Goal: Task Accomplishment & Management: Manage account settings

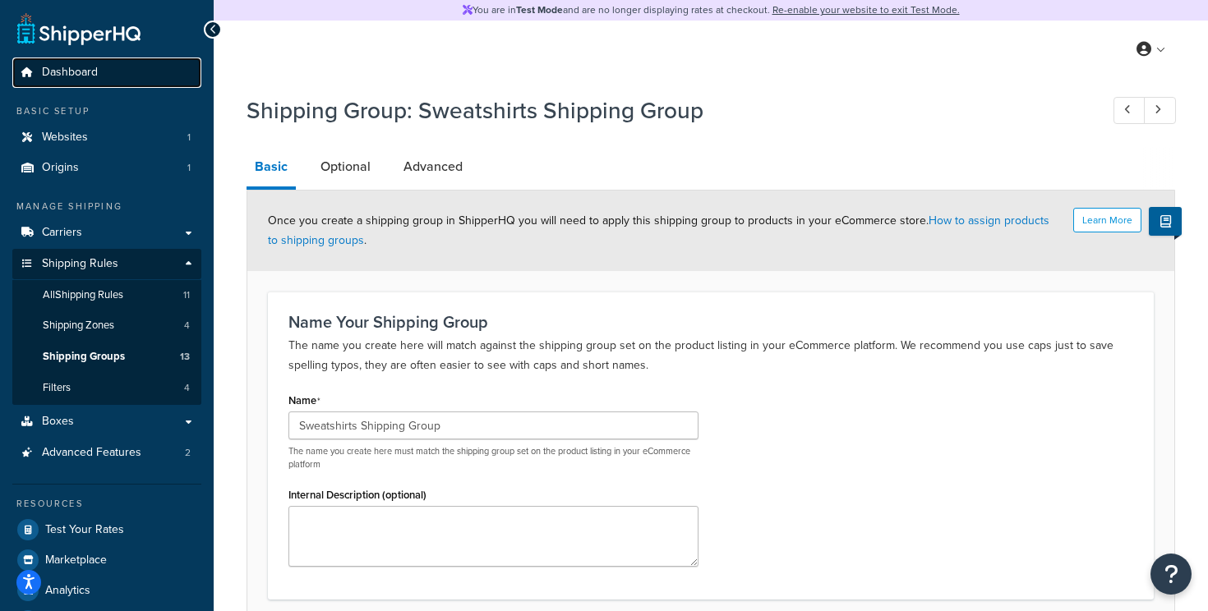
click at [90, 72] on span "Dashboard" at bounding box center [70, 73] width 56 height 14
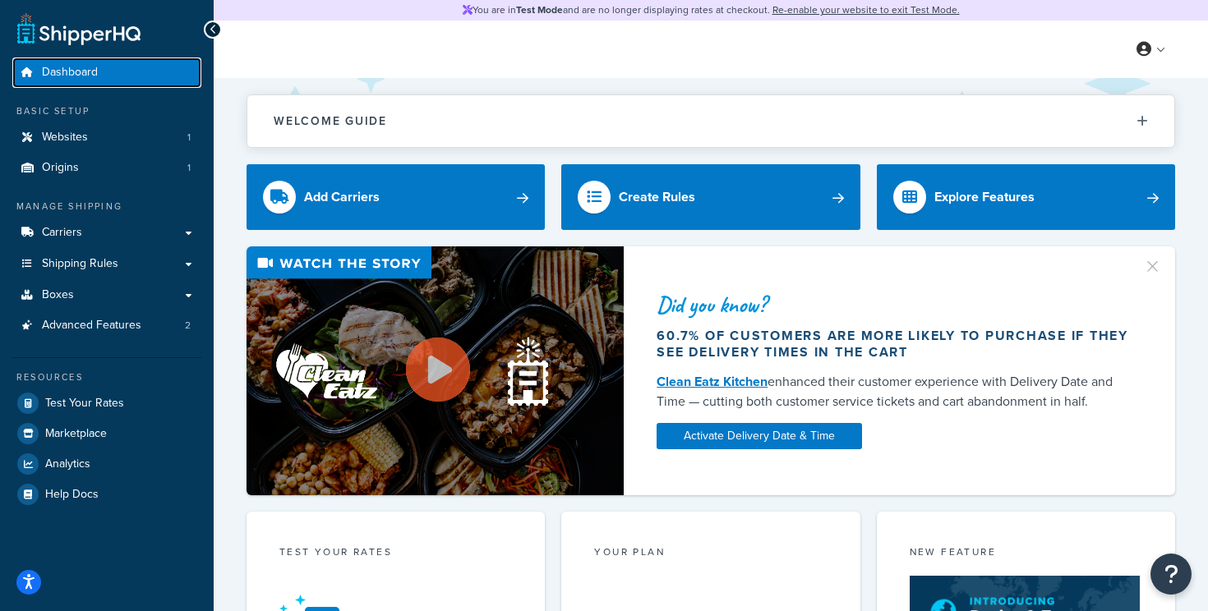
click at [90, 72] on span "Dashboard" at bounding box center [70, 73] width 56 height 14
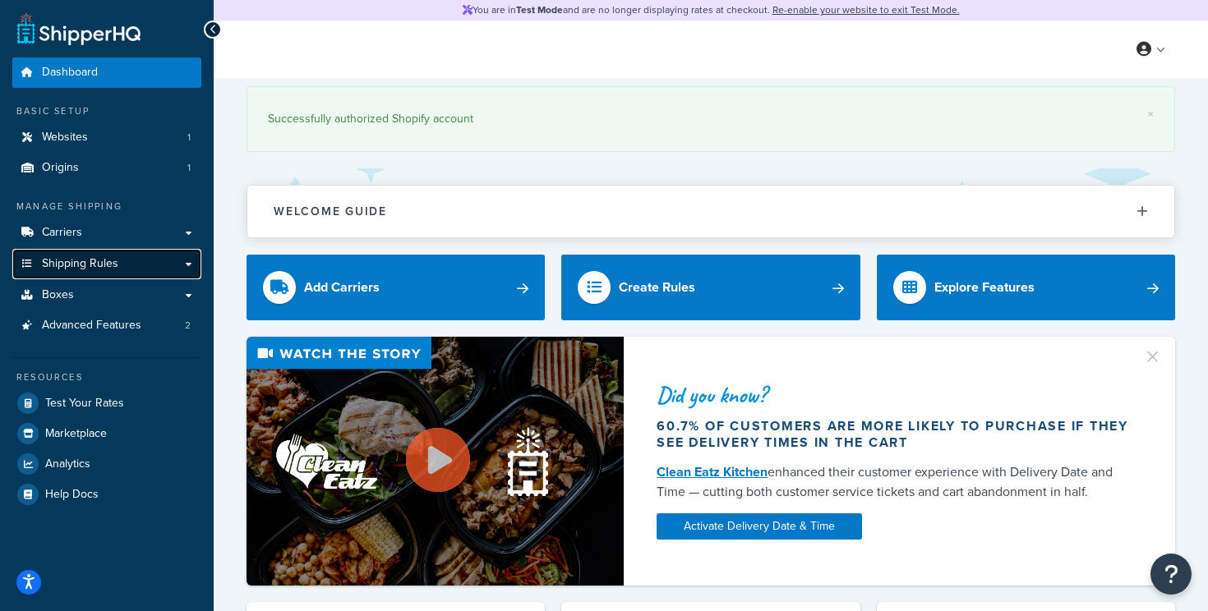
click at [91, 272] on link "Shipping Rules" at bounding box center [106, 264] width 189 height 30
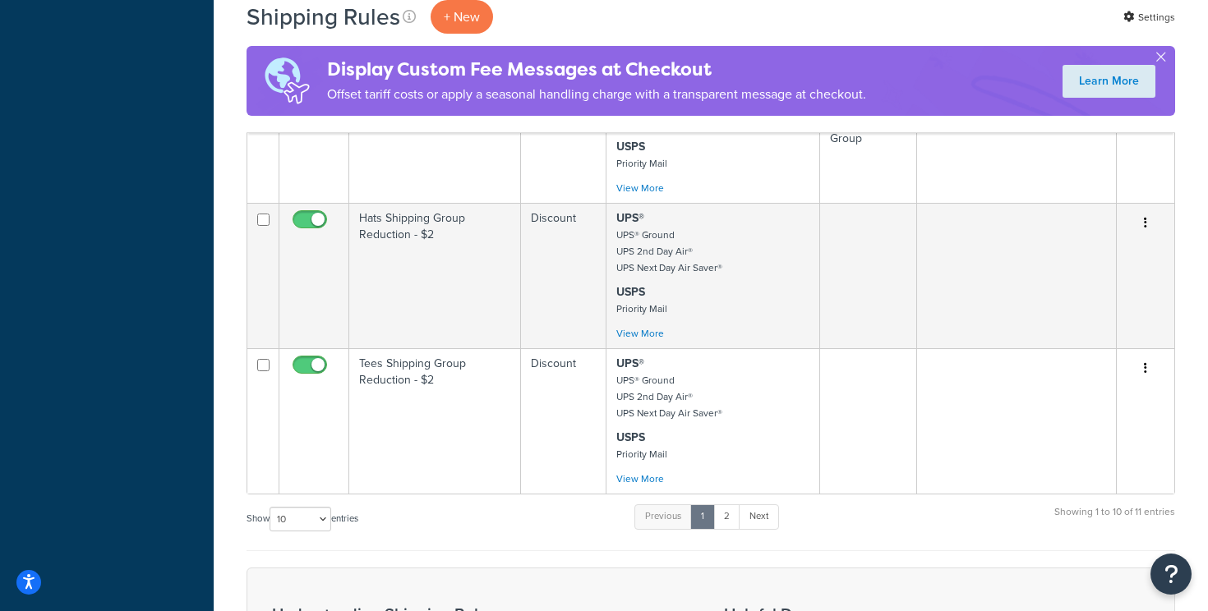
scroll to position [1309, 0]
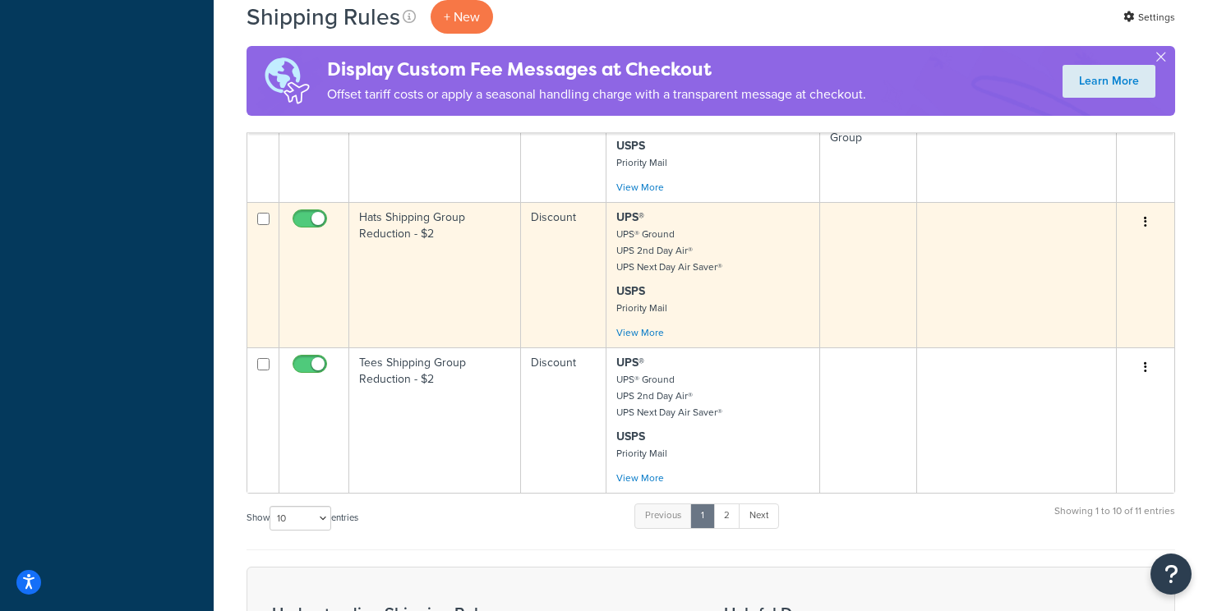
click at [456, 284] on td "Hats Shipping Group Reduction - $2" at bounding box center [435, 274] width 172 height 145
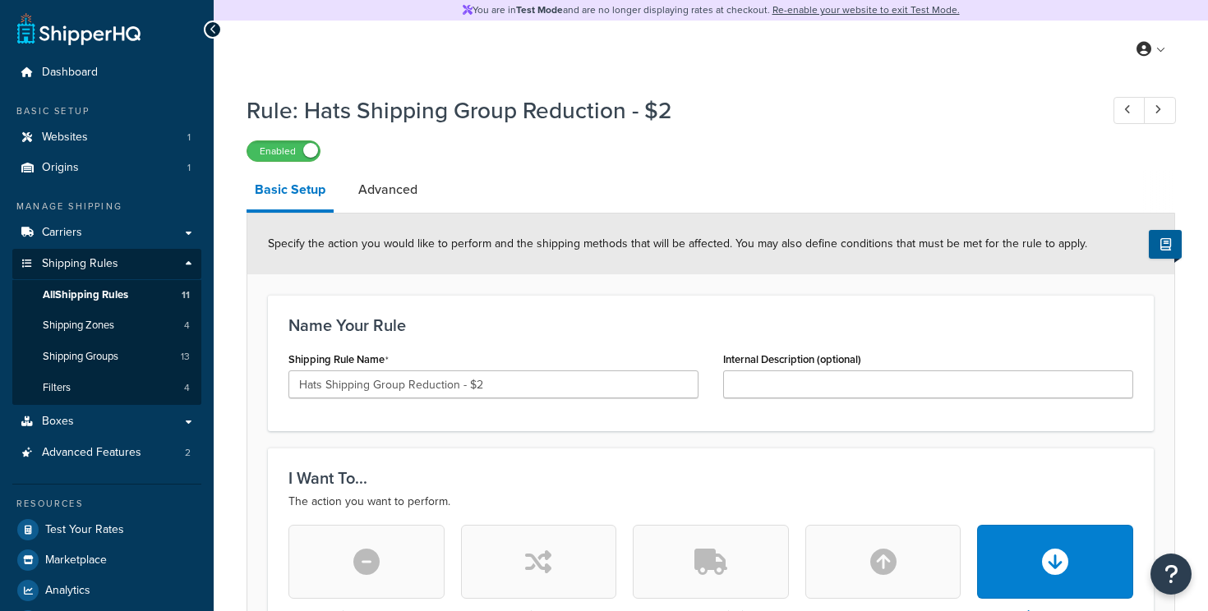
select select "SHIPPING_GROUP"
click at [208, 29] on div at bounding box center [213, 30] width 18 height 18
click at [122, 292] on span "All Shipping Rules" at bounding box center [85, 295] width 85 height 14
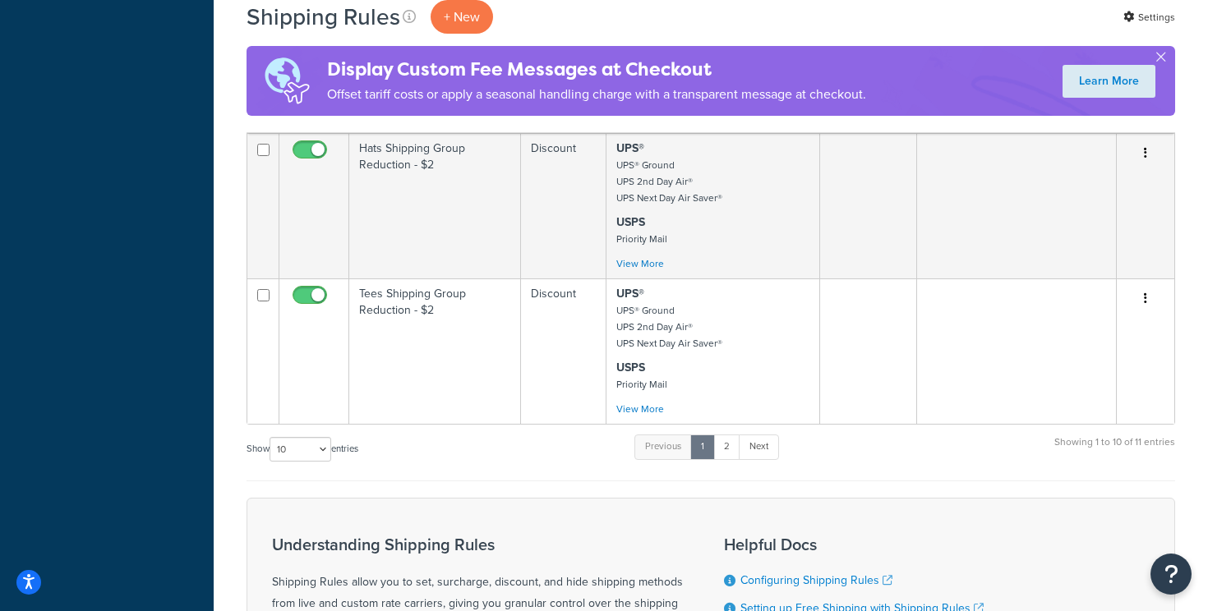
scroll to position [1382, 0]
click at [325, 447] on select "10 15 25 50 100 1000" at bounding box center [300, 446] width 62 height 25
select select "50"
click at [271, 434] on select "10 15 25 50 100 1000" at bounding box center [300, 446] width 62 height 25
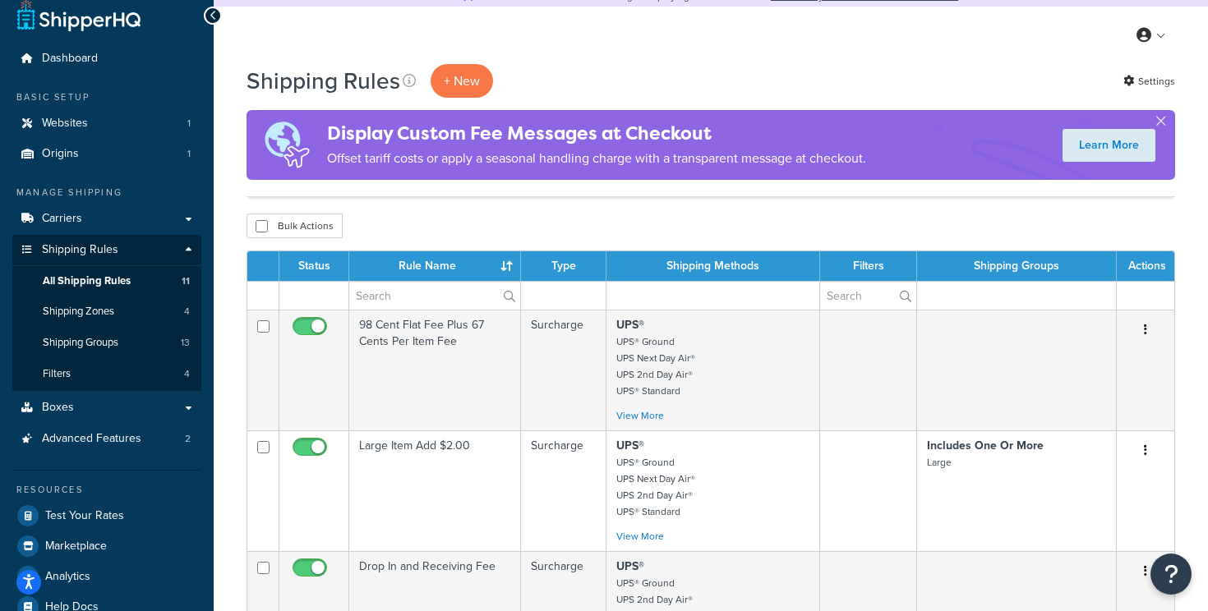
scroll to position [0, 0]
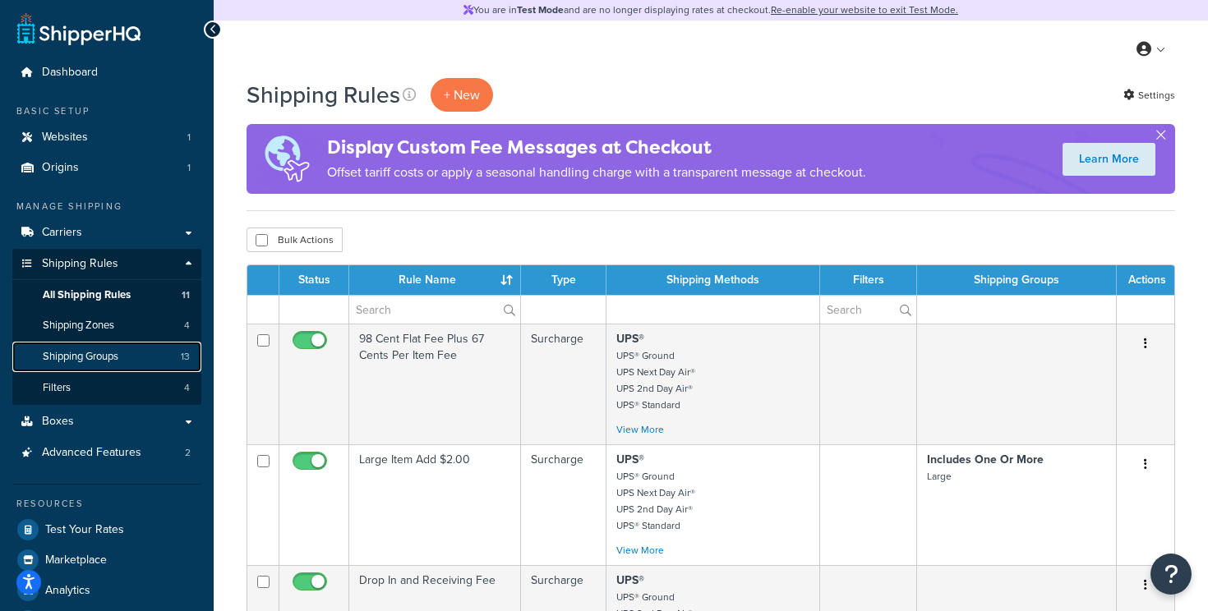
click at [93, 354] on span "Shipping Groups" at bounding box center [81, 357] width 76 height 14
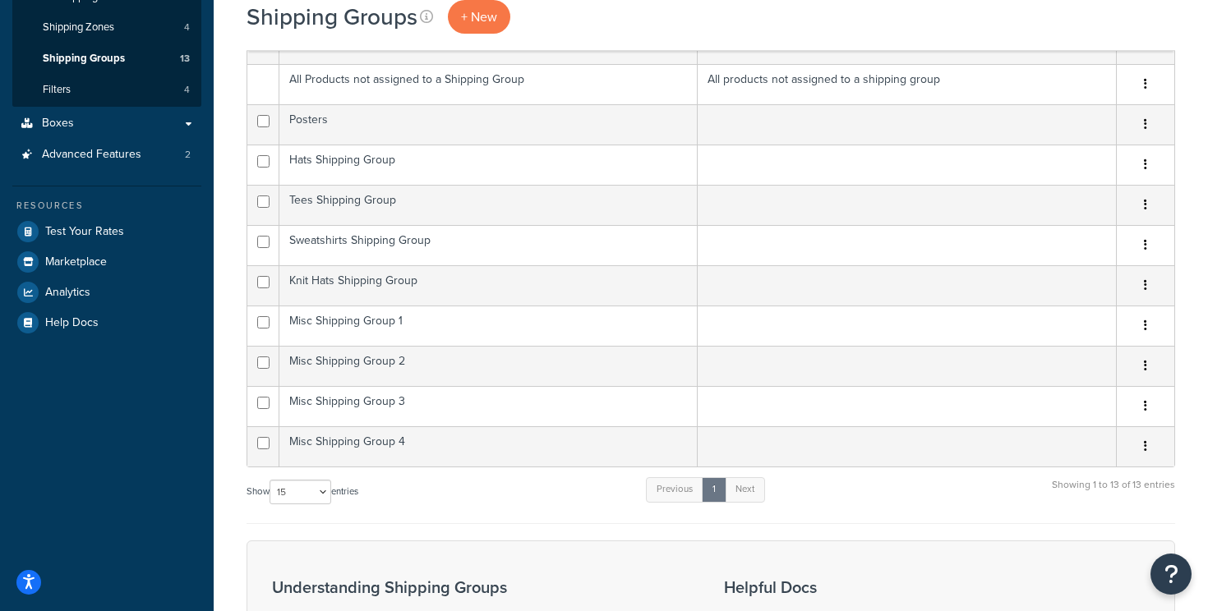
scroll to position [303, 0]
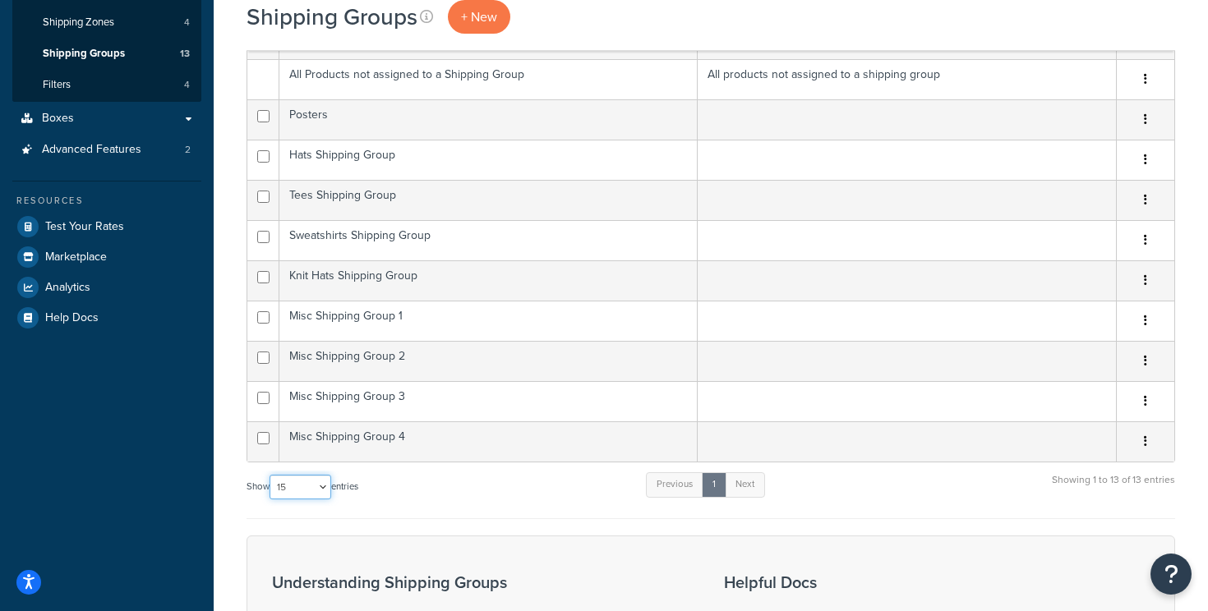
click at [311, 493] on select "10 15 25 50 100" at bounding box center [300, 487] width 62 height 25
select select "25"
click at [271, 475] on select "10 15 25 50 100" at bounding box center [300, 487] width 62 height 25
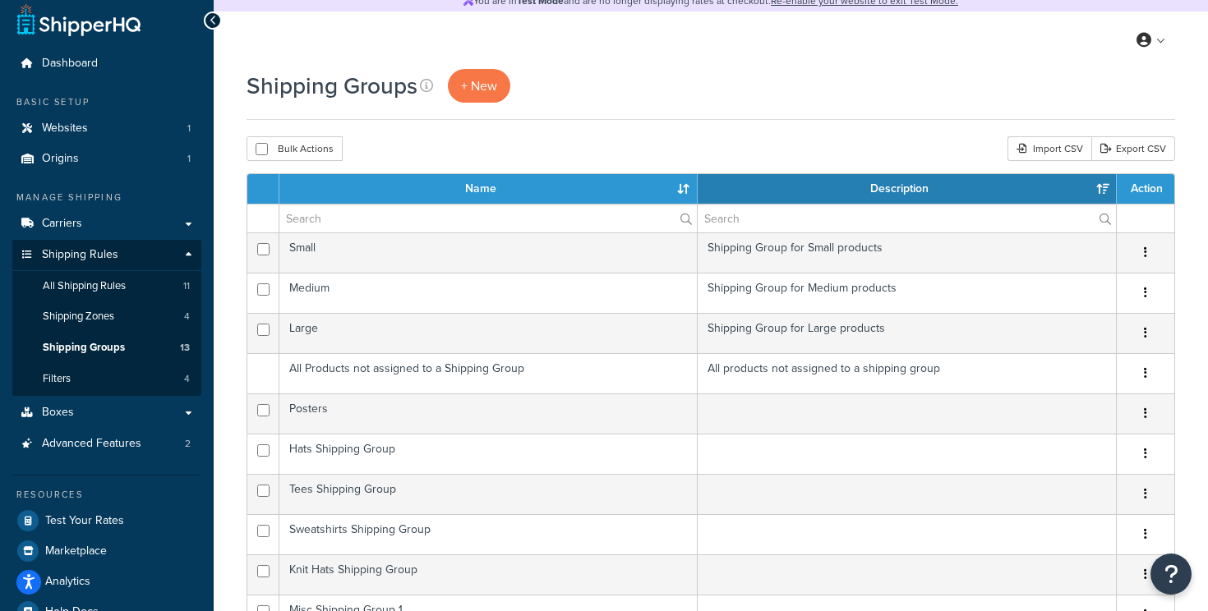
scroll to position [0, 0]
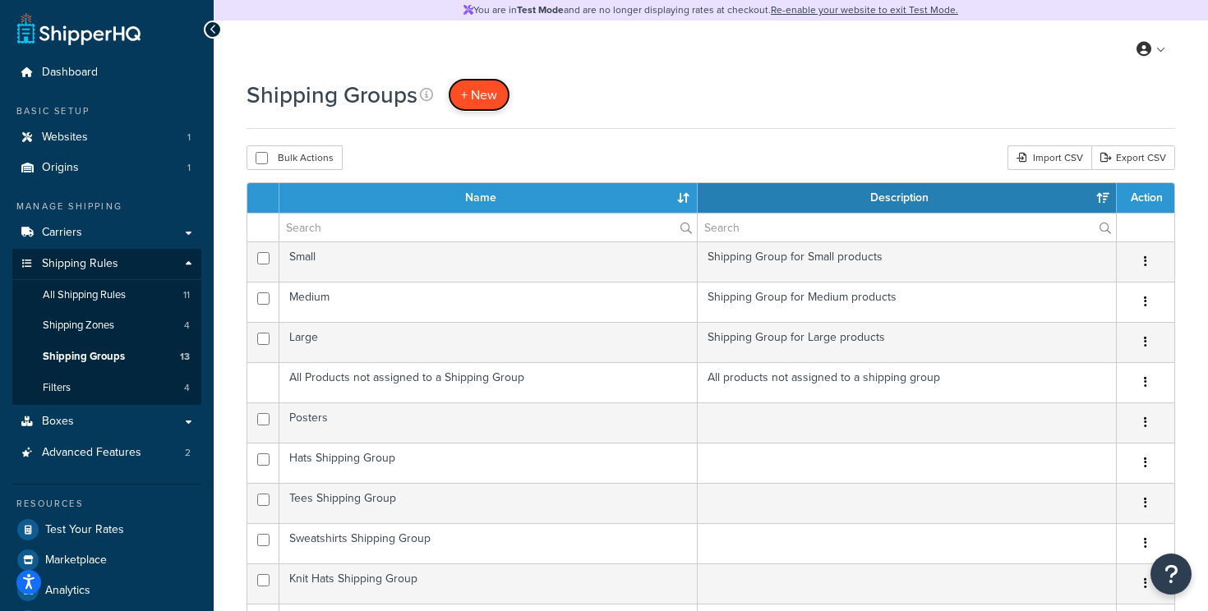
click at [483, 101] on span "+ New" at bounding box center [479, 94] width 36 height 19
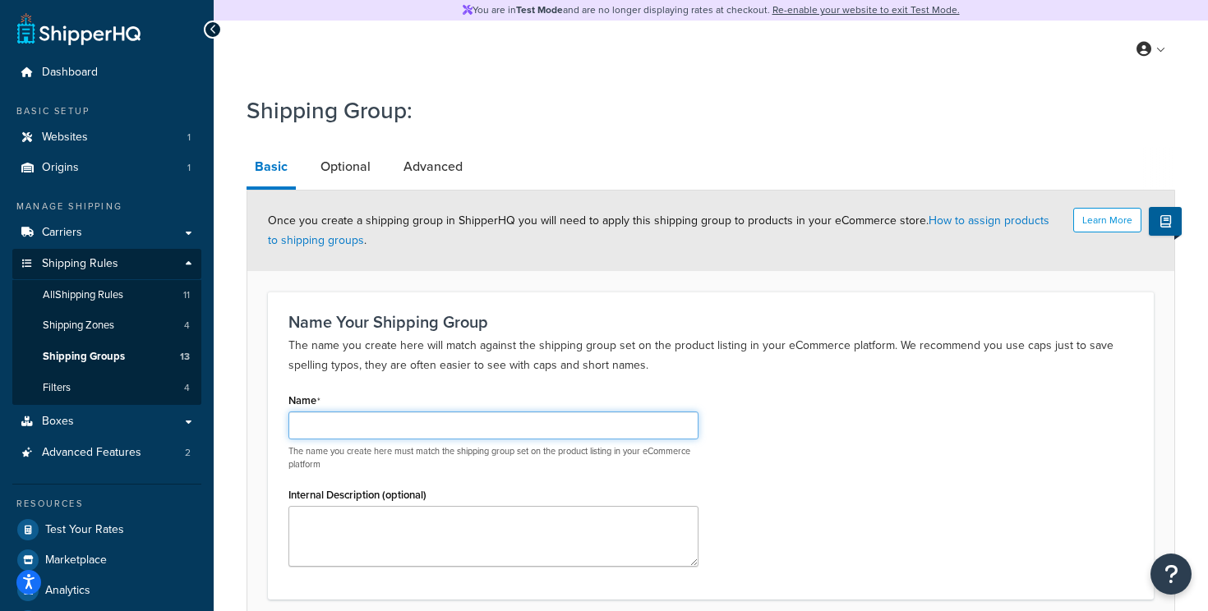
click at [413, 428] on input "Name" at bounding box center [493, 426] width 410 height 28
type input "Waste Basket Shipping Group"
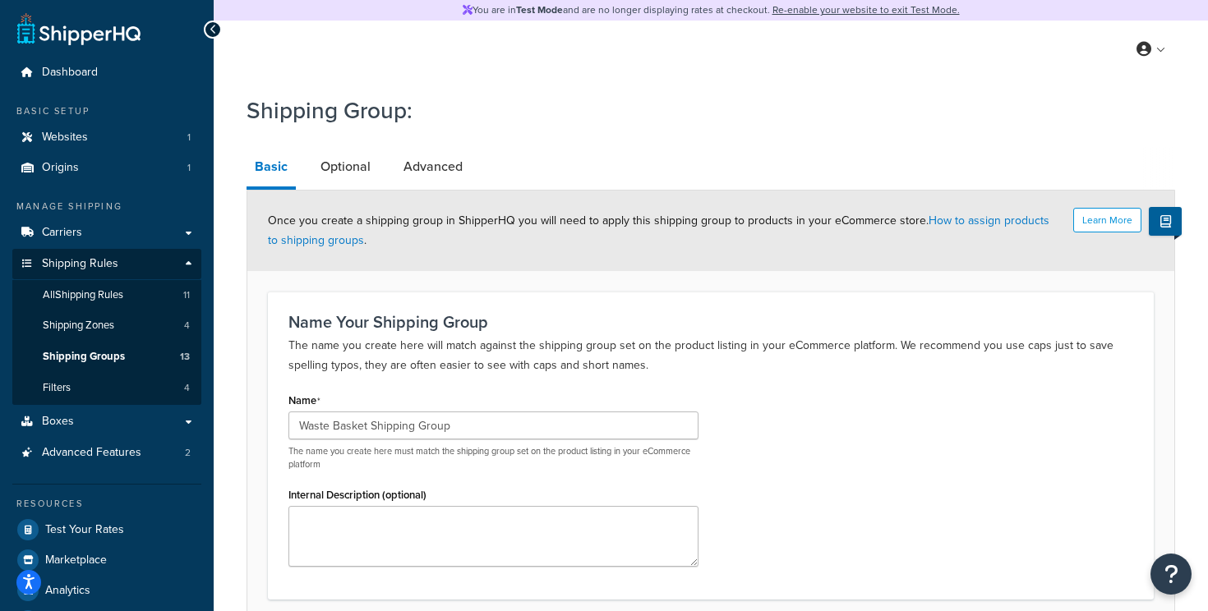
click at [776, 394] on div "Name Waste Basket Shipping Group The name you create here must match the shippi…" at bounding box center [710, 484] width 869 height 191
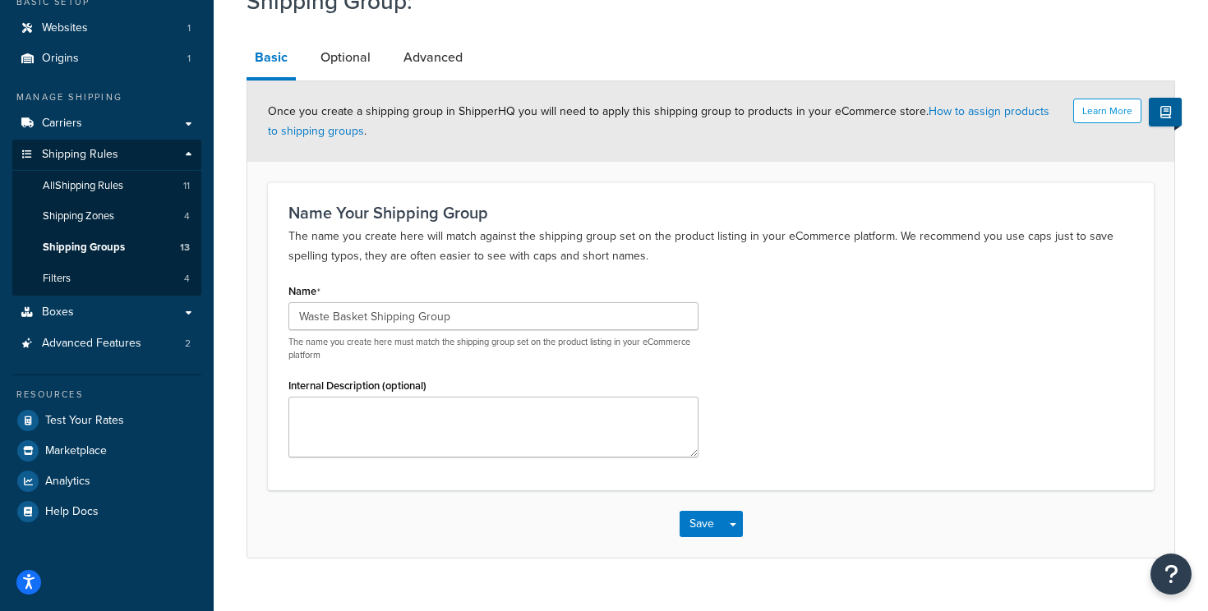
scroll to position [139, 0]
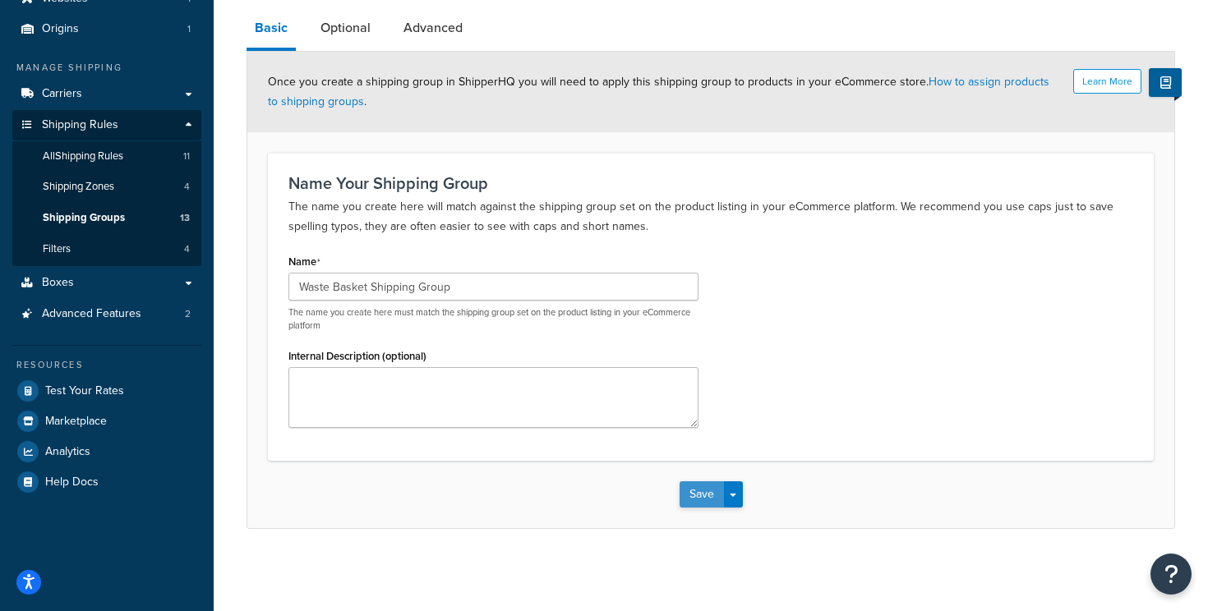
click at [699, 496] on button "Save" at bounding box center [701, 494] width 44 height 26
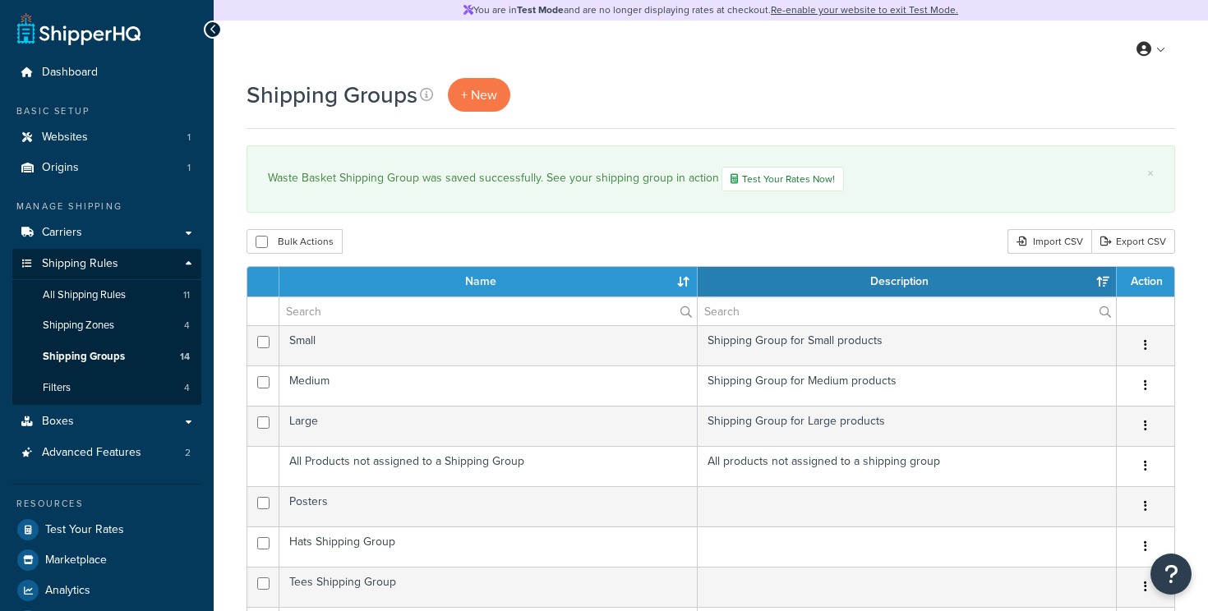
select select "15"
click at [491, 98] on span "+ New" at bounding box center [479, 94] width 36 height 19
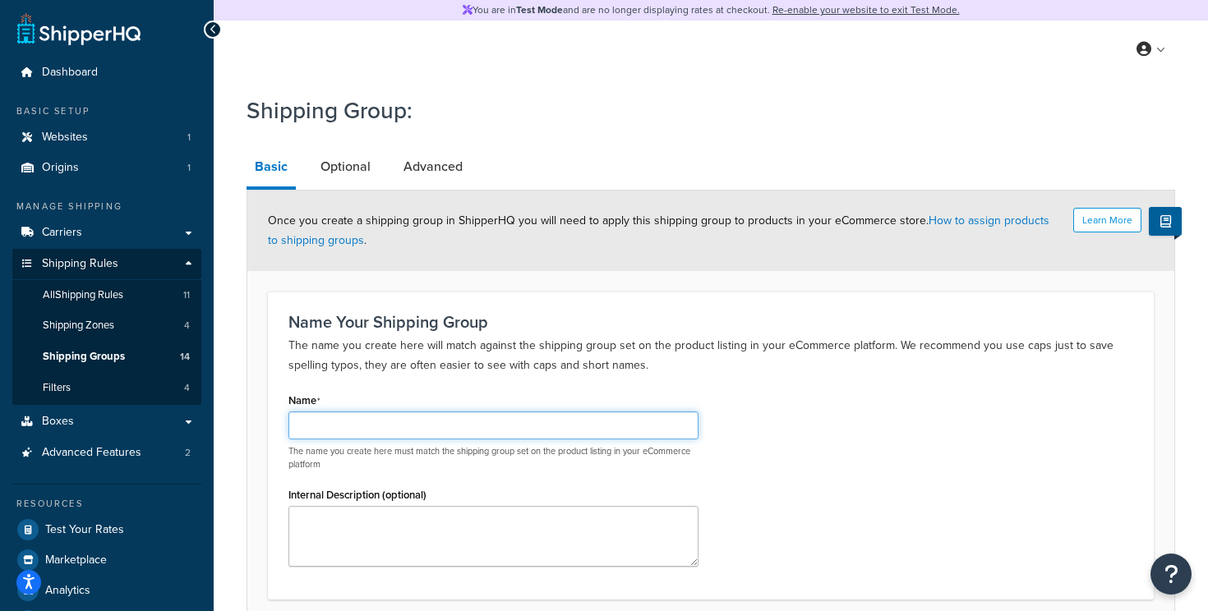
click at [396, 435] on input "Name" at bounding box center [493, 426] width 410 height 28
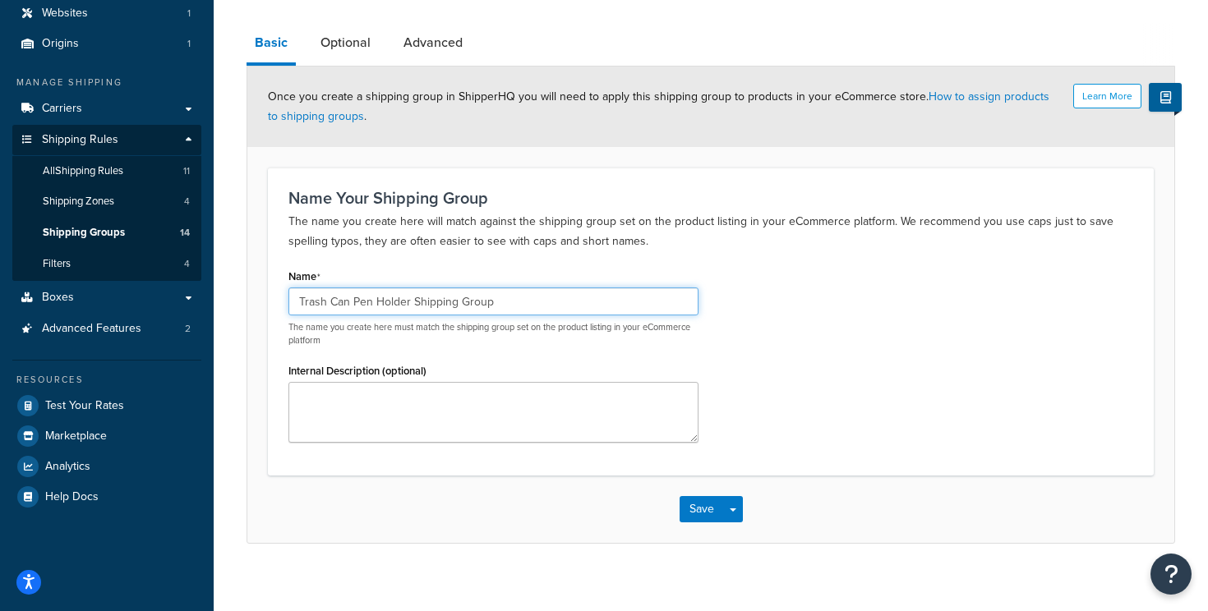
scroll to position [139, 0]
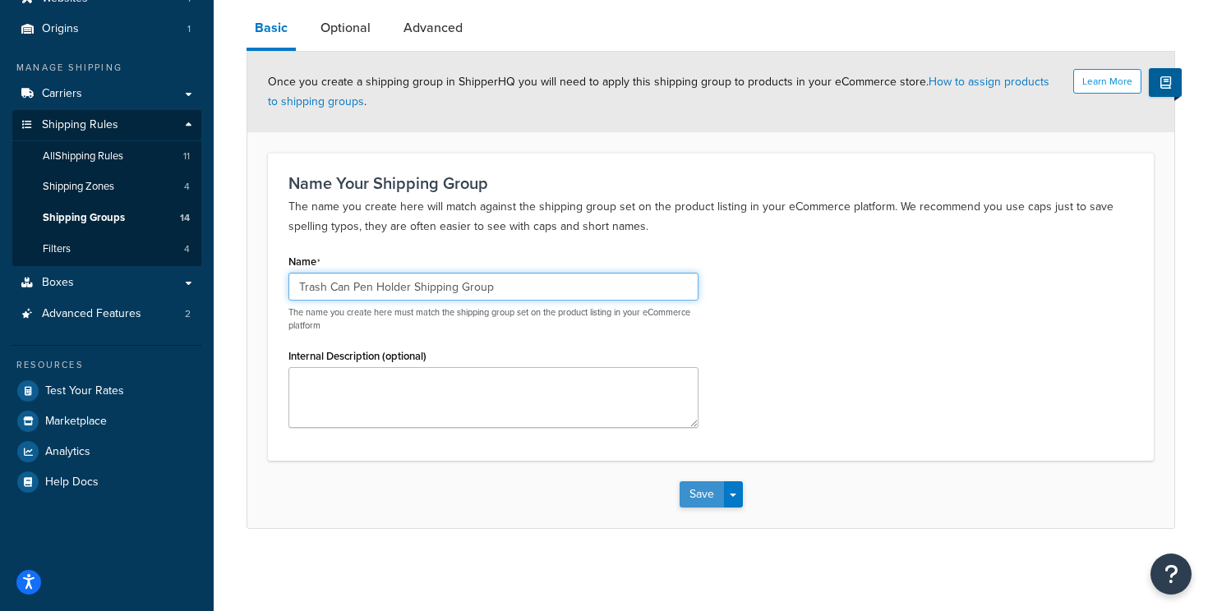
type input "Trash Can Pen Holder Shipping Group"
click at [716, 500] on button "Save" at bounding box center [701, 494] width 44 height 26
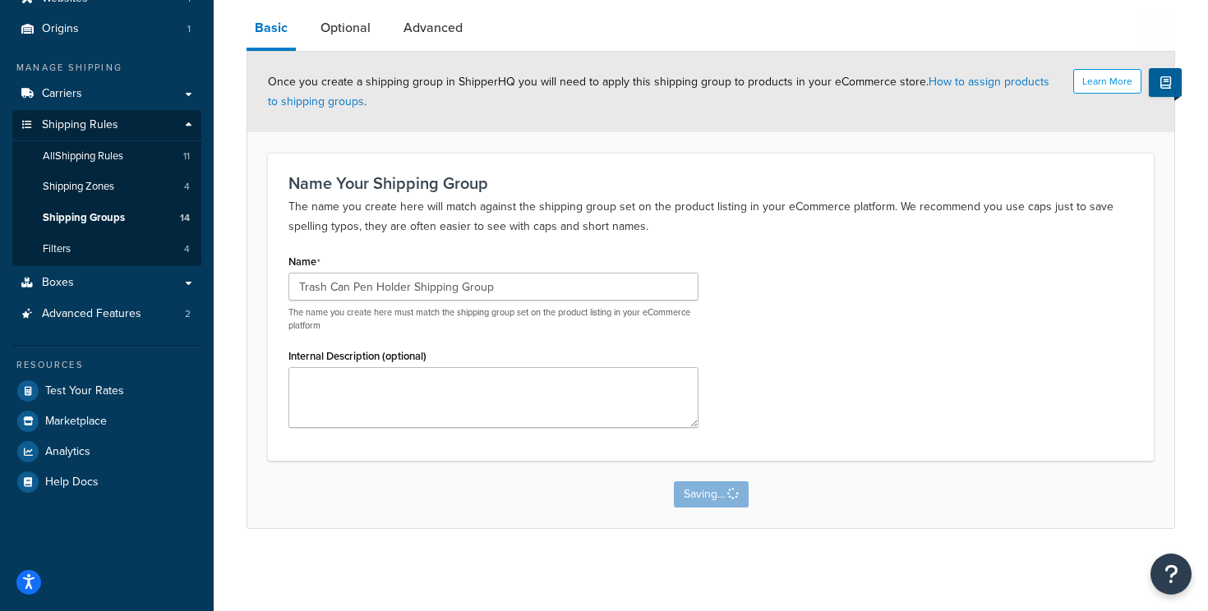
scroll to position [0, 0]
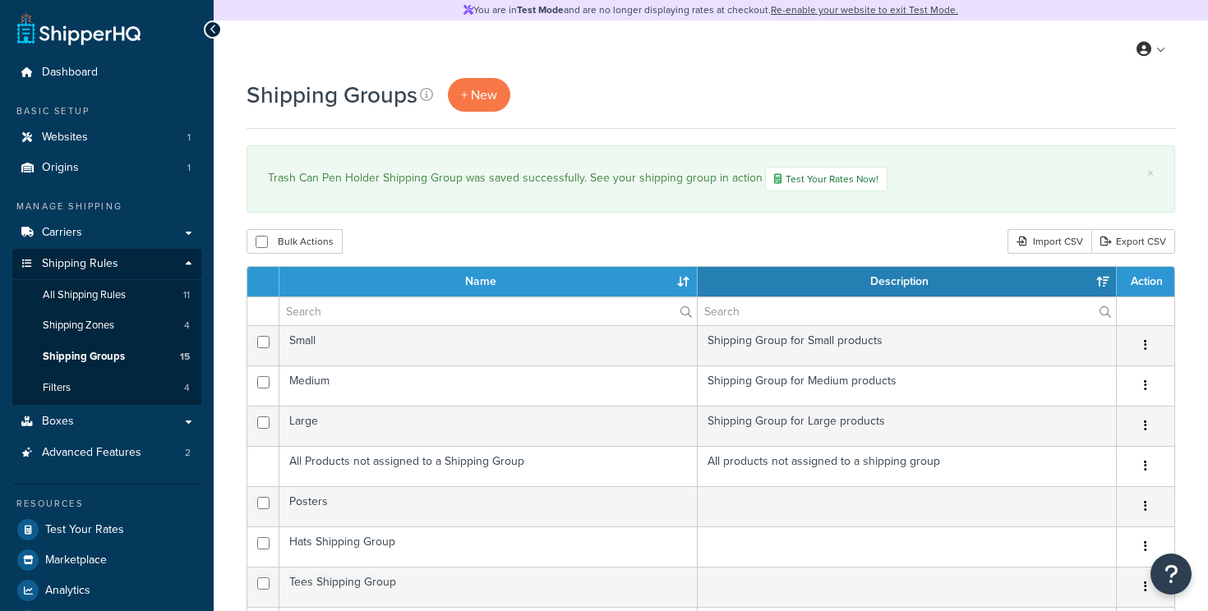
select select "15"
click at [476, 103] on span "+ New" at bounding box center [479, 94] width 36 height 19
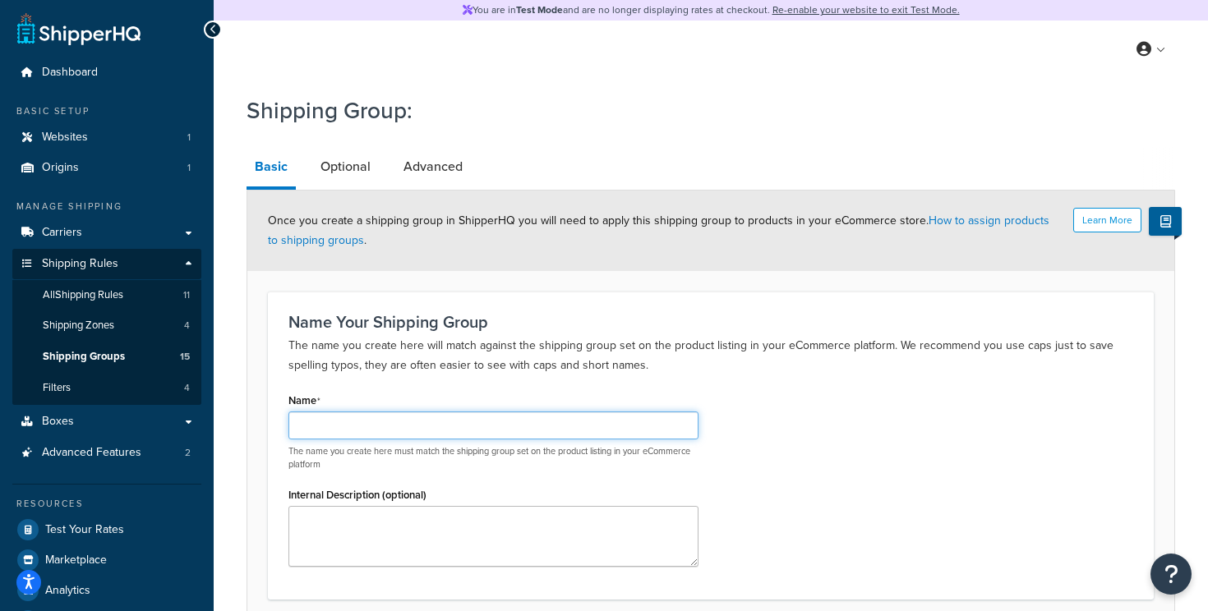
click at [420, 426] on input "Name" at bounding box center [493, 426] width 410 height 28
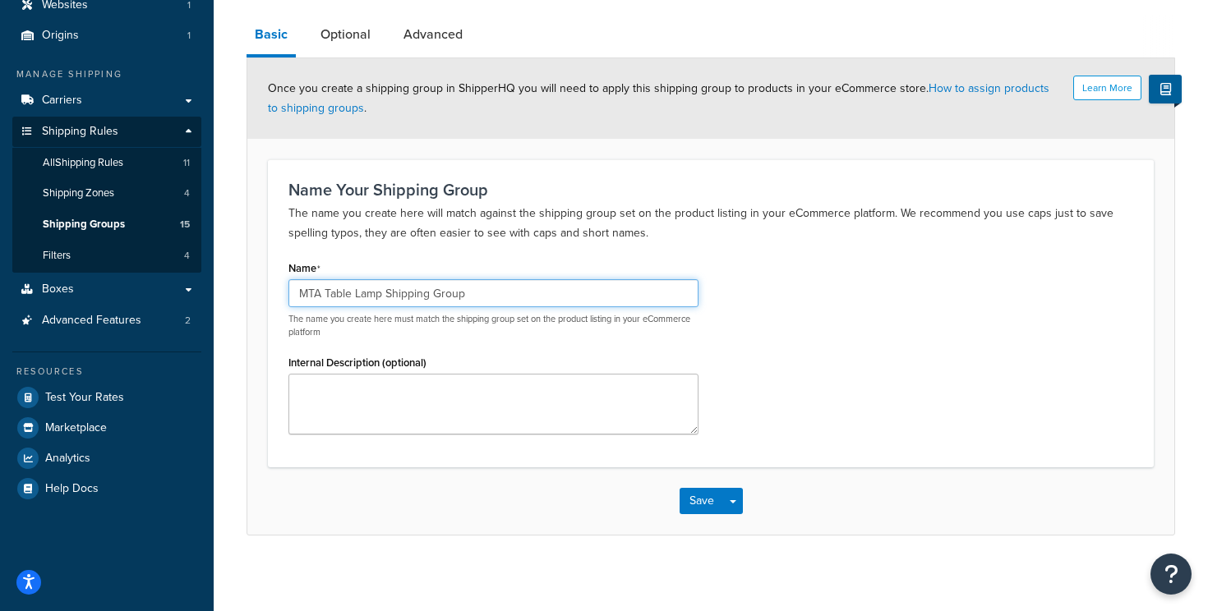
scroll to position [139, 0]
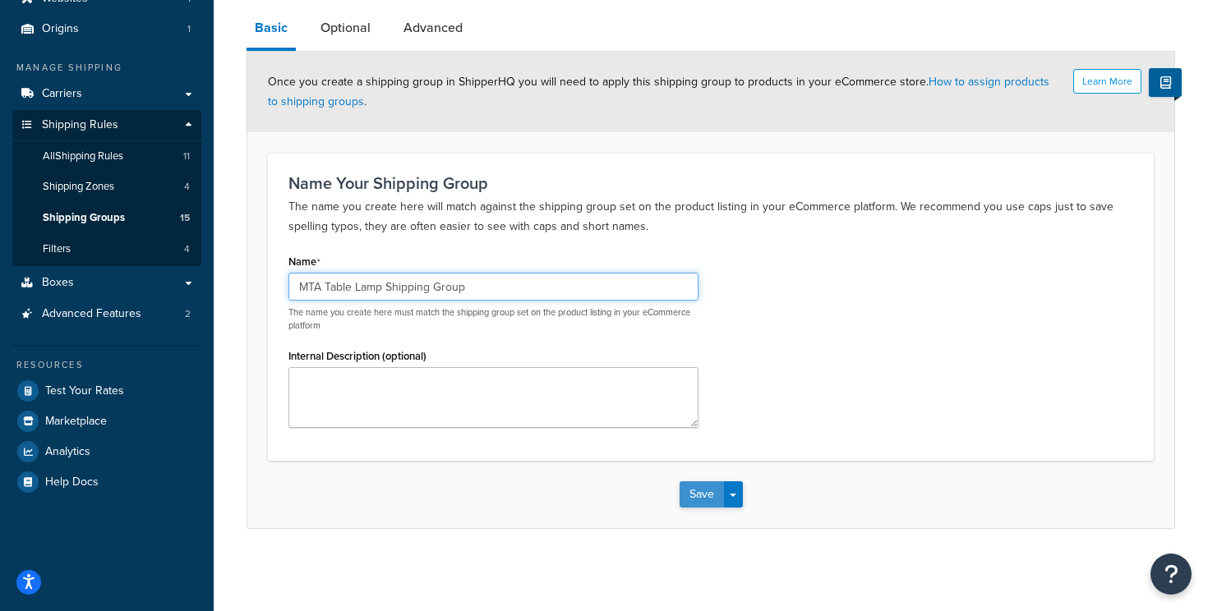
type input "MTA Table Lamp Shipping Group"
click at [697, 496] on button "Save" at bounding box center [701, 494] width 44 height 26
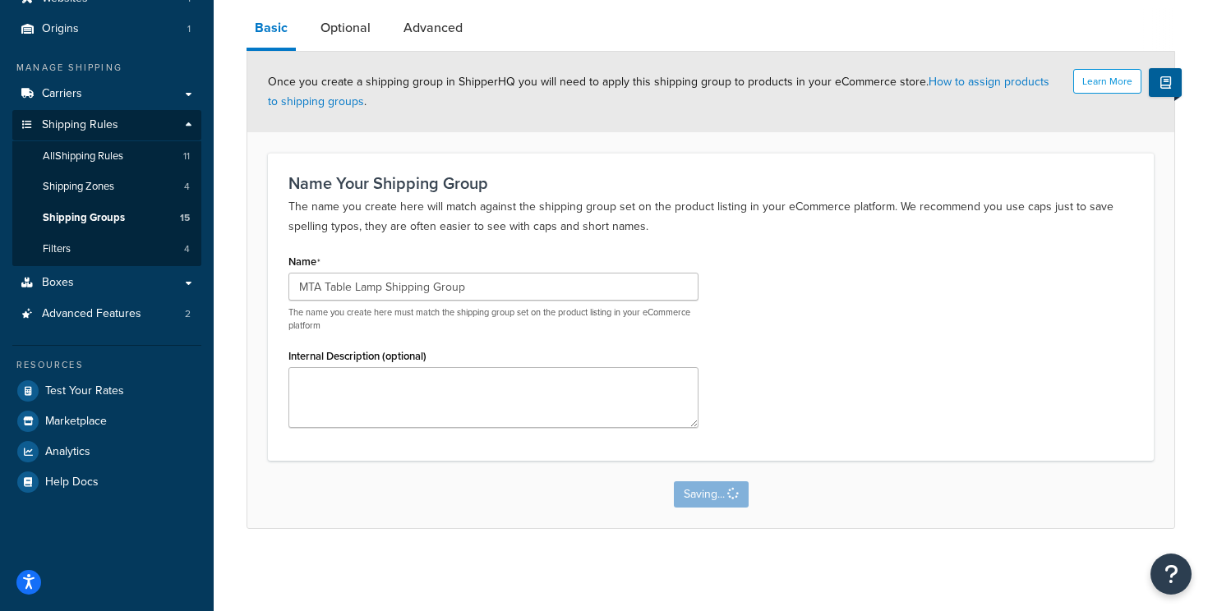
scroll to position [0, 0]
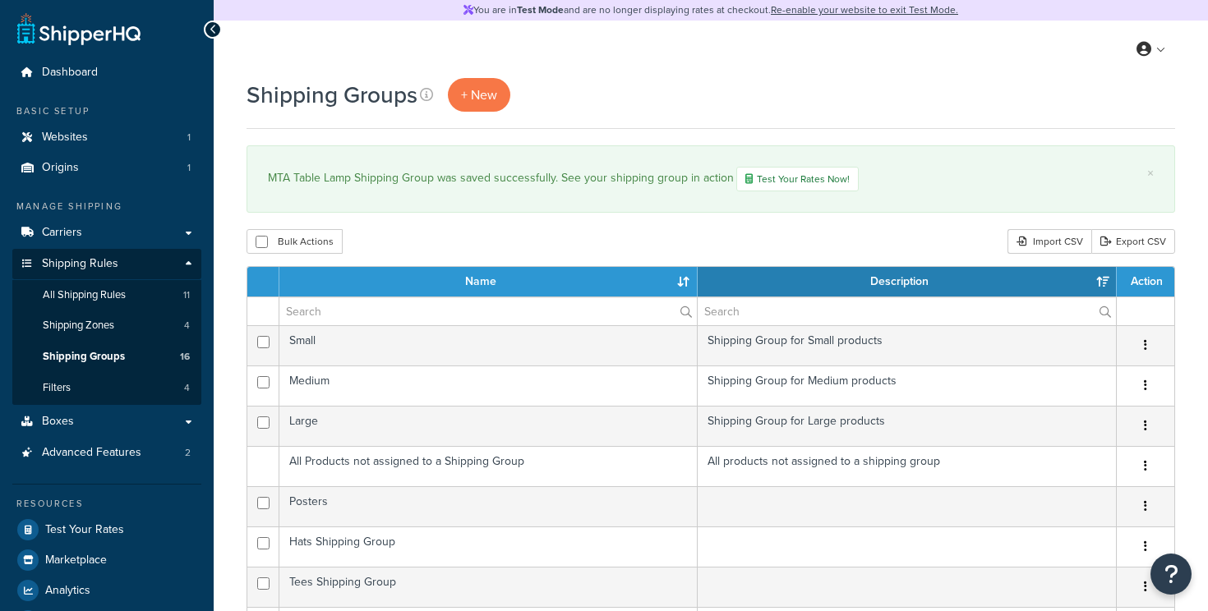
select select "15"
click at [486, 96] on span "+ New" at bounding box center [479, 94] width 36 height 19
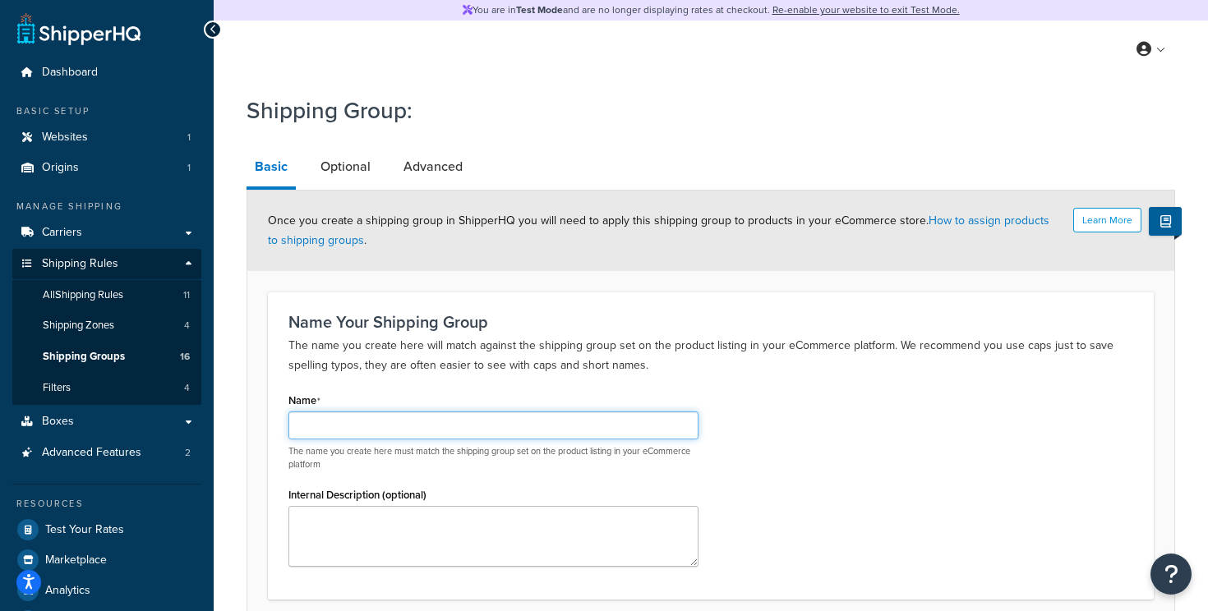
click at [482, 417] on input "Name" at bounding box center [493, 426] width 410 height 28
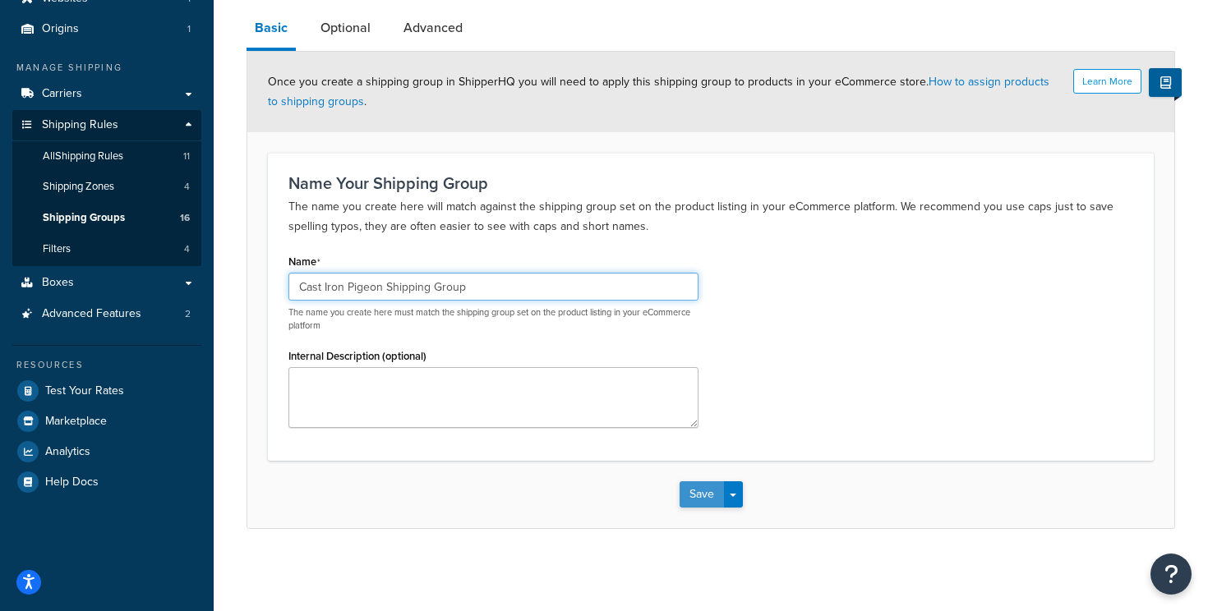
type input "Cast Iron Pigeon Shipping Group"
click at [686, 498] on button "Save" at bounding box center [701, 494] width 44 height 26
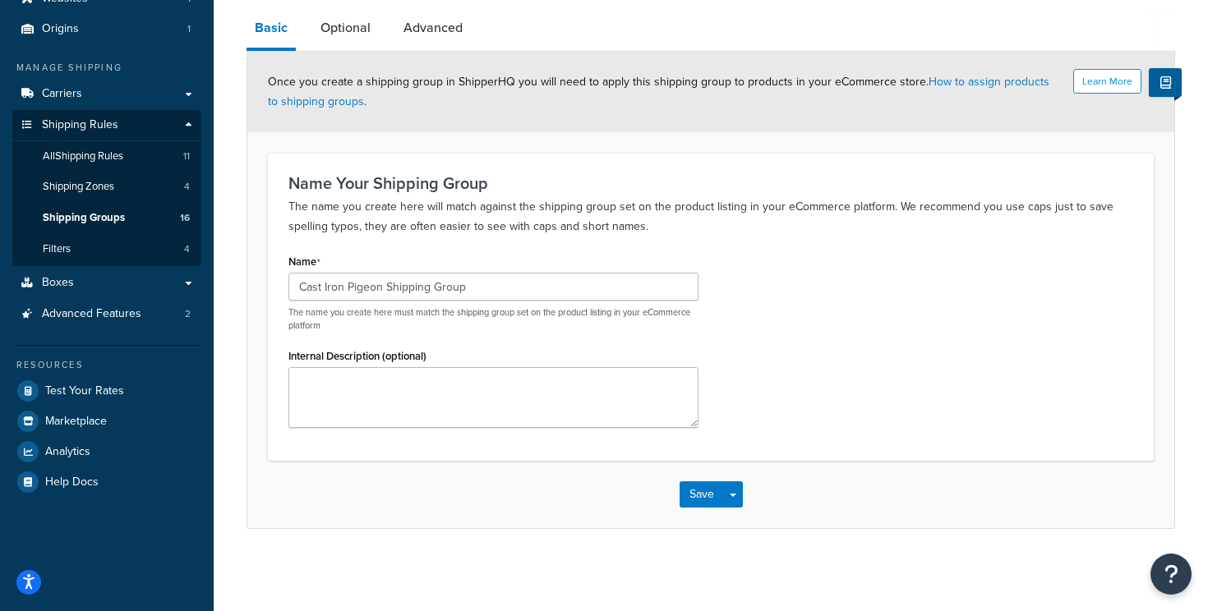
scroll to position [0, 0]
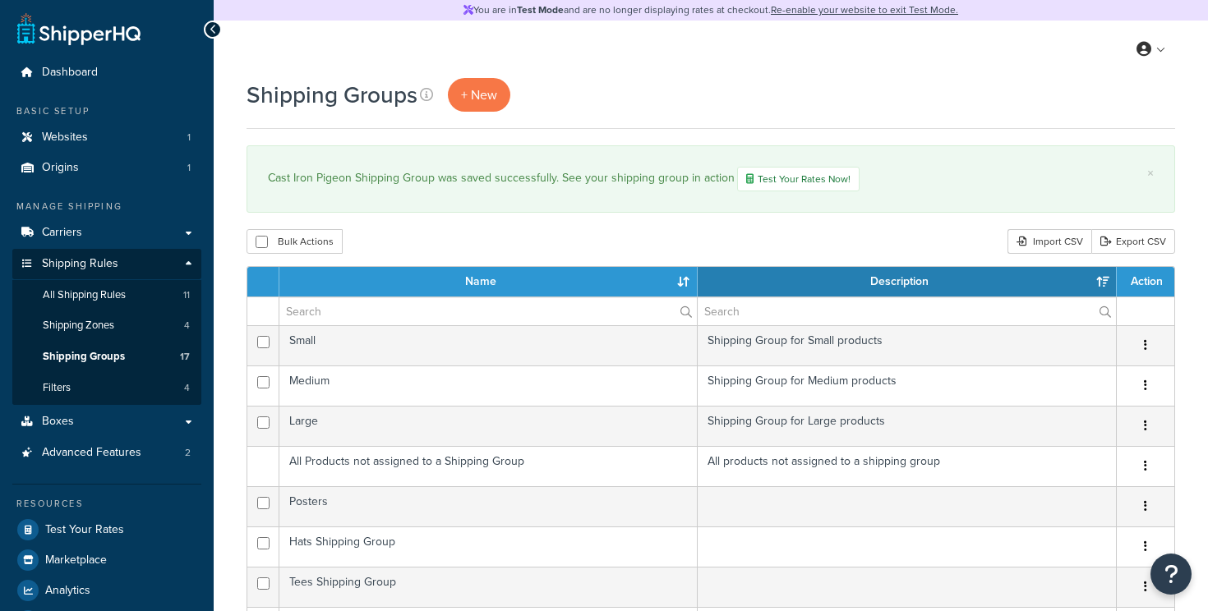
select select "15"
click at [489, 93] on span "+ New" at bounding box center [479, 94] width 36 height 19
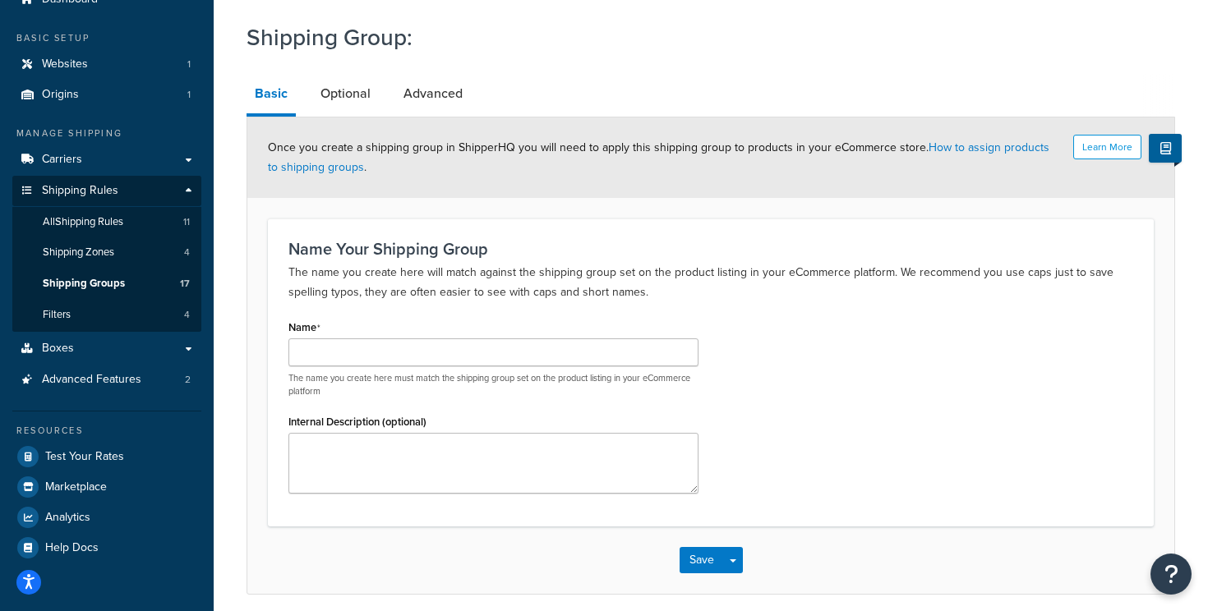
scroll to position [139, 0]
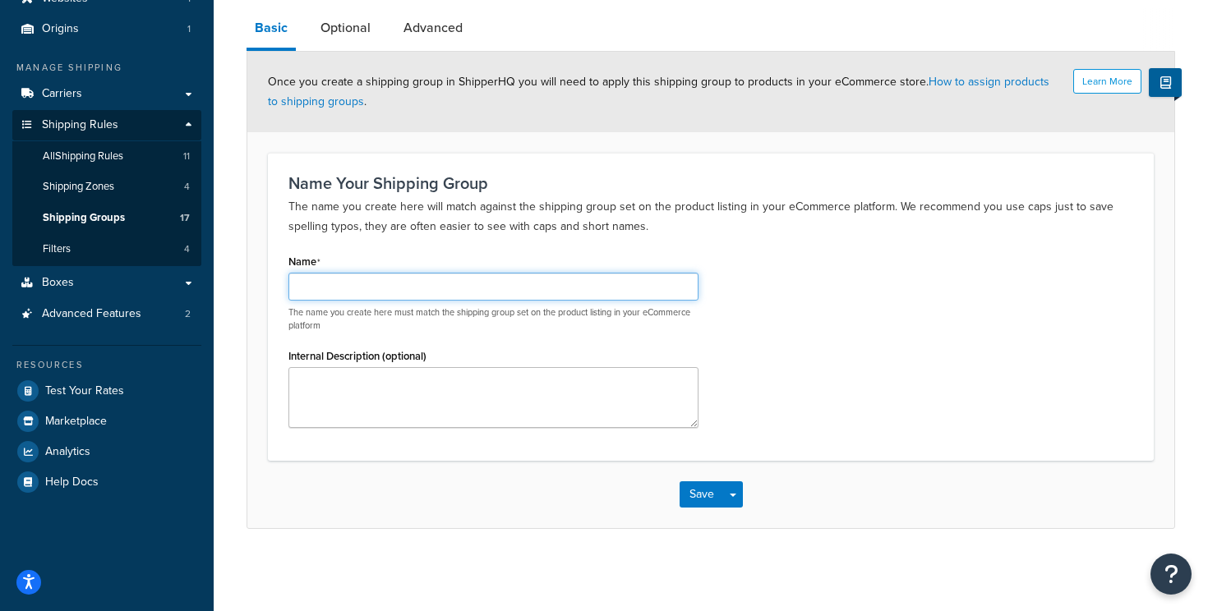
click at [426, 286] on input "Name" at bounding box center [493, 287] width 410 height 28
type input "Mini Newspaper Box Shipping Group"
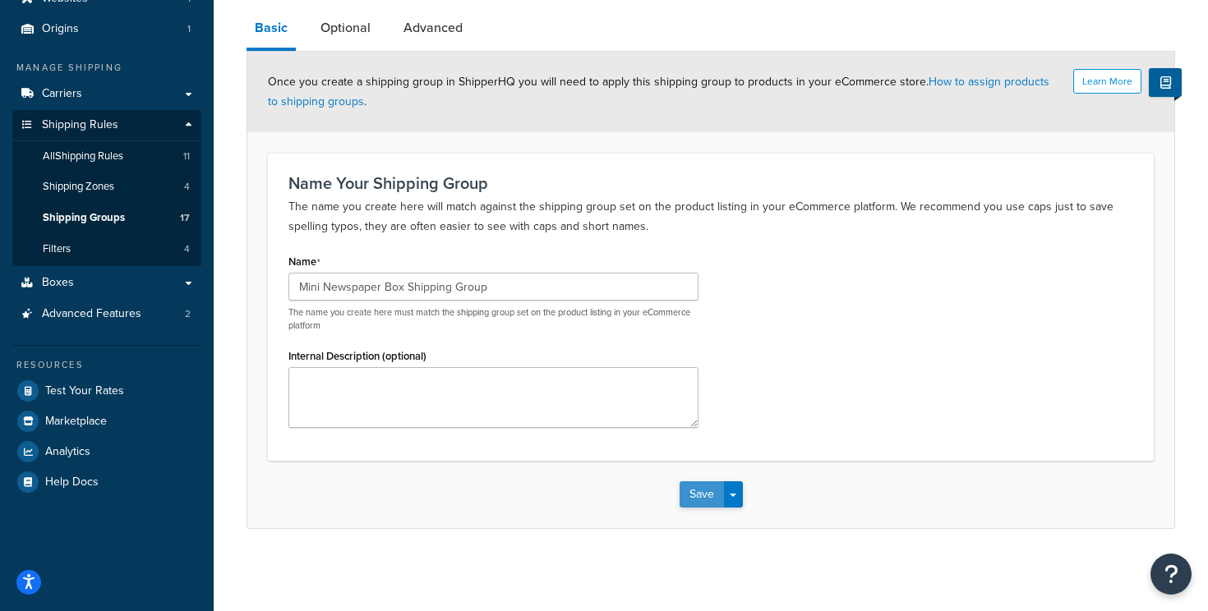
click at [691, 497] on button "Save" at bounding box center [701, 494] width 44 height 26
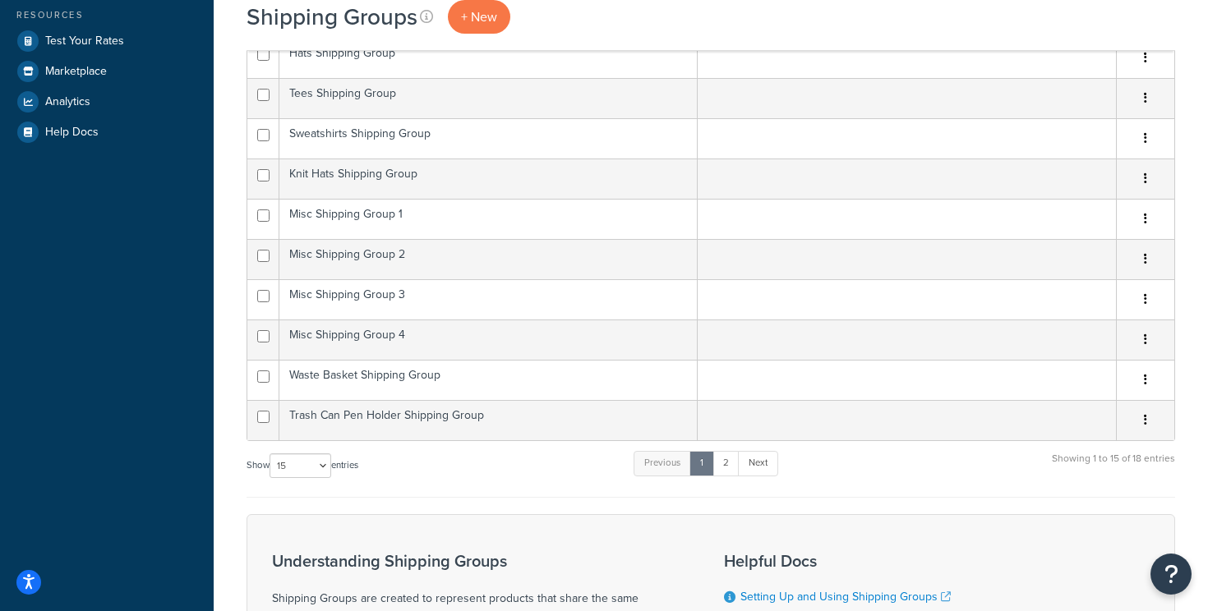
scroll to position [492, 0]
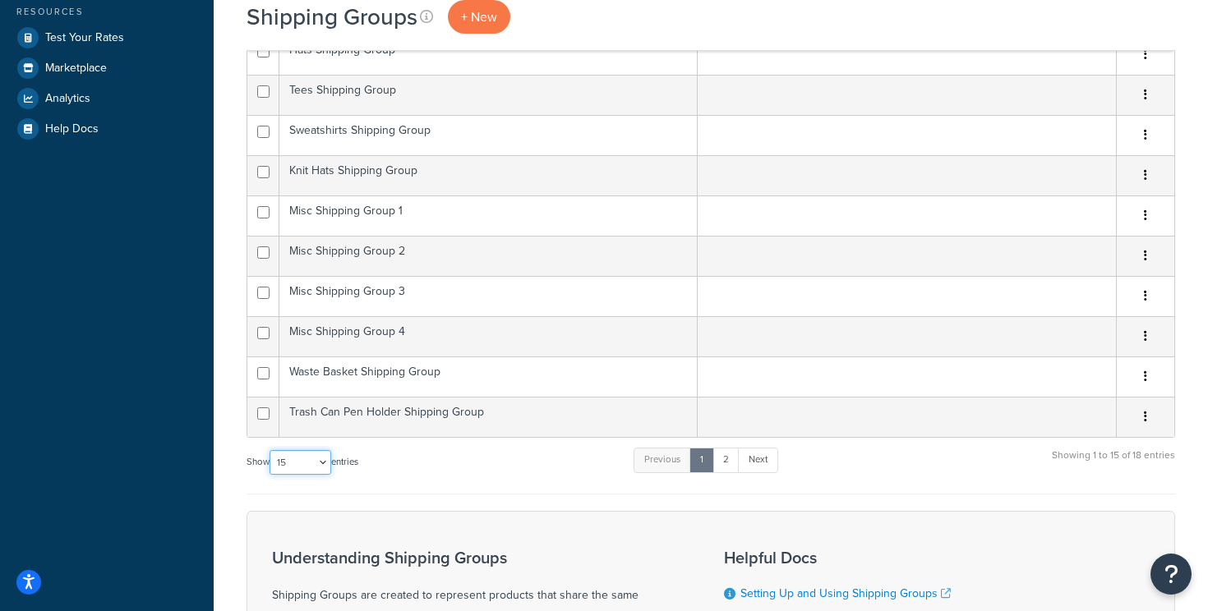
click at [321, 459] on select "10 15 25 50 100" at bounding box center [300, 462] width 62 height 25
click at [271, 475] on select "10 15 25 50 100" at bounding box center [300, 462] width 62 height 25
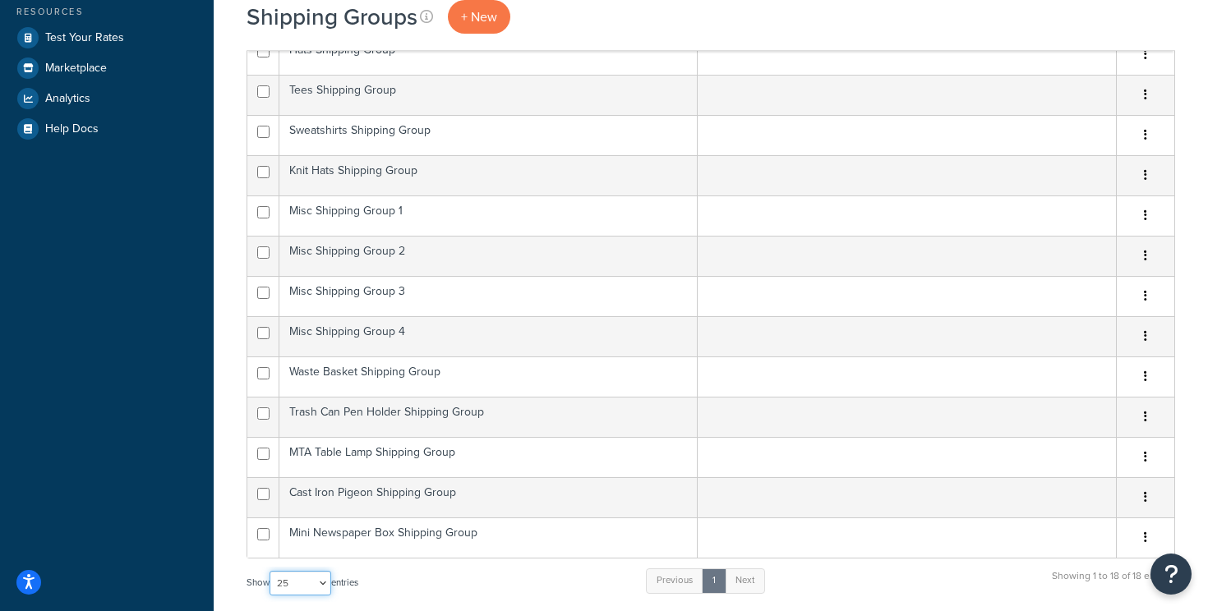
click at [325, 590] on select "10 15 25 50 100" at bounding box center [300, 583] width 62 height 25
select select "100"
click at [271, 572] on select "10 15 25 50 100" at bounding box center [300, 583] width 62 height 25
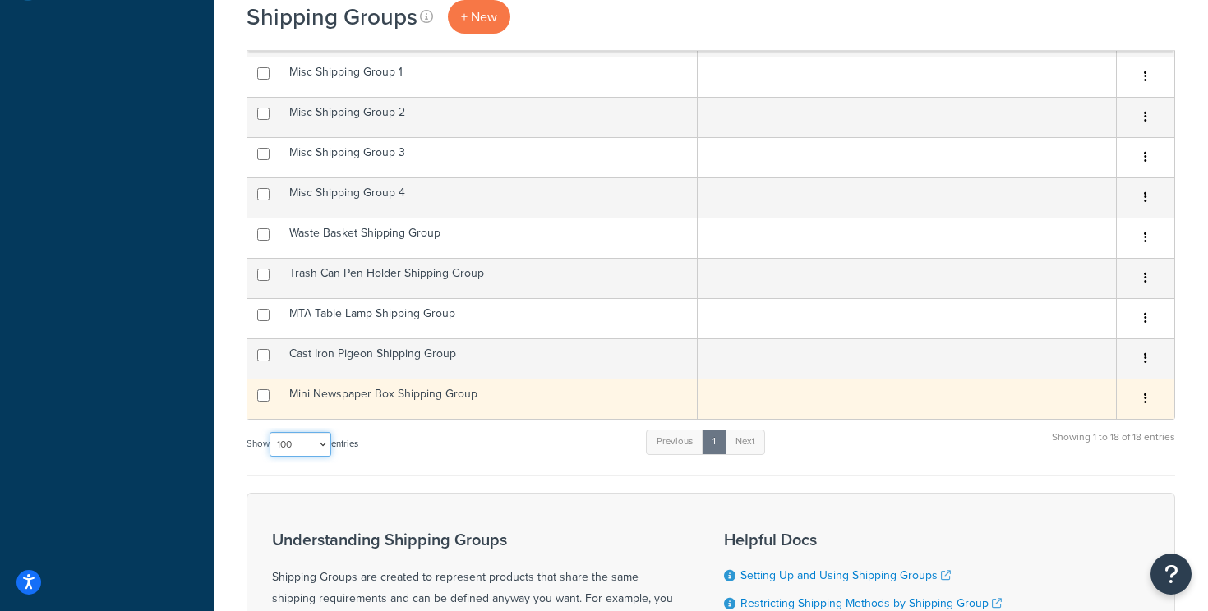
scroll to position [632, 0]
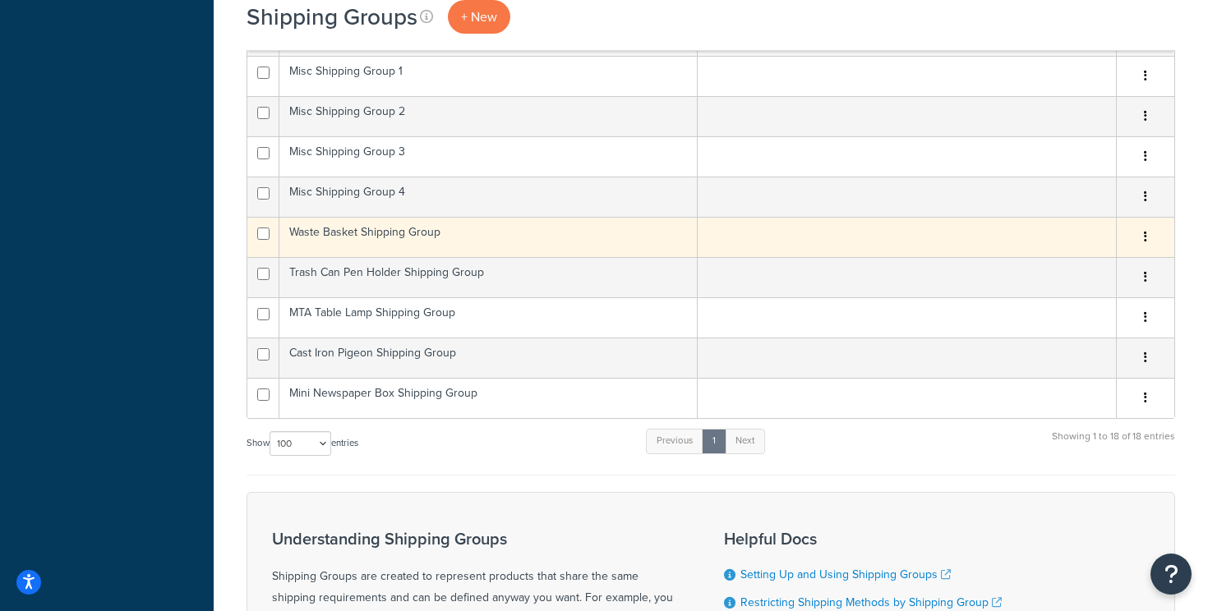
click at [424, 237] on td "Waste Basket Shipping Group" at bounding box center [488, 237] width 418 height 40
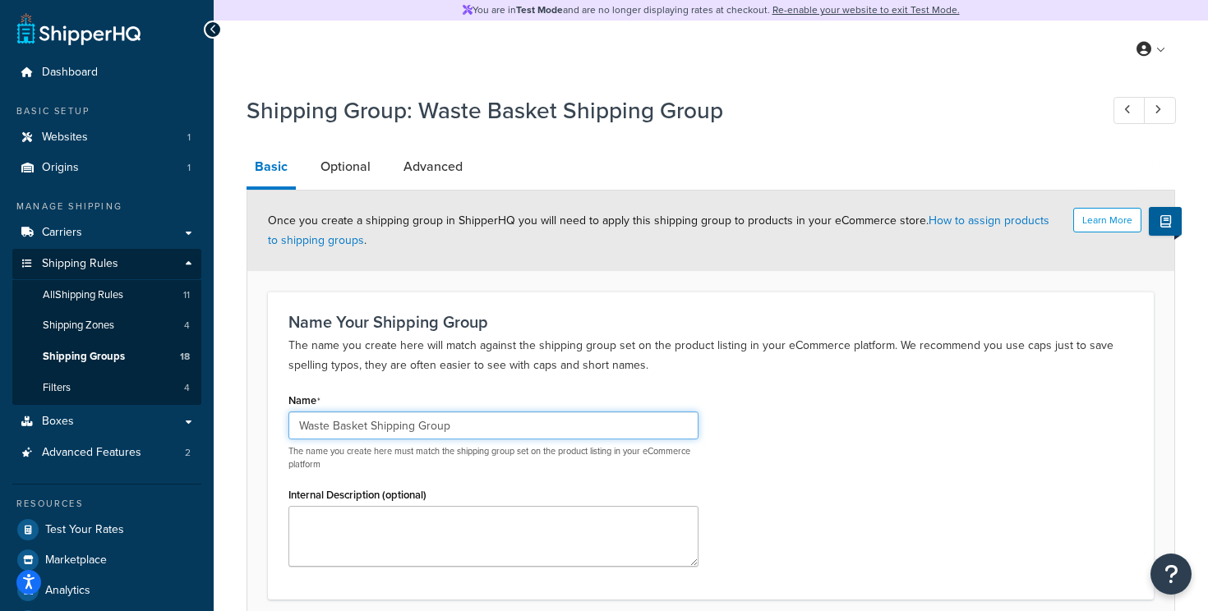
drag, startPoint x: 479, startPoint y: 427, endPoint x: 248, endPoint y: 423, distance: 230.9
click at [248, 423] on form "Learn More Once you create a shipping group in ShipperHQ you will need to apply…" at bounding box center [710, 429] width 927 height 476
click at [367, 379] on div "Name Your Shipping Group The name you create here will match against the shippi…" at bounding box center [711, 446] width 886 height 308
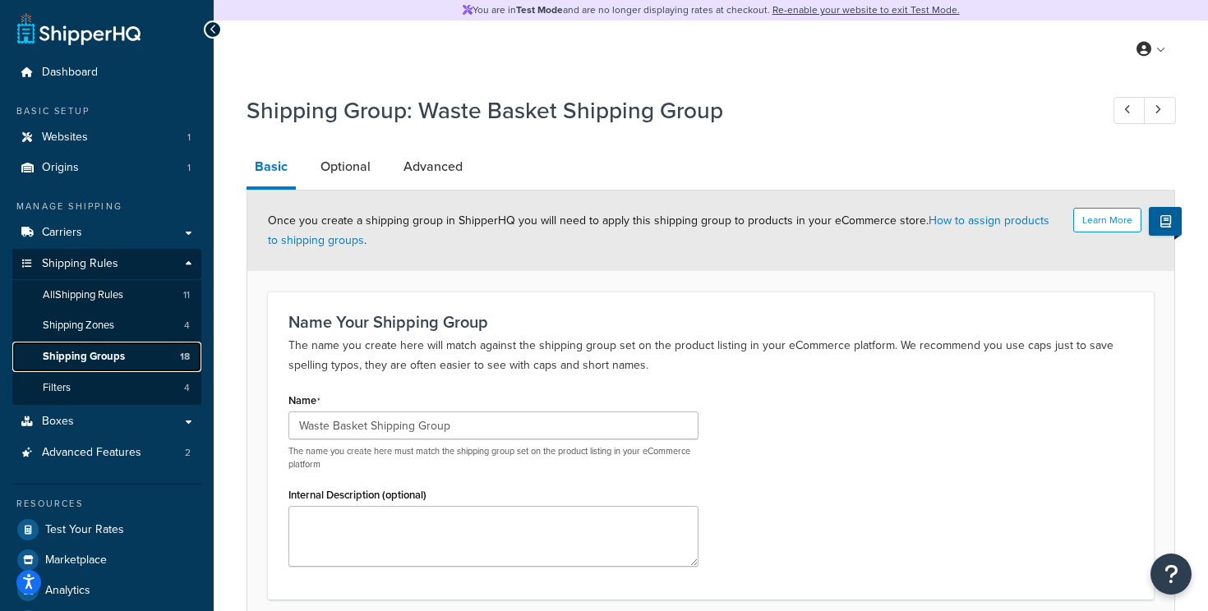
click at [126, 355] on link "Shipping Groups 18" at bounding box center [106, 357] width 189 height 30
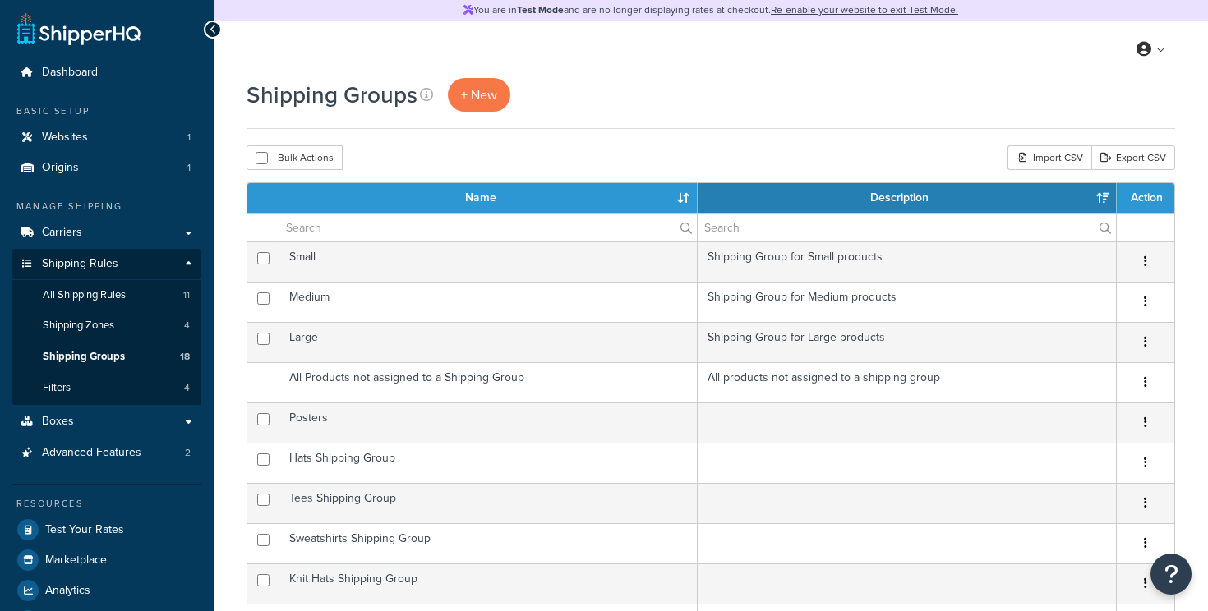
select select "15"
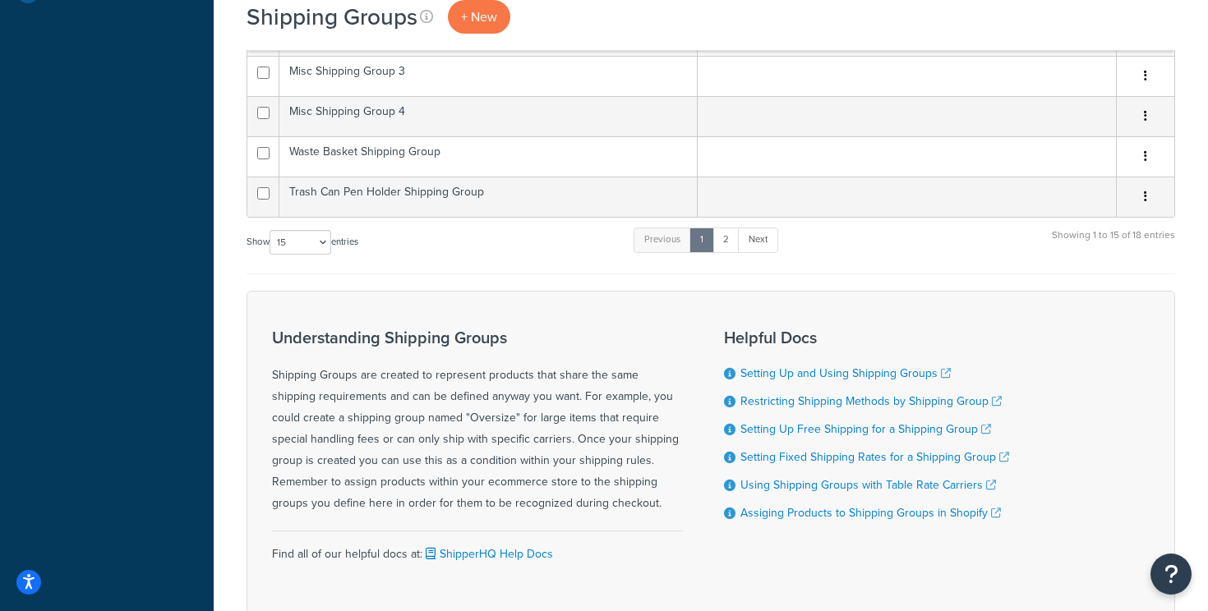
scroll to position [624, 0]
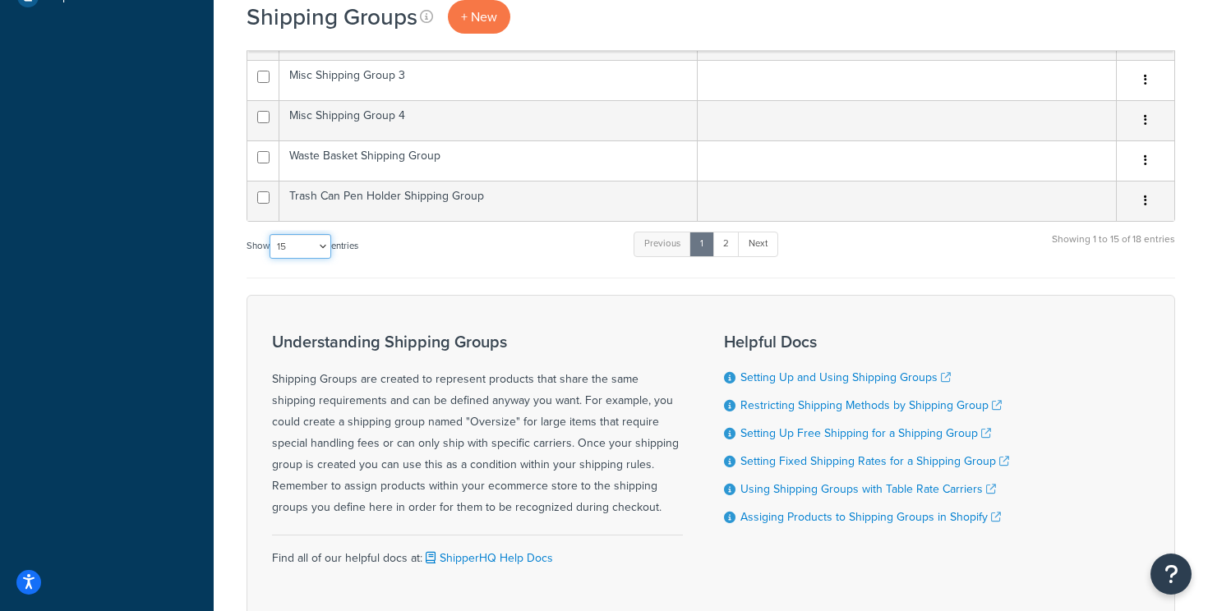
click at [320, 238] on select "10 15 25 50 100" at bounding box center [300, 246] width 62 height 25
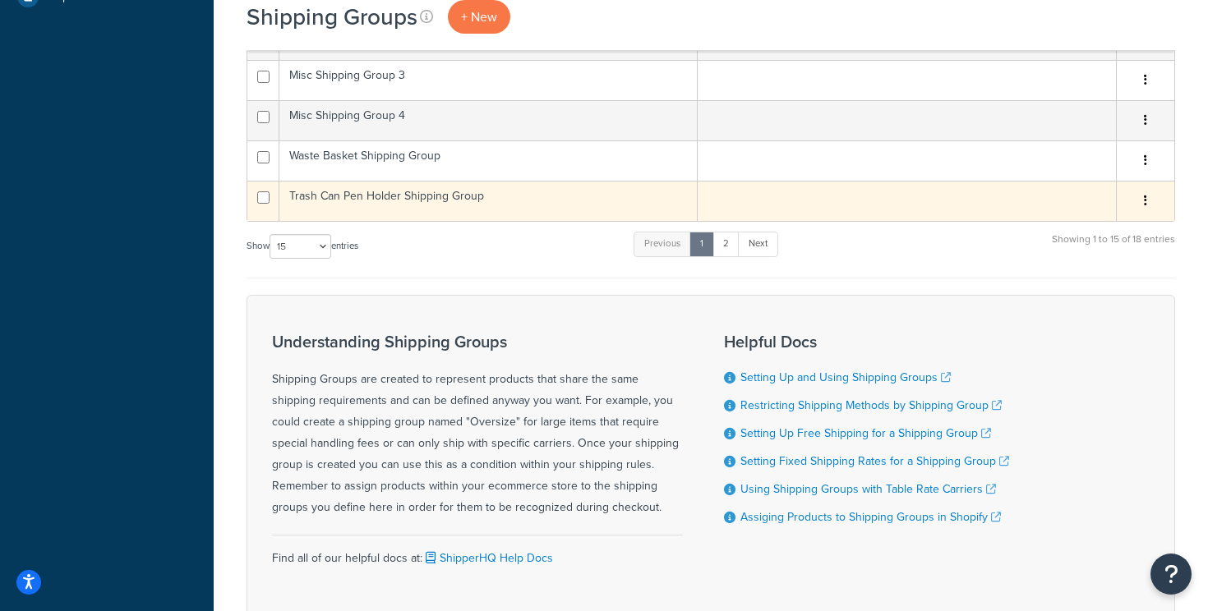
click at [391, 197] on td "Trash Can Pen Holder Shipping Group" at bounding box center [488, 201] width 418 height 40
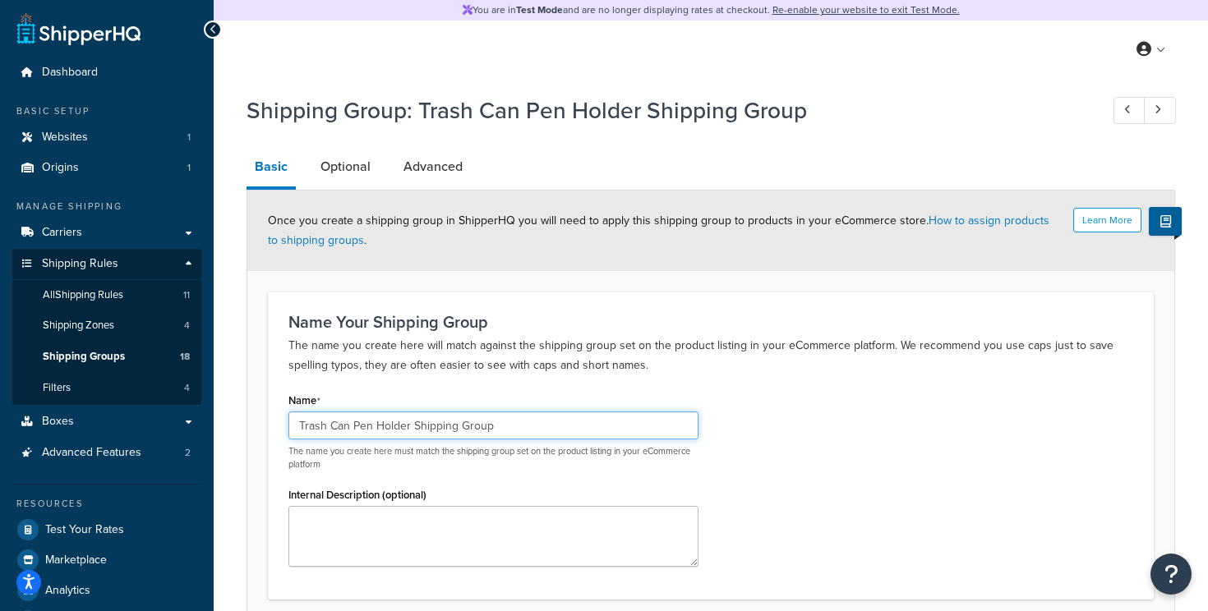
drag, startPoint x: 505, startPoint y: 426, endPoint x: 232, endPoint y: 422, distance: 273.6
click at [232, 422] on div "Shipping Group: Trash Can Pen Holder Shipping Group Basic Optional Advanced Lea…" at bounding box center [711, 397] width 994 height 623
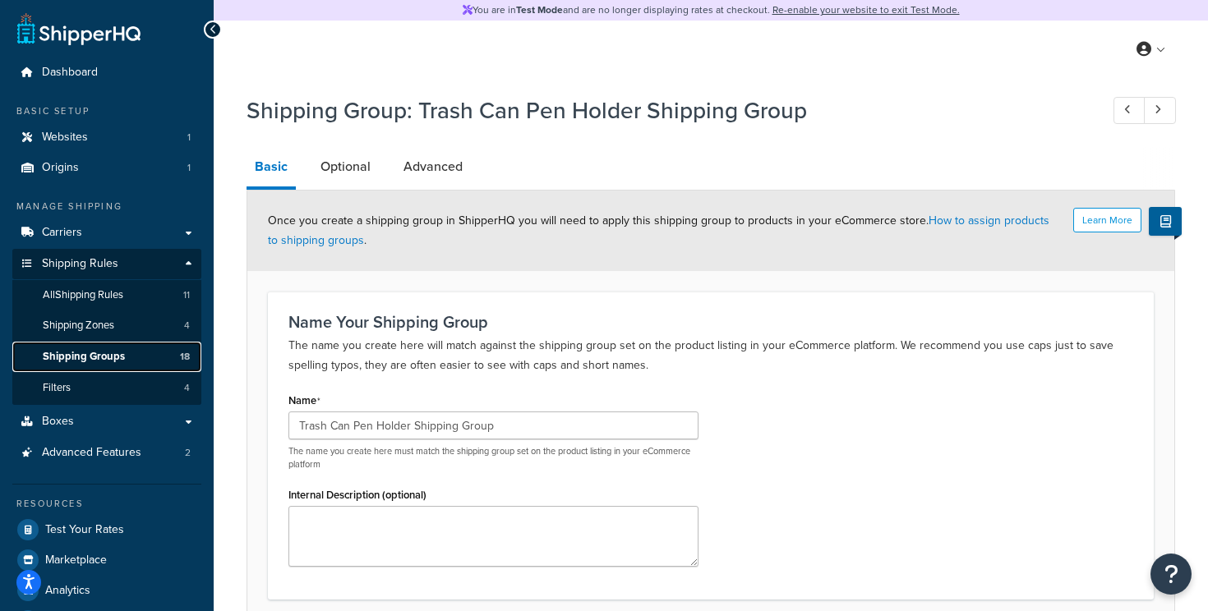
click at [90, 358] on span "Shipping Groups" at bounding box center [84, 357] width 82 height 14
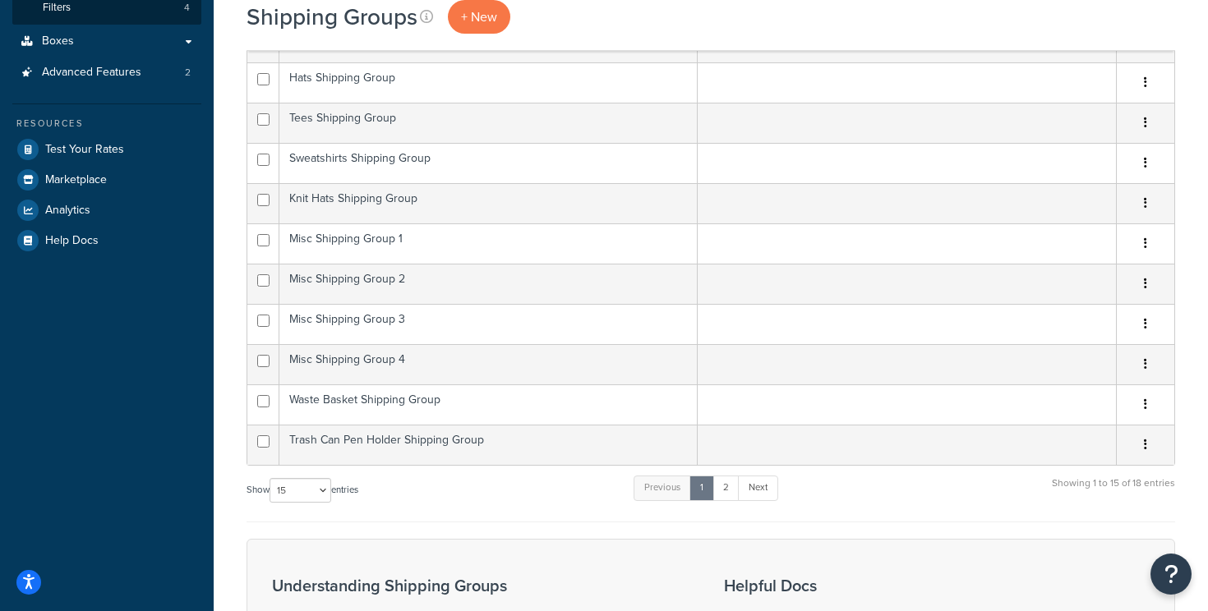
scroll to position [419, 0]
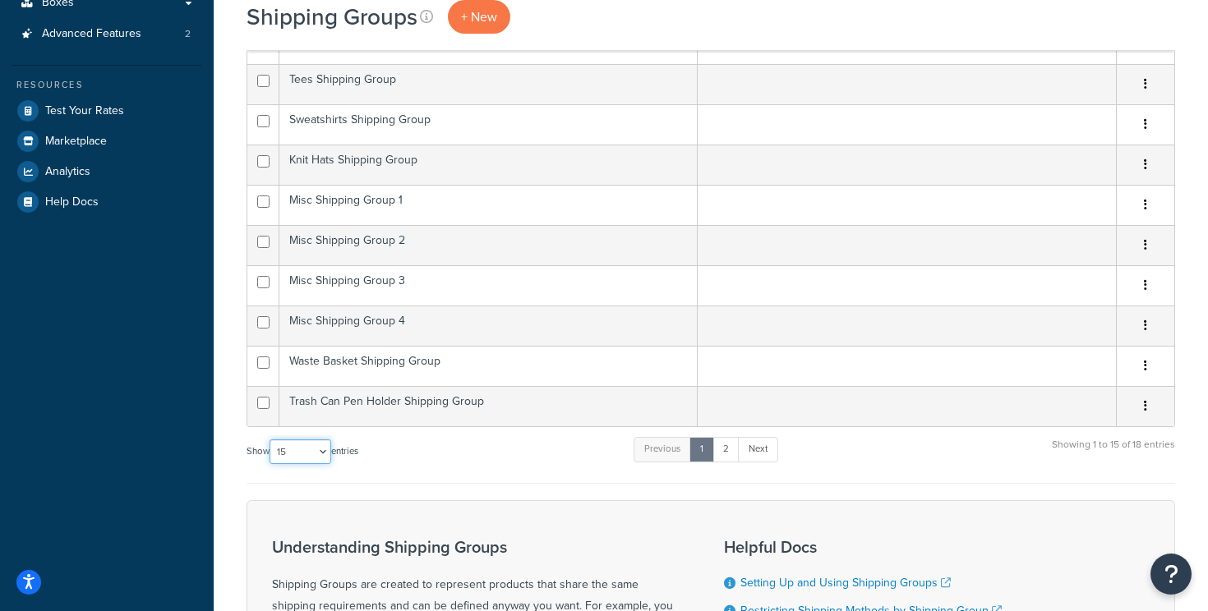
click at [295, 455] on select "10 15 25 50 100" at bounding box center [300, 452] width 62 height 25
select select "50"
click at [271, 464] on select "10 15 25 50 100" at bounding box center [300, 452] width 62 height 25
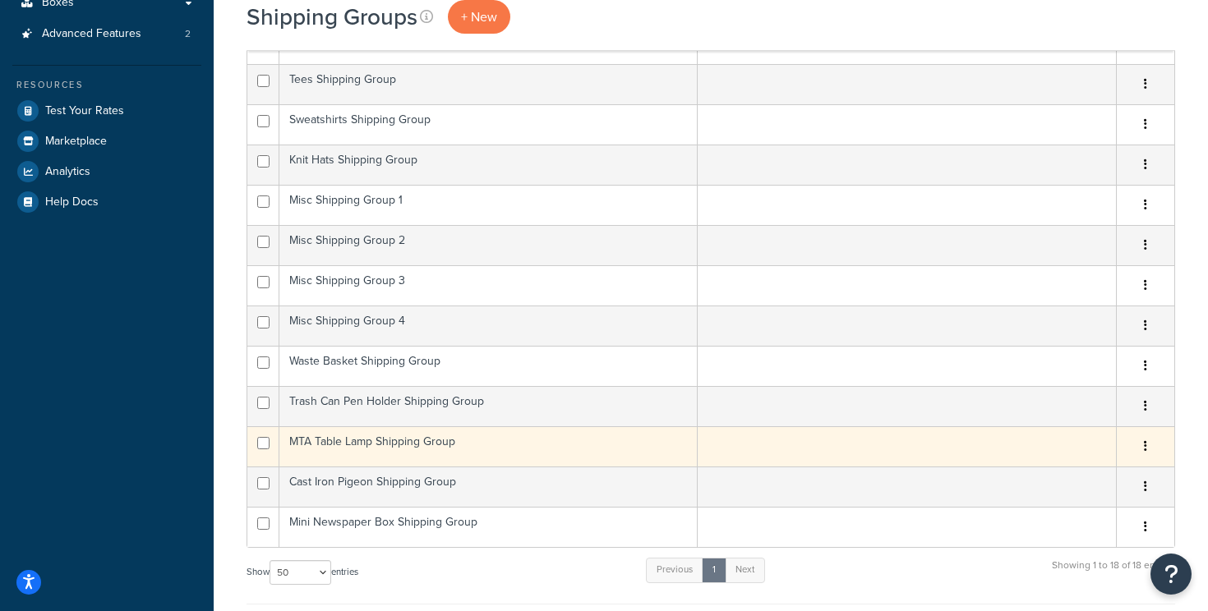
click at [348, 444] on td "MTA Table Lamp Shipping Group" at bounding box center [488, 446] width 418 height 40
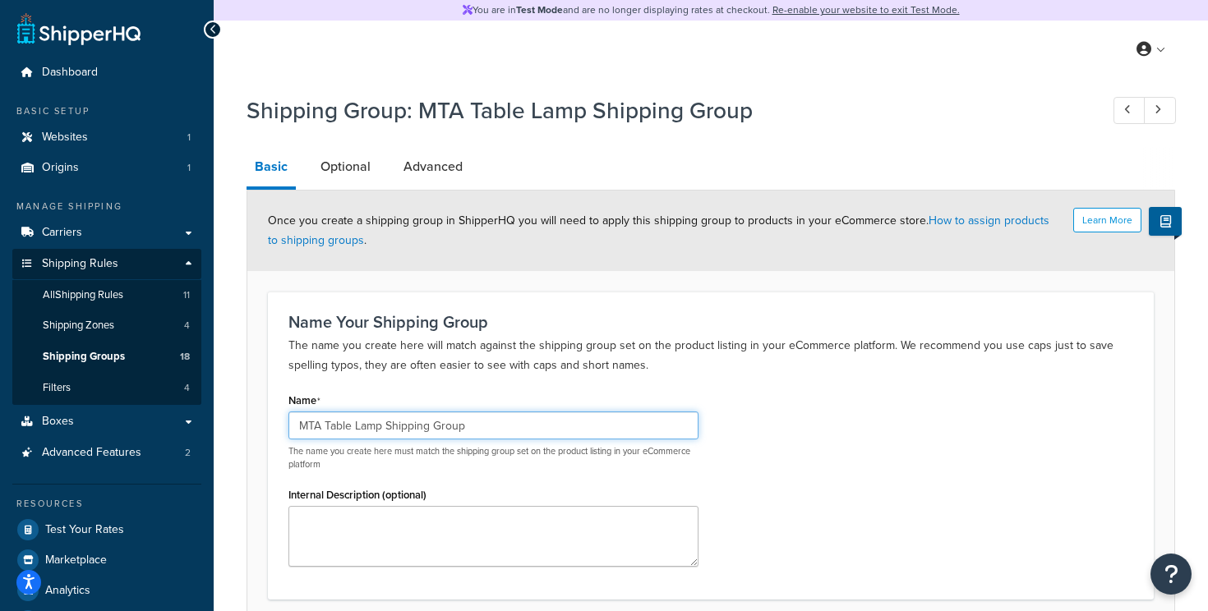
drag, startPoint x: 485, startPoint y: 421, endPoint x: 288, endPoint y: 417, distance: 197.2
click at [288, 417] on div "Name MTA Table Lamp Shipping Group The name you create here must match the ship…" at bounding box center [493, 484] width 435 height 191
click at [255, 334] on form "Learn More Once you create a shipping group in ShipperHQ you will need to apply…" at bounding box center [710, 429] width 927 height 476
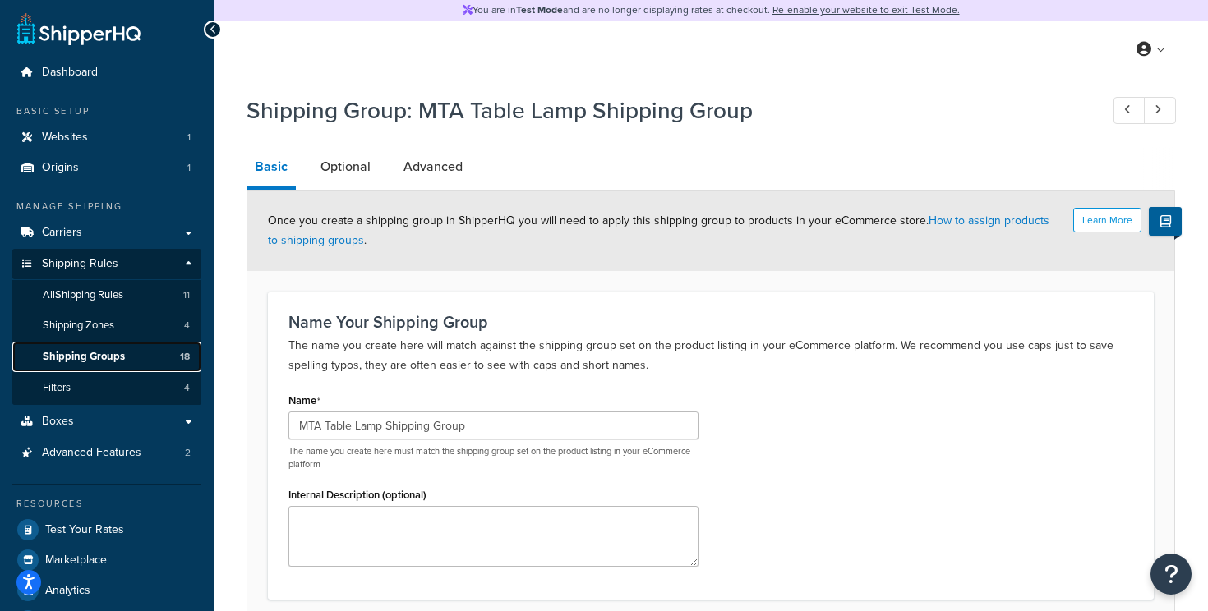
click at [78, 357] on span "Shipping Groups" at bounding box center [84, 357] width 82 height 14
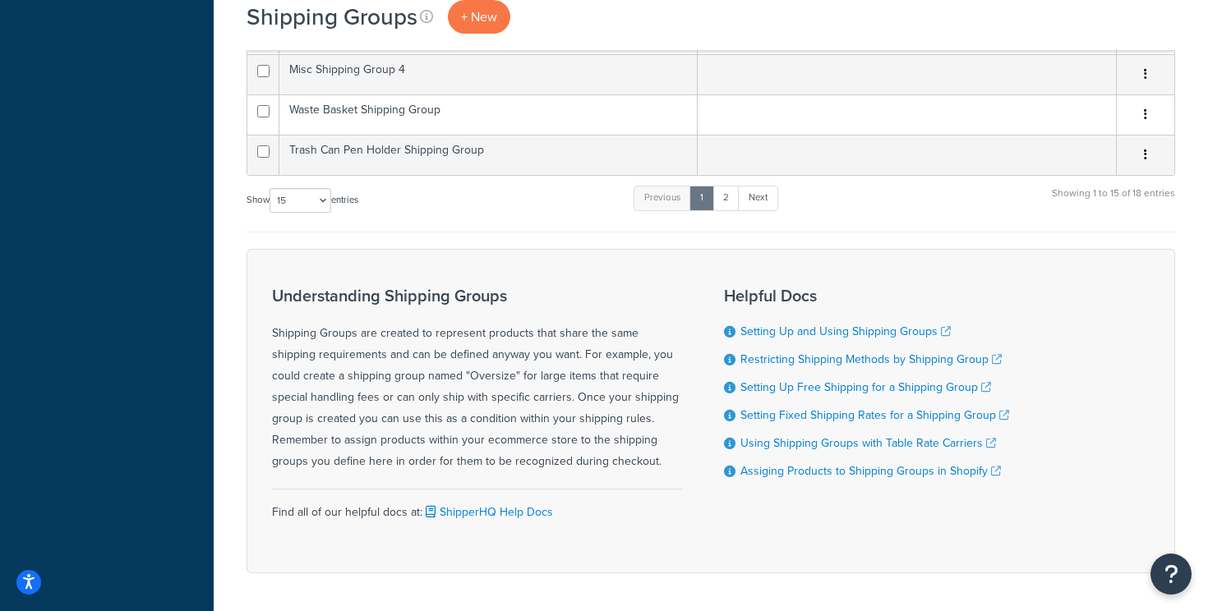
scroll to position [671, 0]
click at [306, 205] on select "10 15 25 50 100" at bounding box center [300, 199] width 62 height 25
select select "50"
click at [271, 212] on select "10 15 25 50 100" at bounding box center [300, 199] width 62 height 25
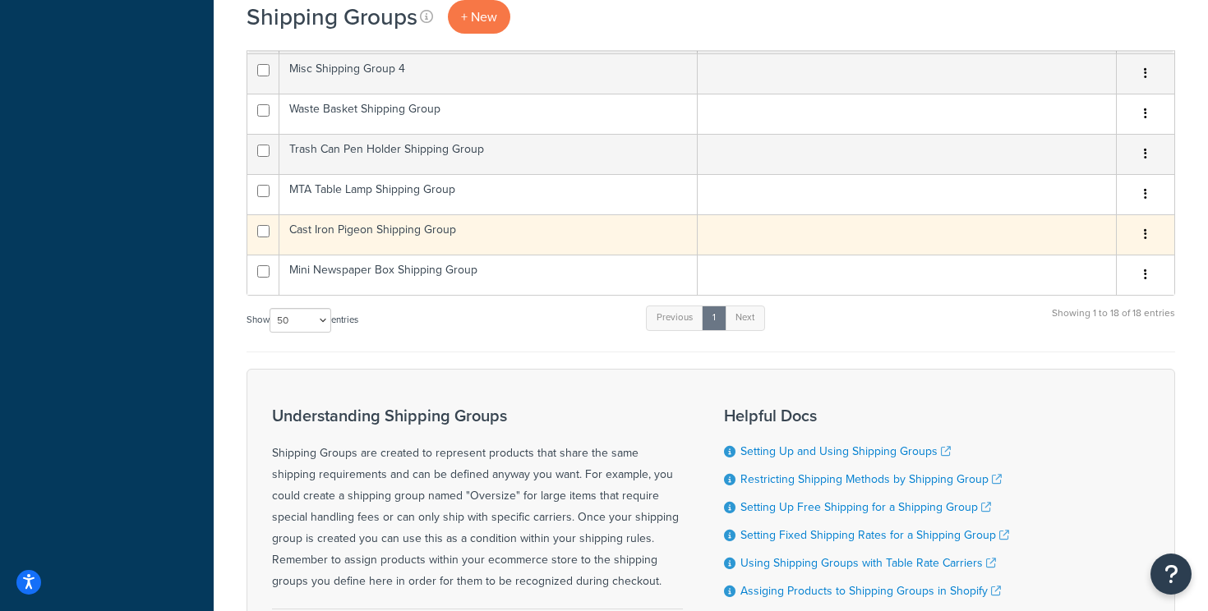
click at [355, 230] on td "Cast Iron Pigeon Shipping Group" at bounding box center [488, 234] width 418 height 40
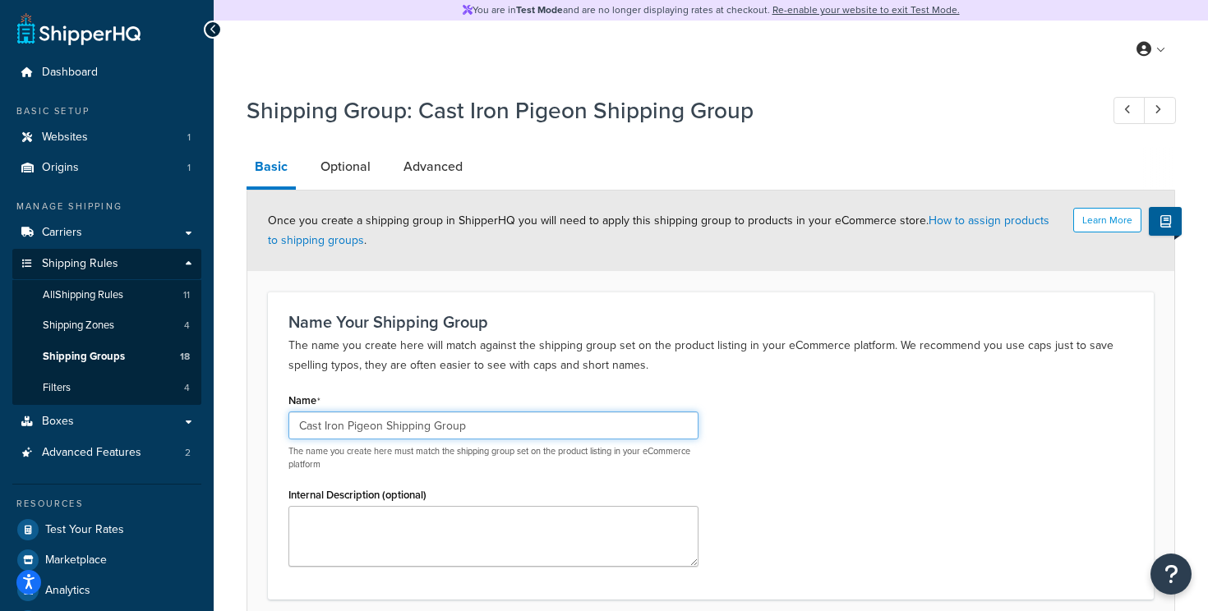
drag, startPoint x: 479, startPoint y: 431, endPoint x: 294, endPoint y: 421, distance: 185.1
click at [294, 421] on input "Cast Iron Pigeon Shipping Group" at bounding box center [493, 426] width 410 height 28
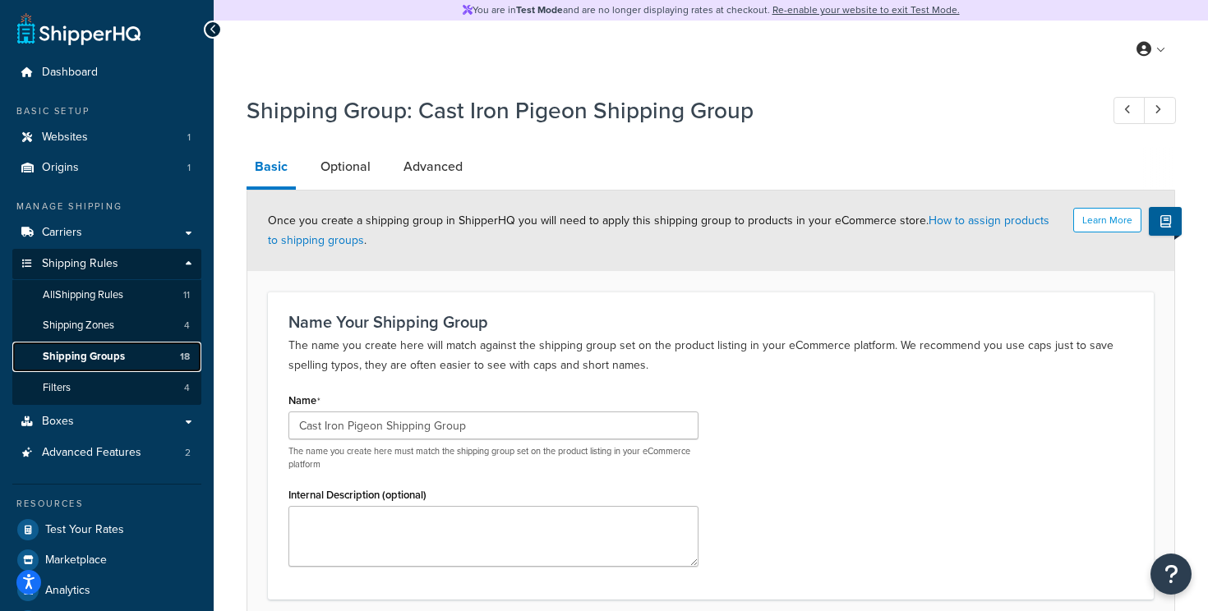
click at [84, 350] on span "Shipping Groups" at bounding box center [84, 357] width 82 height 14
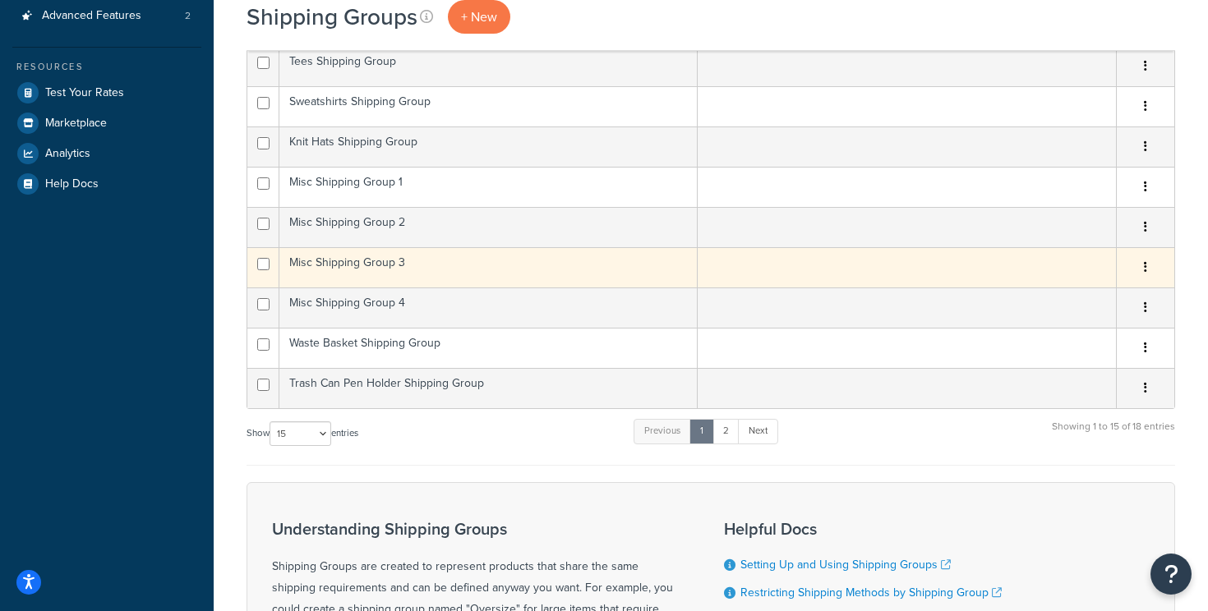
scroll to position [443, 0]
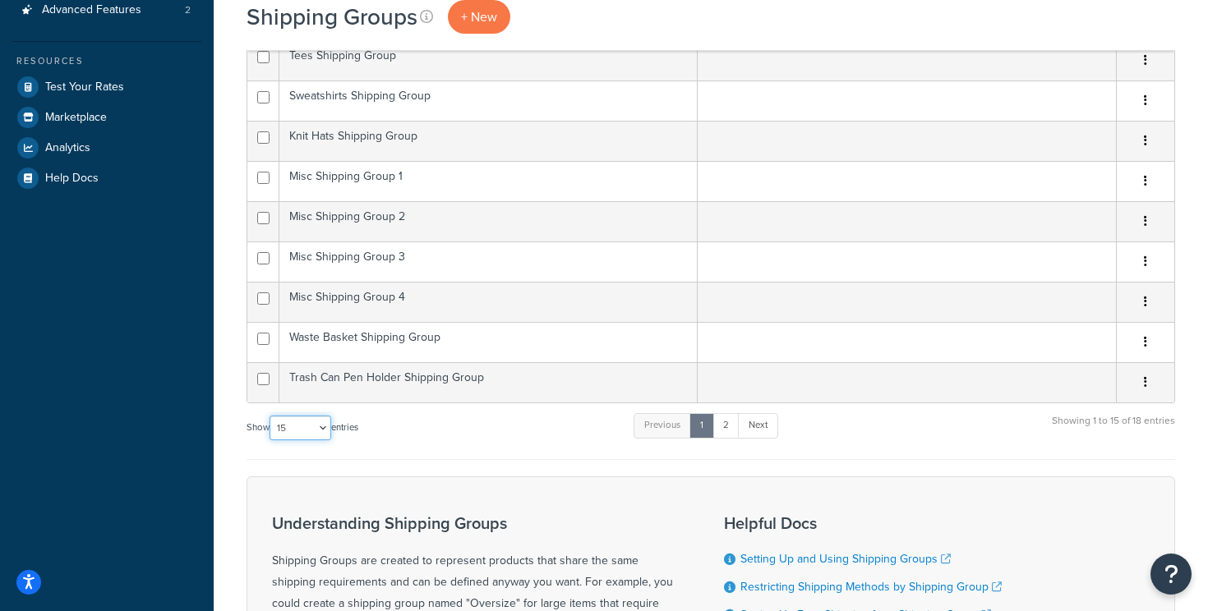
click at [323, 426] on select "10 15 25 50 100" at bounding box center [300, 428] width 62 height 25
select select "100"
click at [271, 440] on select "10 15 25 50 100" at bounding box center [300, 428] width 62 height 25
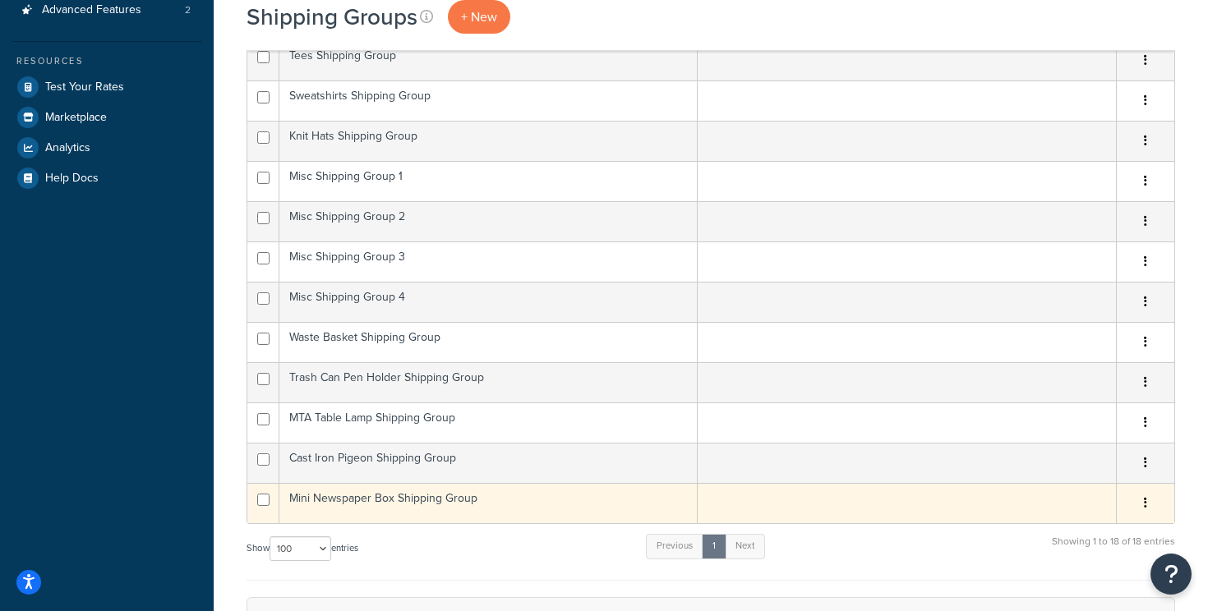
click at [326, 503] on td "Mini Newspaper Box Shipping Group" at bounding box center [488, 503] width 418 height 40
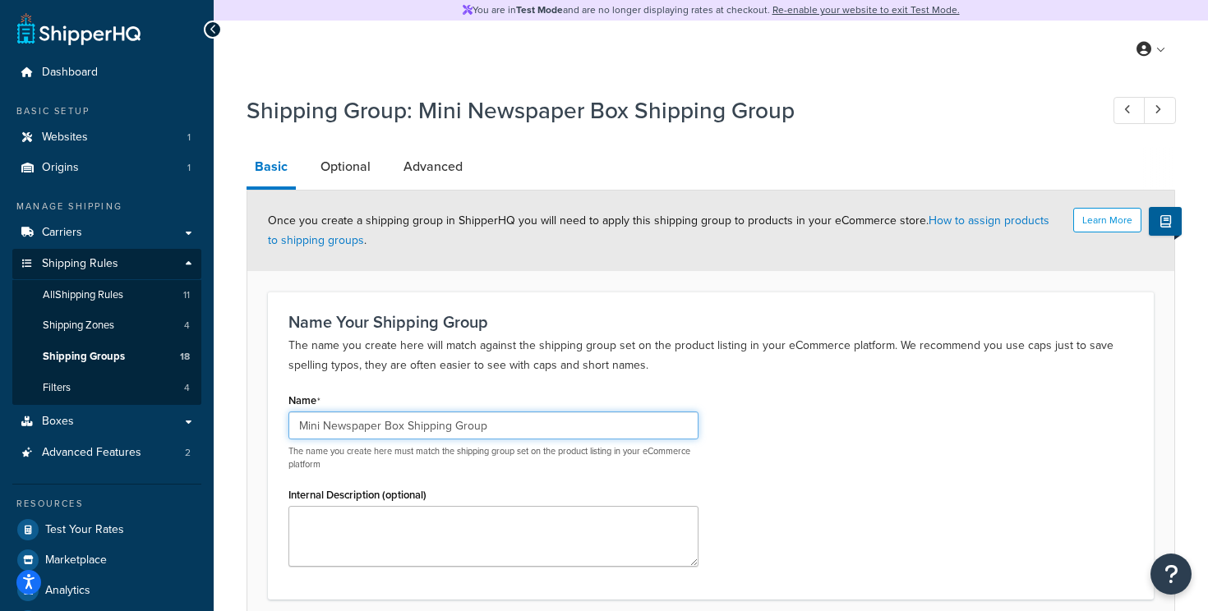
drag, startPoint x: 518, startPoint y: 428, endPoint x: 268, endPoint y: 424, distance: 250.6
click at [268, 424] on div "Name Your Shipping Group The name you create here will match against the shippi…" at bounding box center [711, 446] width 886 height 308
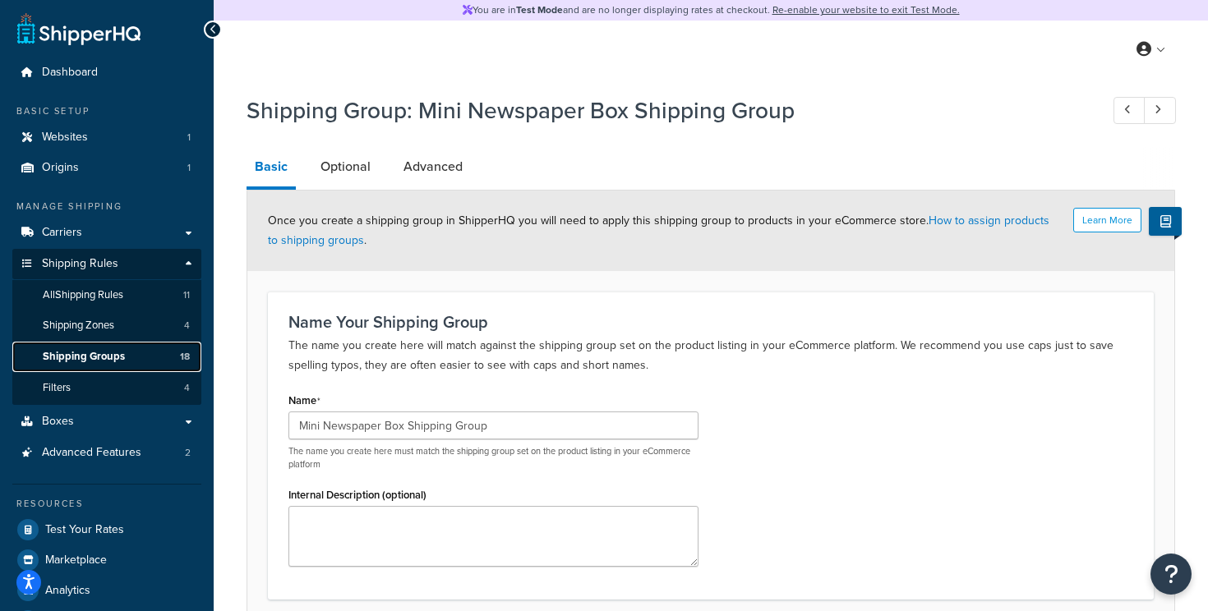
click at [75, 357] on span "Shipping Groups" at bounding box center [84, 357] width 82 height 14
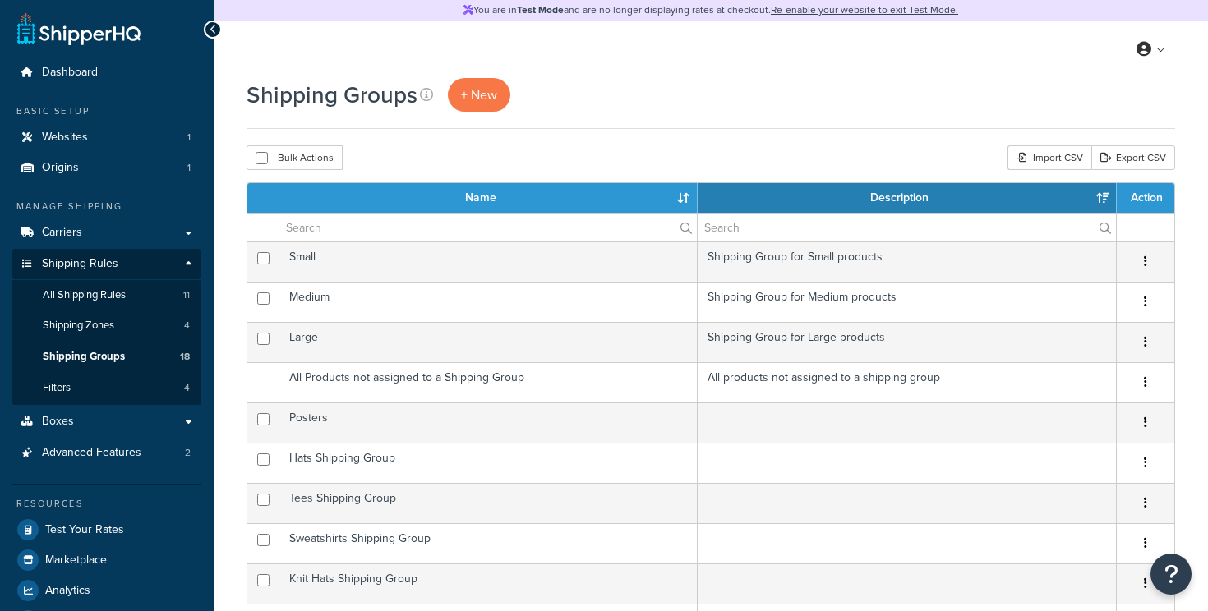
select select "15"
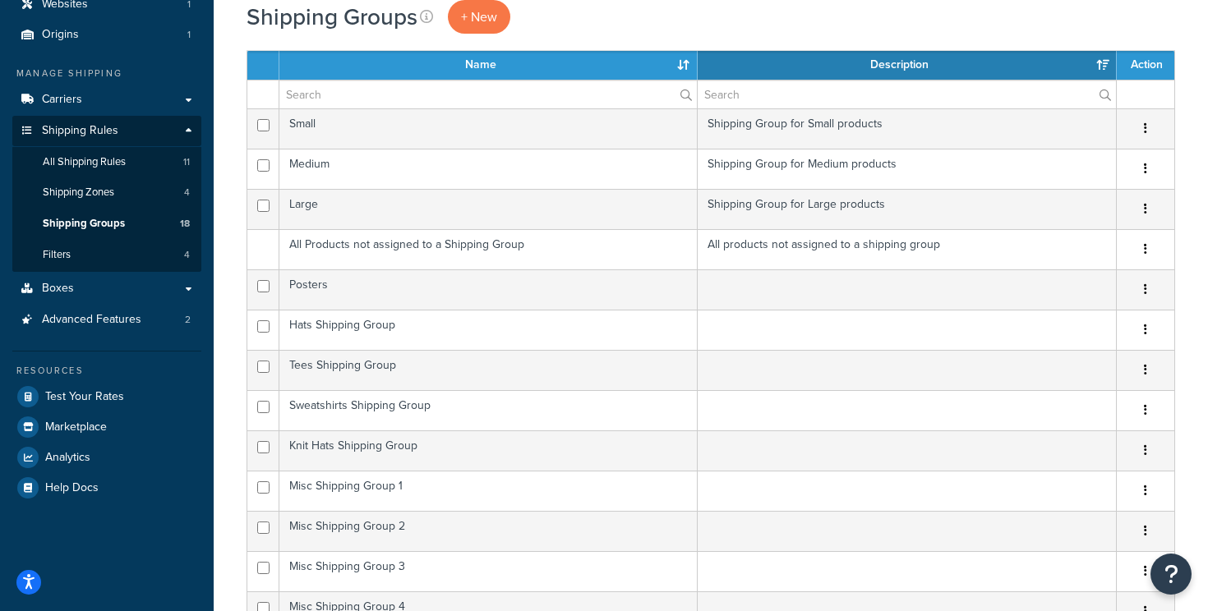
scroll to position [129, 0]
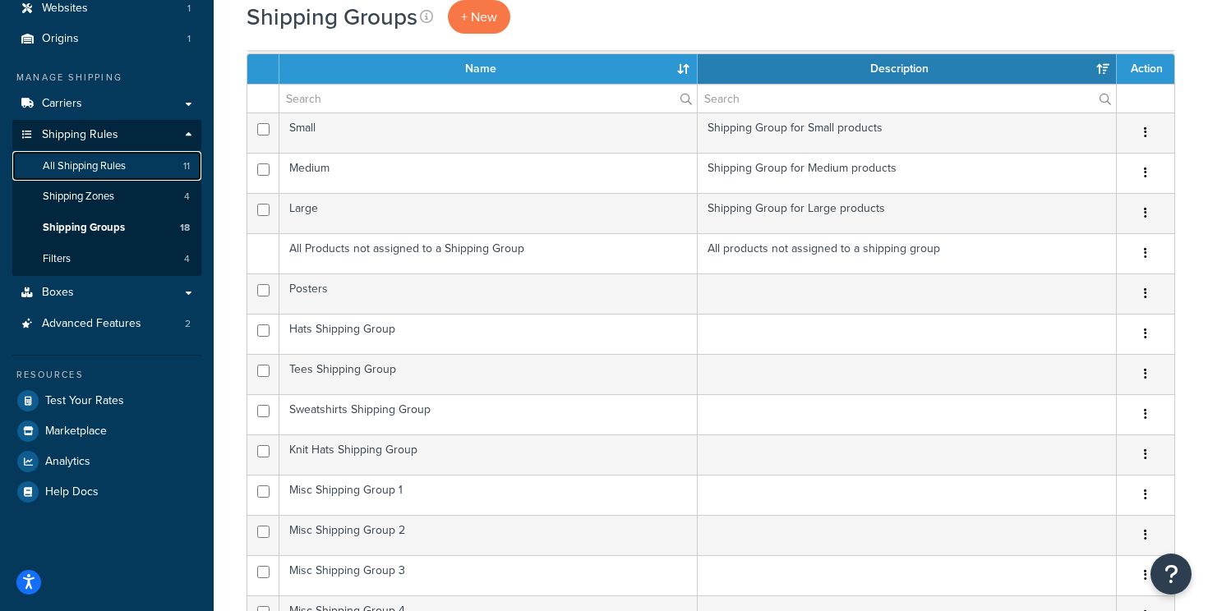
click at [114, 168] on span "All Shipping Rules" at bounding box center [84, 166] width 83 height 14
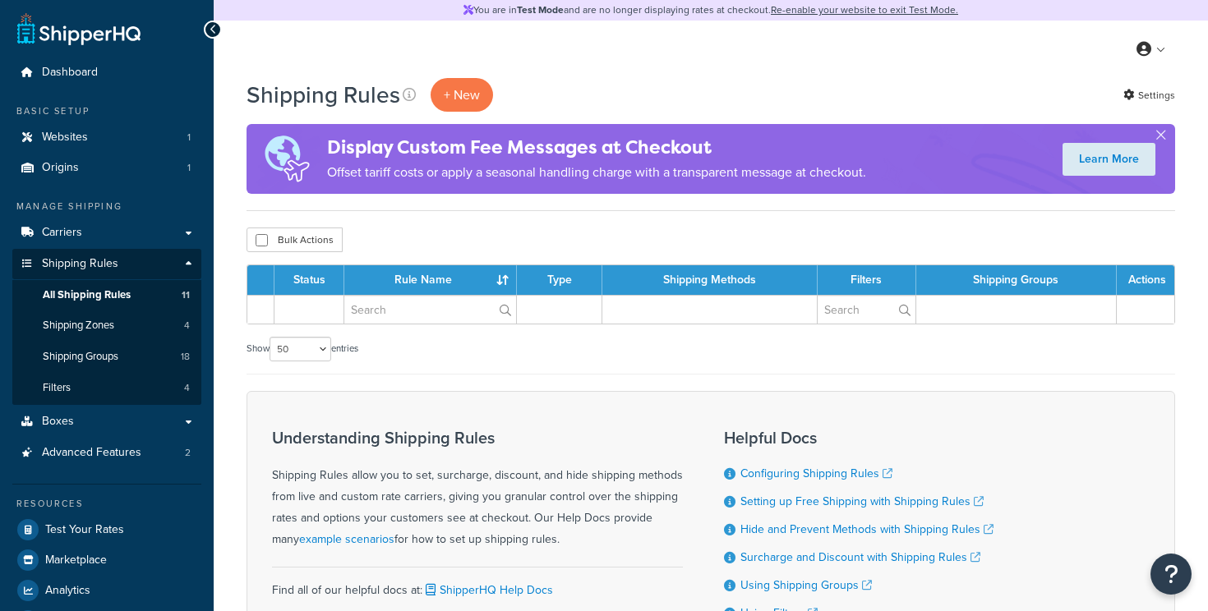
select select "50"
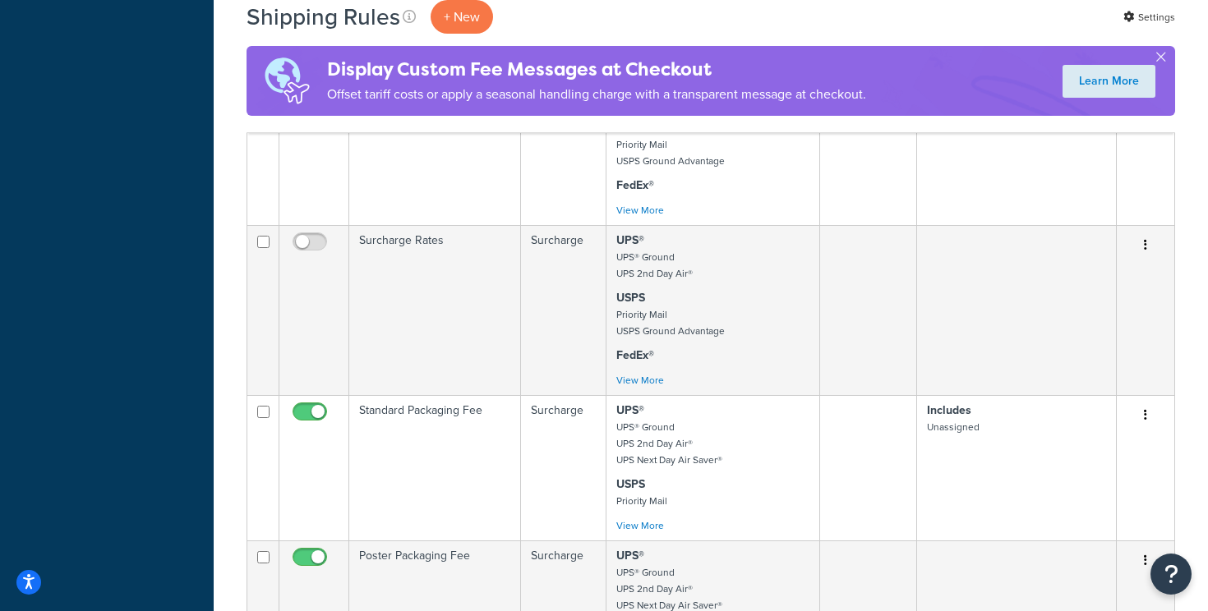
scroll to position [676, 0]
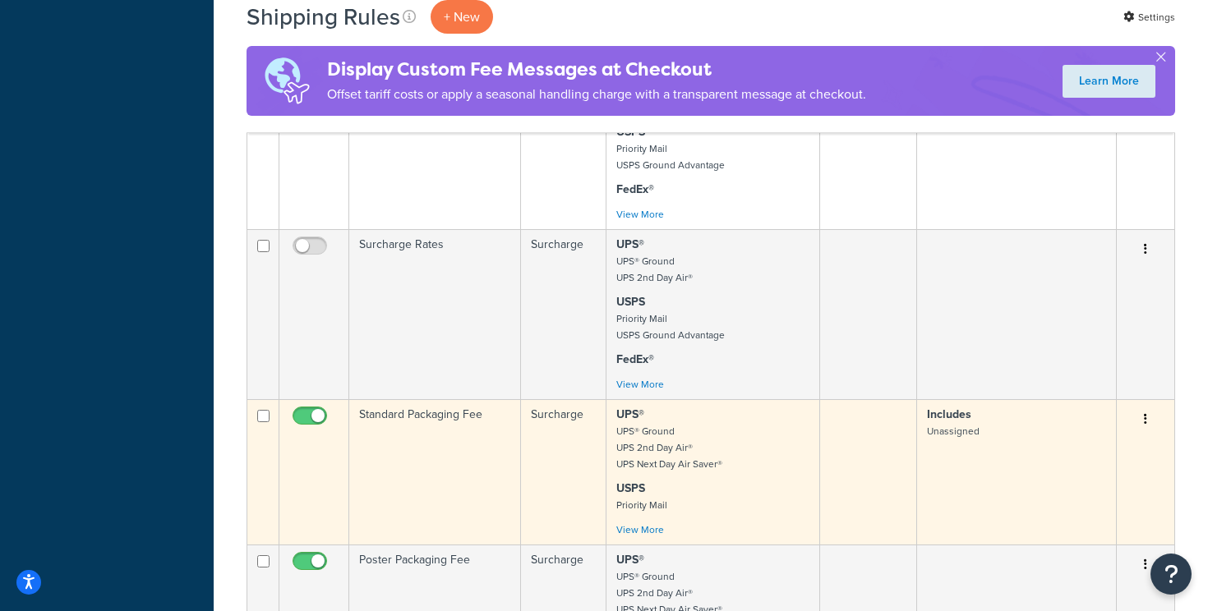
click at [421, 445] on td "Standard Packaging Fee" at bounding box center [435, 471] width 172 height 145
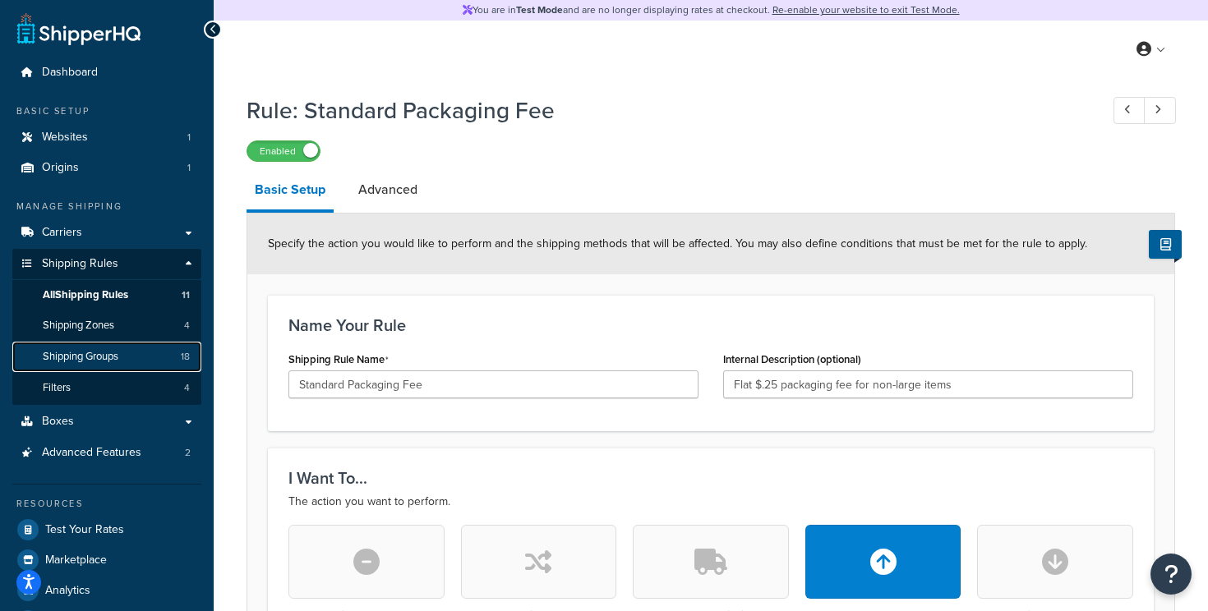
click at [106, 352] on span "Shipping Groups" at bounding box center [81, 357] width 76 height 14
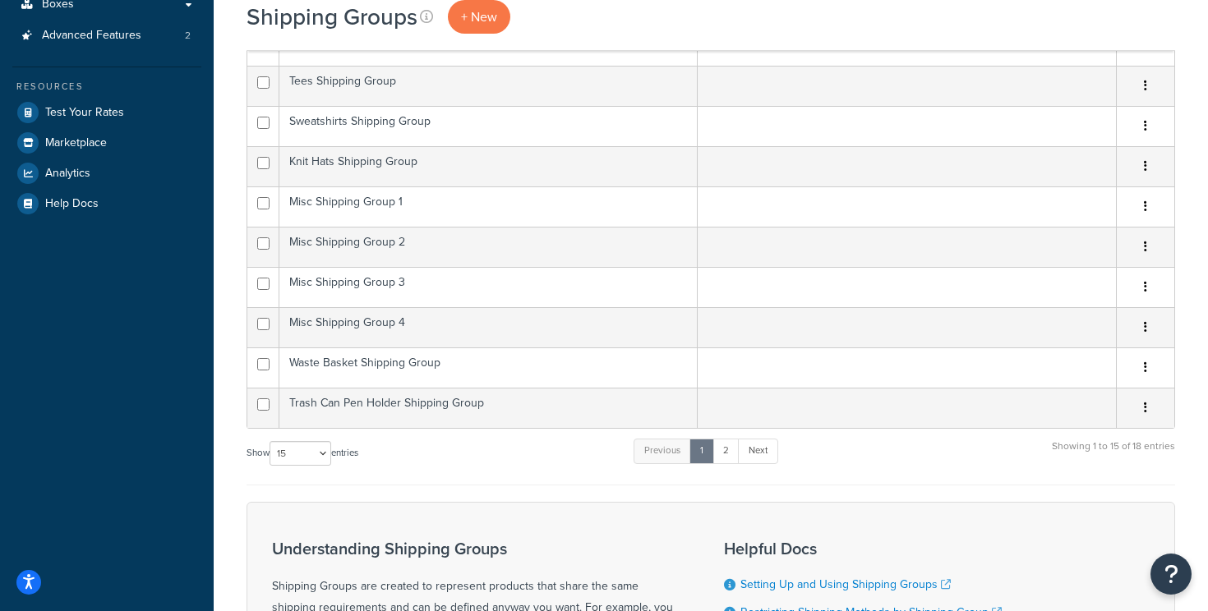
scroll to position [419, 0]
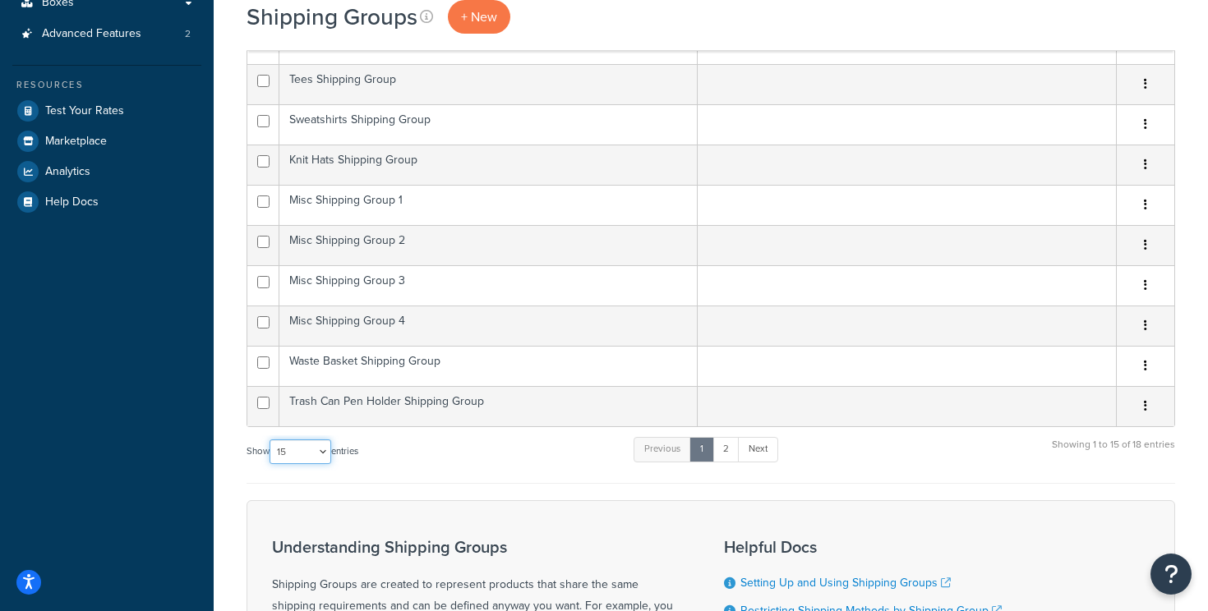
click at [301, 453] on select "10 15 25 50 100" at bounding box center [300, 452] width 62 height 25
select select "100"
click at [271, 464] on select "10 15 25 50 100" at bounding box center [300, 452] width 62 height 25
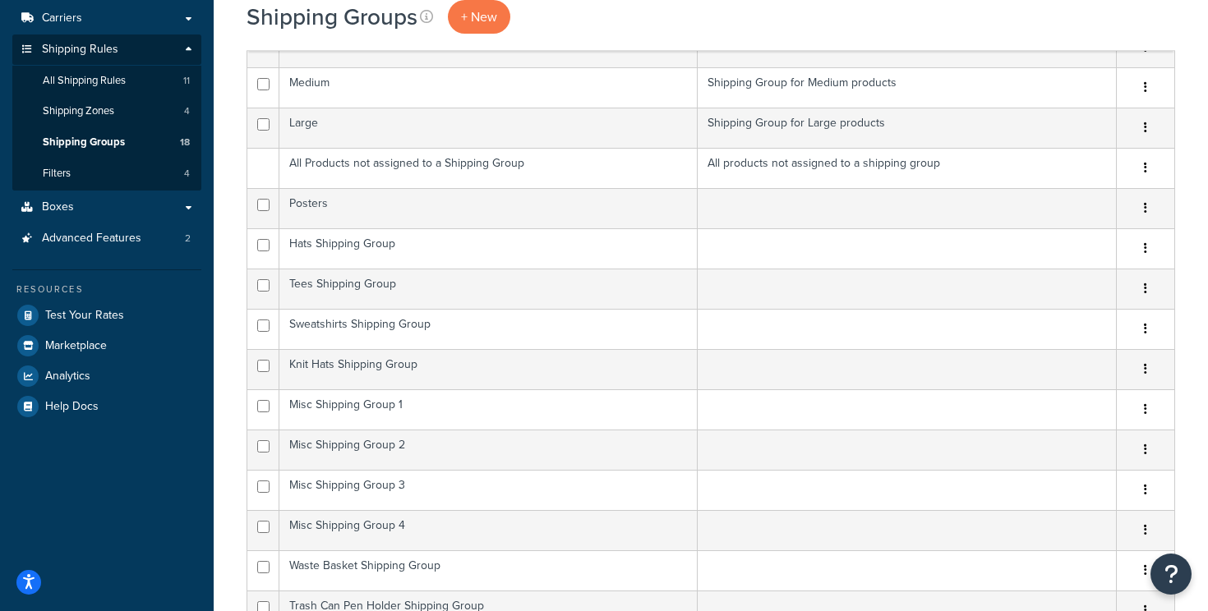
scroll to position [0, 0]
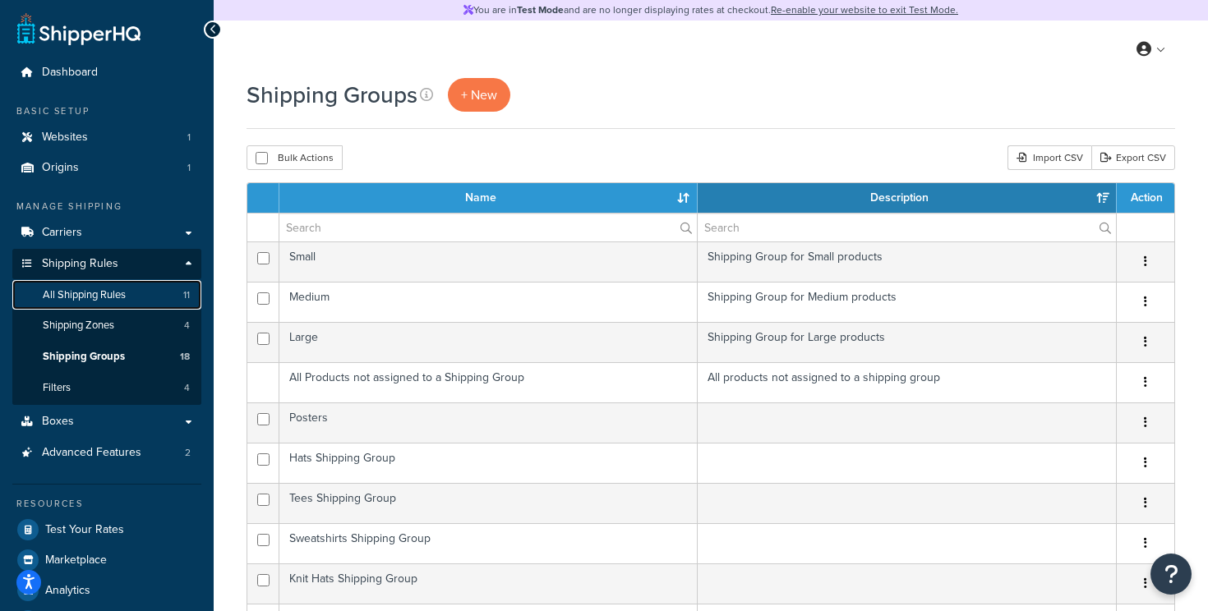
click at [122, 297] on span "All Shipping Rules" at bounding box center [84, 295] width 83 height 14
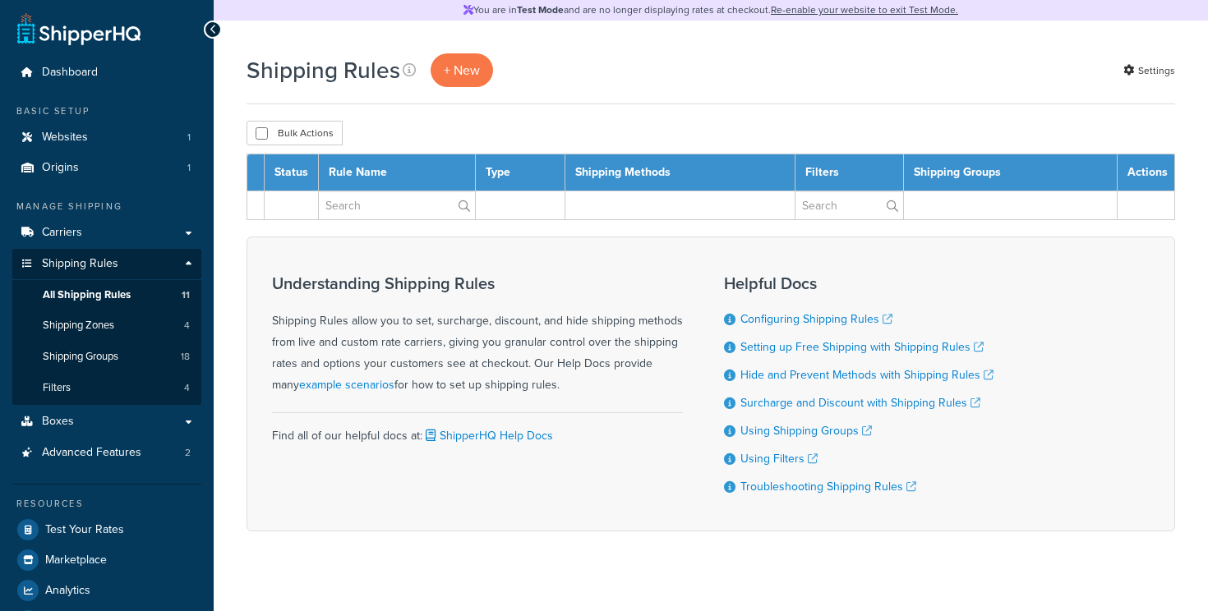
select select "50"
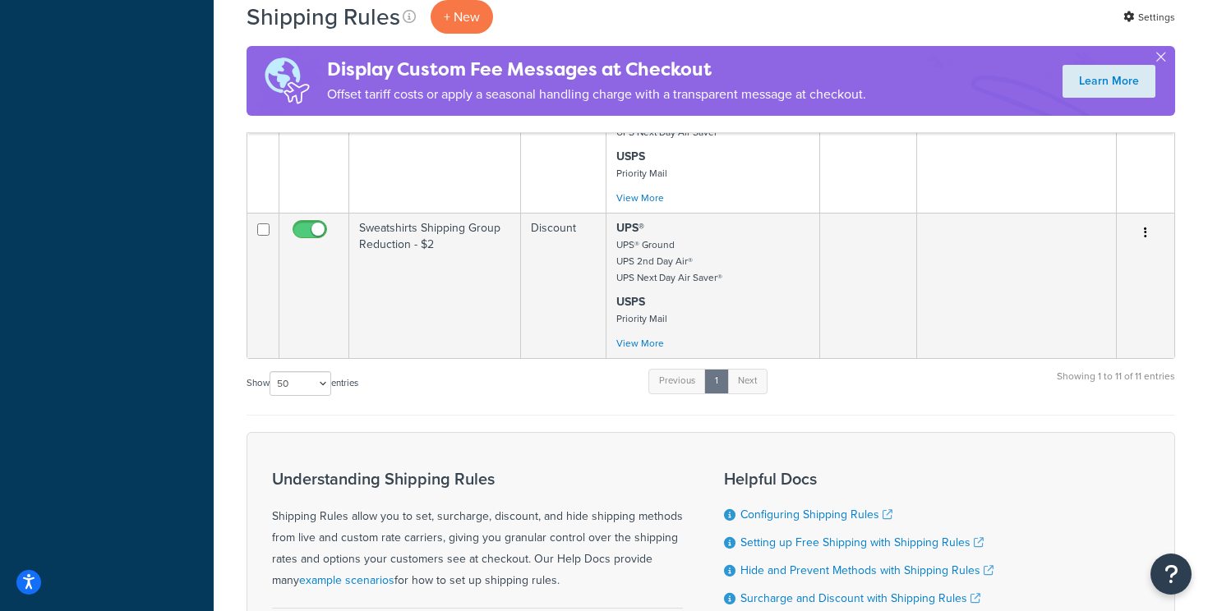
scroll to position [1593, 0]
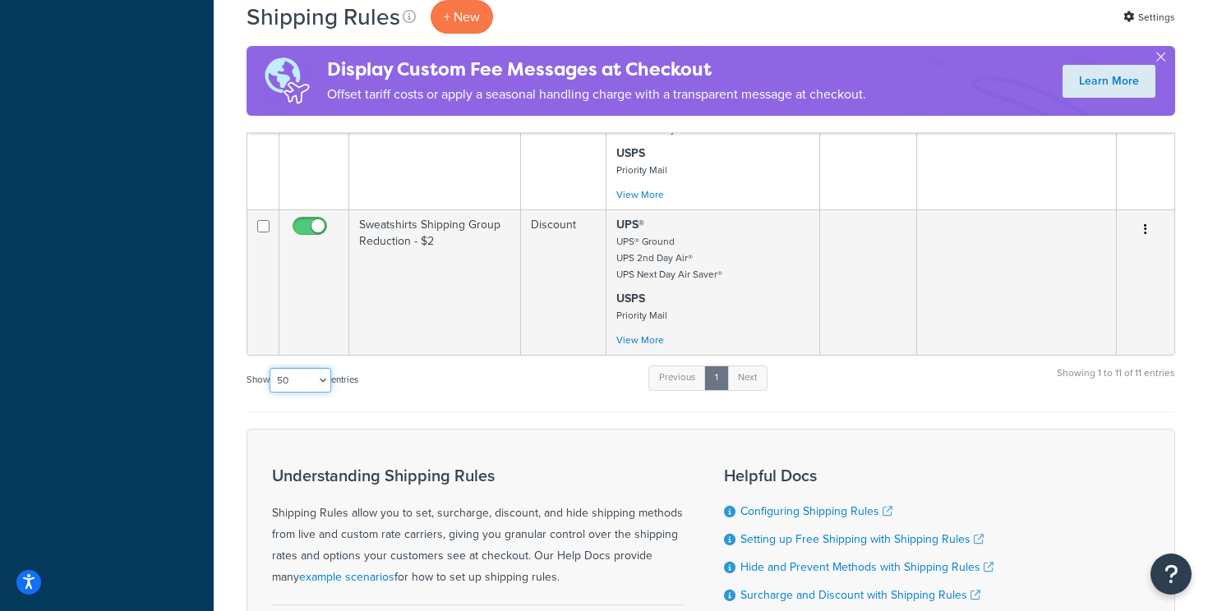
click at [324, 381] on select "10 15 25 50 100 1000" at bounding box center [300, 380] width 62 height 25
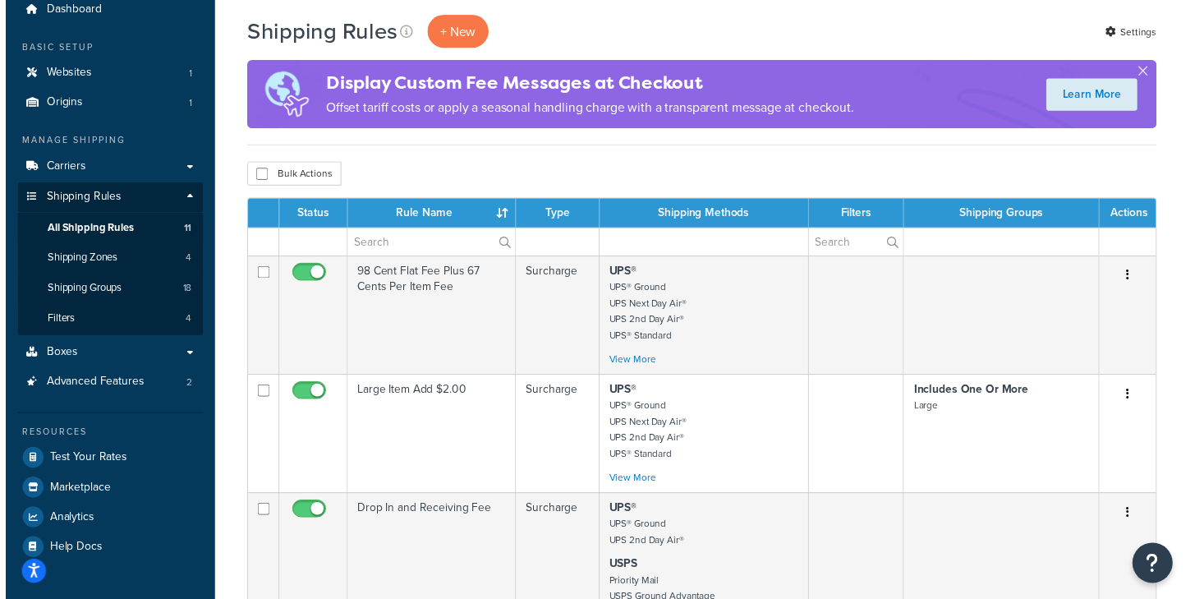
scroll to position [0, 0]
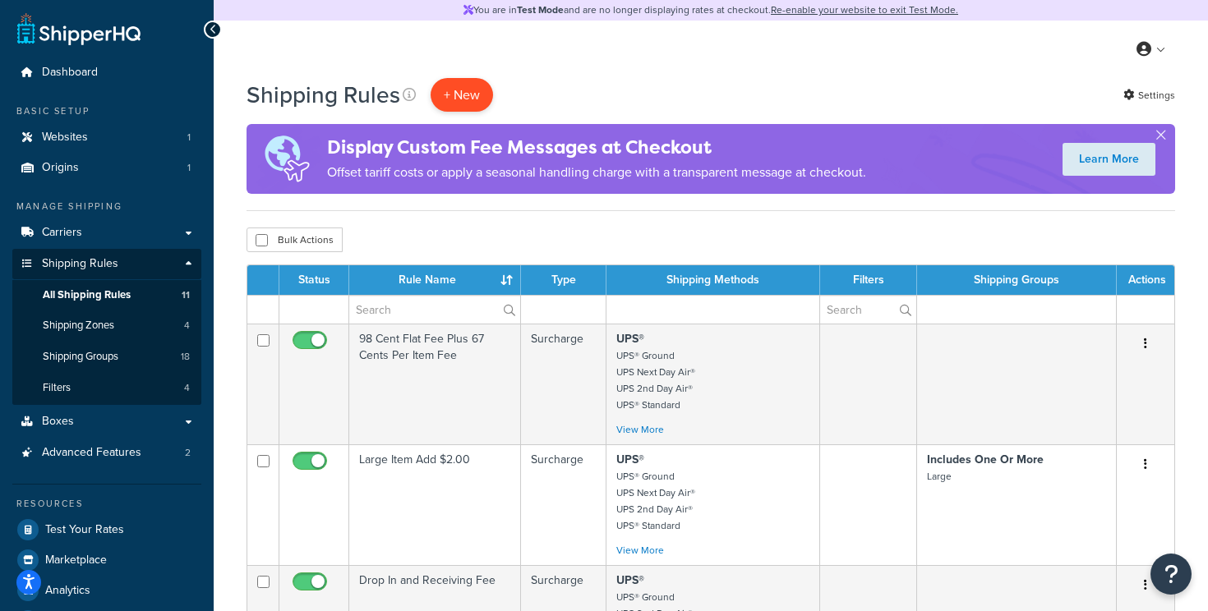
click at [465, 103] on p "+ New" at bounding box center [461, 95] width 62 height 34
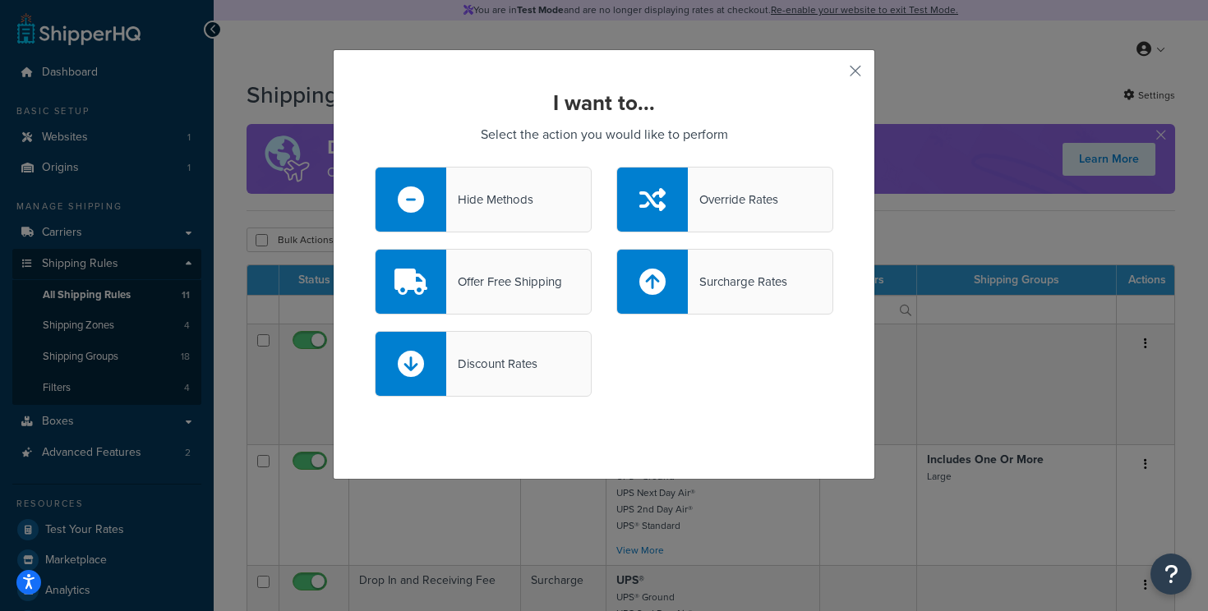
click at [527, 369] on div "Discount Rates" at bounding box center [491, 363] width 91 height 23
click at [0, 0] on input "Discount Rates" at bounding box center [0, 0] width 0 height 0
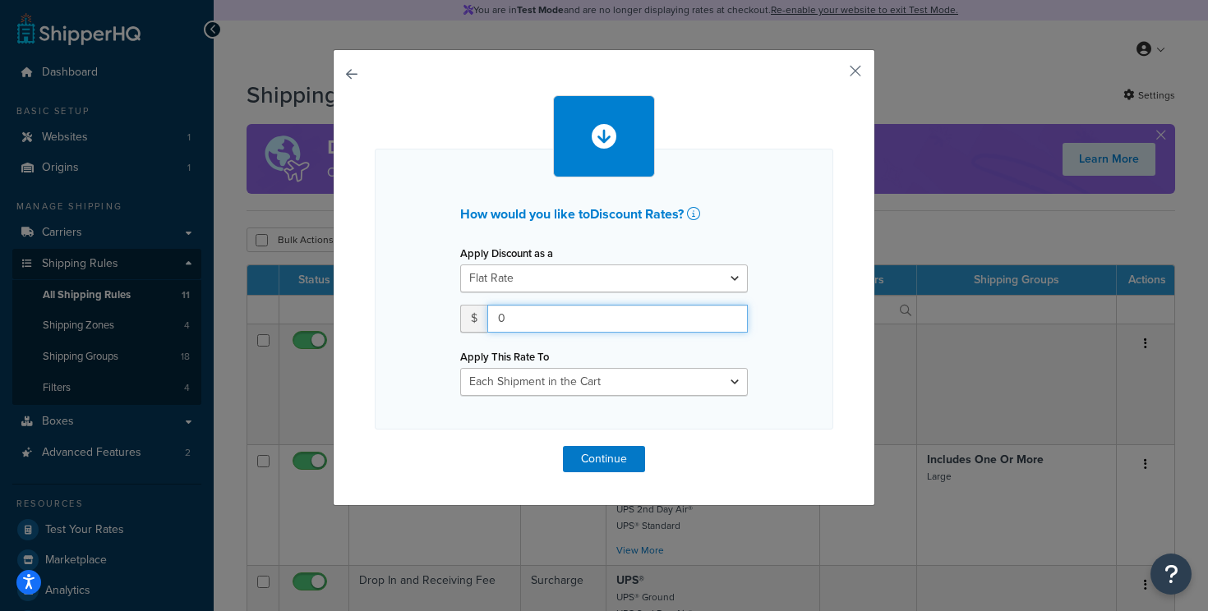
click at [562, 330] on input "0" at bounding box center [617, 319] width 260 height 28
drag, startPoint x: 544, startPoint y: 315, endPoint x: 461, endPoint y: 315, distance: 83.0
click at [461, 315] on div "$ 0" at bounding box center [604, 319] width 288 height 28
type input "10"
click at [779, 346] on div "How would you like to Discount Rates ? Apply Discount as a Flat Rate Percentage…" at bounding box center [604, 289] width 458 height 281
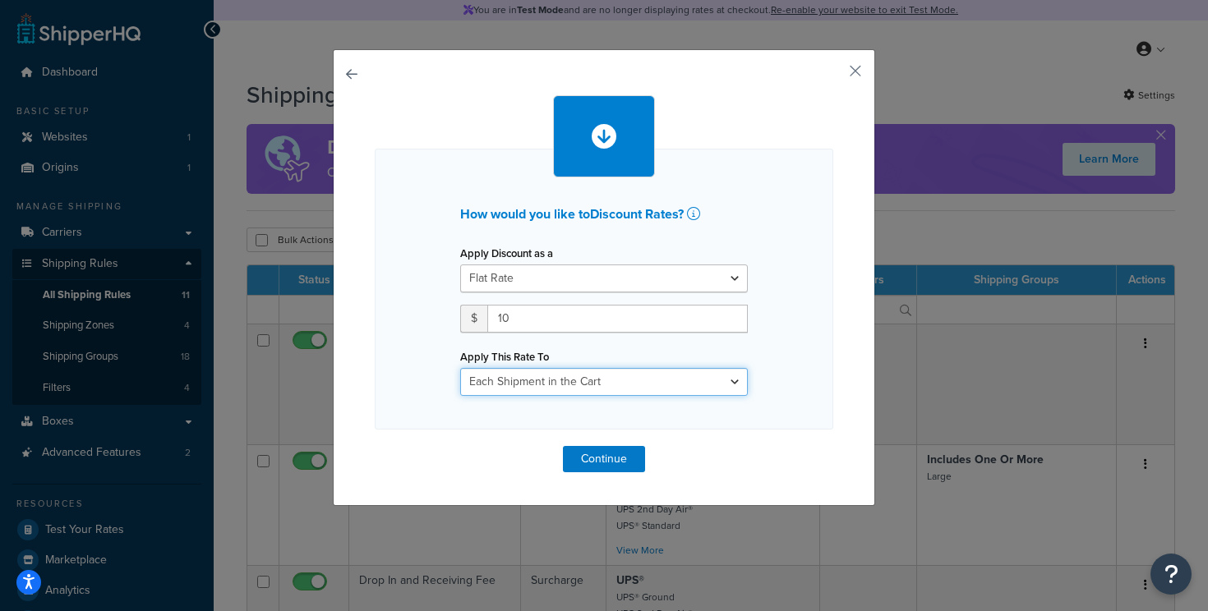
click at [617, 379] on select "Each Shipment in the Cart Each Shipping Group in the Cart Each Item within a Sh…" at bounding box center [604, 382] width 288 height 28
select select "SHIPPING_GROUP"
click at [460, 368] on select "Each Shipment in the Cart Each Shipping Group in the Cart Each Item within a Sh…" at bounding box center [604, 382] width 288 height 28
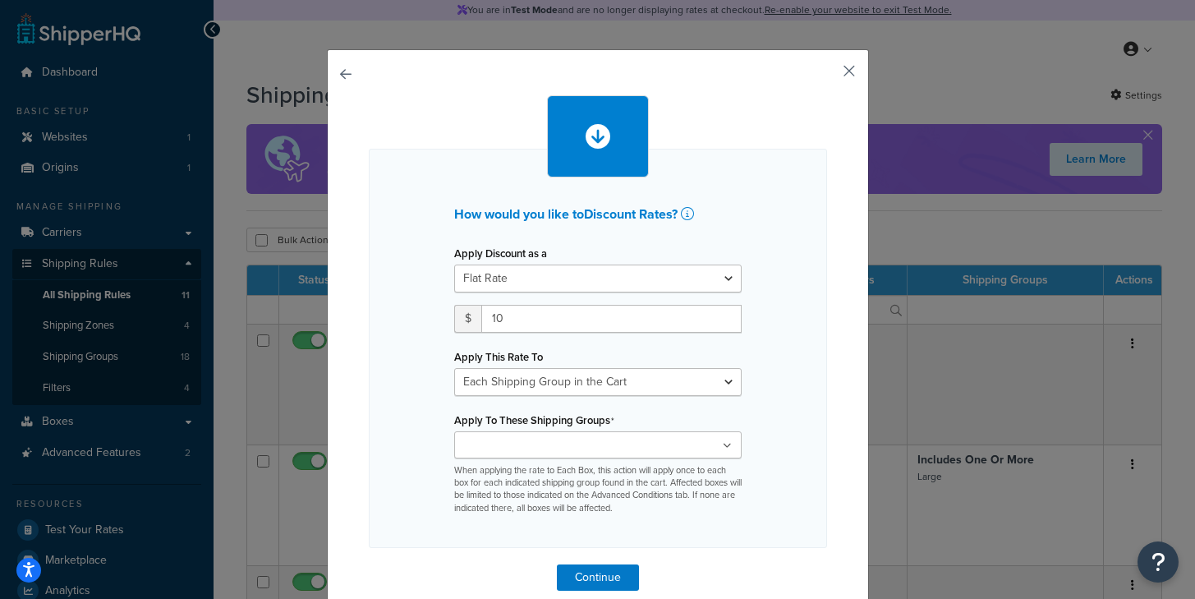
click at [827, 75] on button "button" at bounding box center [825, 77] width 4 height 4
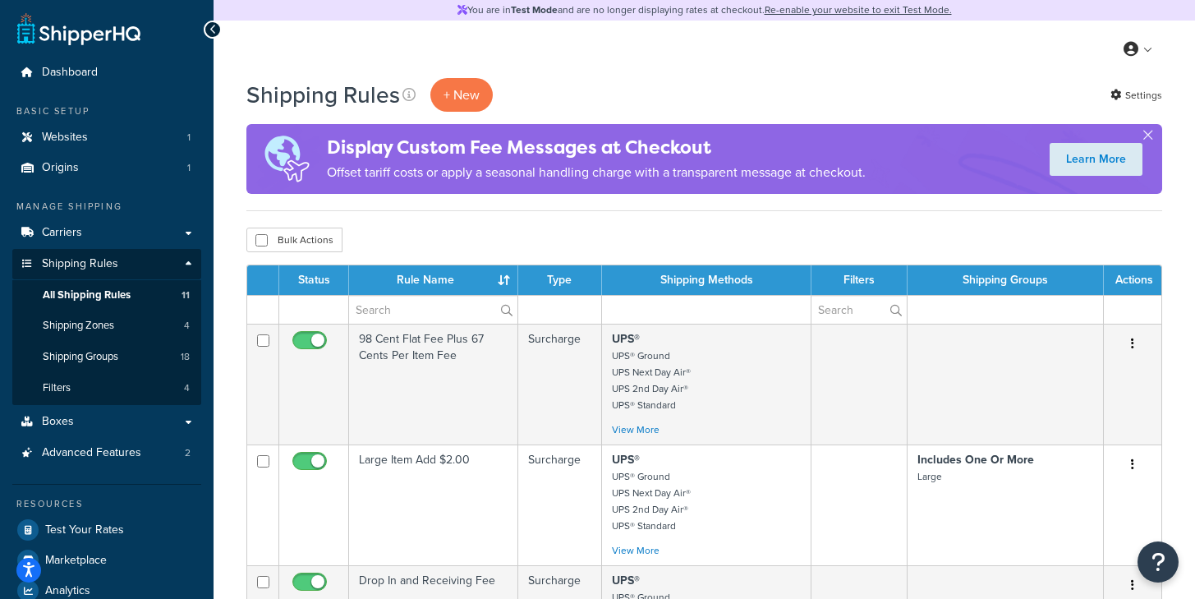
drag, startPoint x: 112, startPoint y: 66, endPoint x: 315, endPoint y: 2, distance: 213.6
click at [471, 98] on p "+ New" at bounding box center [461, 95] width 62 height 34
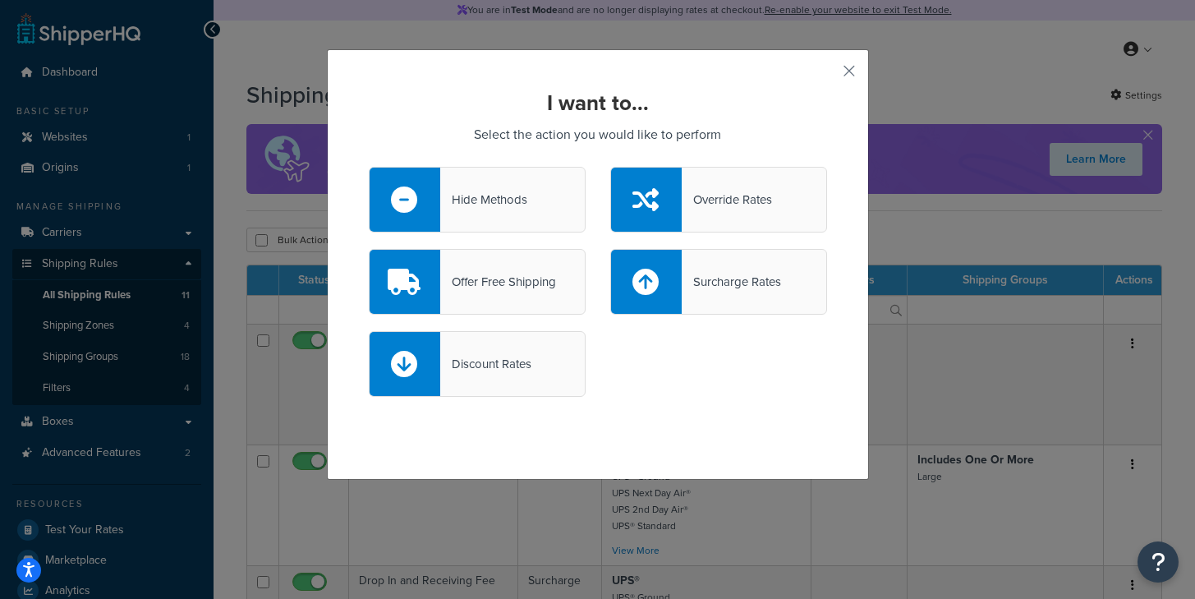
click at [485, 372] on div "Discount Rates" at bounding box center [485, 363] width 91 height 23
click at [0, 0] on input "Discount Rates" at bounding box center [0, 0] width 0 height 0
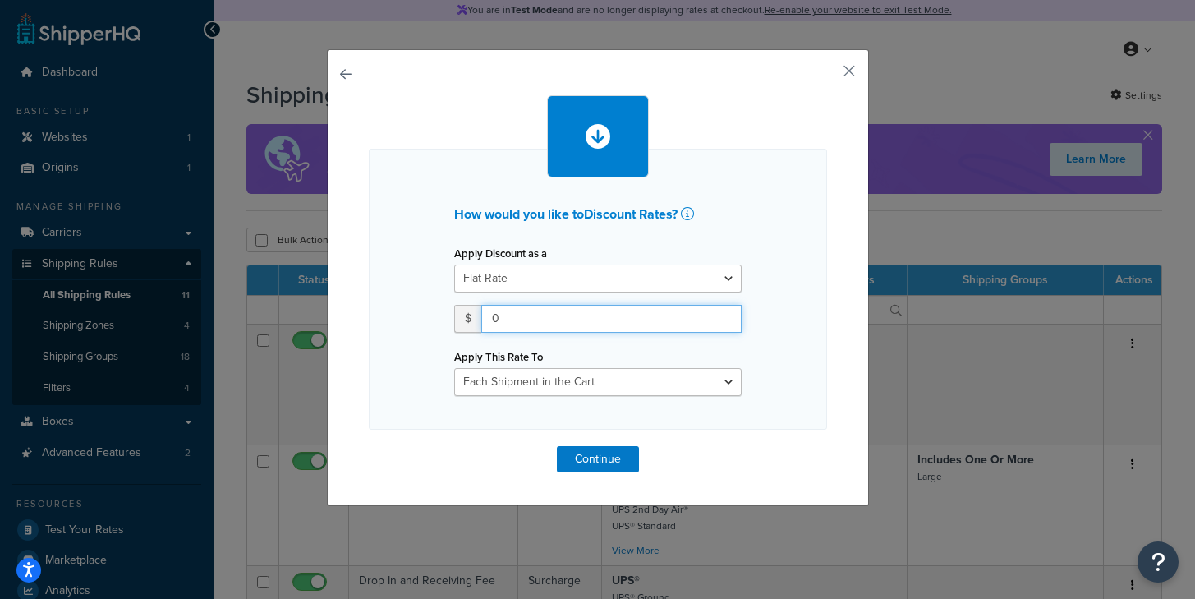
drag, startPoint x: 537, startPoint y: 323, endPoint x: 435, endPoint y: 295, distance: 106.4
click at [435, 295] on div "How would you like to Discount Rates ? Apply Discount as a Flat Rate Percentage…" at bounding box center [598, 289] width 458 height 281
type input "10"
click at [808, 283] on div "How would you like to Discount Rates ? Apply Discount as a Flat Rate Percentage…" at bounding box center [598, 289] width 458 height 281
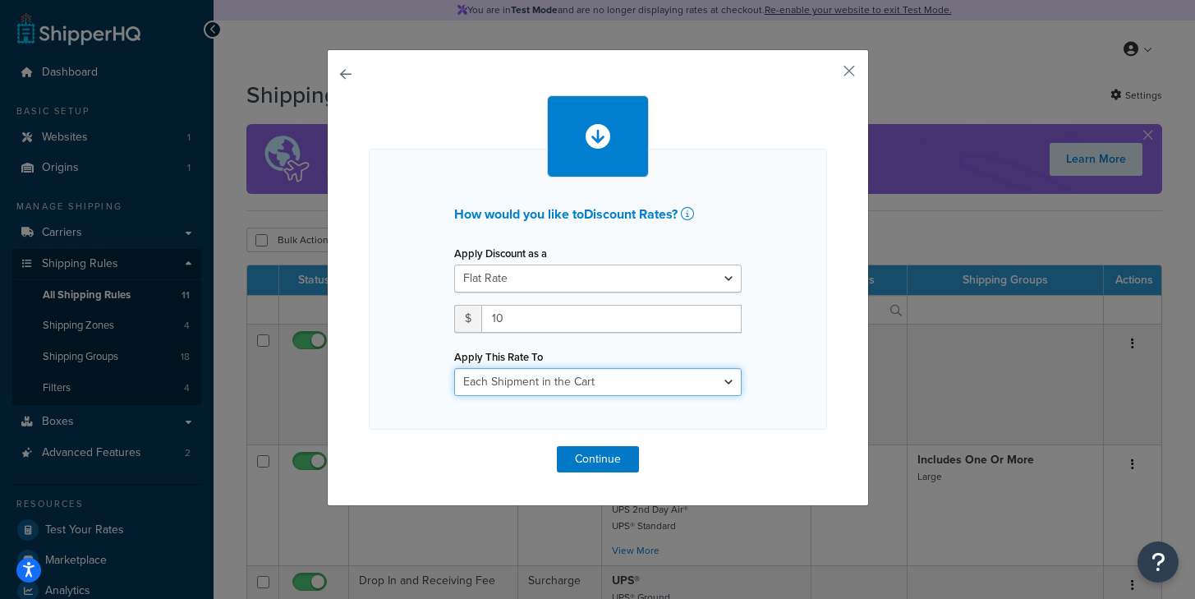
click at [635, 380] on select "Each Shipment in the Cart Each Shipping Group in the Cart Each Item within a Sh…" at bounding box center [598, 382] width 288 height 28
select select "SHIPPING_GROUP"
click at [454, 368] on select "Each Shipment in the Cart Each Shipping Group in the Cart Each Item within a Sh…" at bounding box center [598, 382] width 288 height 28
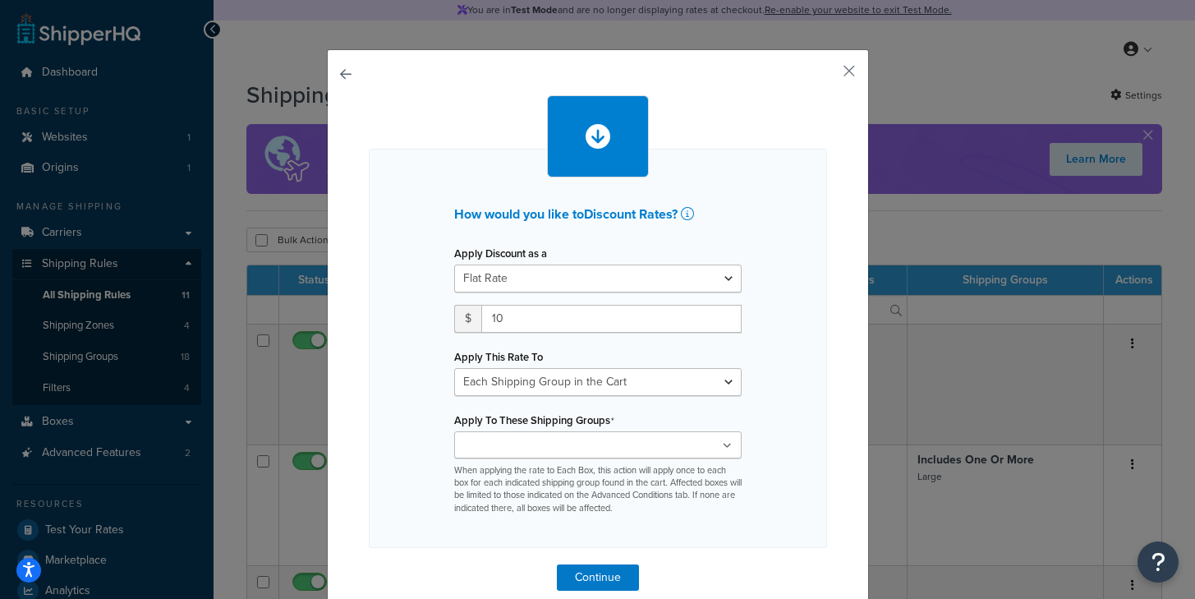
click at [799, 373] on div "How would you like to Discount Rates ? Apply Discount as a Flat Rate Percentage…" at bounding box center [598, 348] width 458 height 399
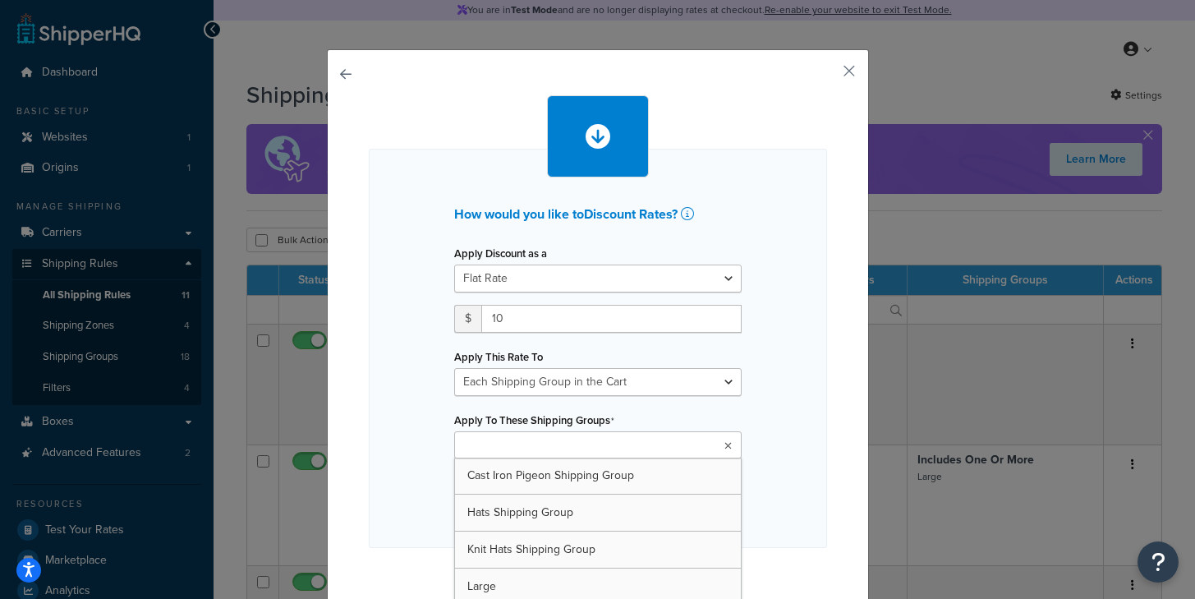
click at [587, 448] on ul at bounding box center [598, 444] width 288 height 27
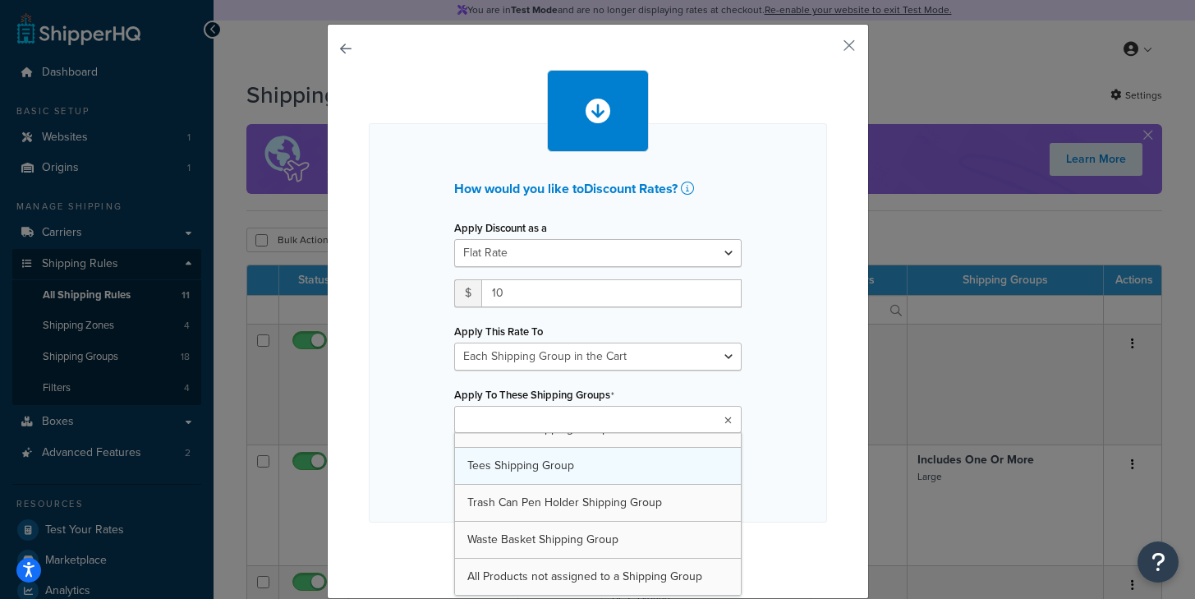
scroll to position [465, 0]
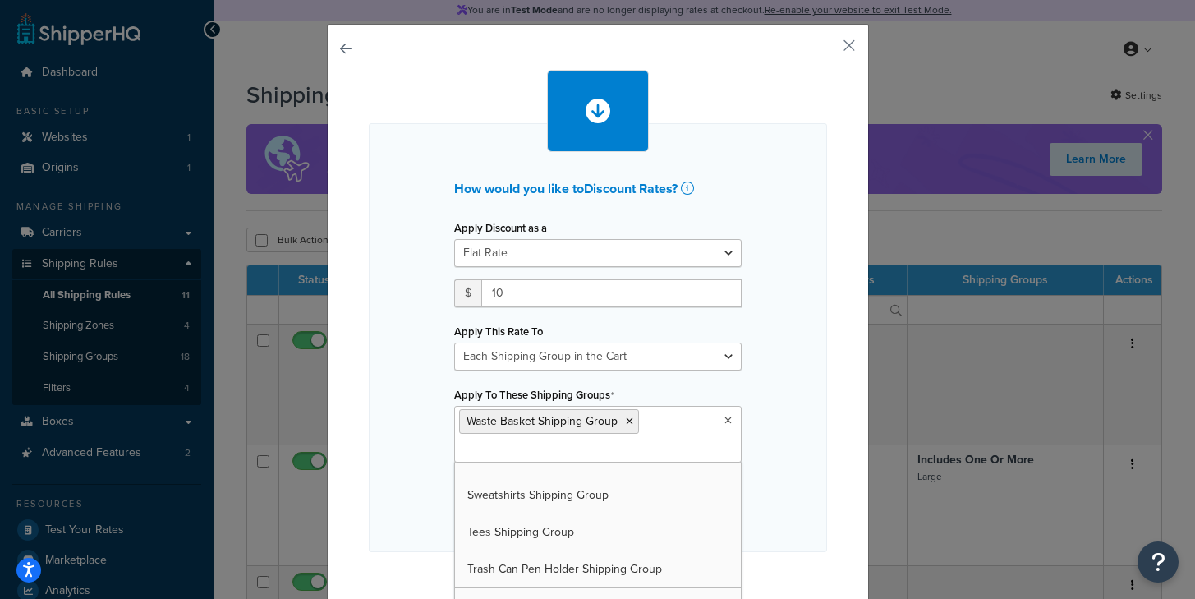
click at [786, 419] on div "How would you like to Discount Rates ? Apply Discount as a Flat Rate Percentage…" at bounding box center [598, 337] width 458 height 429
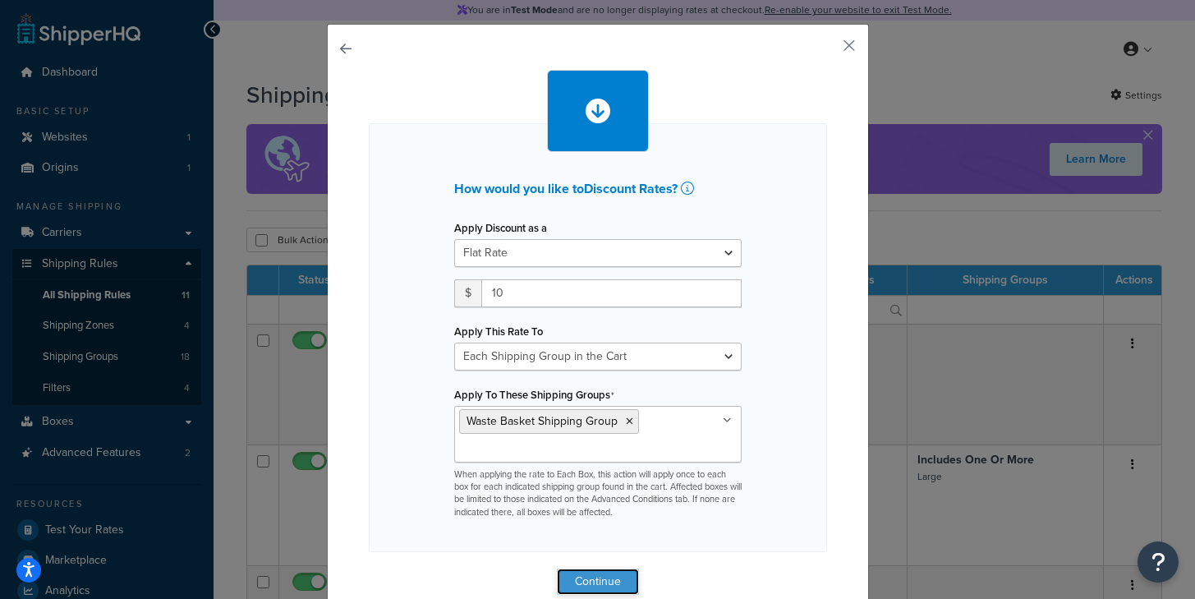
click at [619, 573] on button "Continue" at bounding box center [598, 581] width 82 height 26
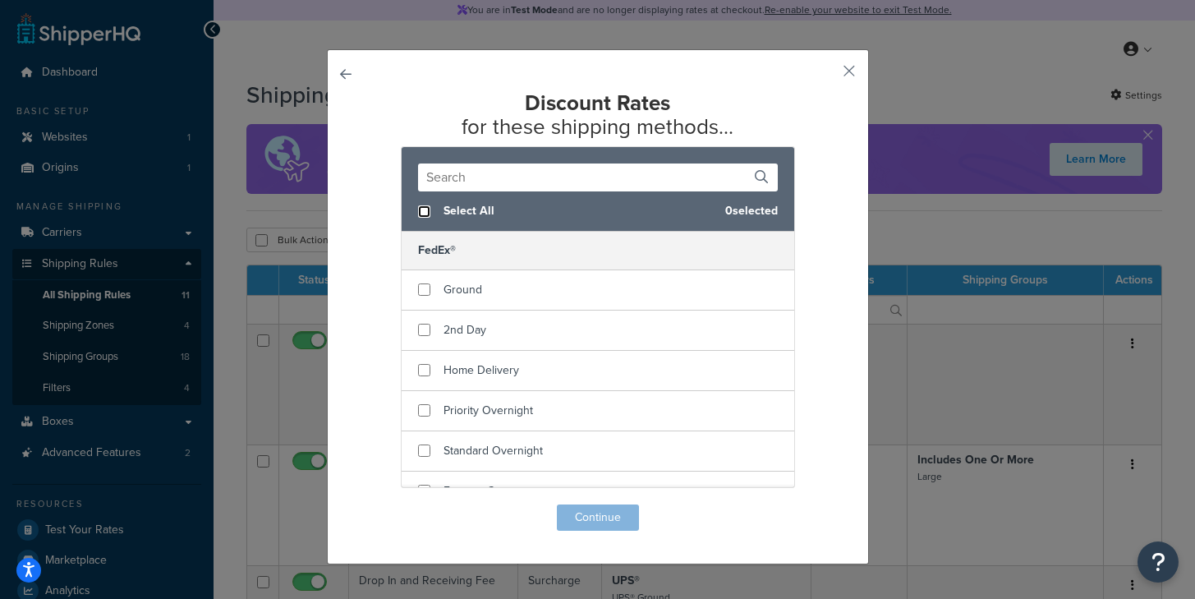
click at [425, 207] on input "checkbox" at bounding box center [424, 211] width 12 height 12
checkbox input "true"
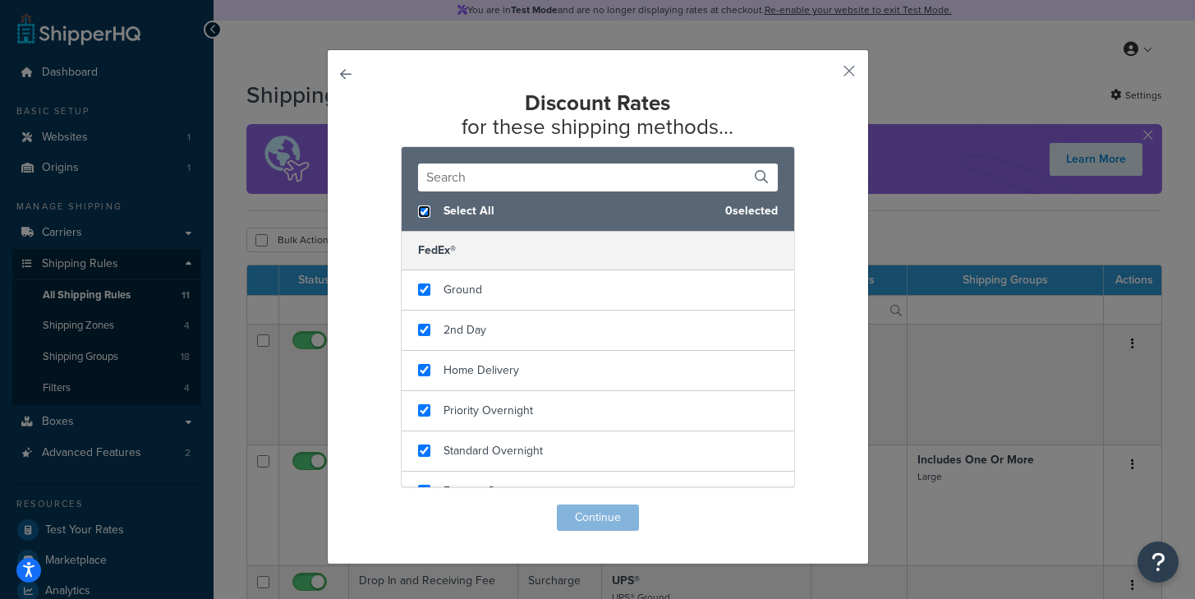
checkbox input "true"
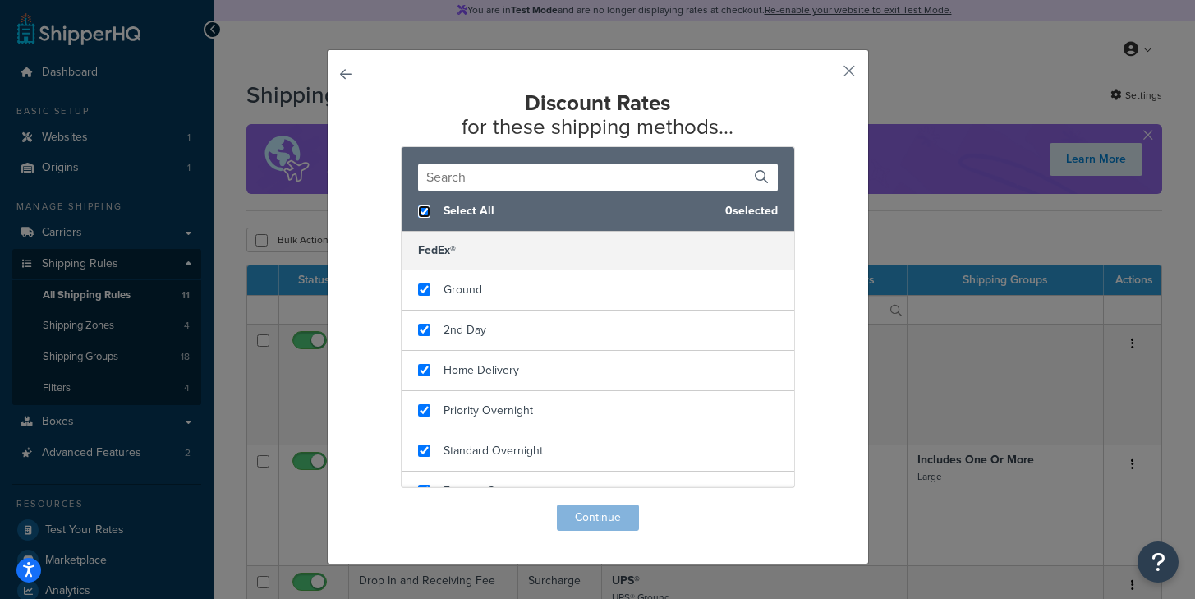
checkbox input "true"
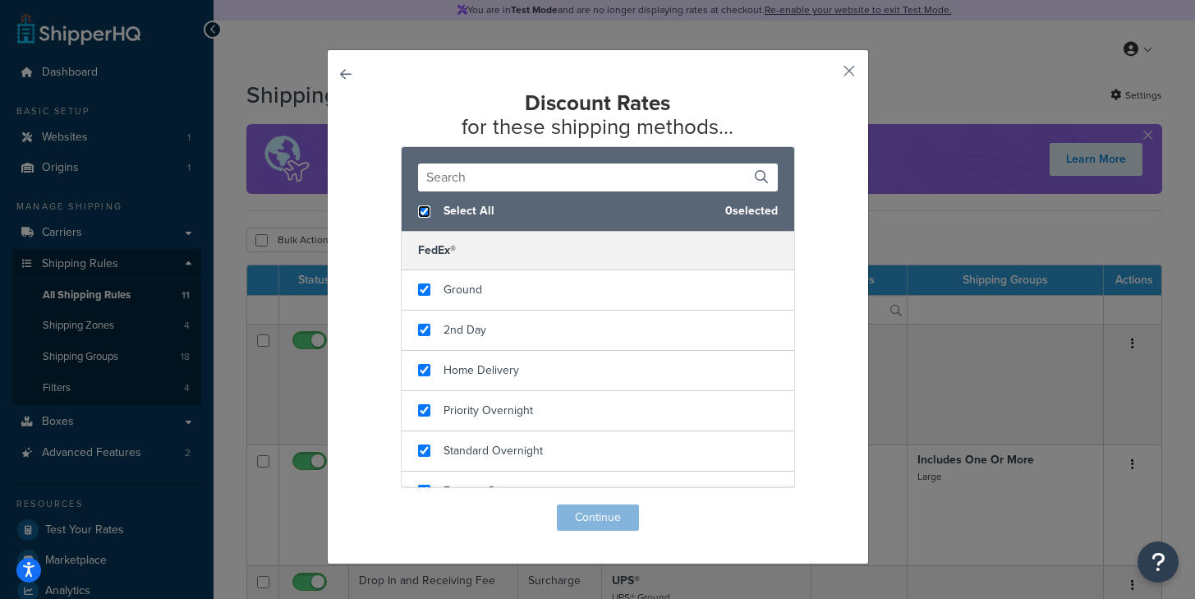
checkbox input "true"
click at [587, 517] on button "Continue" at bounding box center [598, 517] width 82 height 26
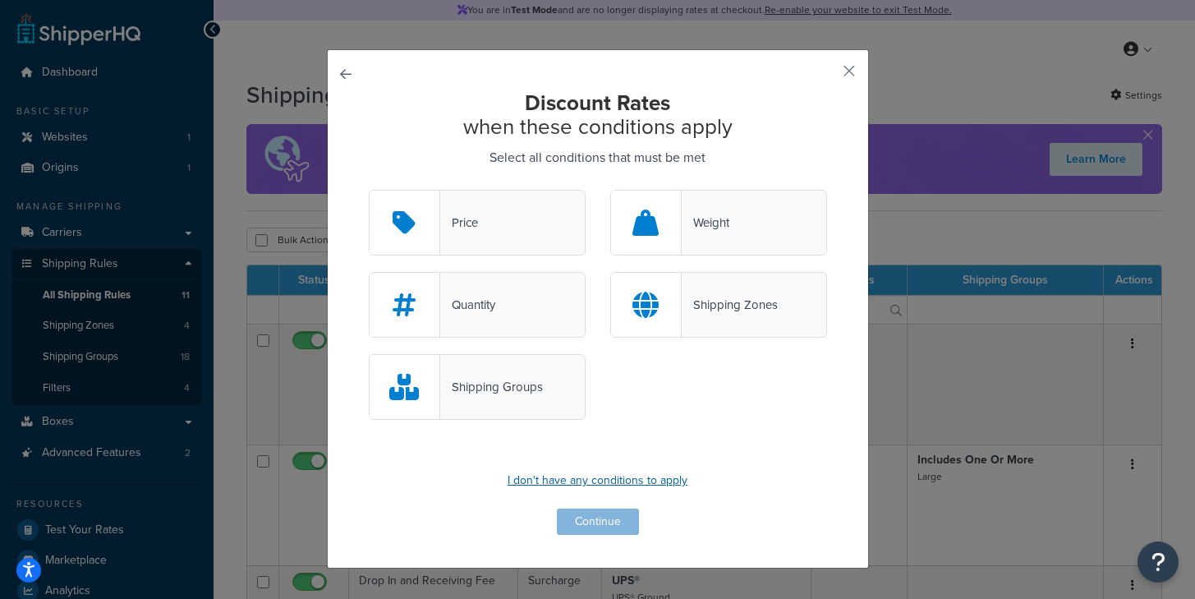
click at [574, 481] on p "I don't have any conditions to apply" at bounding box center [598, 480] width 458 height 23
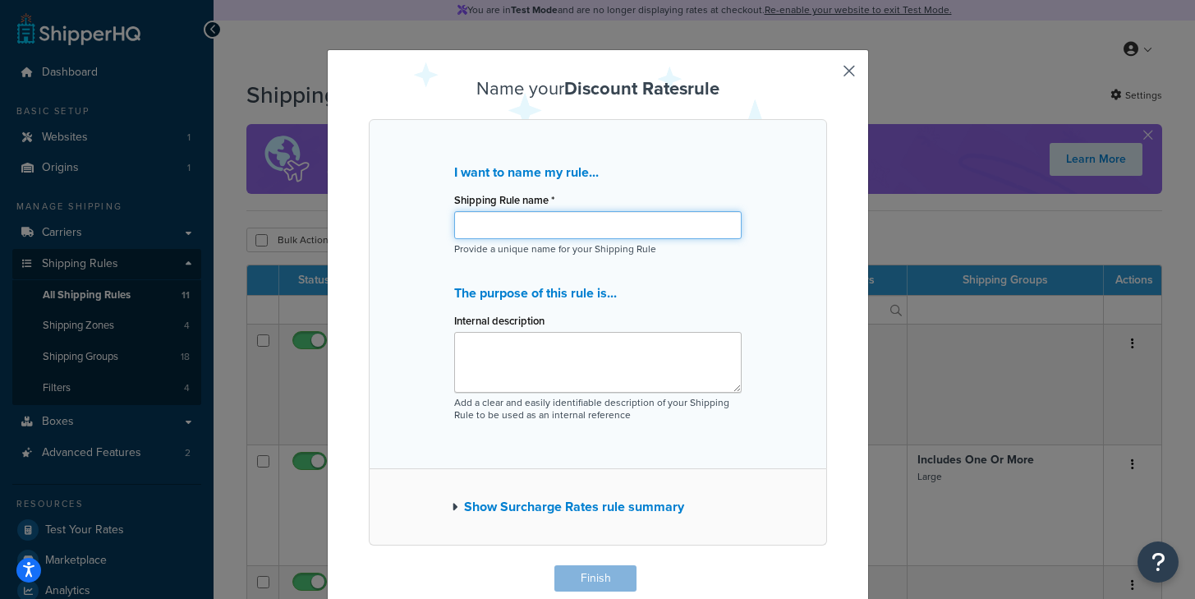
click at [514, 237] on input "Shipping Rule name *" at bounding box center [598, 225] width 288 height 28
type input "Home Waste Basket Shipping Group Reduction - $10"
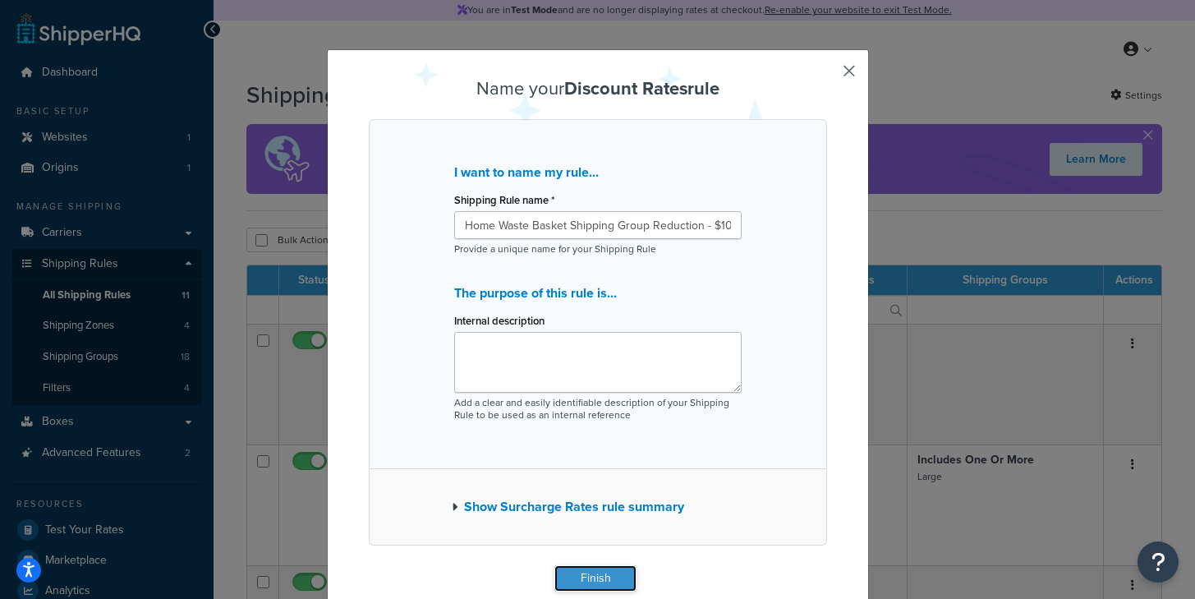
click at [594, 581] on button "Finish" at bounding box center [596, 578] width 82 height 26
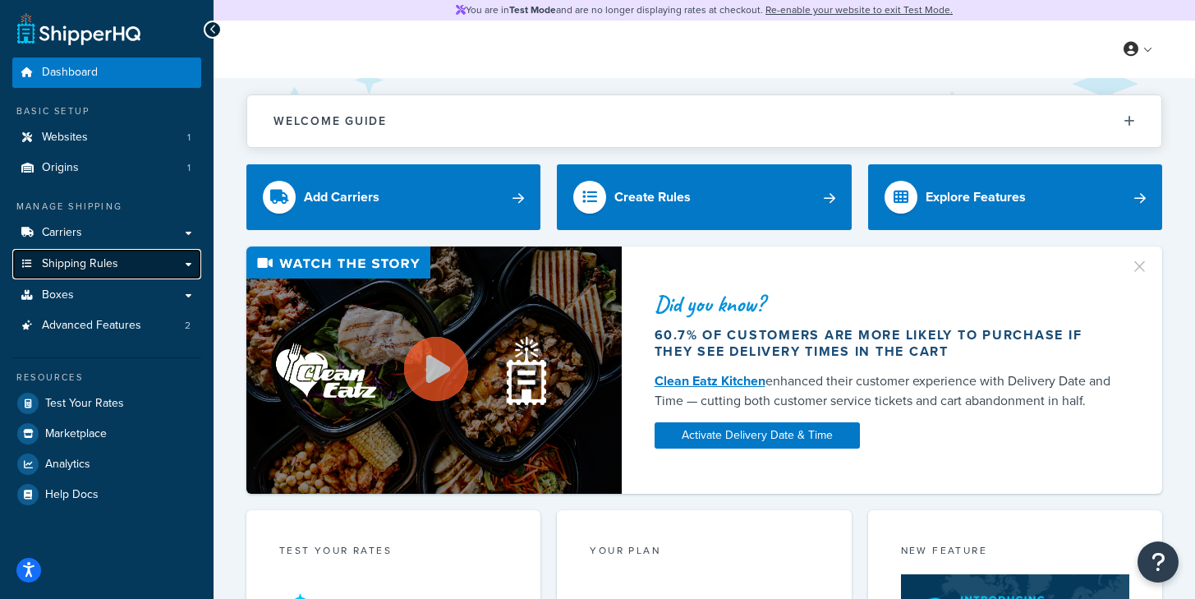
click at [121, 266] on link "Shipping Rules" at bounding box center [106, 264] width 189 height 30
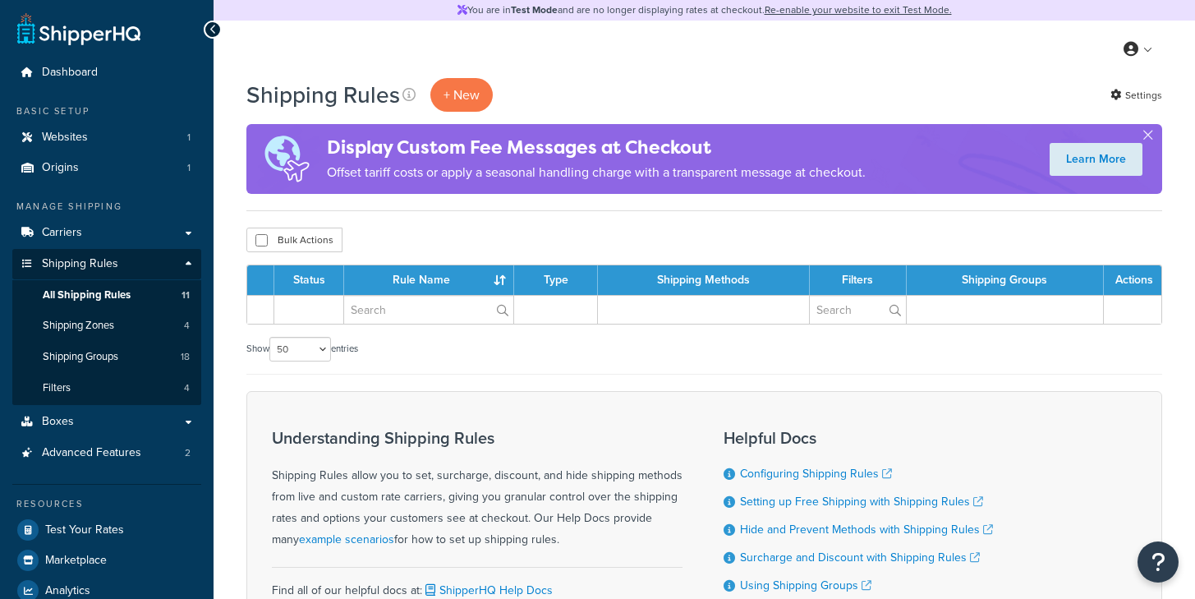
select select "50"
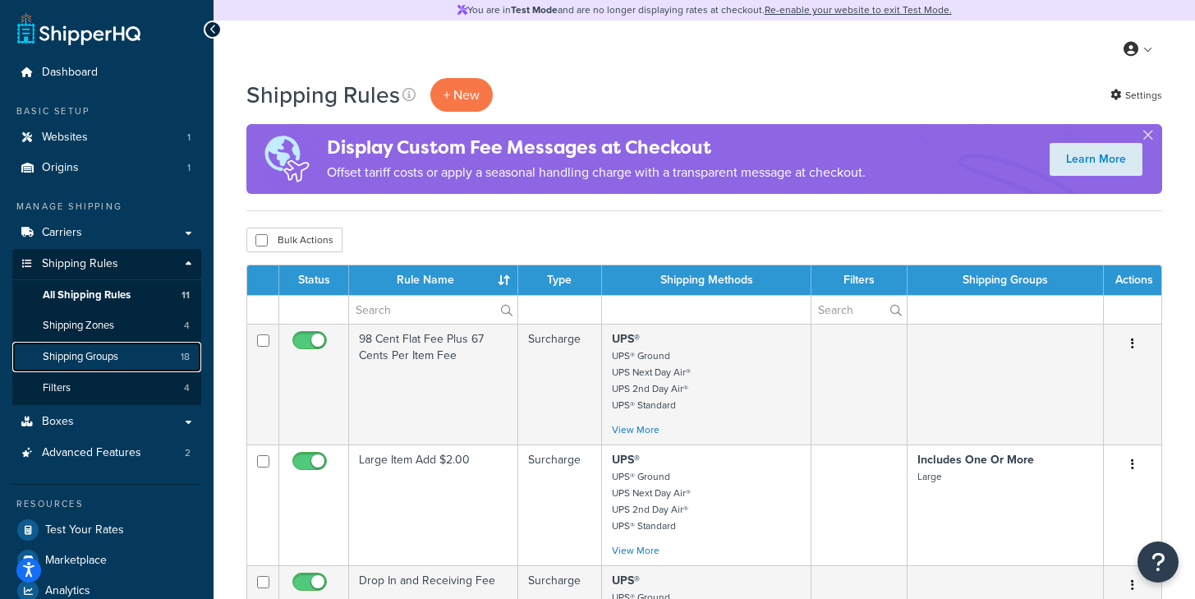
click at [109, 355] on span "Shipping Groups" at bounding box center [81, 357] width 76 height 14
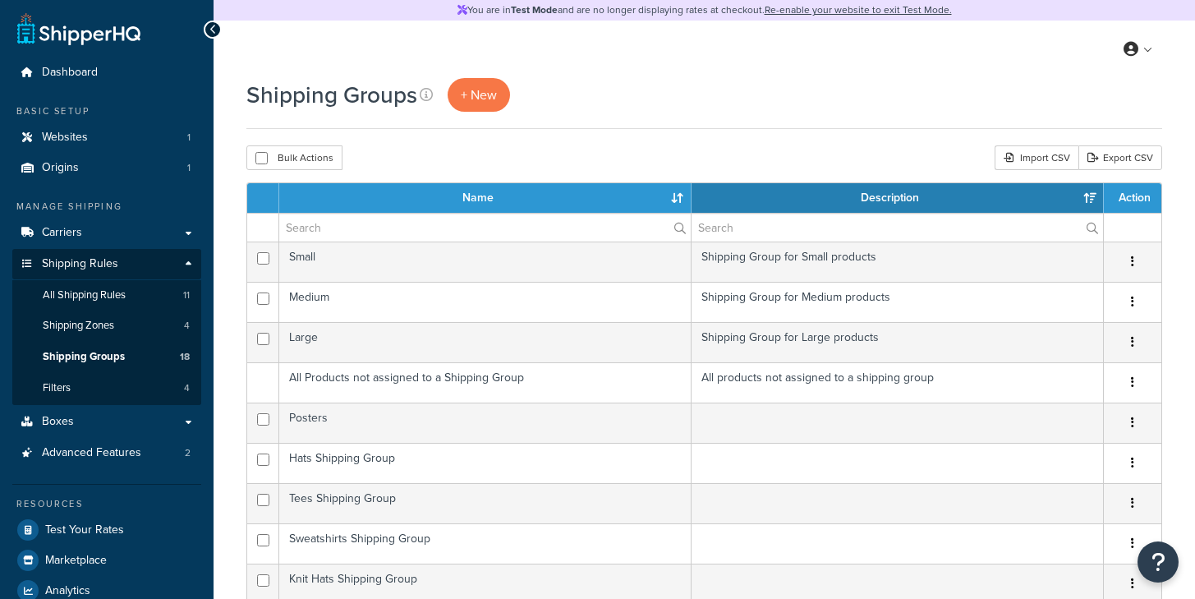
select select "15"
click at [116, 288] on span "All Shipping Rules" at bounding box center [84, 295] width 83 height 14
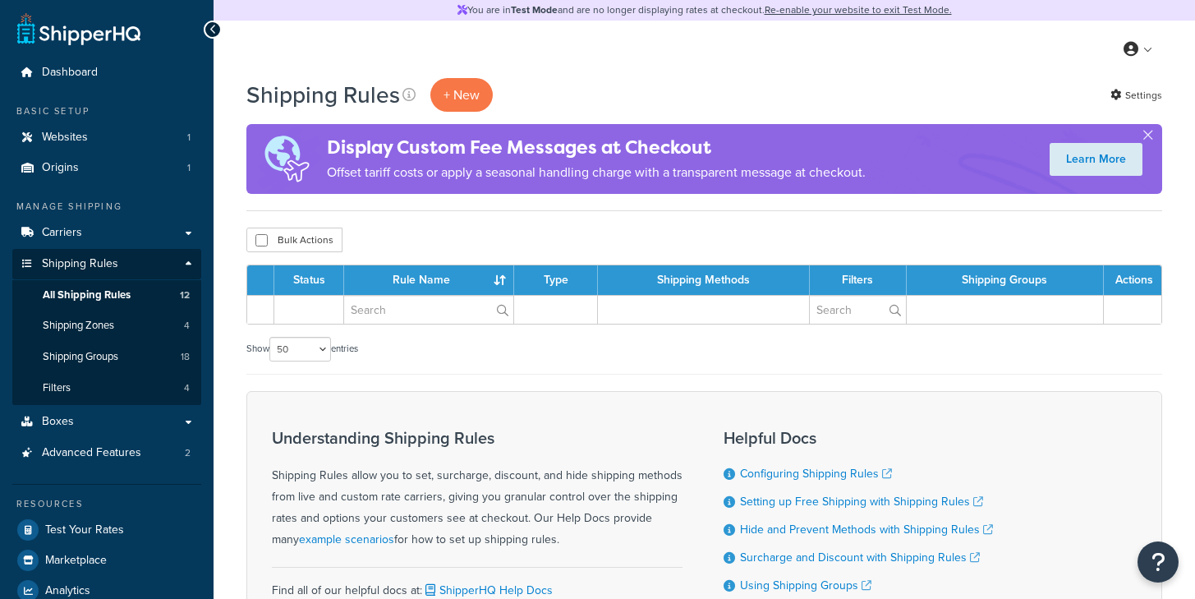
select select "50"
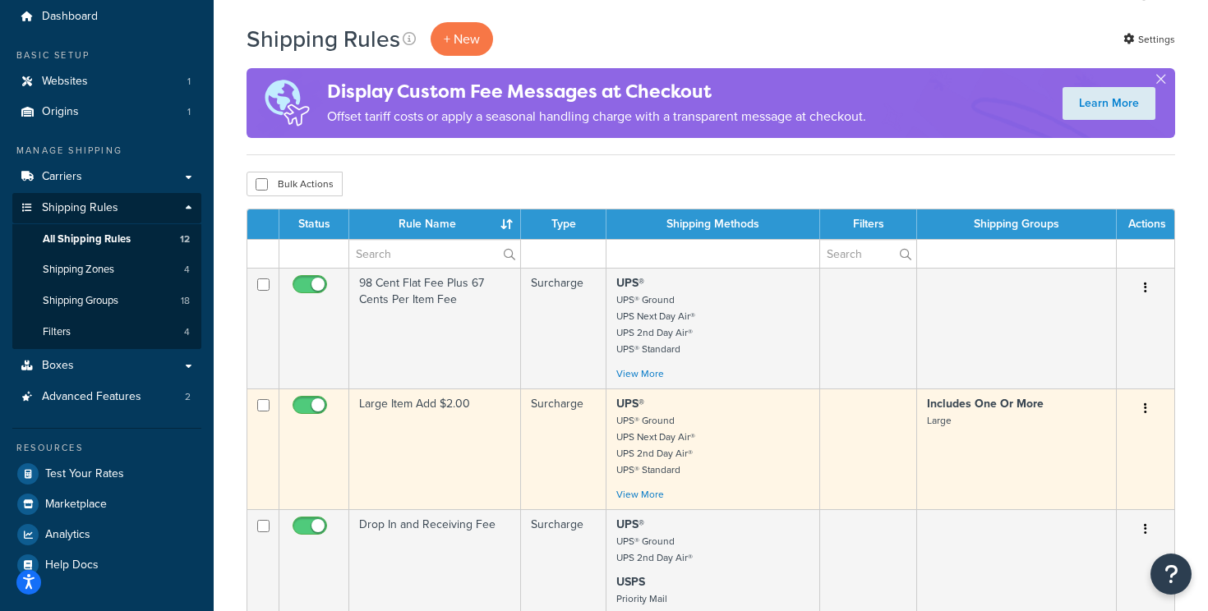
scroll to position [67, 0]
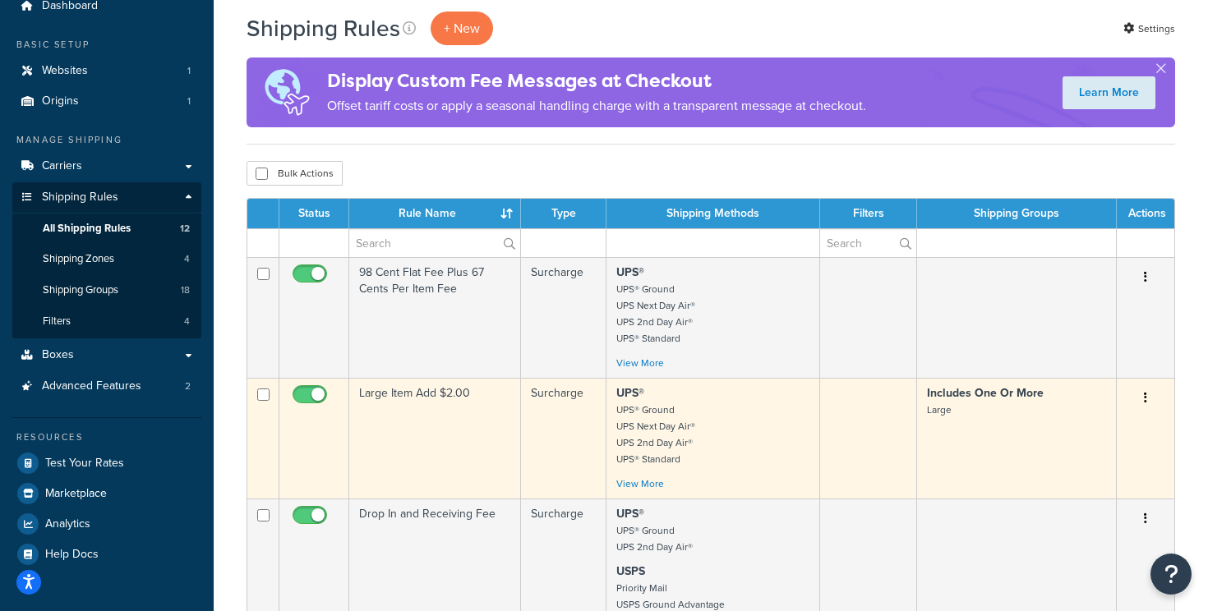
click at [412, 456] on td "Large Item Add $2.00" at bounding box center [435, 438] width 172 height 121
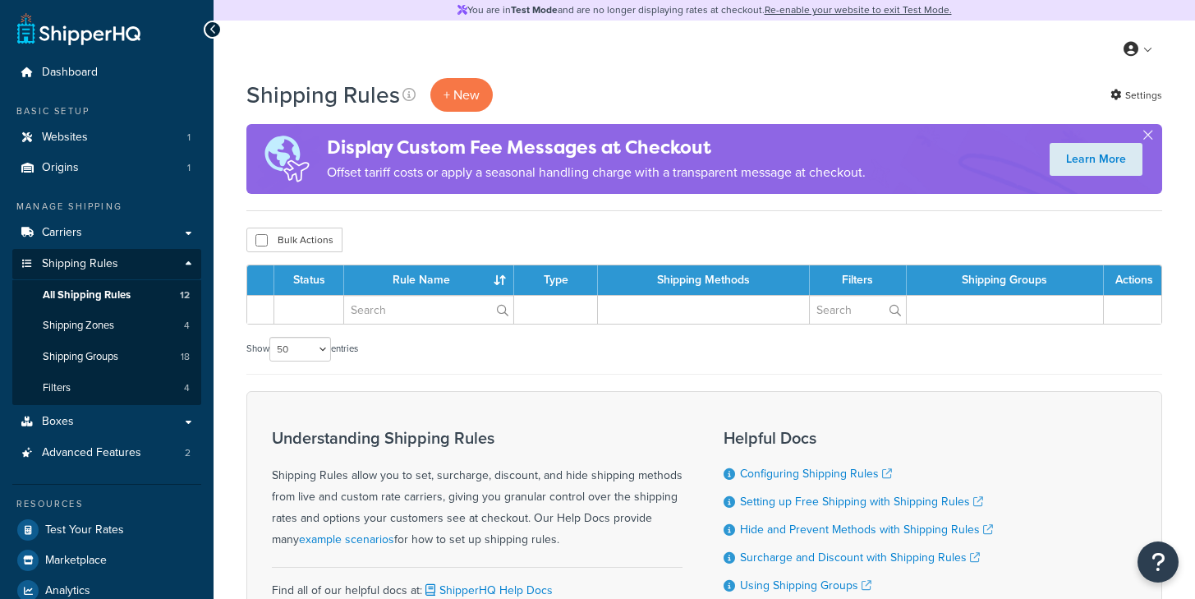
select select "50"
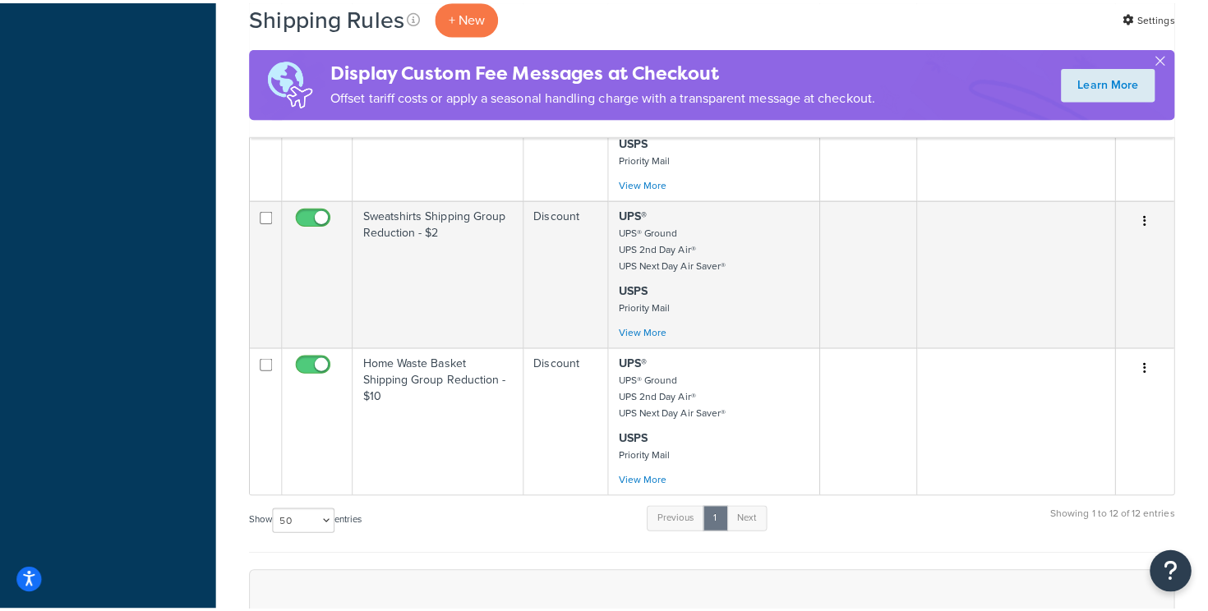
scroll to position [1602, 0]
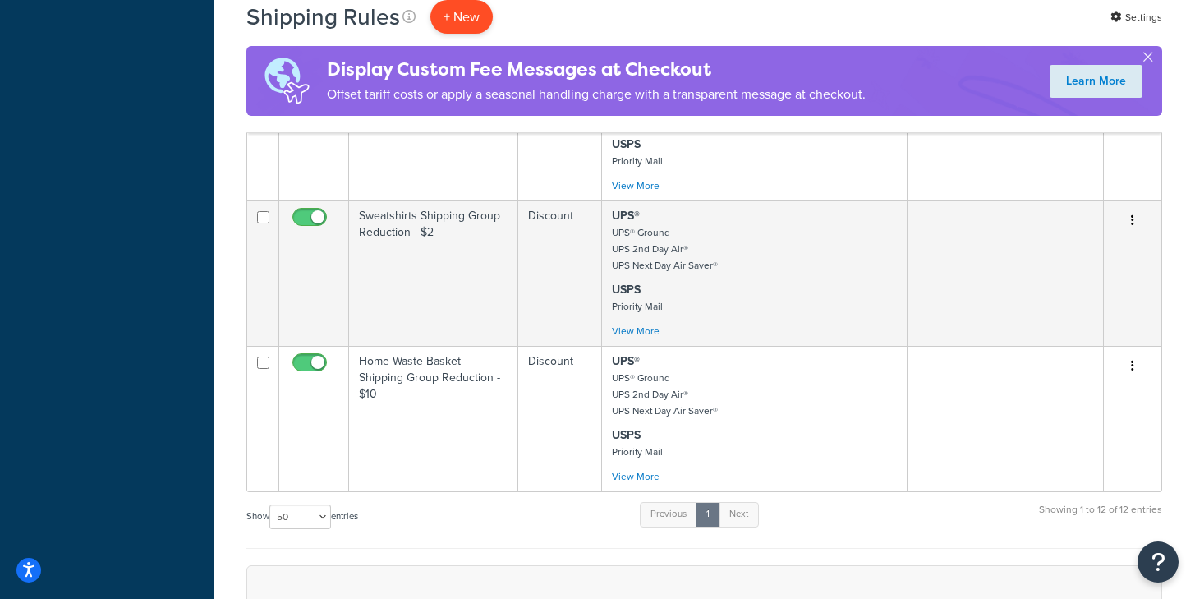
click at [467, 12] on p "+ New" at bounding box center [461, 17] width 62 height 34
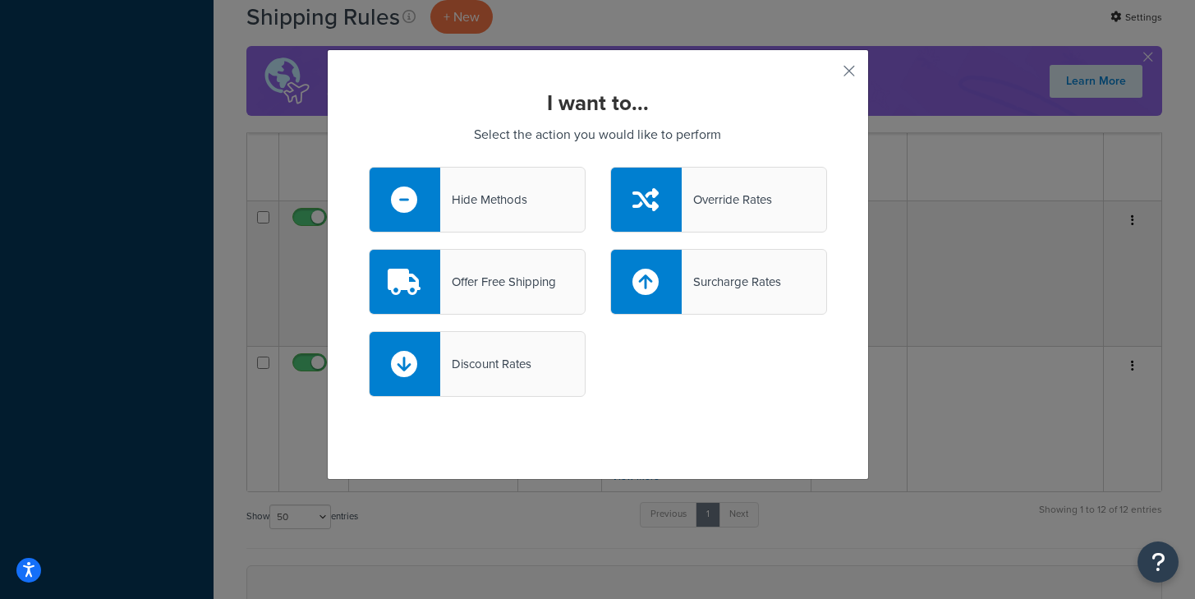
click at [508, 379] on div "Discount Rates" at bounding box center [477, 364] width 217 height 66
click at [0, 0] on input "Discount Rates" at bounding box center [0, 0] width 0 height 0
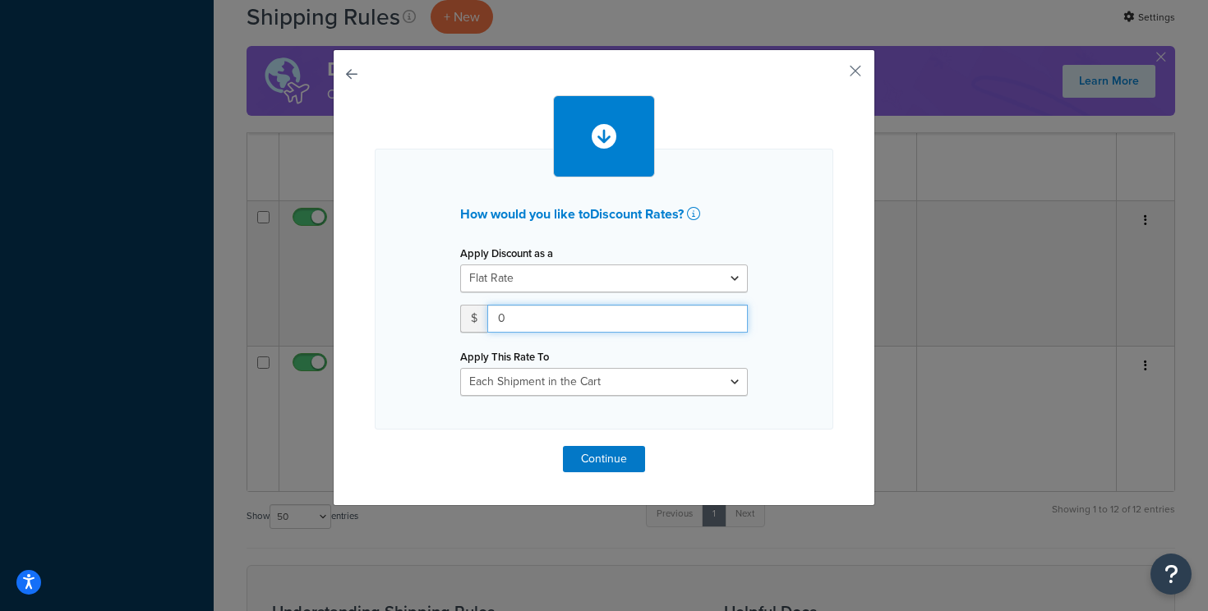
drag, startPoint x: 558, startPoint y: 321, endPoint x: 449, endPoint y: 310, distance: 109.9
click at [449, 310] on div "Apply Discount as a Flat Rate Percentage Flat Rate & Percentage $ 0 Apply This …" at bounding box center [604, 319] width 312 height 154
type input "2"
click at [822, 385] on div "How would you like to Discount Rates ? Apply Discount as a Flat Rate Percentage…" at bounding box center [604, 289] width 458 height 281
click at [638, 396] on div "How would you like to Discount Rates ? Apply Discount as a Flat Rate Percentage…" at bounding box center [604, 289] width 458 height 281
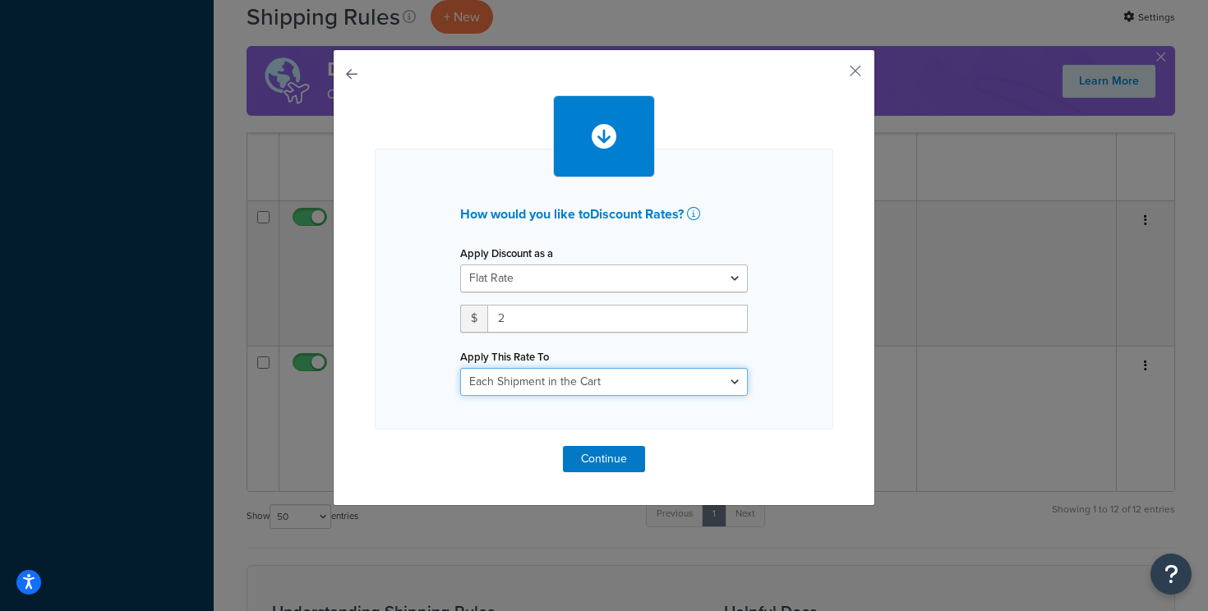
click at [637, 385] on select "Each Shipment in the Cart Each Shipping Group in the Cart Each Item within a Sh…" at bounding box center [604, 382] width 288 height 28
select select "SHIPPING_GROUP"
click at [460, 368] on select "Each Shipment in the Cart Each Shipping Group in the Cart Each Item within a Sh…" at bounding box center [604, 382] width 288 height 28
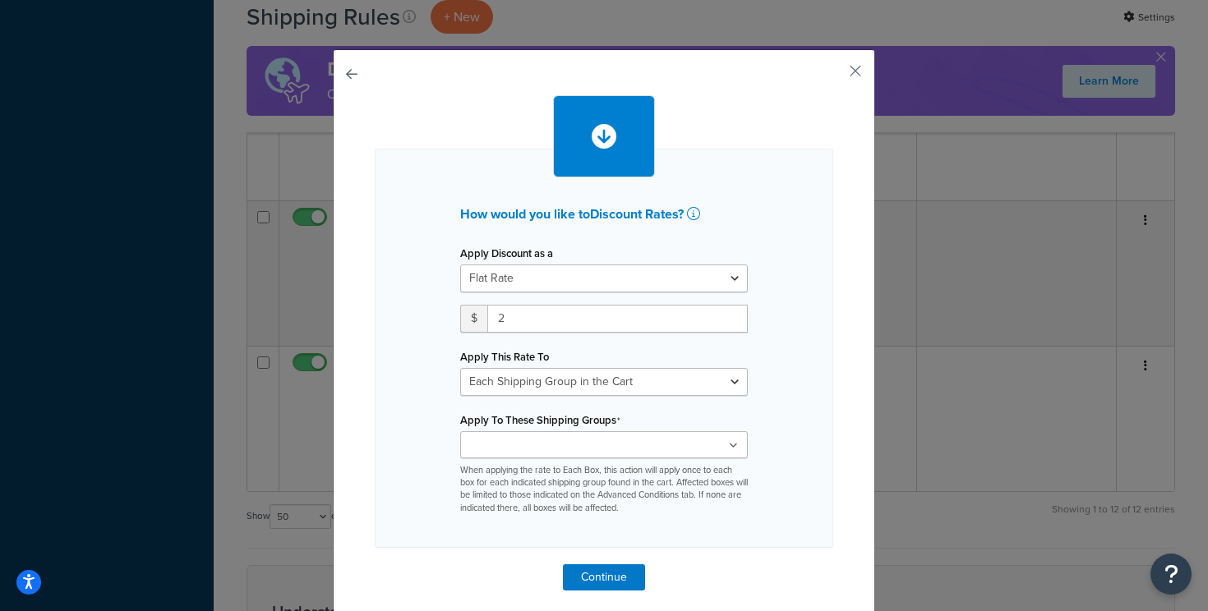
click at [633, 444] on ul at bounding box center [604, 444] width 288 height 27
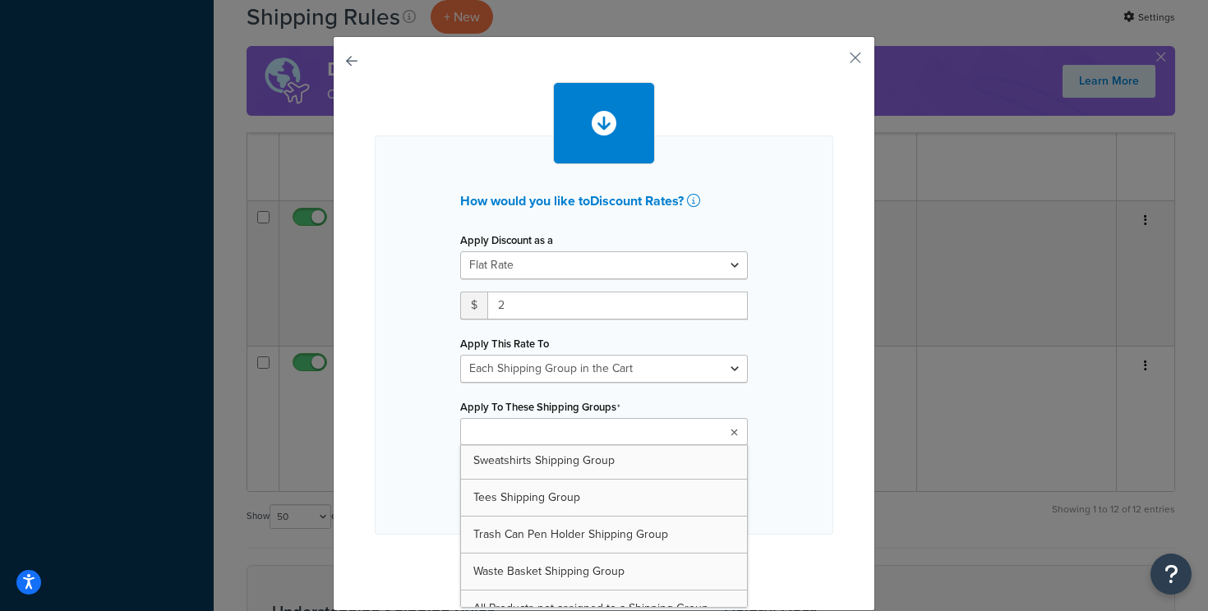
scroll to position [465, 0]
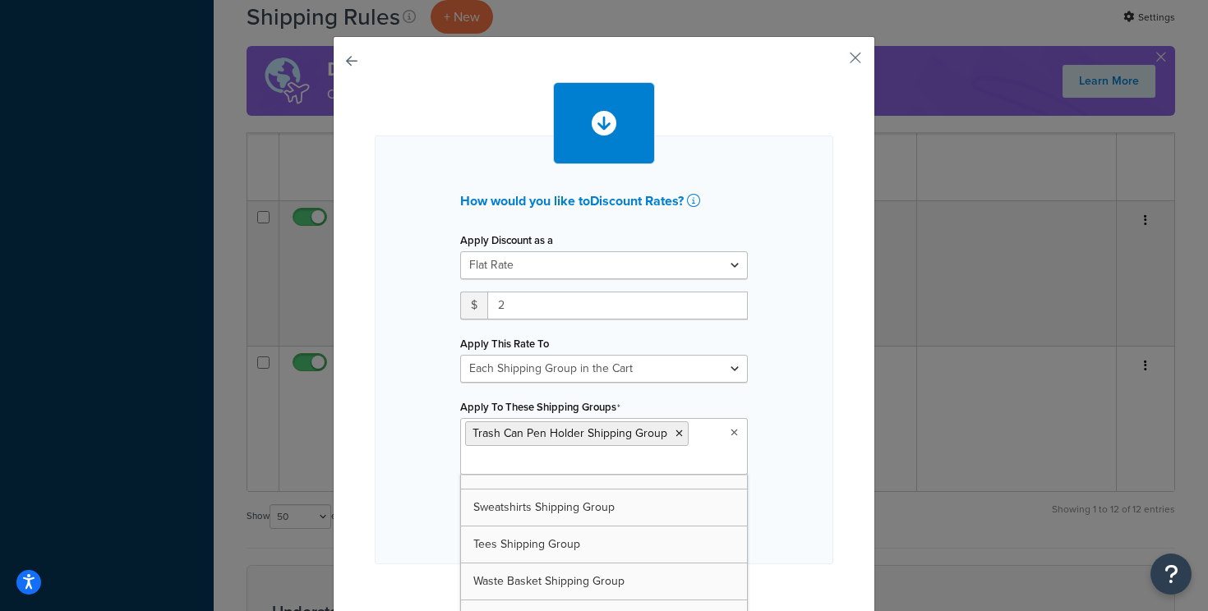
click at [776, 476] on div "How would you like to Discount Rates ? Apply Discount as a Flat Rate Percentage…" at bounding box center [604, 350] width 458 height 429
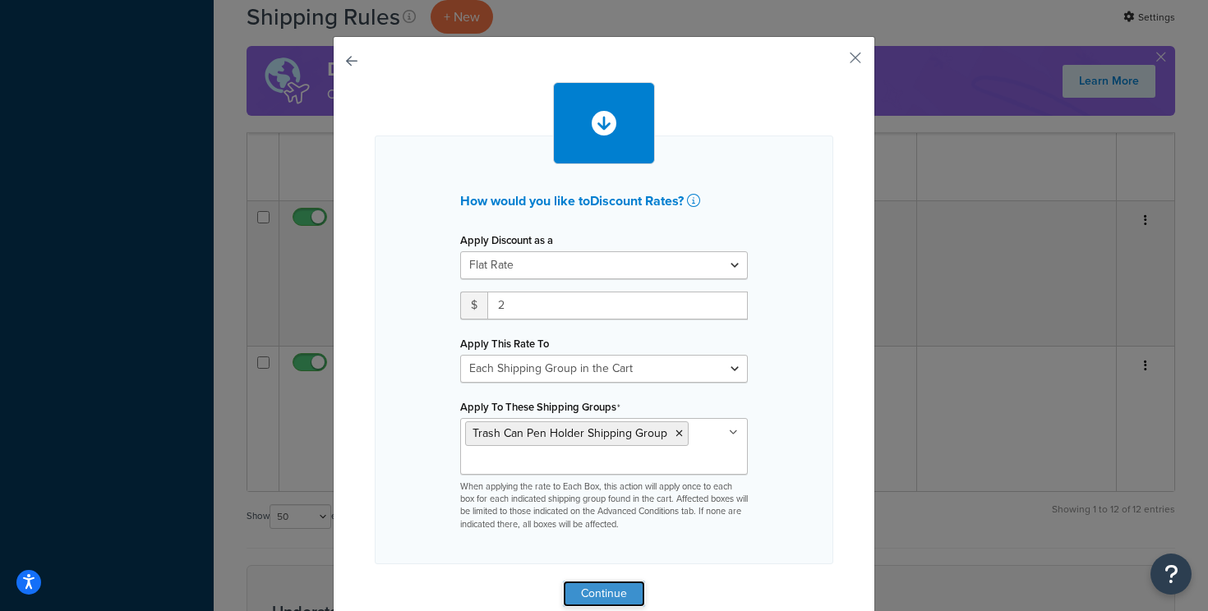
click at [613, 594] on button "Continue" at bounding box center [604, 594] width 82 height 26
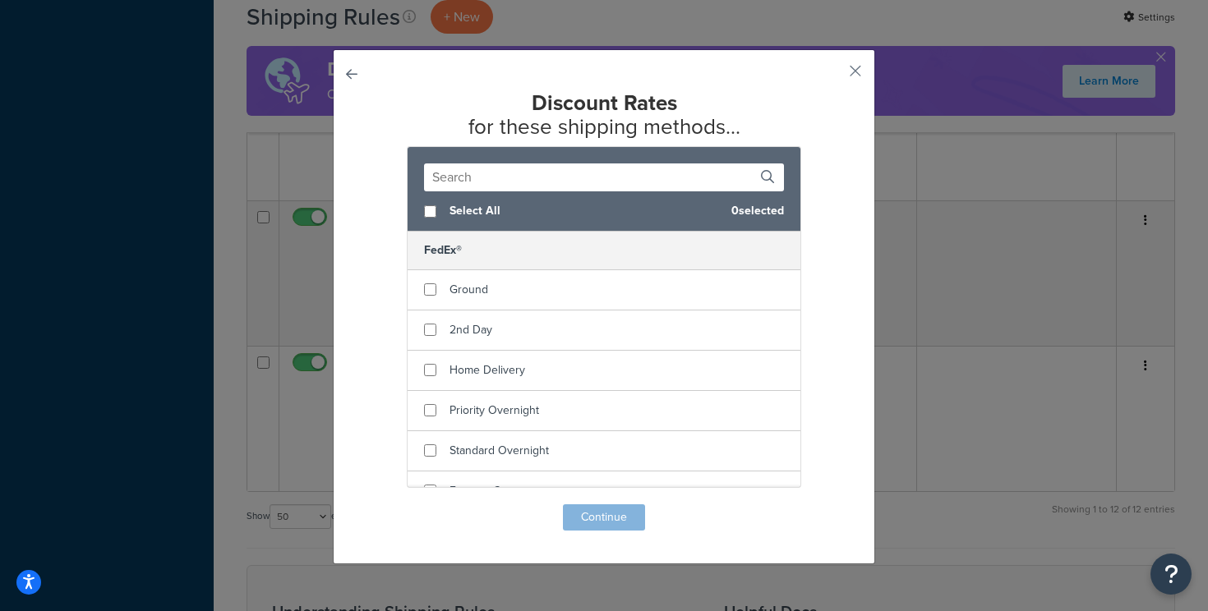
scroll to position [0, 0]
click at [438, 209] on div "Select All 0 selected" at bounding box center [603, 211] width 393 height 40
checkbox input "true"
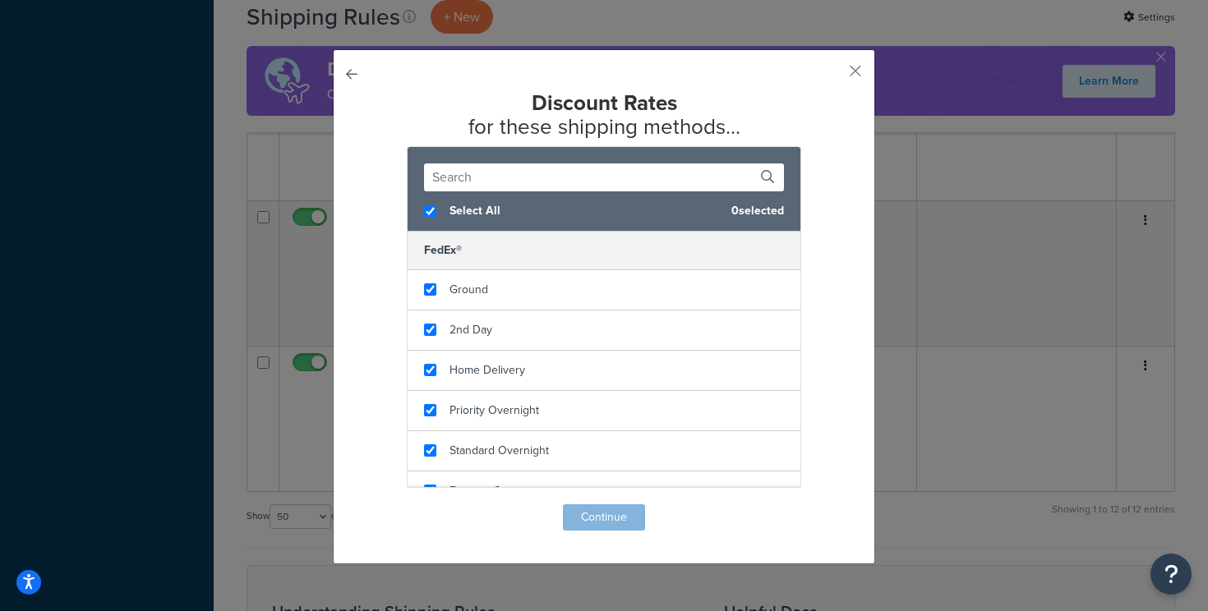
checkbox input "true"
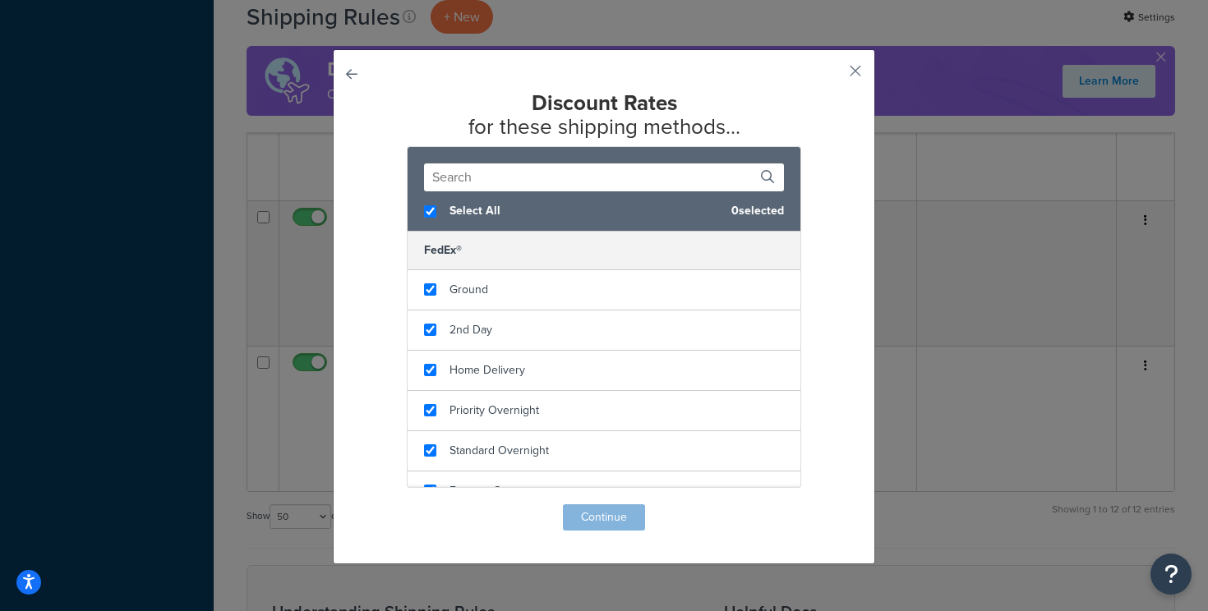
checkbox input "true"
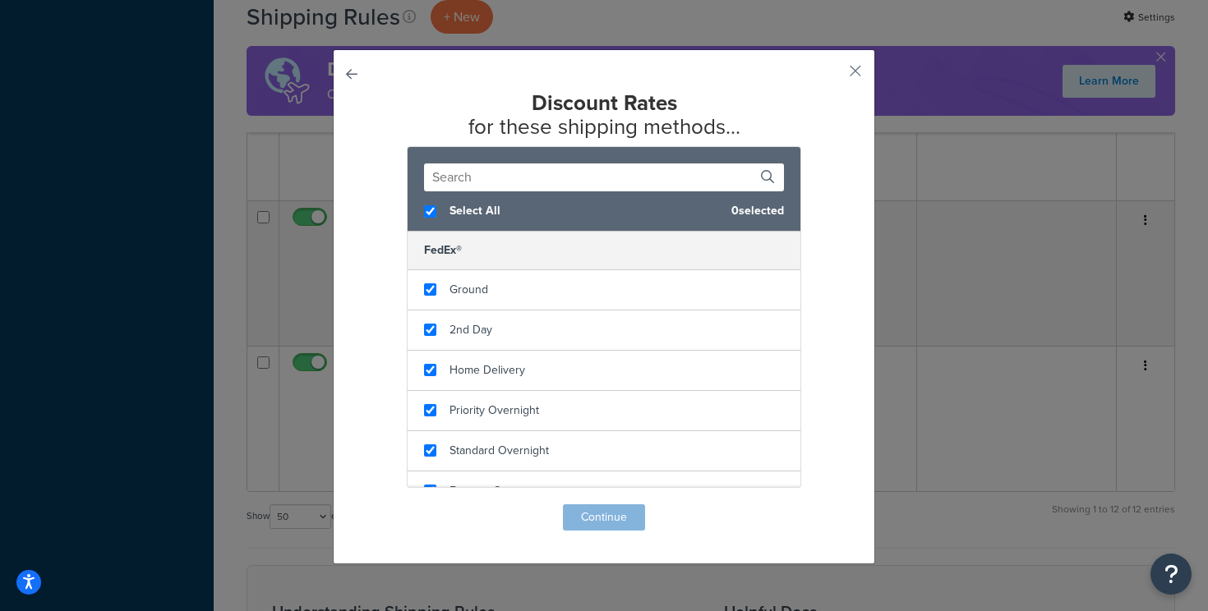
checkbox input "true"
click at [605, 516] on button "Continue" at bounding box center [604, 517] width 82 height 26
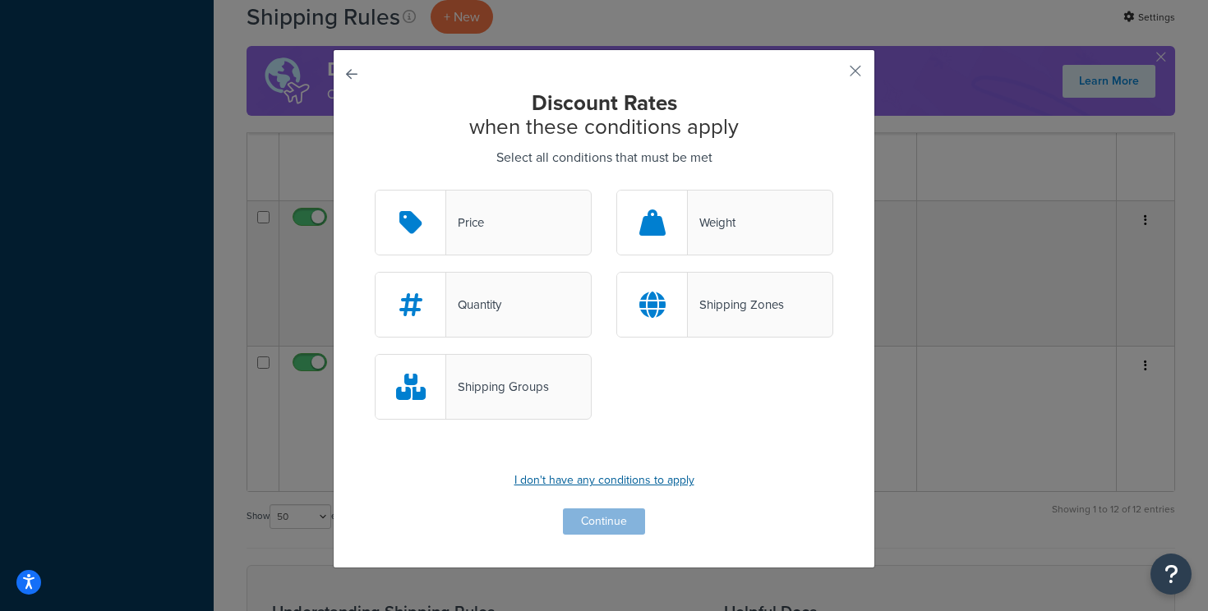
click at [601, 479] on p "I don't have any conditions to apply" at bounding box center [604, 480] width 458 height 23
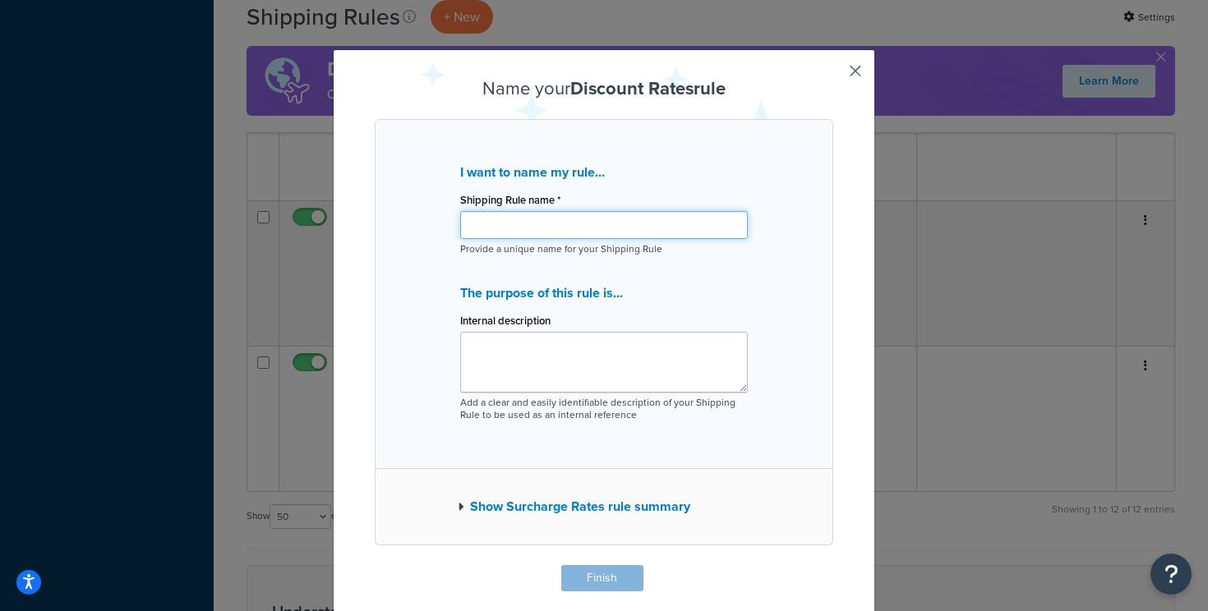
click at [576, 227] on input "Shipping Rule name *" at bounding box center [604, 225] width 288 height 28
type input "Trash Can Pen Holder Shipping Group Reduction - $2"
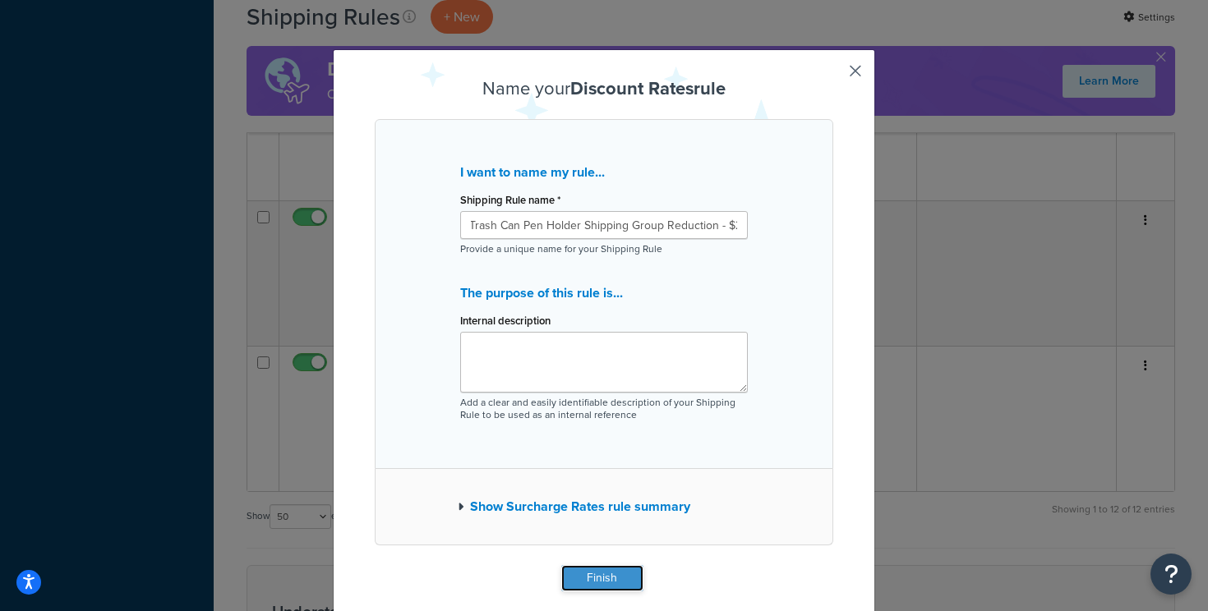
click at [583, 577] on button "Finish" at bounding box center [602, 578] width 82 height 26
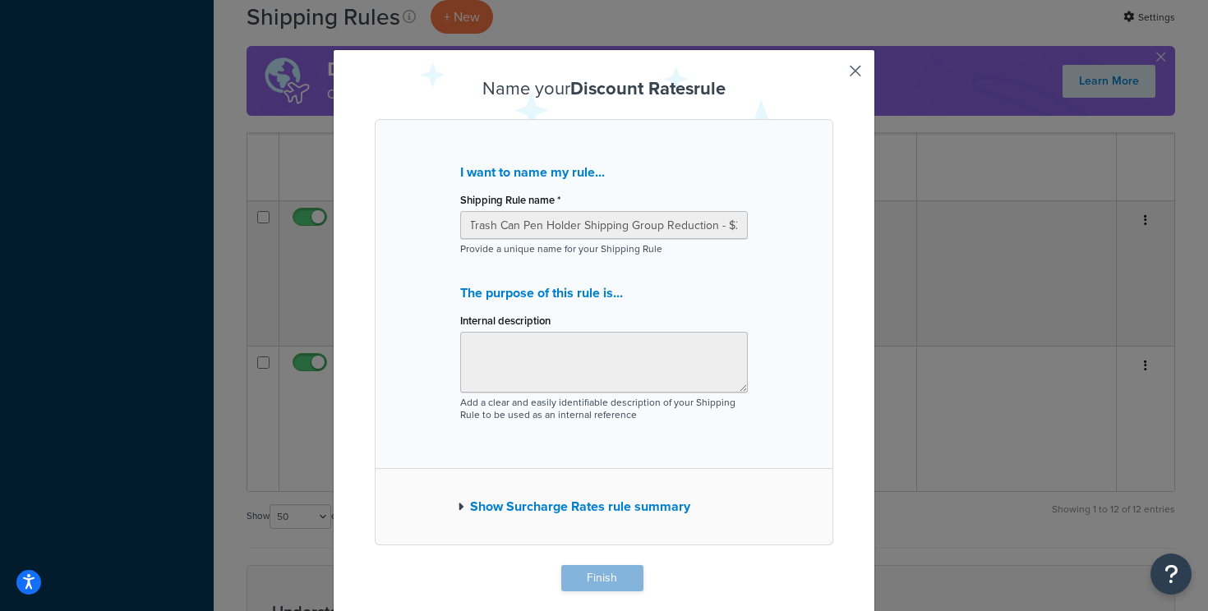
scroll to position [0, 0]
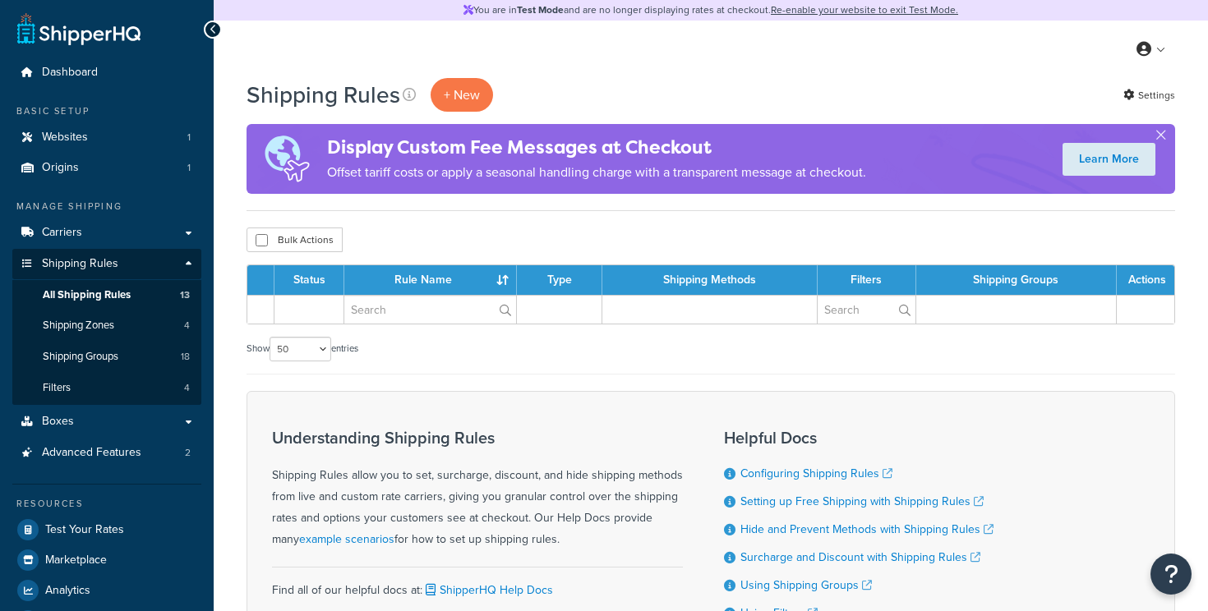
select select "50"
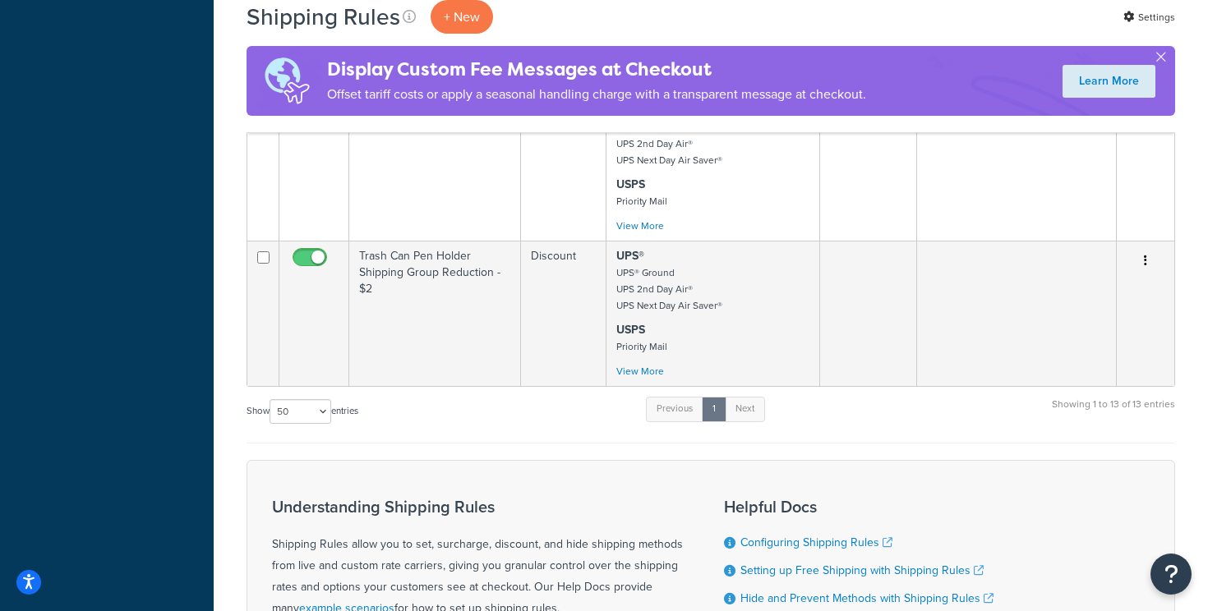
scroll to position [1855, 0]
click at [476, 16] on p "+ New" at bounding box center [461, 17] width 62 height 34
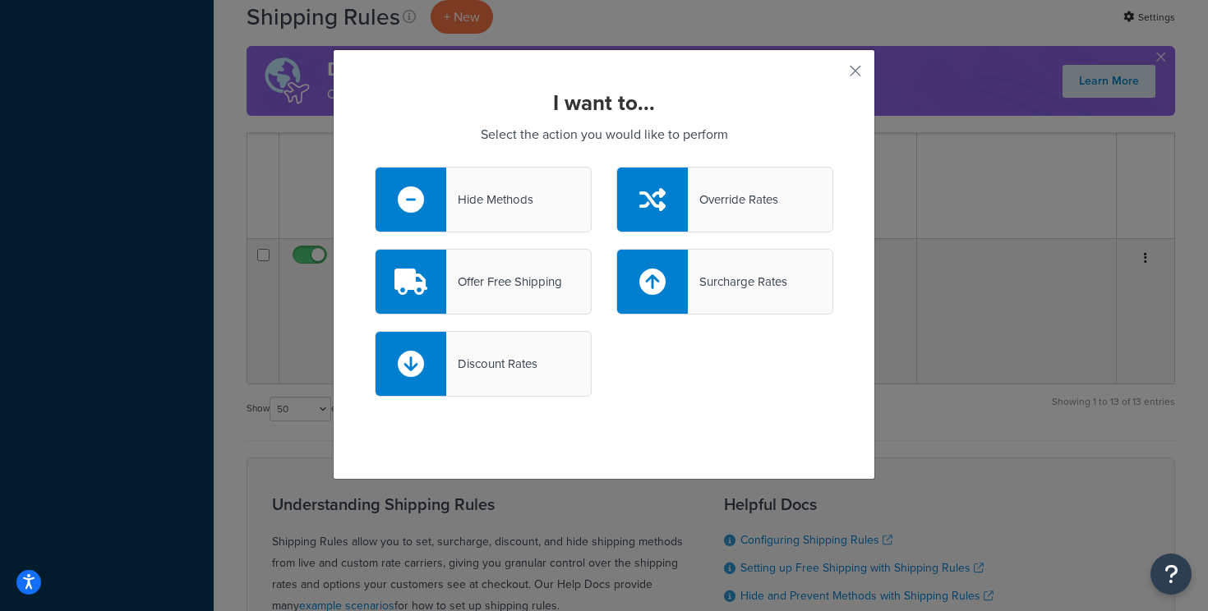
click at [481, 361] on div "Discount Rates" at bounding box center [491, 363] width 91 height 23
click at [0, 0] on input "Discount Rates" at bounding box center [0, 0] width 0 height 0
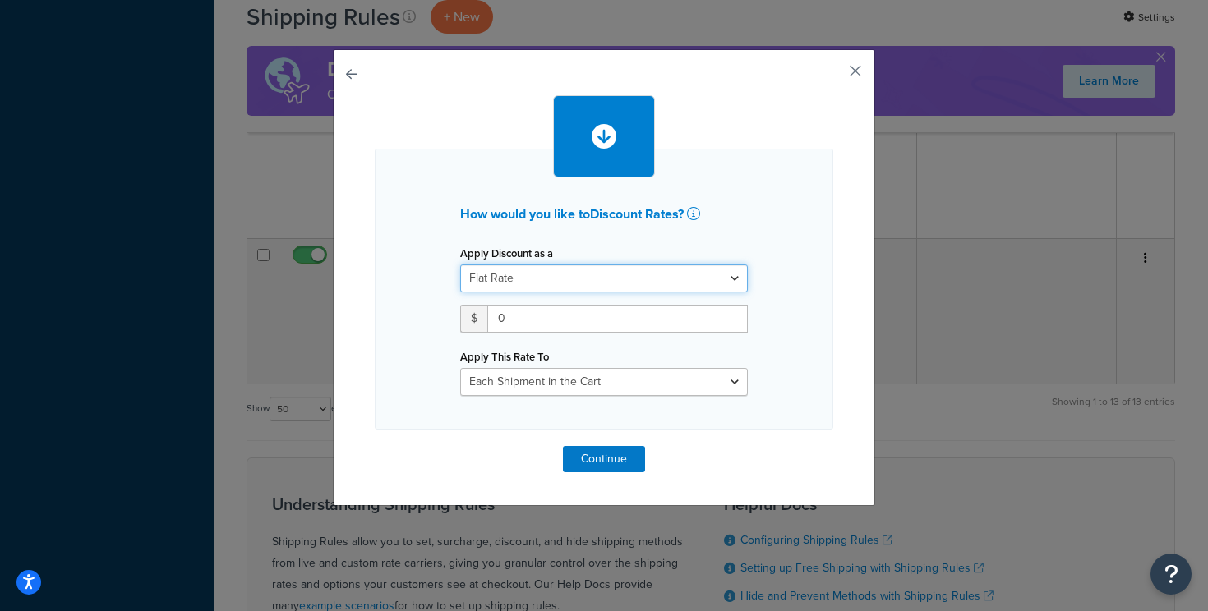
click at [539, 285] on select "Flat Rate Percentage Flat Rate & Percentage" at bounding box center [604, 279] width 288 height 28
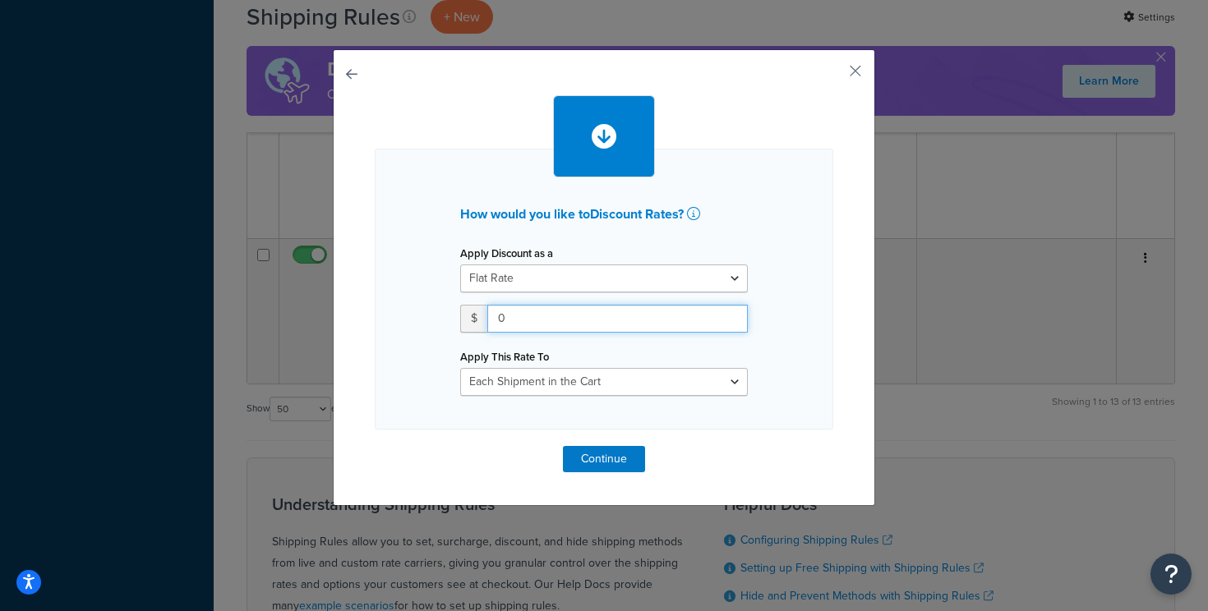
drag, startPoint x: 542, startPoint y: 320, endPoint x: 458, endPoint y: 320, distance: 83.8
click at [458, 320] on div "Apply Discount as a Flat Rate Percentage Flat Rate & Percentage $ 0 Apply This …" at bounding box center [604, 319] width 312 height 154
type input "6"
click at [811, 375] on div "How would you like to Discount Rates ? Apply Discount as a Flat Rate Percentage…" at bounding box center [604, 289] width 458 height 281
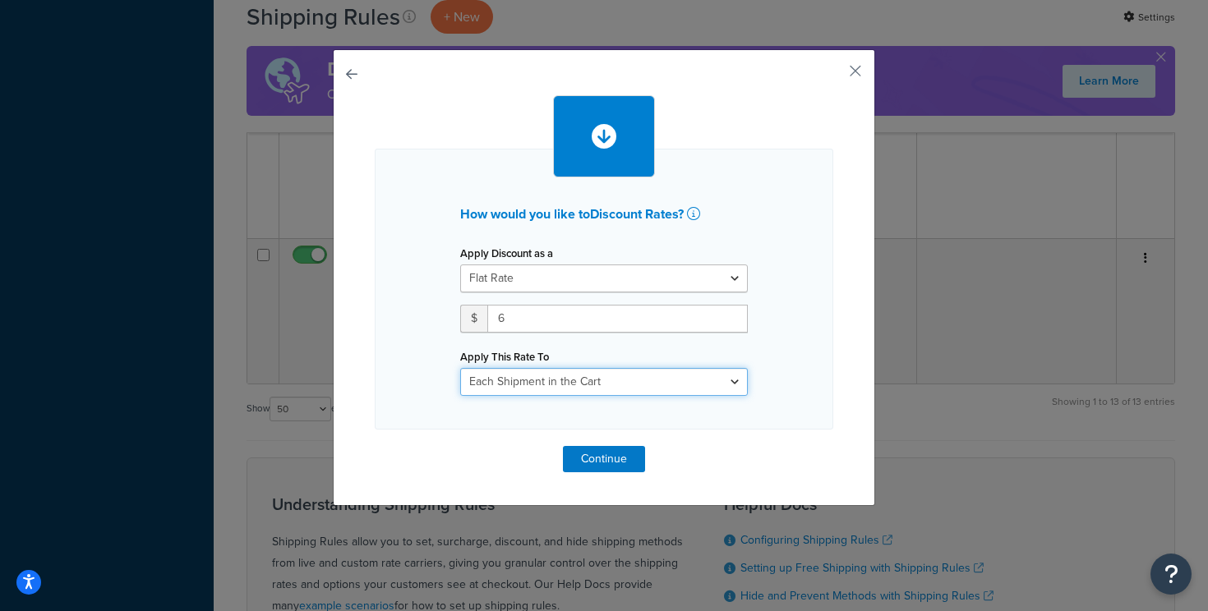
click at [639, 389] on select "Each Shipment in the Cart Each Shipping Group in the Cart Each Item within a Sh…" at bounding box center [604, 382] width 288 height 28
select select "SHIPPING_GROUP"
click at [460, 368] on select "Each Shipment in the Cart Each Shipping Group in the Cart Each Item within a Sh…" at bounding box center [604, 382] width 288 height 28
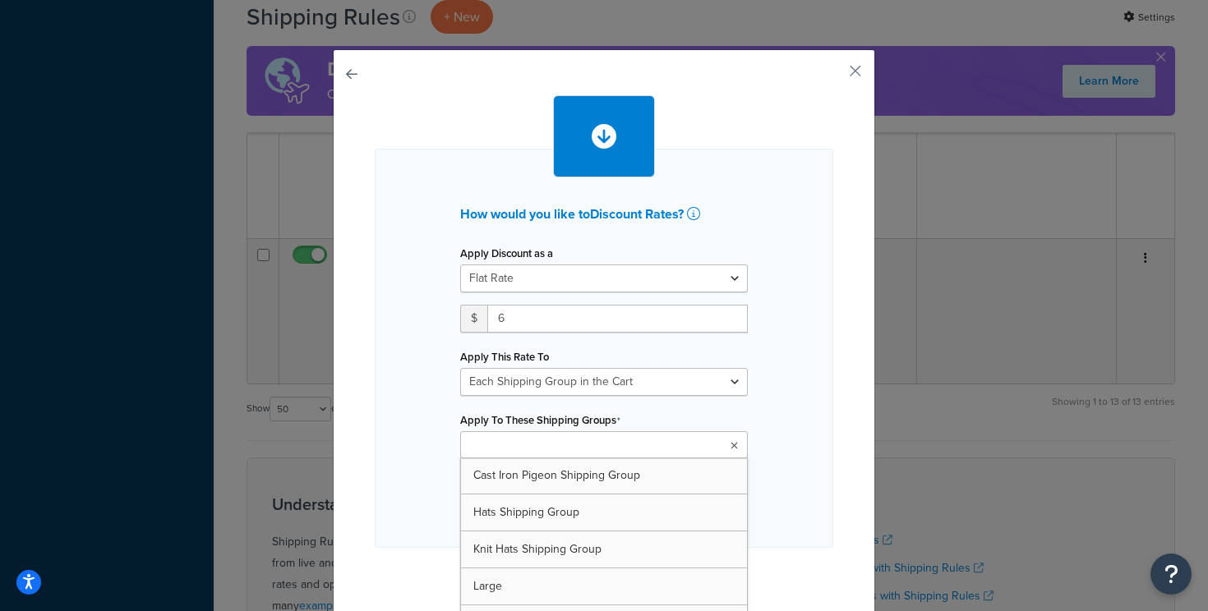
click at [587, 437] on input "Apply To These Shipping Groups" at bounding box center [537, 446] width 145 height 18
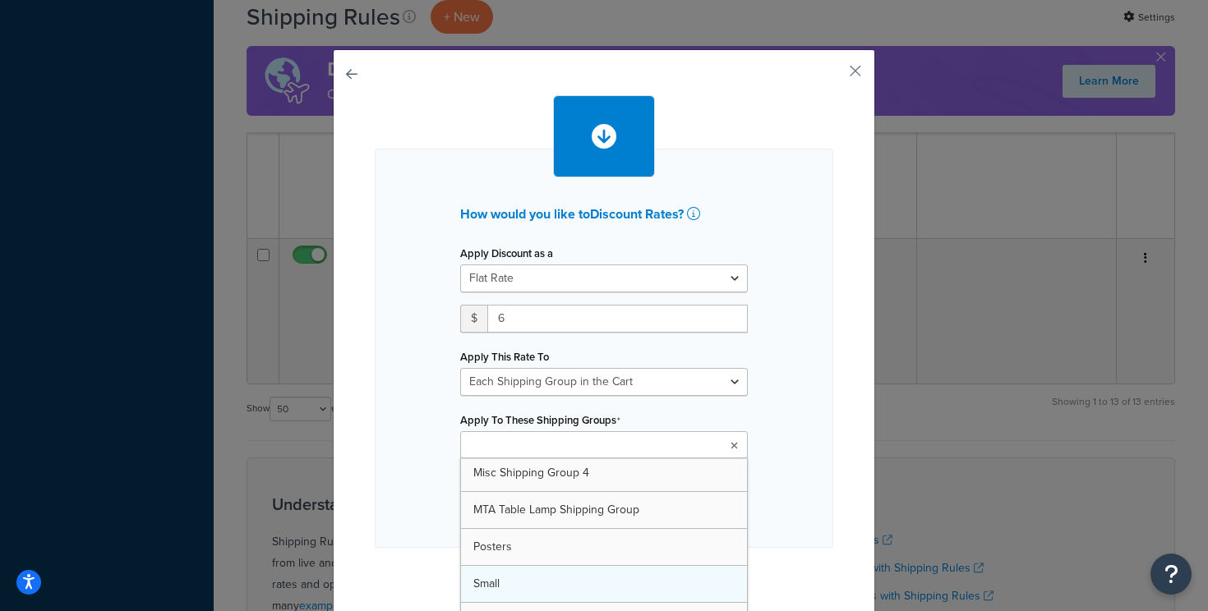
scroll to position [331, 0]
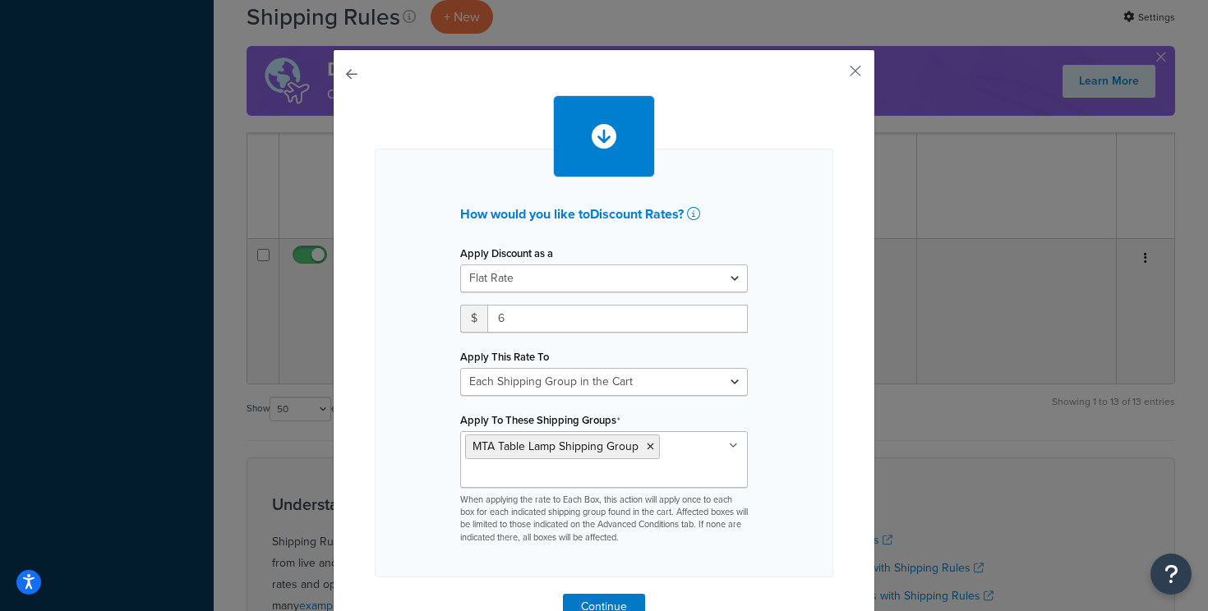
click at [795, 482] on div "How would you like to Discount Rates ? Apply Discount as a Flat Rate Percentage…" at bounding box center [604, 363] width 458 height 429
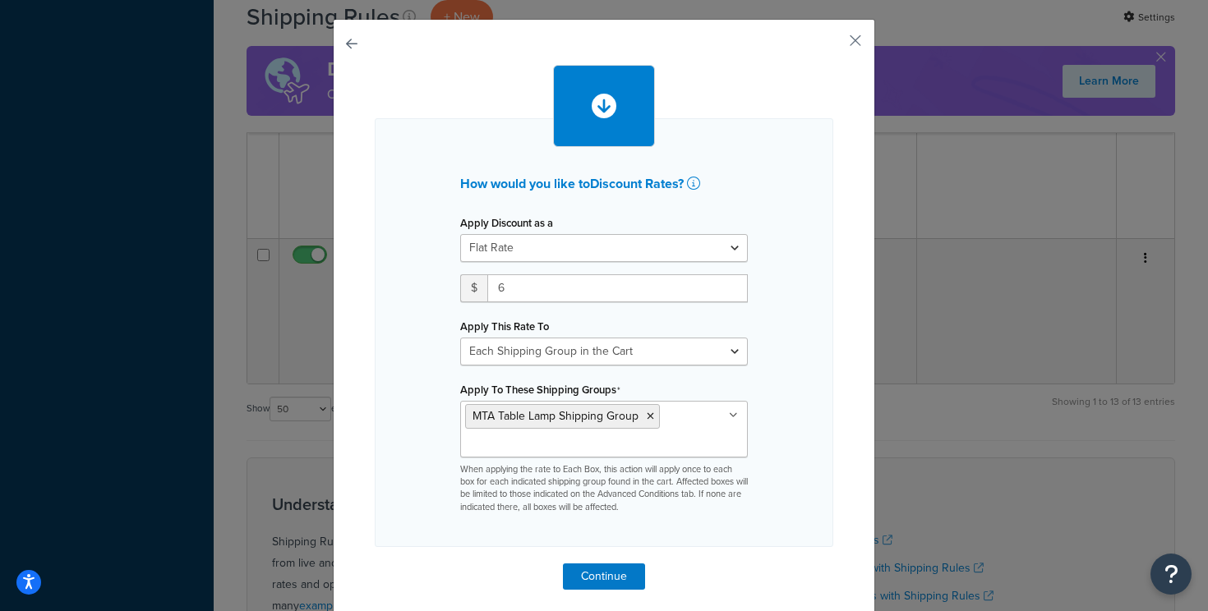
scroll to position [43, 0]
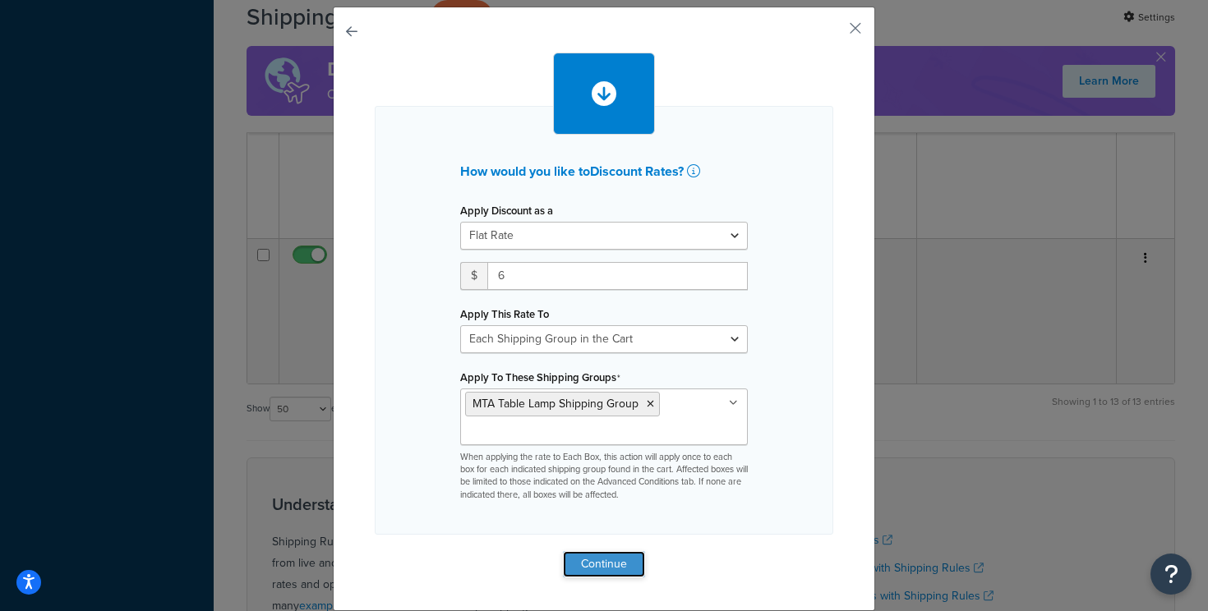
click at [633, 557] on button "Continue" at bounding box center [604, 564] width 82 height 26
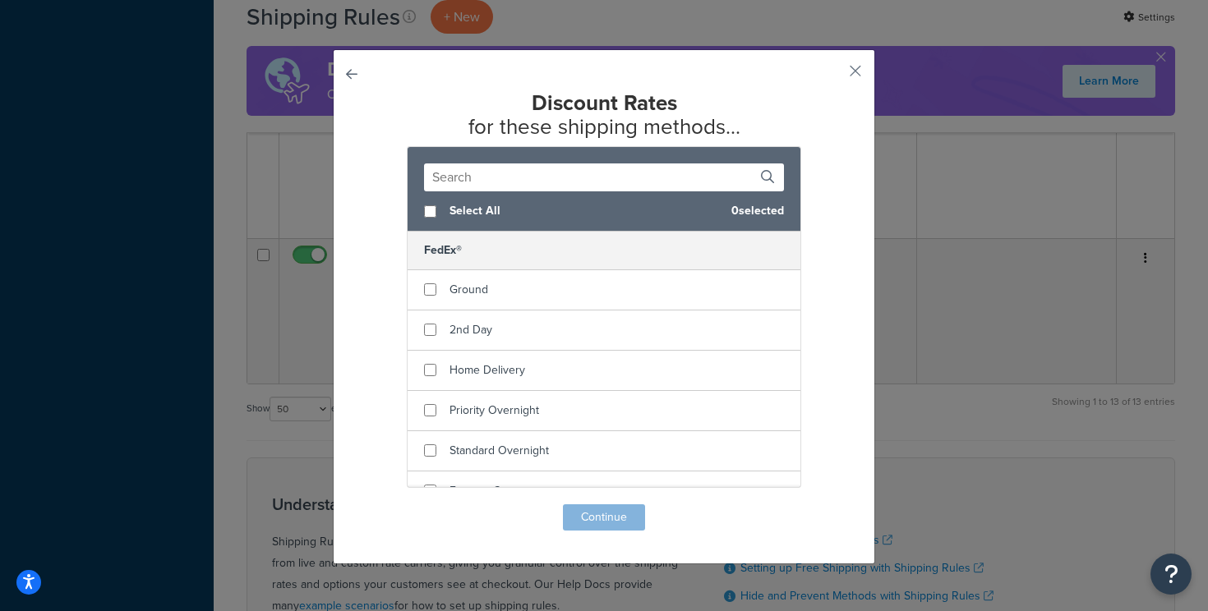
scroll to position [0, 0]
click at [425, 209] on input "checkbox" at bounding box center [430, 211] width 12 height 12
checkbox input "true"
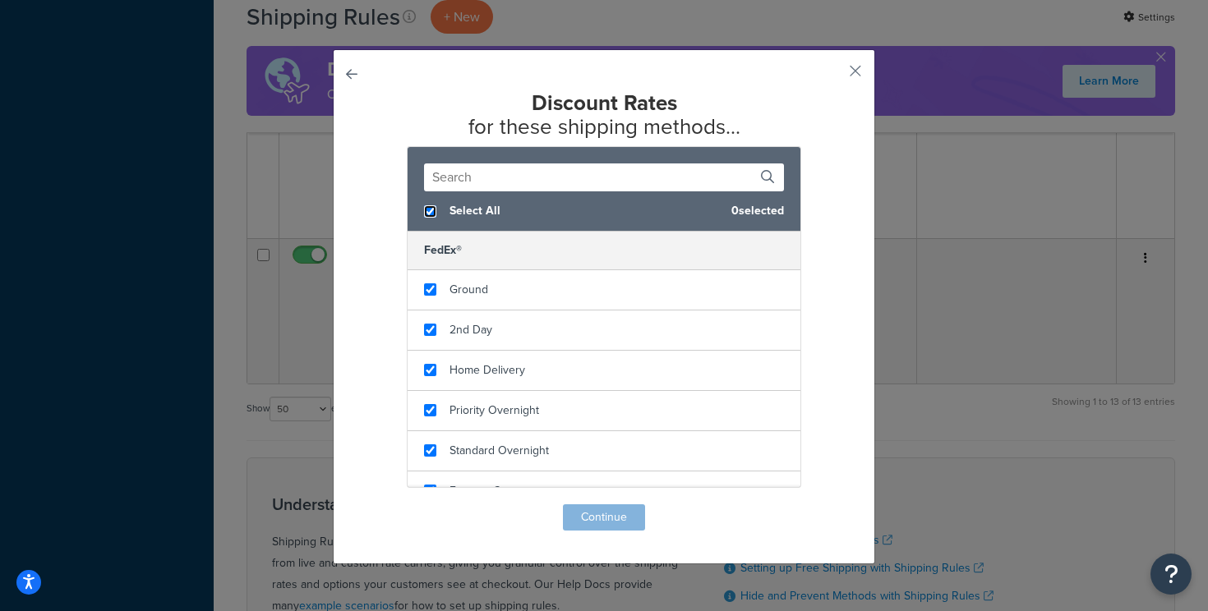
checkbox input "true"
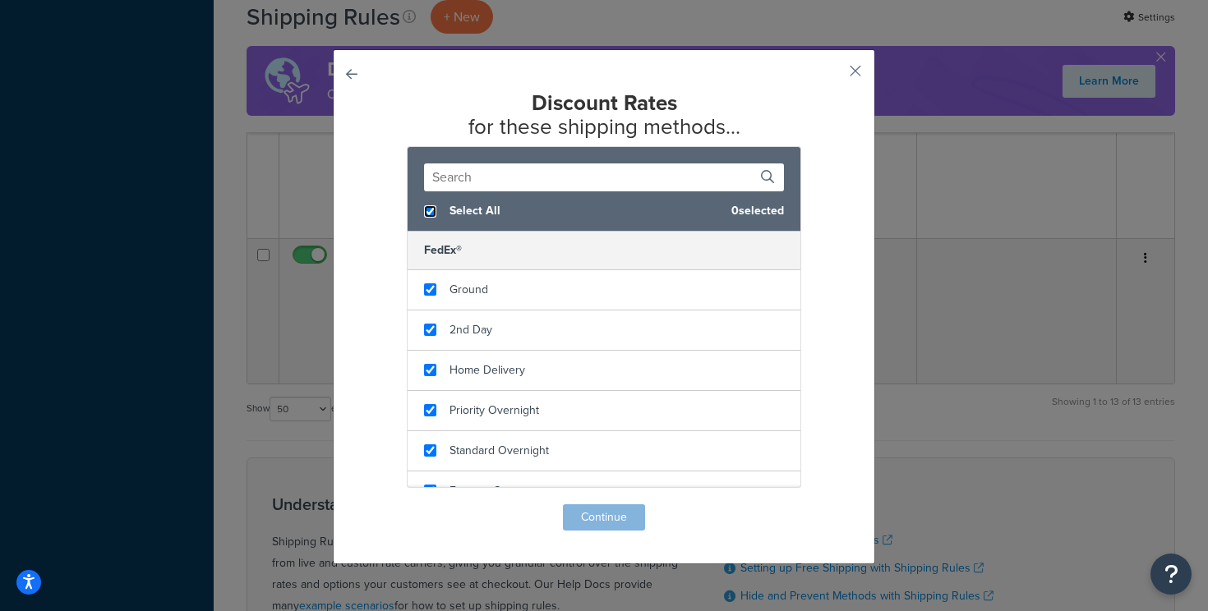
checkbox input "true"
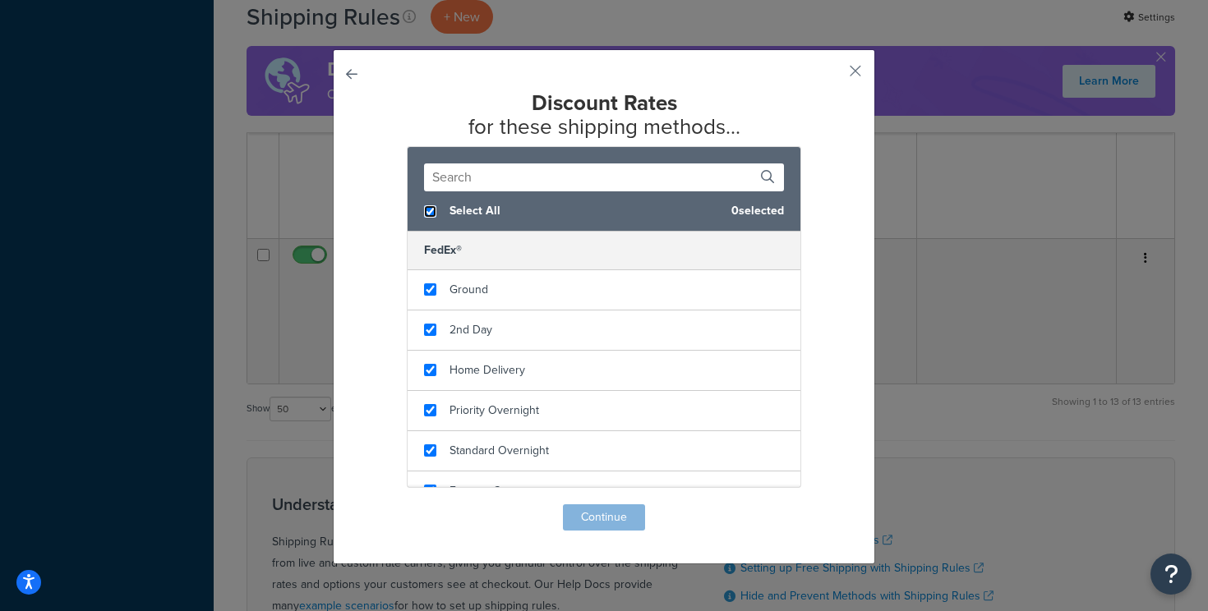
checkbox input "true"
click at [616, 513] on button "Continue" at bounding box center [604, 517] width 82 height 26
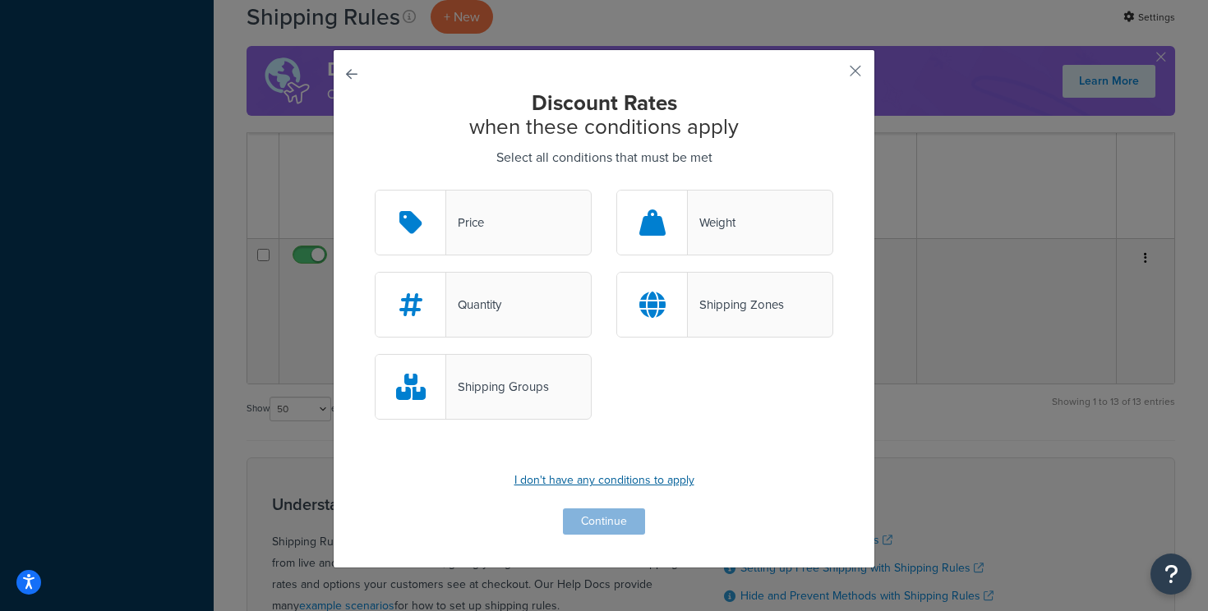
click at [614, 482] on p "I don't have any conditions to apply" at bounding box center [604, 480] width 458 height 23
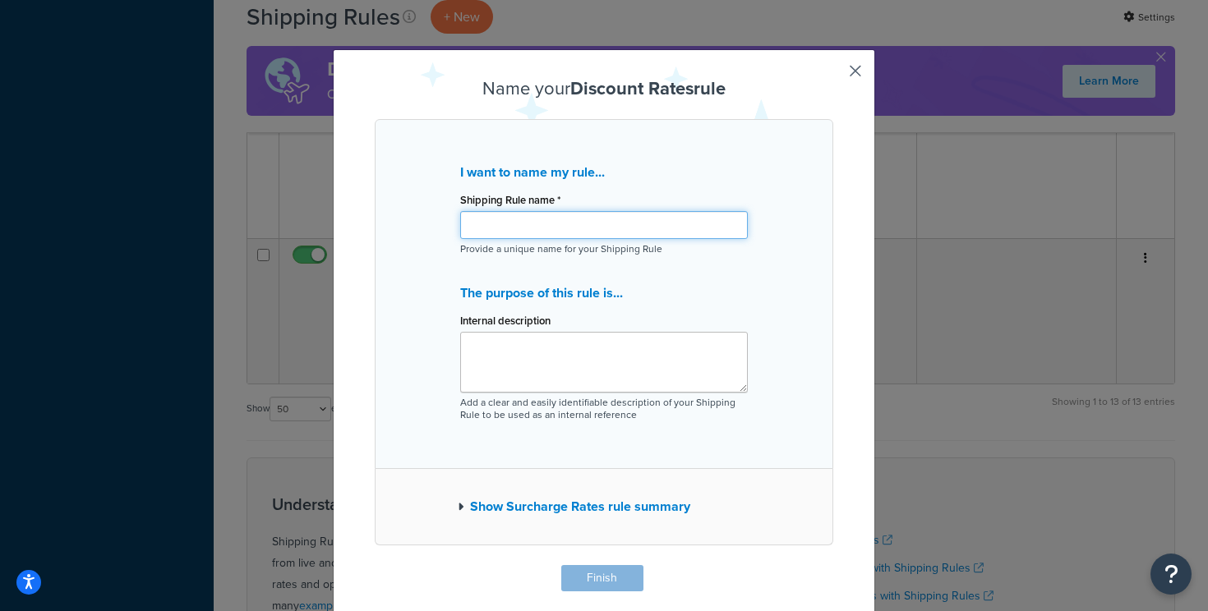
click at [590, 223] on input "Shipping Rule name *" at bounding box center [604, 225] width 288 height 28
type input "MTA Table Lamp Shipping Group Reduction - $6"
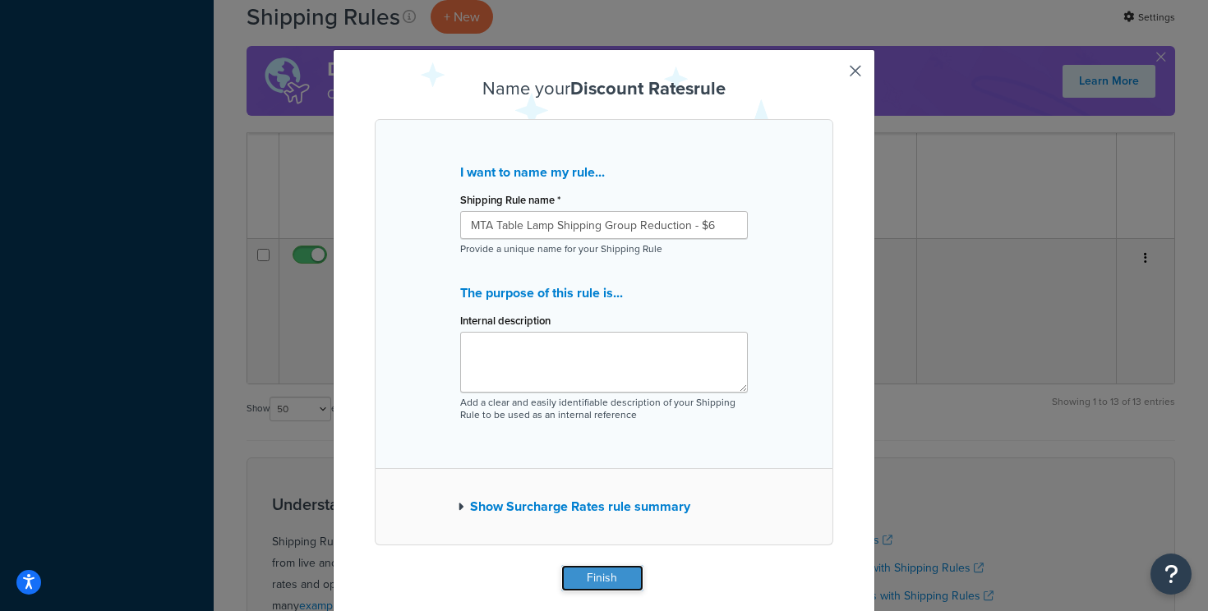
click at [592, 578] on button "Finish" at bounding box center [602, 578] width 82 height 26
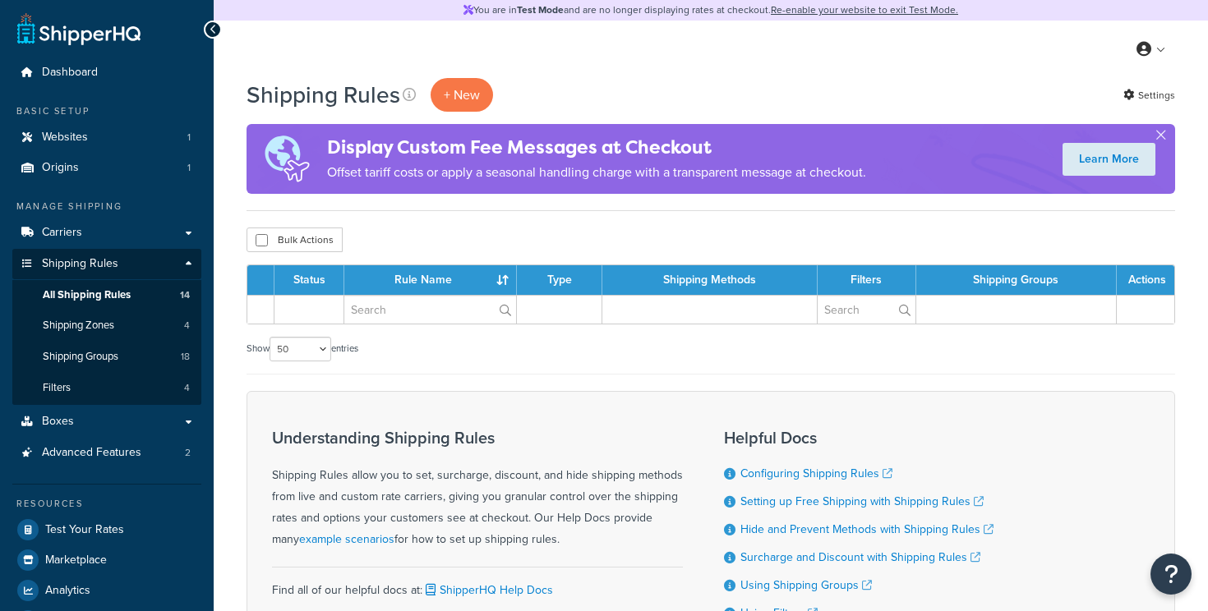
select select "50"
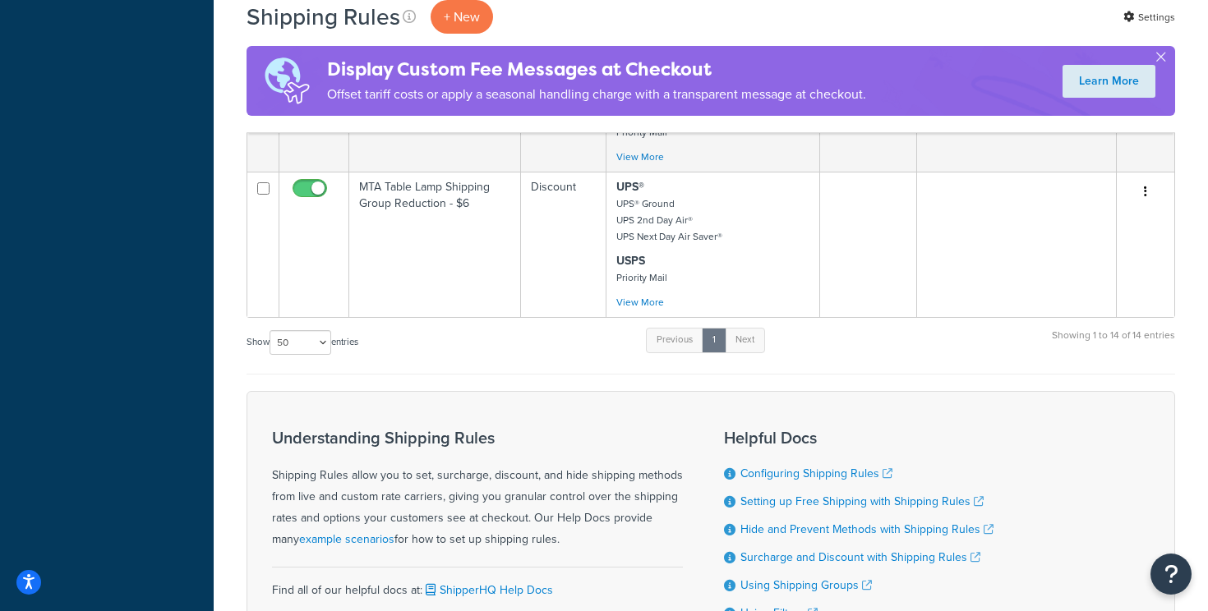
scroll to position [2054, 0]
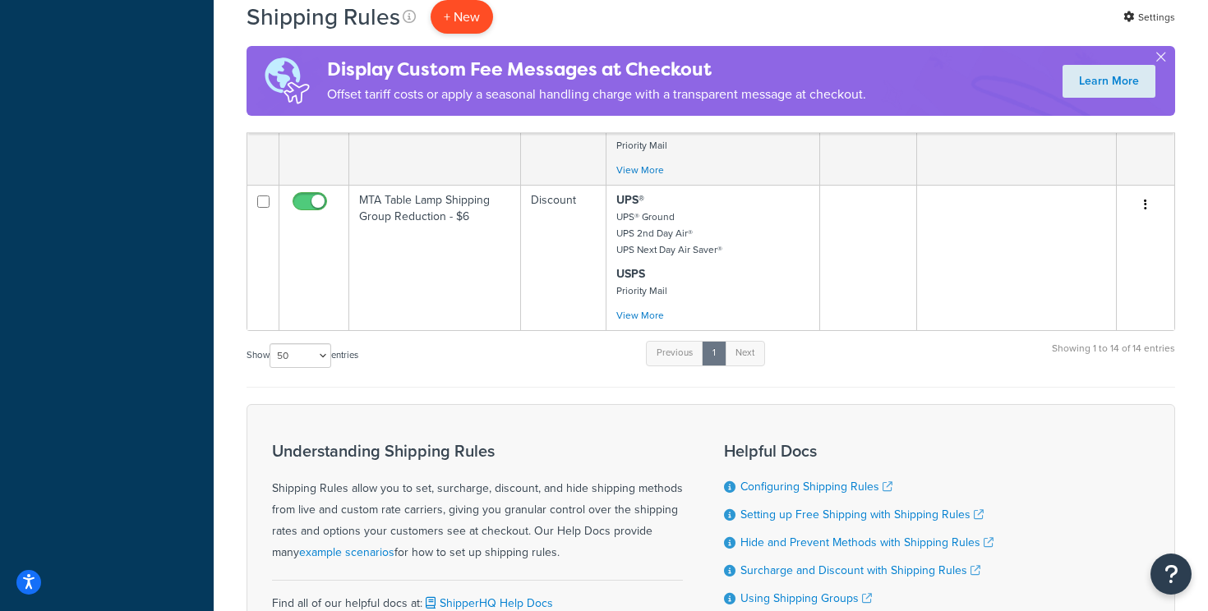
click at [465, 21] on p "+ New" at bounding box center [461, 17] width 62 height 34
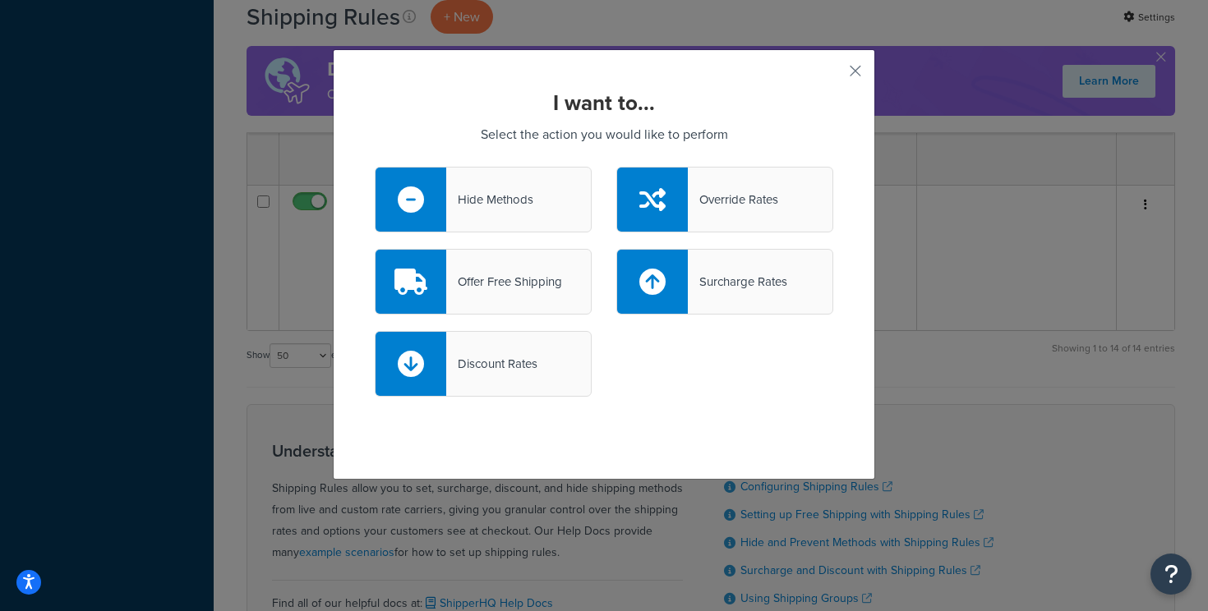
click at [568, 361] on div "Discount Rates" at bounding box center [483, 364] width 217 height 66
click at [0, 0] on input "Discount Rates" at bounding box center [0, 0] width 0 height 0
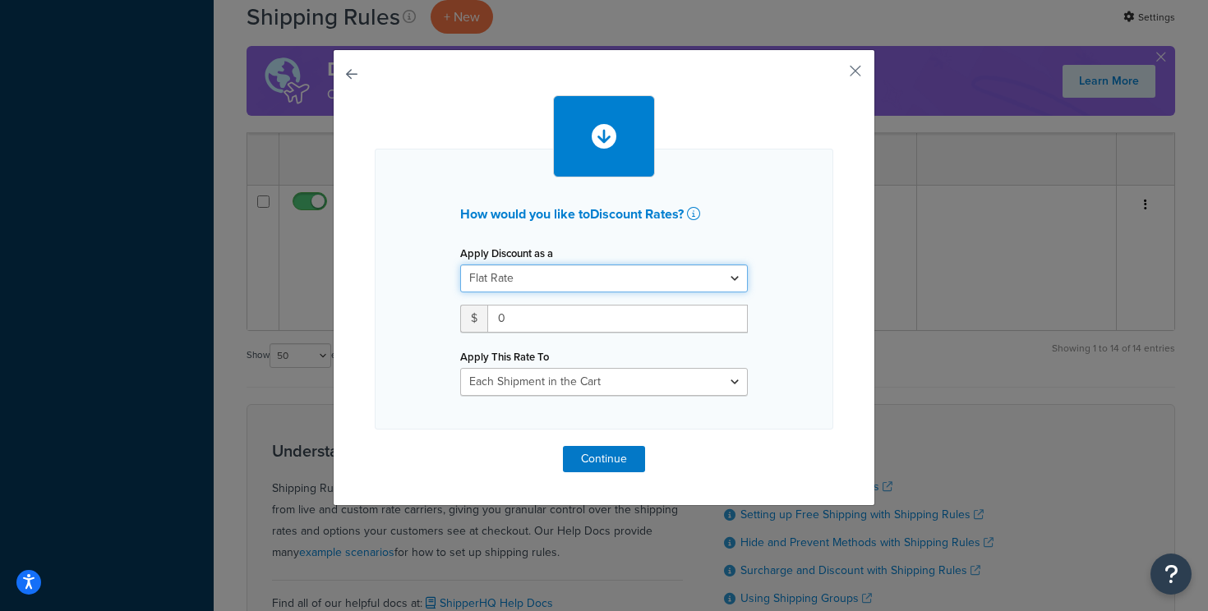
click at [578, 282] on select "Flat Rate Percentage Flat Rate & Percentage" at bounding box center [604, 279] width 288 height 28
click at [568, 396] on div "How would you like to Discount Rates ? Apply Discount as a Flat Rate Percentage…" at bounding box center [604, 289] width 458 height 281
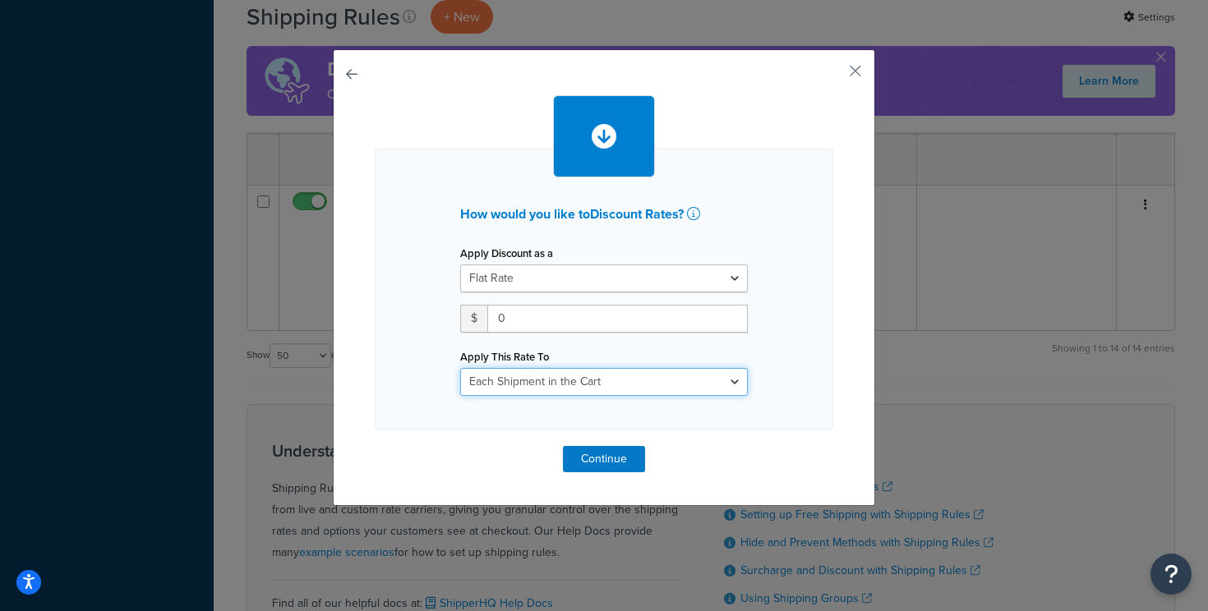
click at [574, 374] on select "Each Shipment in the Cart Each Shipping Group in the Cart Each Item within a Sh…" at bounding box center [604, 382] width 288 height 28
select select "SHIPPING_GROUP"
click at [460, 368] on select "Each Shipment in the Cart Each Shipping Group in the Cart Each Item within a Sh…" at bounding box center [604, 382] width 288 height 28
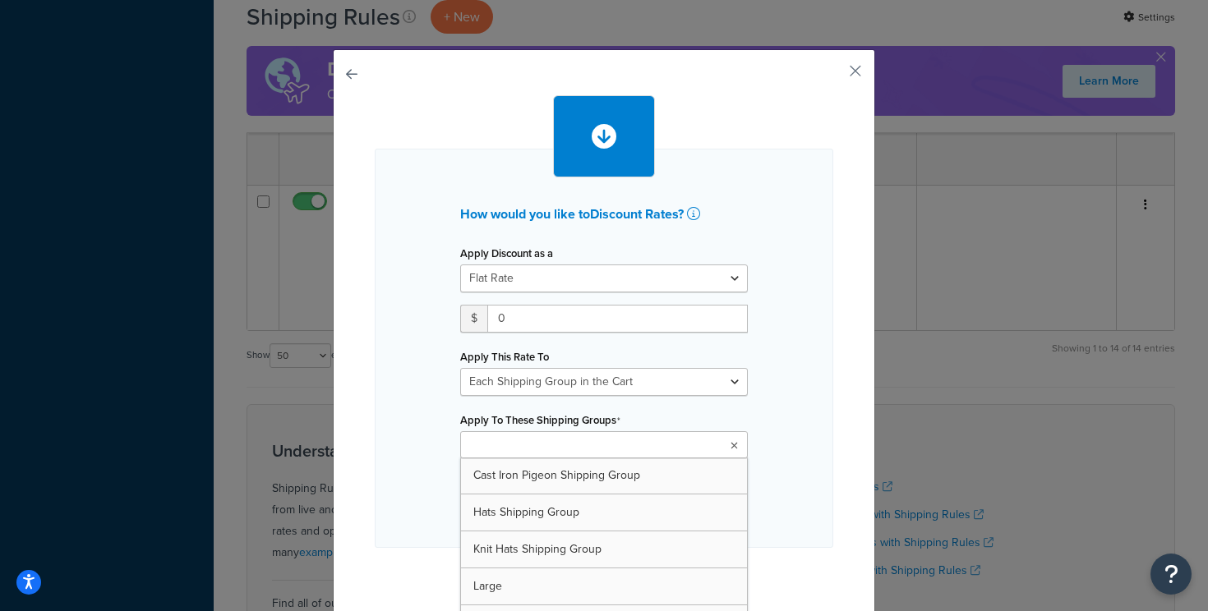
click at [605, 441] on ul at bounding box center [604, 444] width 288 height 27
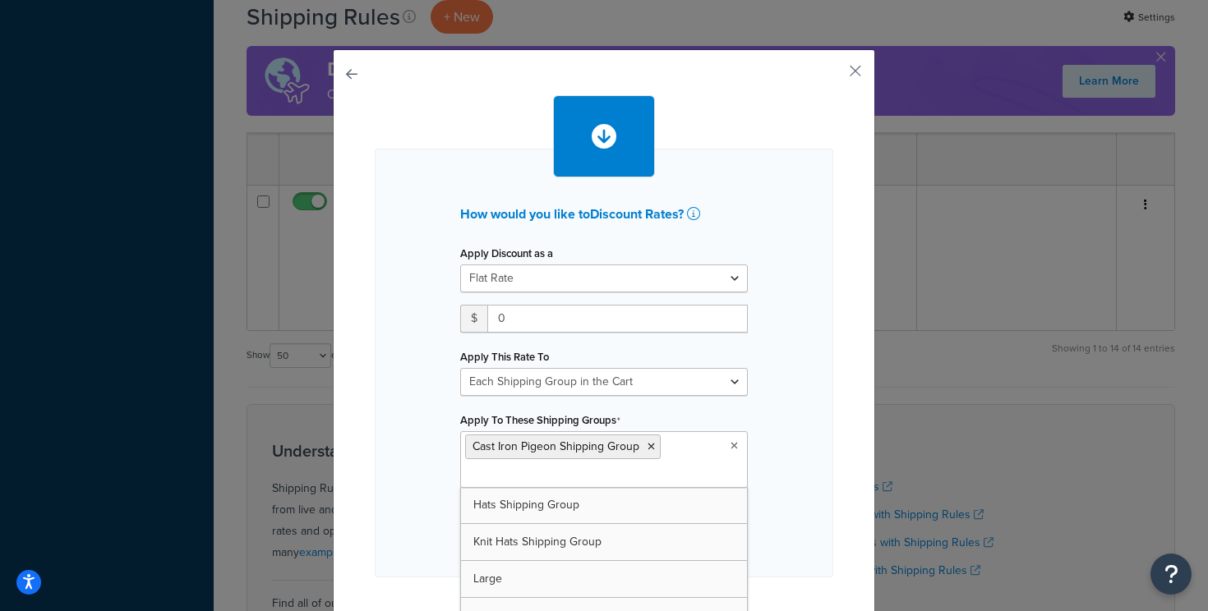
click at [847, 447] on div "How would you like to Discount Rates ? Apply Discount as a Flat Rate Percentage…" at bounding box center [604, 351] width 542 height 605
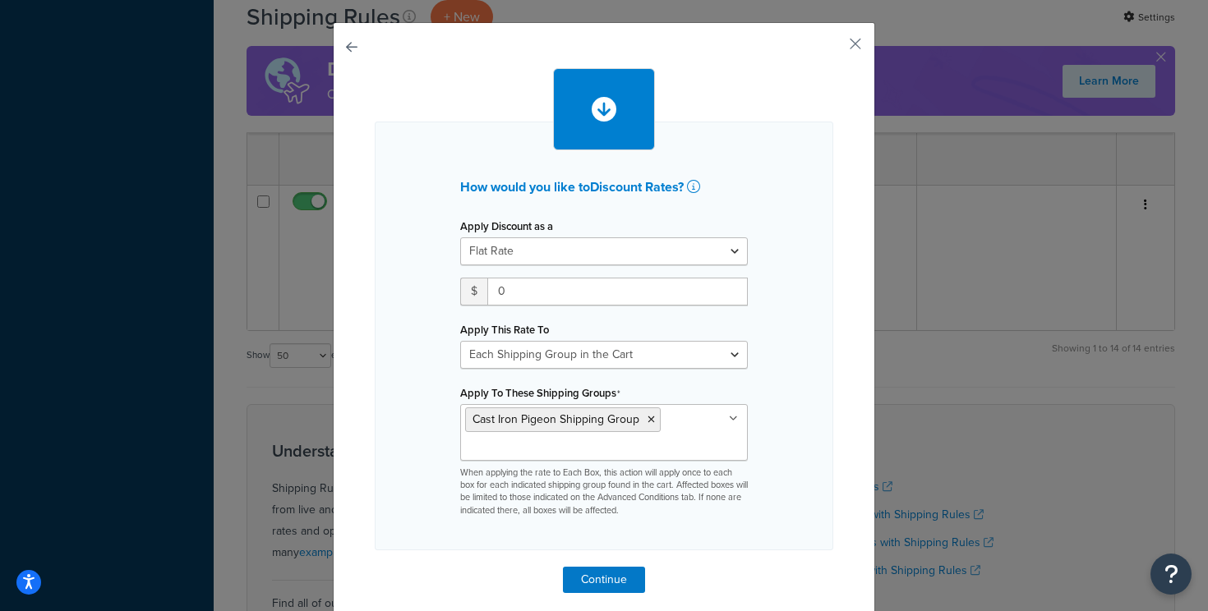
scroll to position [43, 0]
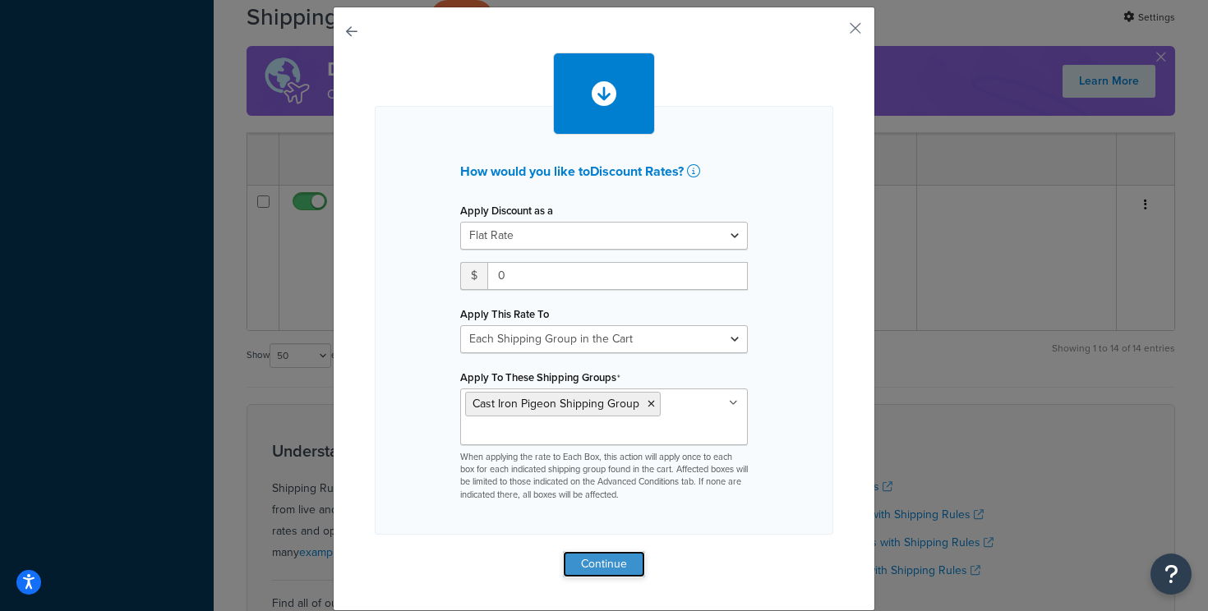
click at [599, 565] on button "Continue" at bounding box center [604, 564] width 82 height 26
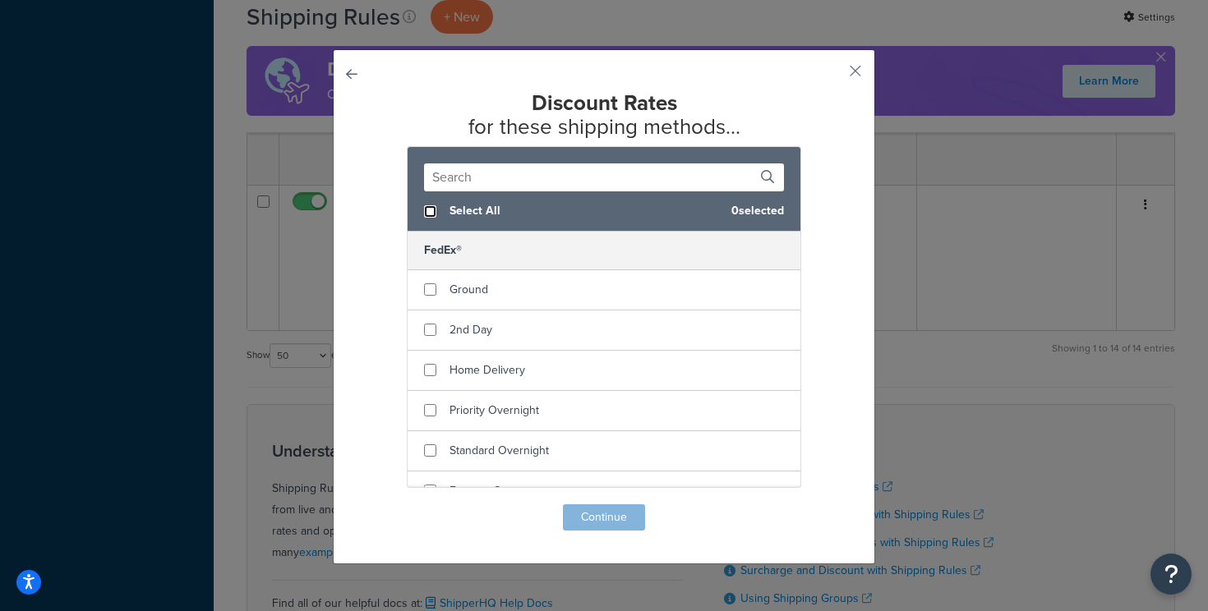
click at [430, 212] on input "checkbox" at bounding box center [430, 211] width 12 height 12
checkbox input "true"
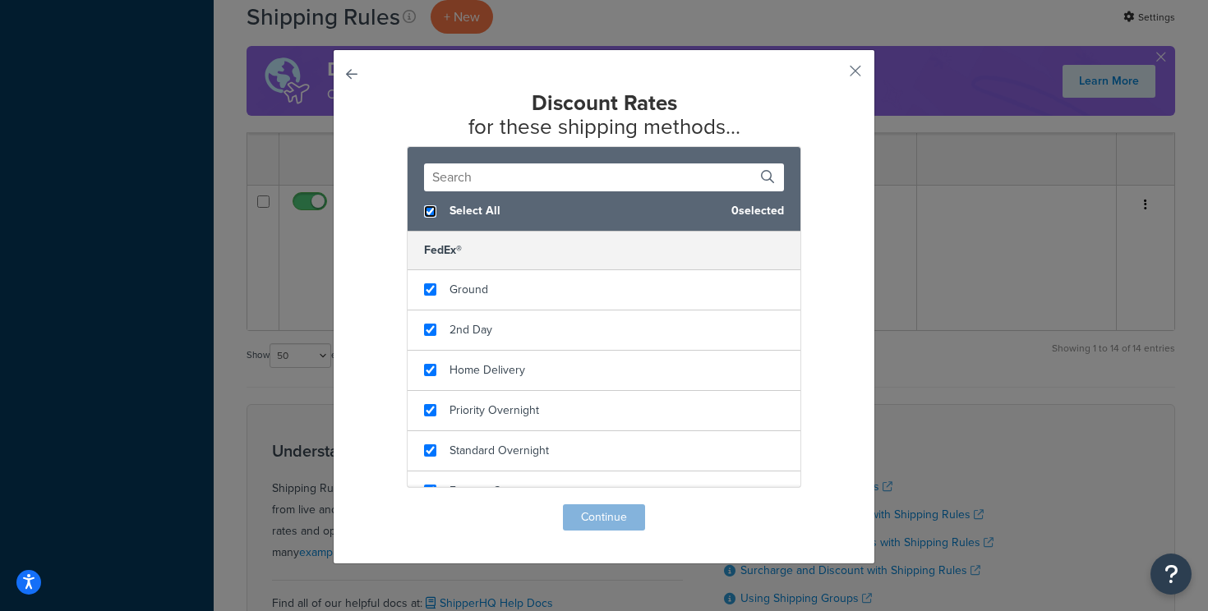
checkbox input "true"
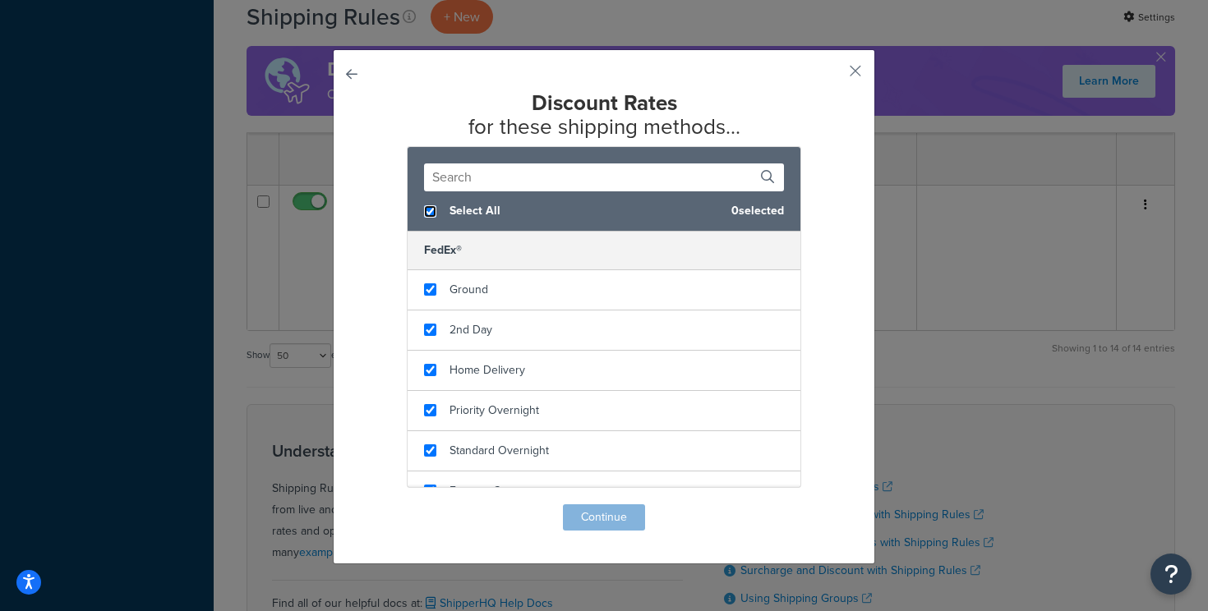
checkbox input "true"
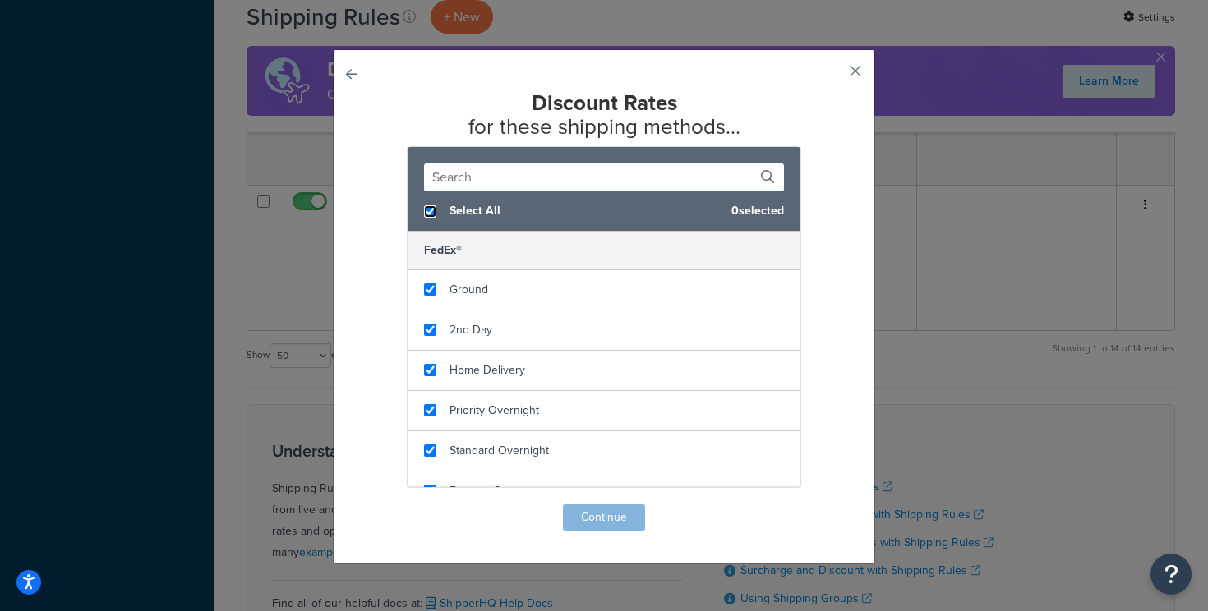
checkbox input "true"
click at [615, 518] on button "Continue" at bounding box center [604, 517] width 82 height 26
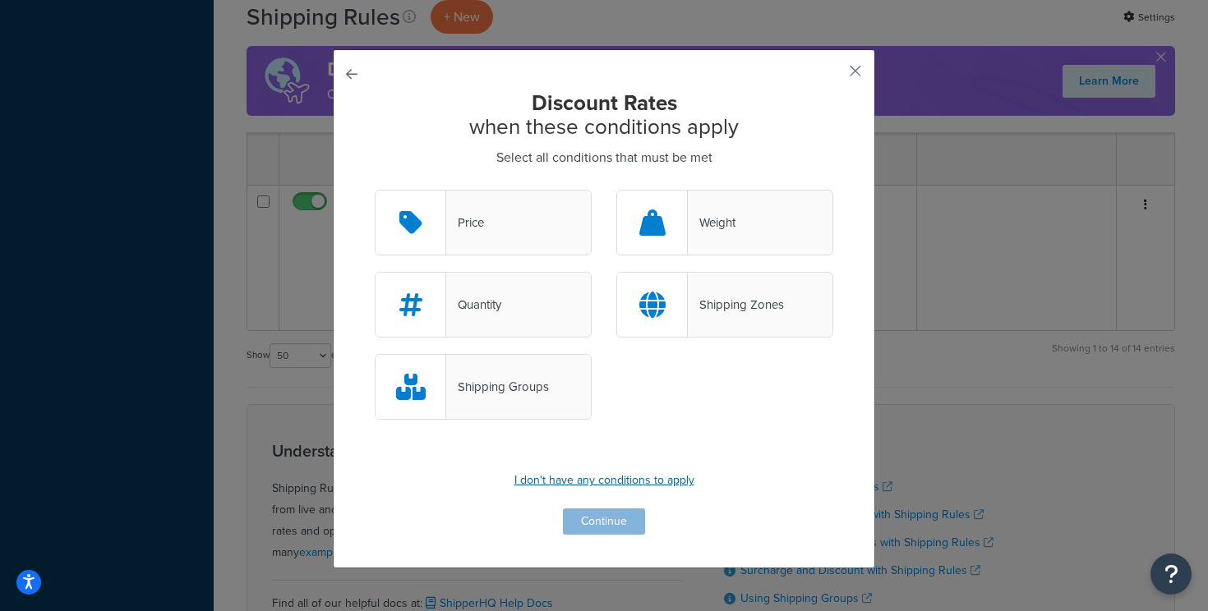
click at [590, 476] on p "I don't have any conditions to apply" at bounding box center [604, 480] width 458 height 23
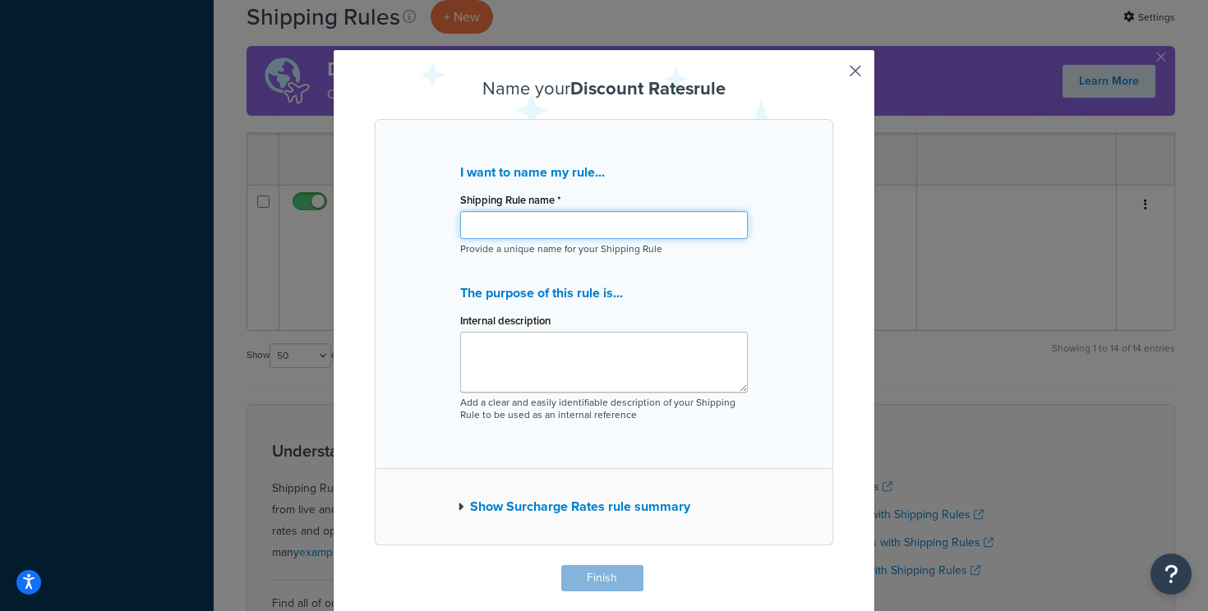
click at [600, 223] on input "Shipping Rule name *" at bounding box center [604, 225] width 288 height 28
type input "Cast Iron Pigeon Shipping Group Reduction - $0"
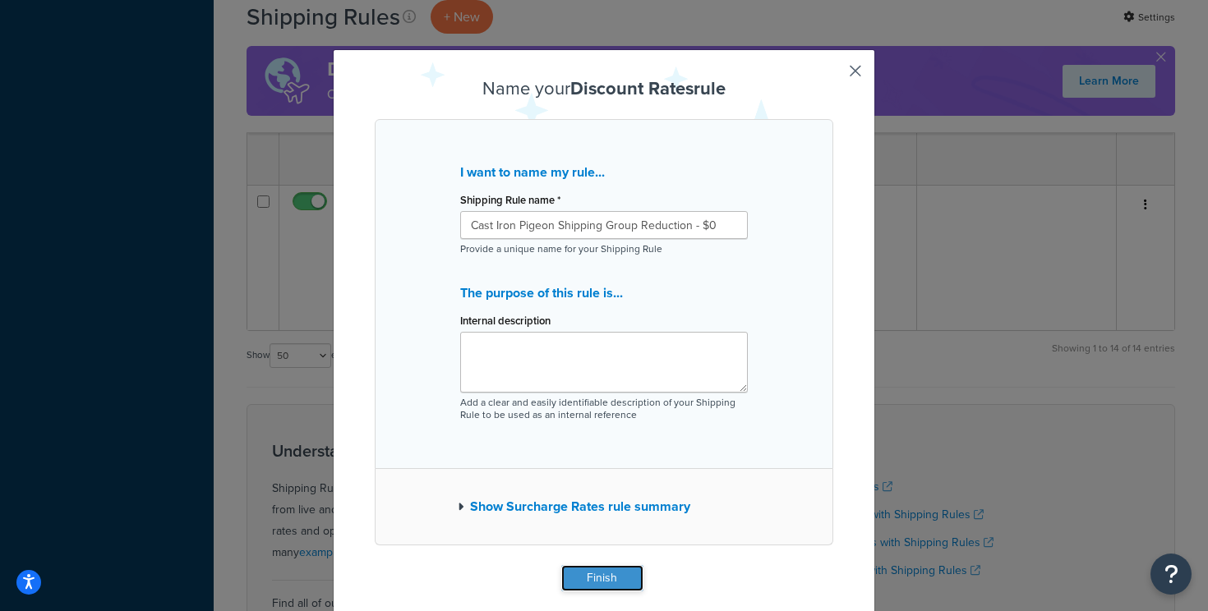
click at [586, 582] on button "Finish" at bounding box center [602, 578] width 82 height 26
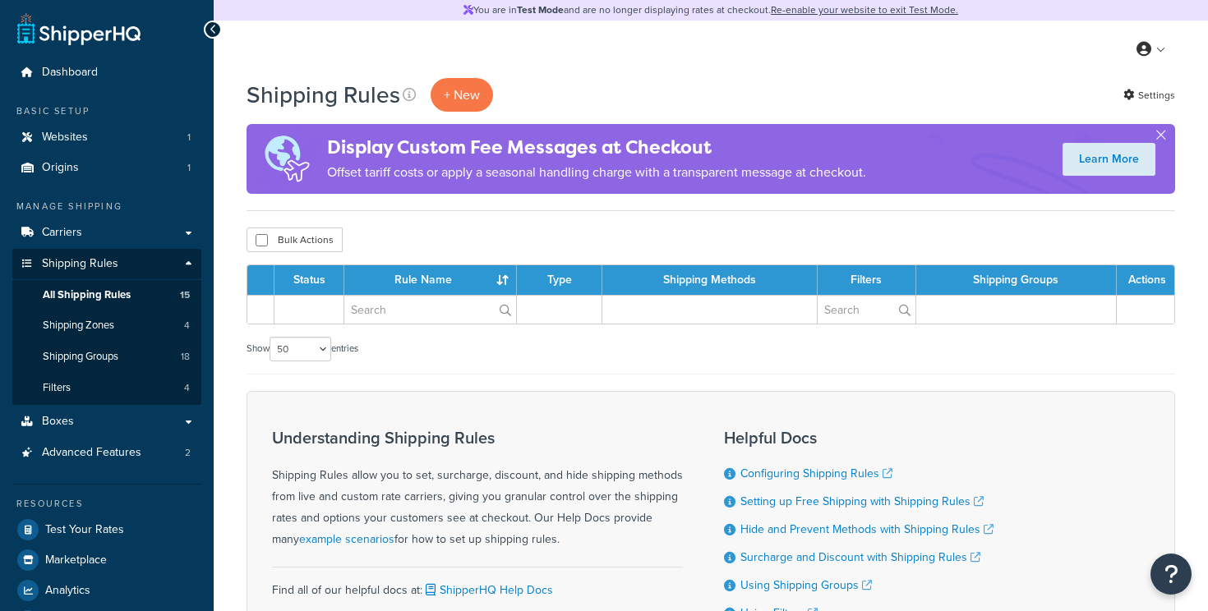
select select "50"
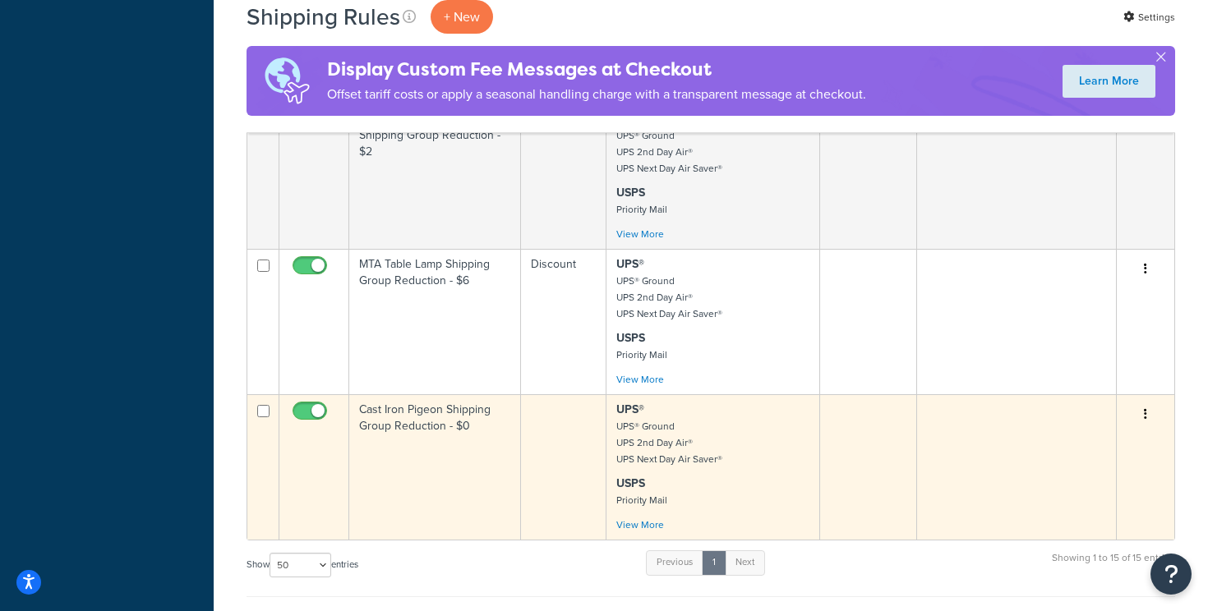
scroll to position [1989, 0]
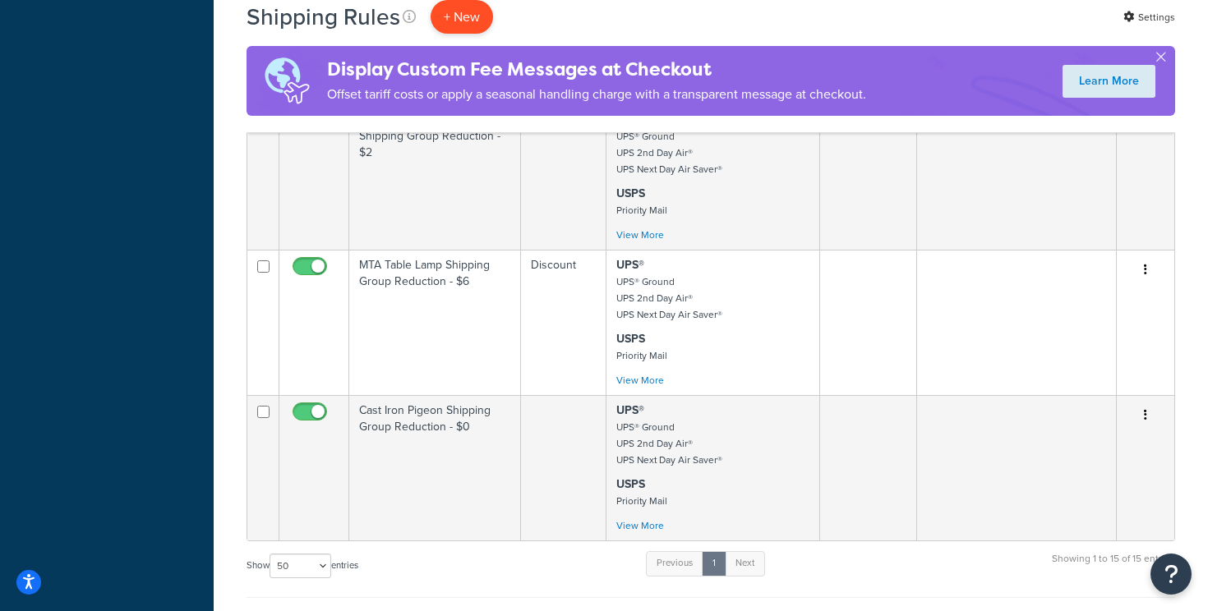
click at [464, 11] on p "+ New" at bounding box center [461, 17] width 62 height 34
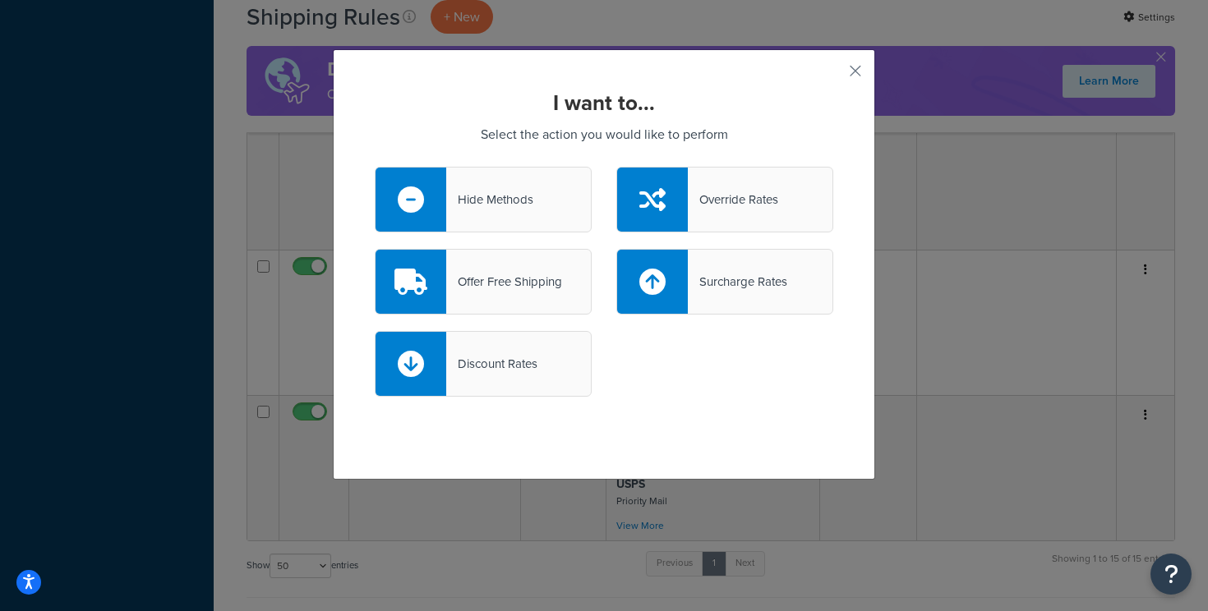
click at [511, 362] on div "Discount Rates" at bounding box center [491, 363] width 91 height 23
click at [0, 0] on input "Discount Rates" at bounding box center [0, 0] width 0 height 0
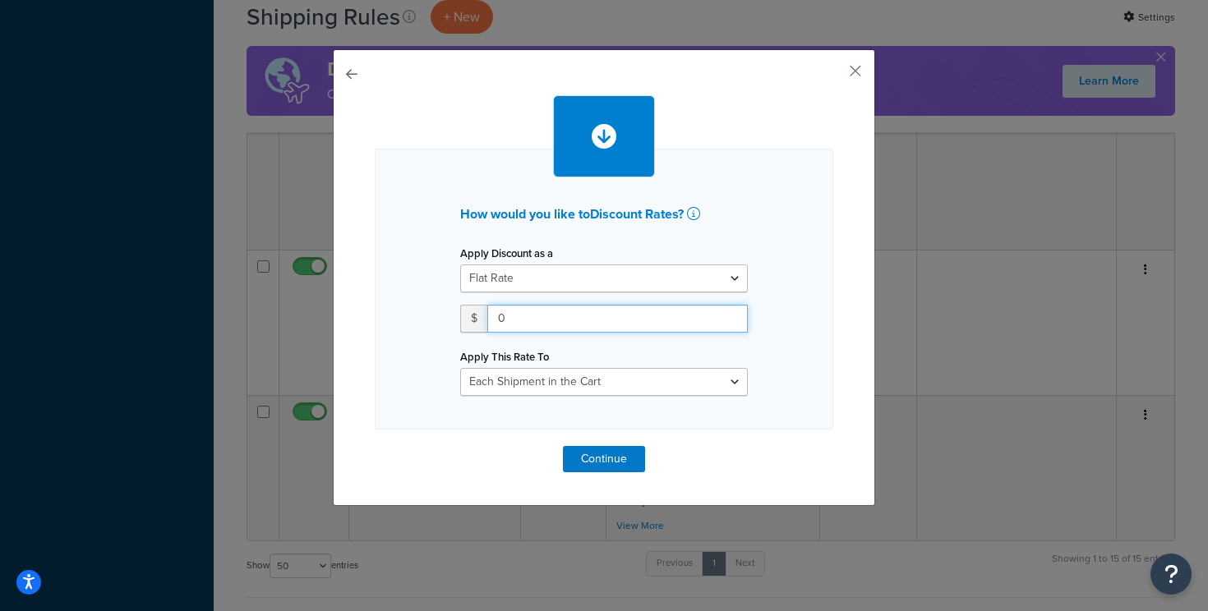
drag, startPoint x: 543, startPoint y: 317, endPoint x: 444, endPoint y: 316, distance: 98.6
click at [444, 316] on div "How would you like to Discount Rates ? Apply Discount as a Flat Rate Percentage…" at bounding box center [604, 289] width 458 height 281
type input "2"
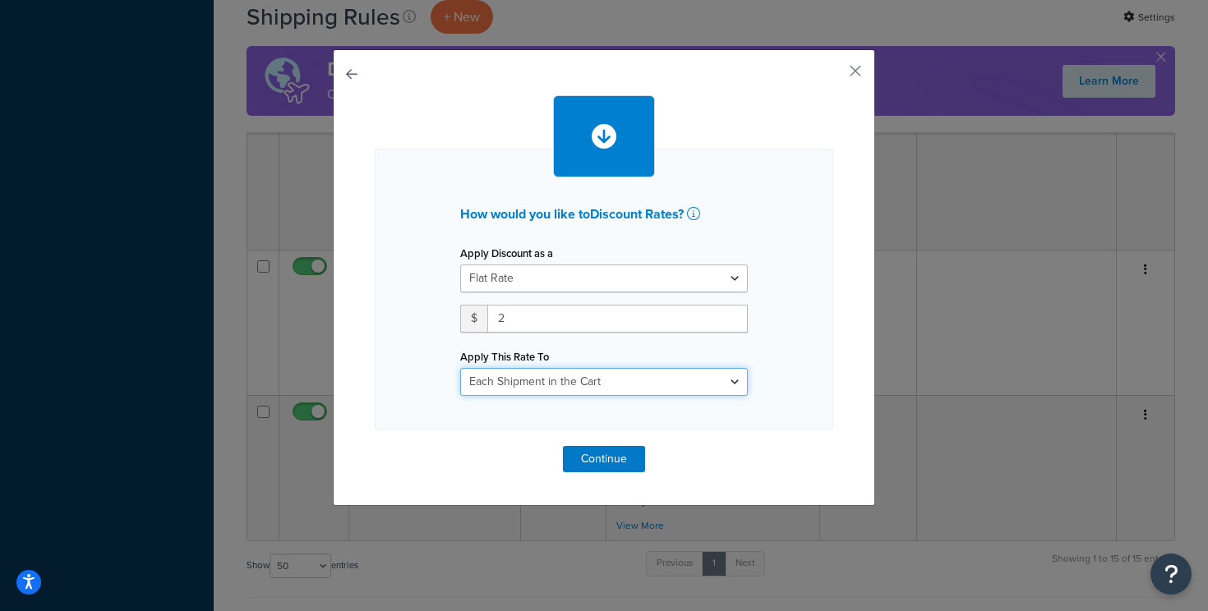
click at [610, 375] on select "Each Shipment in the Cart Each Shipping Group in the Cart Each Item within a Sh…" at bounding box center [604, 382] width 288 height 28
select select "SHIPPING_GROUP"
click at [460, 368] on select "Each Shipment in the Cart Each Shipping Group in the Cart Each Item within a Sh…" at bounding box center [604, 382] width 288 height 28
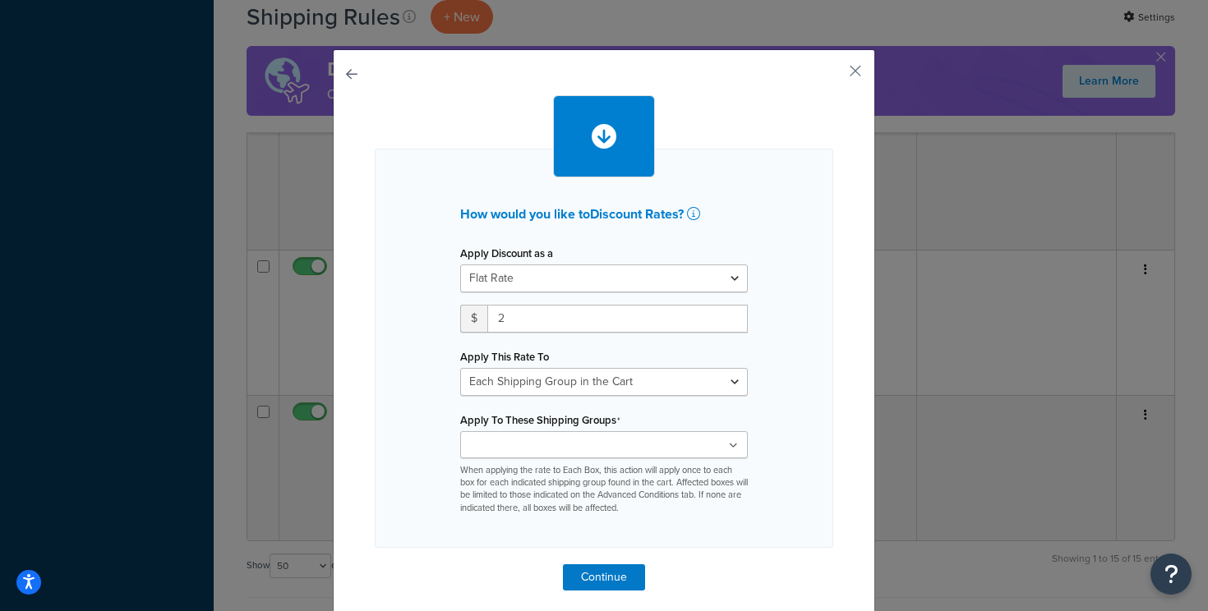
click at [587, 439] on input "Apply To These Shipping Groups" at bounding box center [537, 446] width 145 height 18
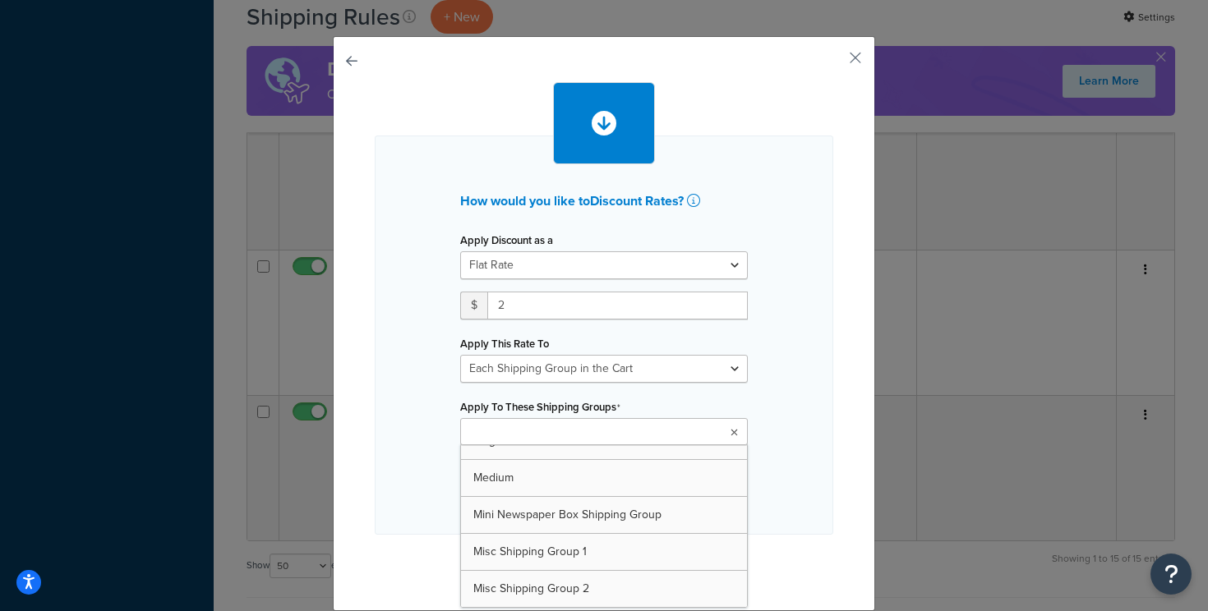
scroll to position [140, 0]
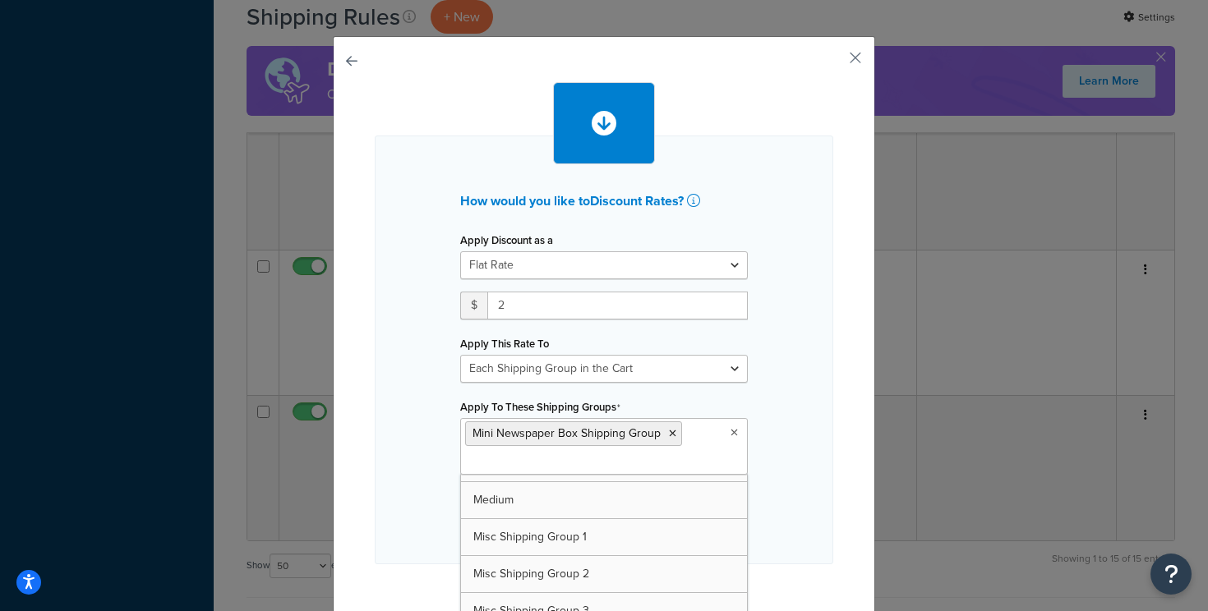
click at [776, 453] on div "How would you like to Discount Rates ? Apply Discount as a Flat Rate Percentage…" at bounding box center [604, 350] width 458 height 429
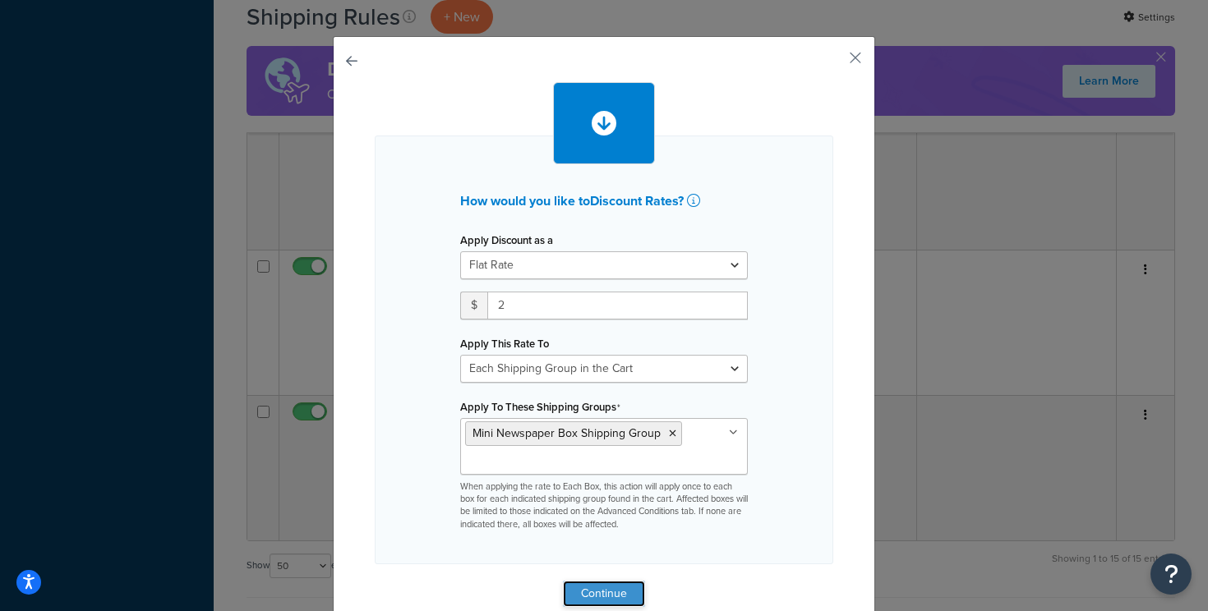
click at [611, 587] on button "Continue" at bounding box center [604, 594] width 82 height 26
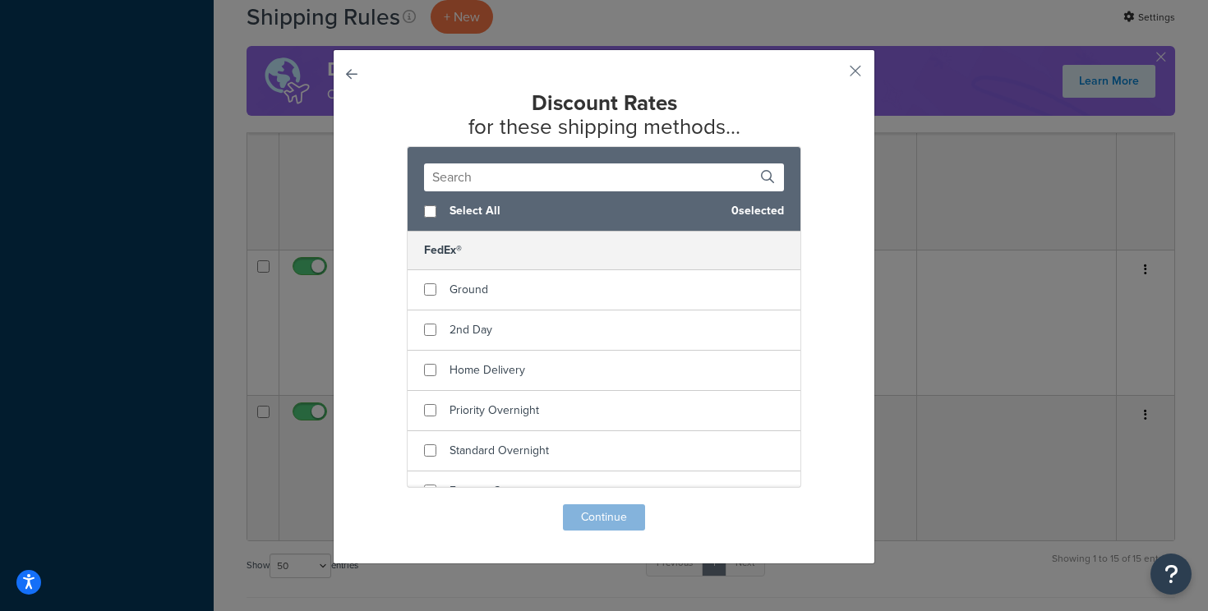
scroll to position [0, 0]
click at [426, 206] on input "checkbox" at bounding box center [430, 211] width 12 height 12
checkbox input "true"
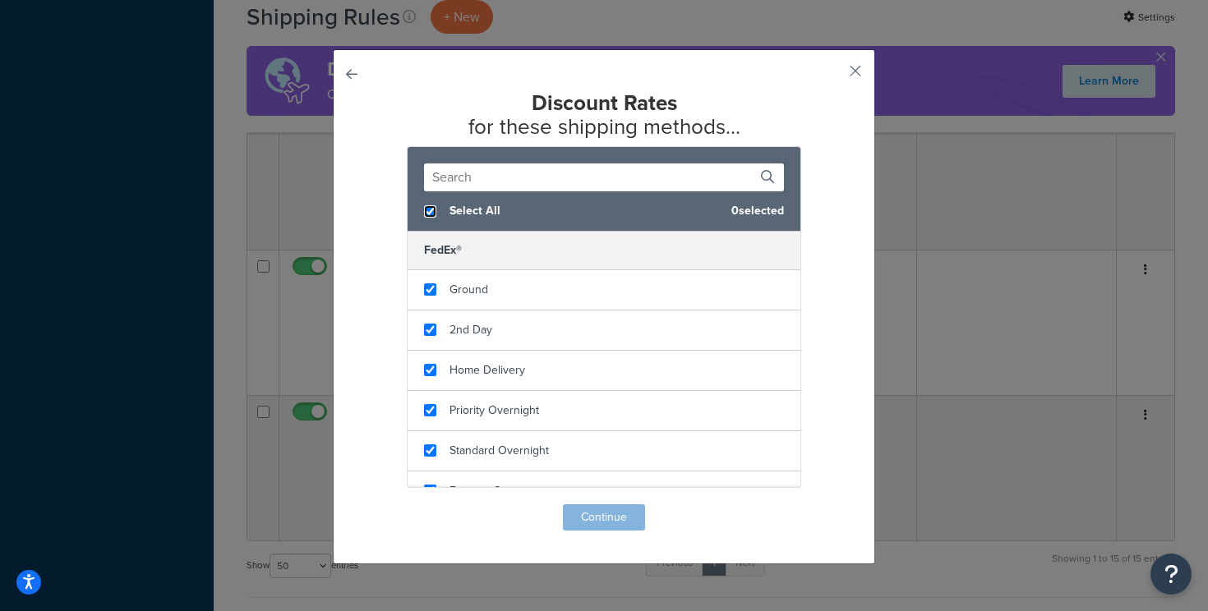
checkbox input "true"
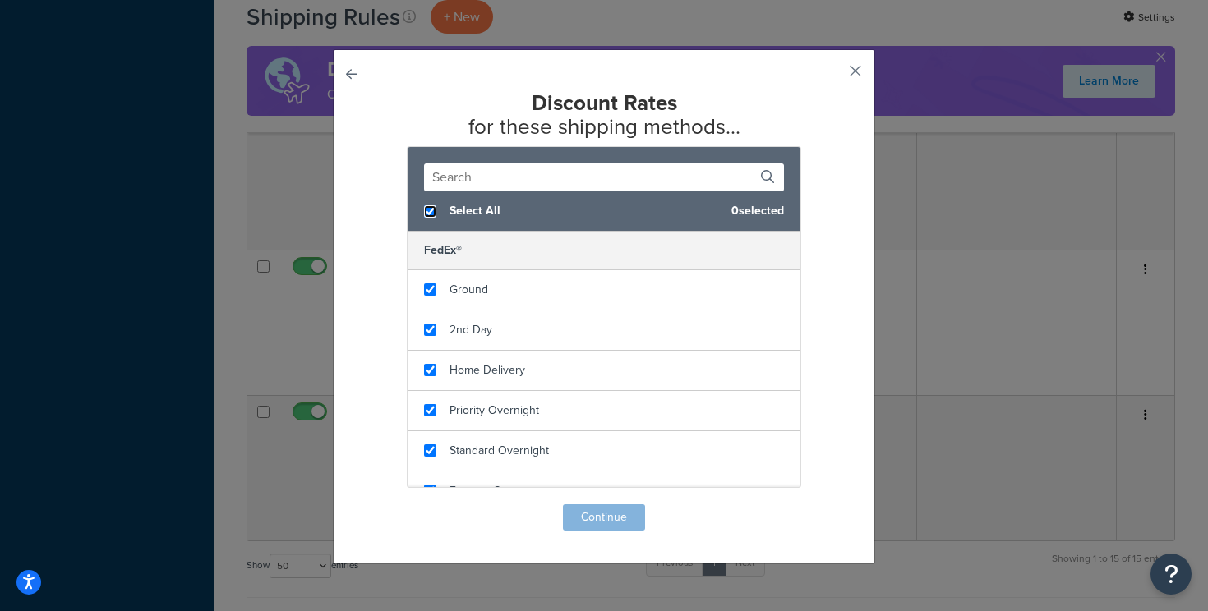
checkbox input "true"
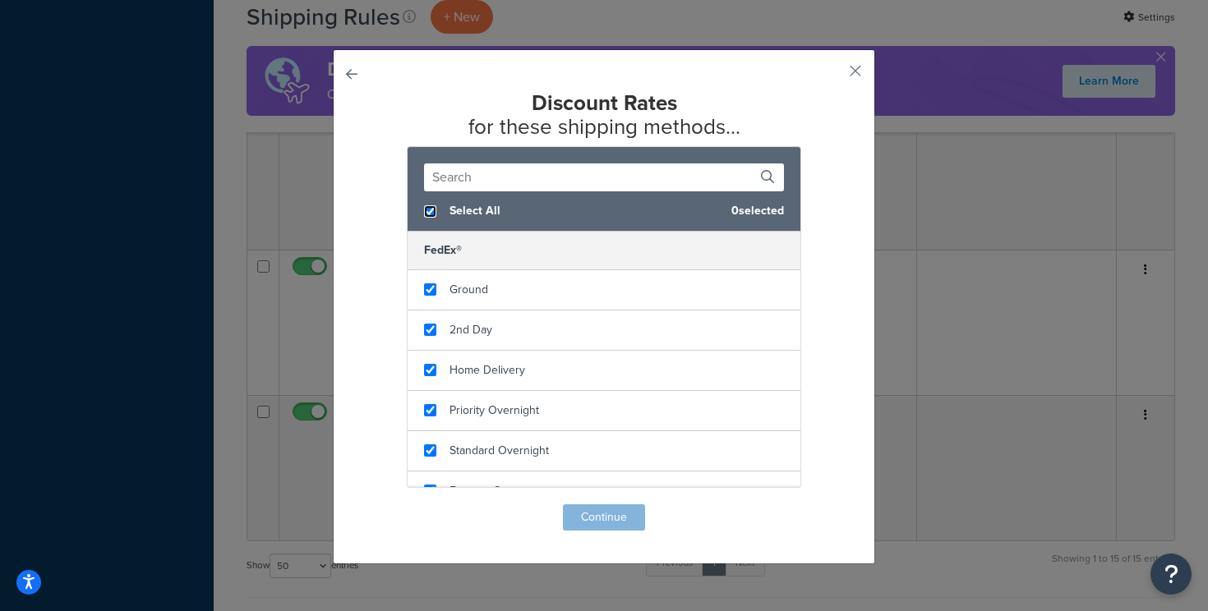
checkbox input "true"
click at [594, 532] on div "Discount Rates for these shipping methods... Select All 14 selected FedEx® Grou…" at bounding box center [604, 306] width 542 height 515
click at [595, 521] on button "Continue" at bounding box center [604, 517] width 82 height 26
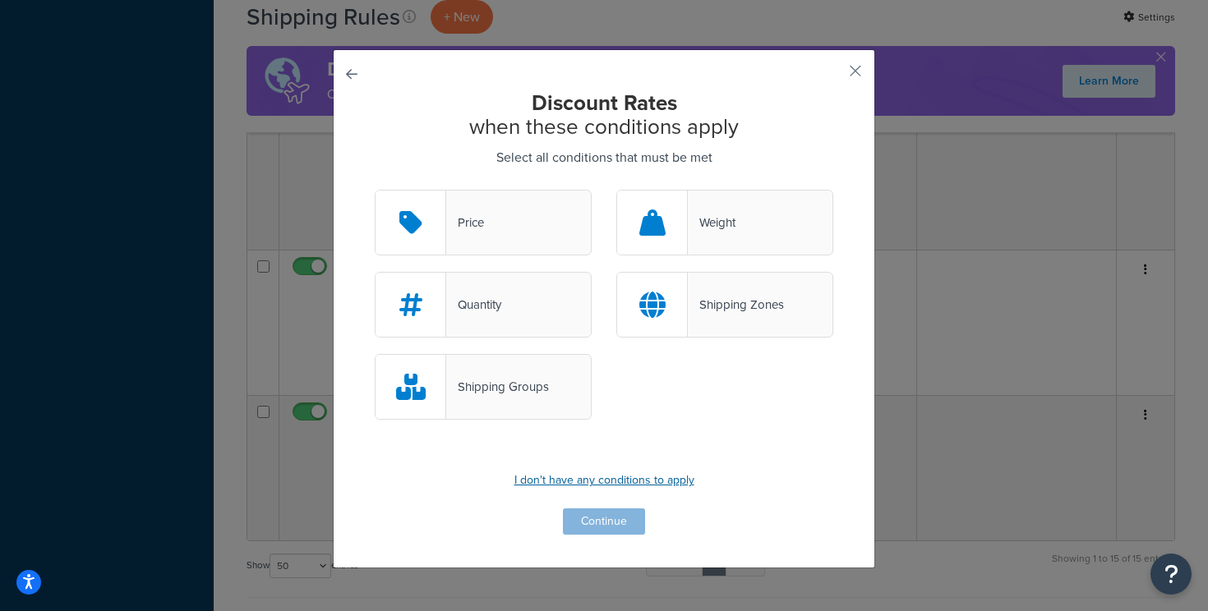
click at [605, 481] on p "I don't have any conditions to apply" at bounding box center [604, 480] width 458 height 23
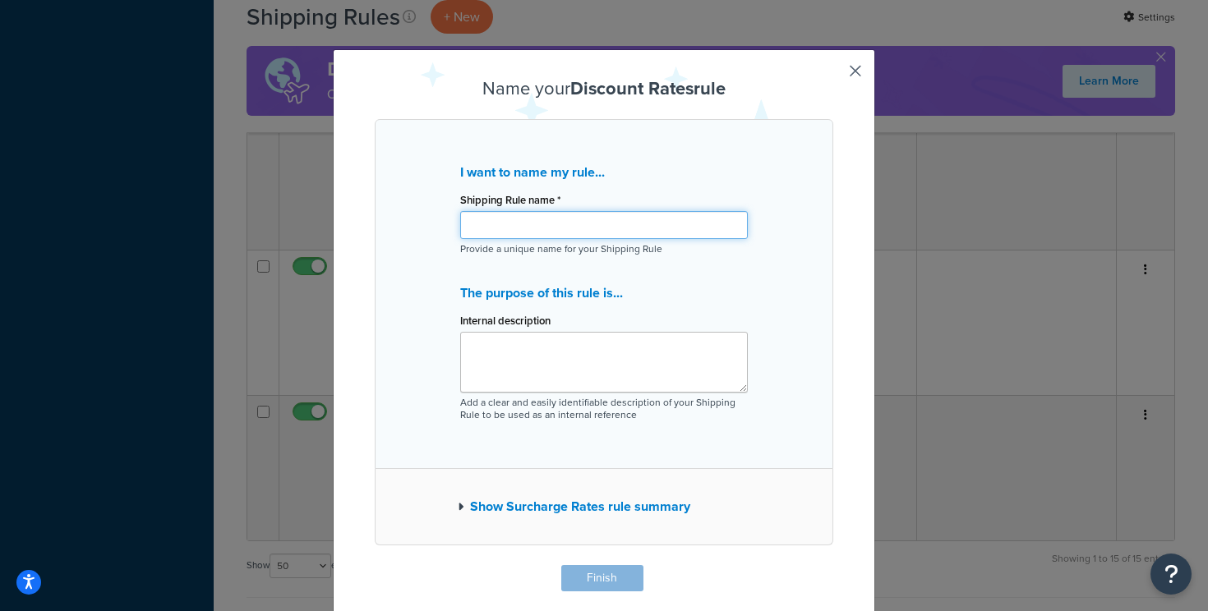
click at [582, 223] on input "Shipping Rule name *" at bounding box center [604, 225] width 288 height 28
type input "Mini Newspaper Box Shipping Group Reduction - $2"
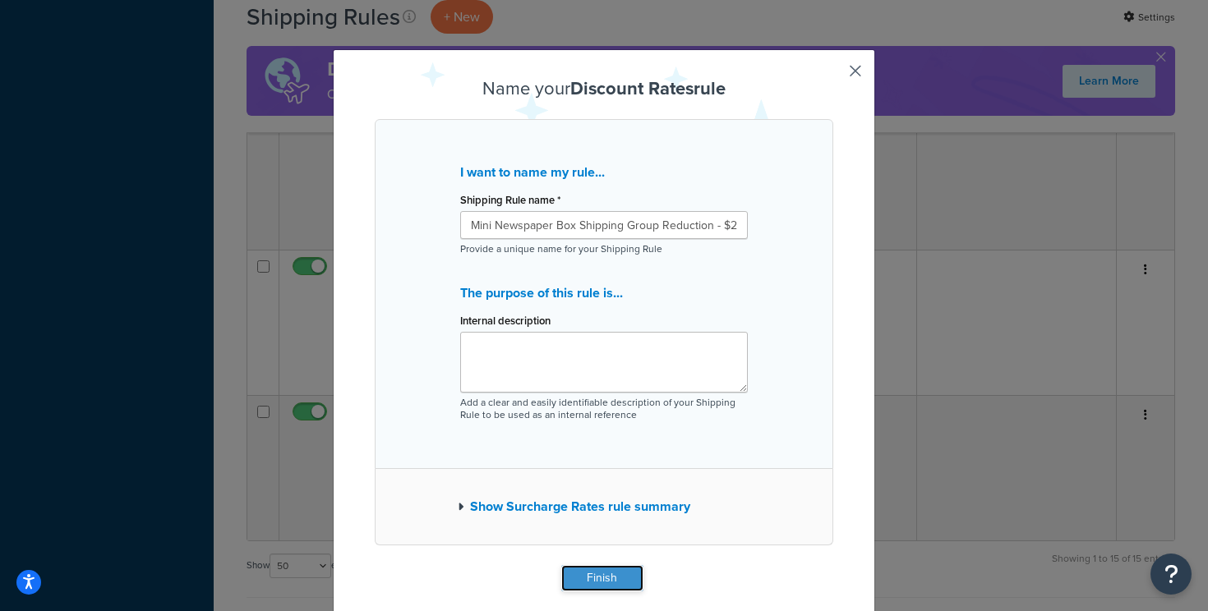
click at [588, 584] on button "Finish" at bounding box center [602, 578] width 82 height 26
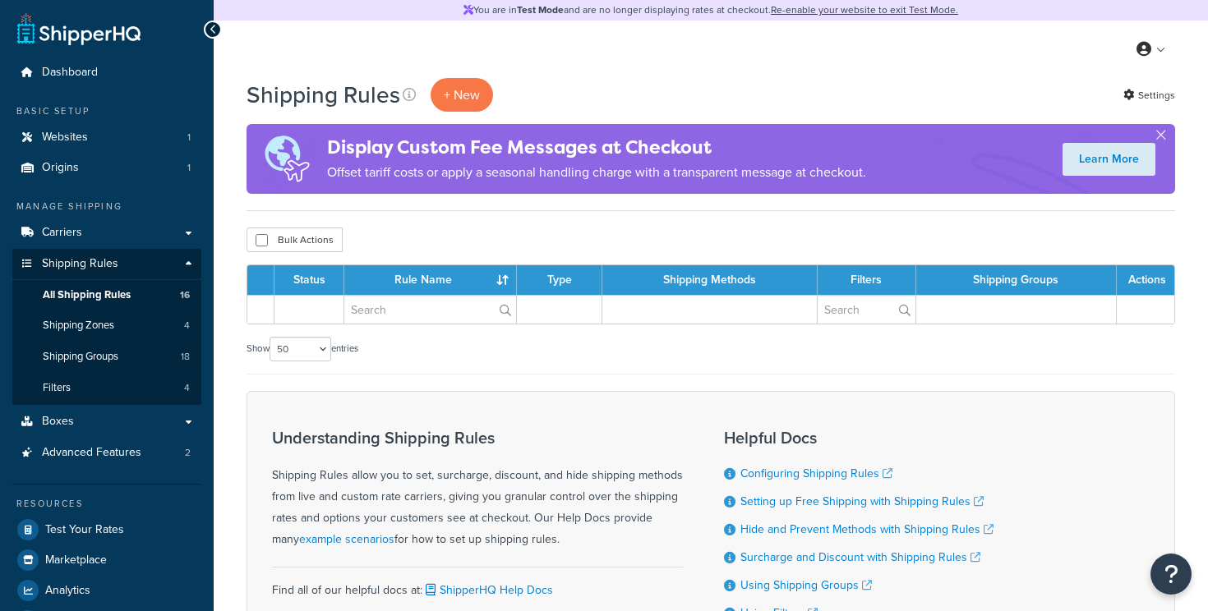
select select "50"
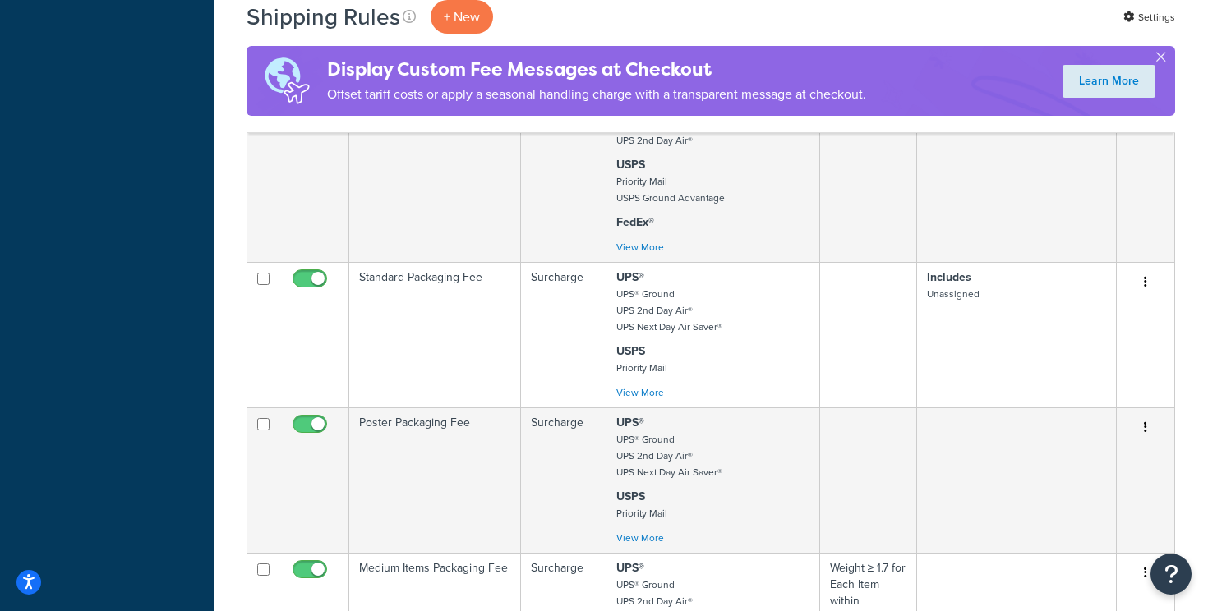
scroll to position [816, 0]
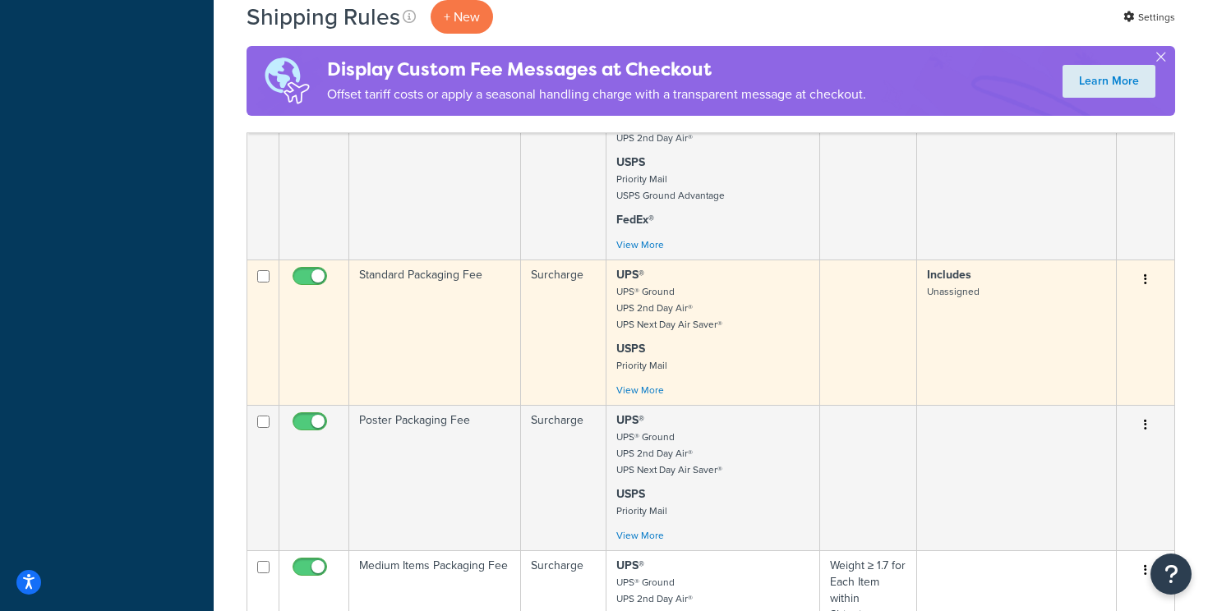
click at [440, 343] on td "Standard Packaging Fee" at bounding box center [435, 332] width 172 height 145
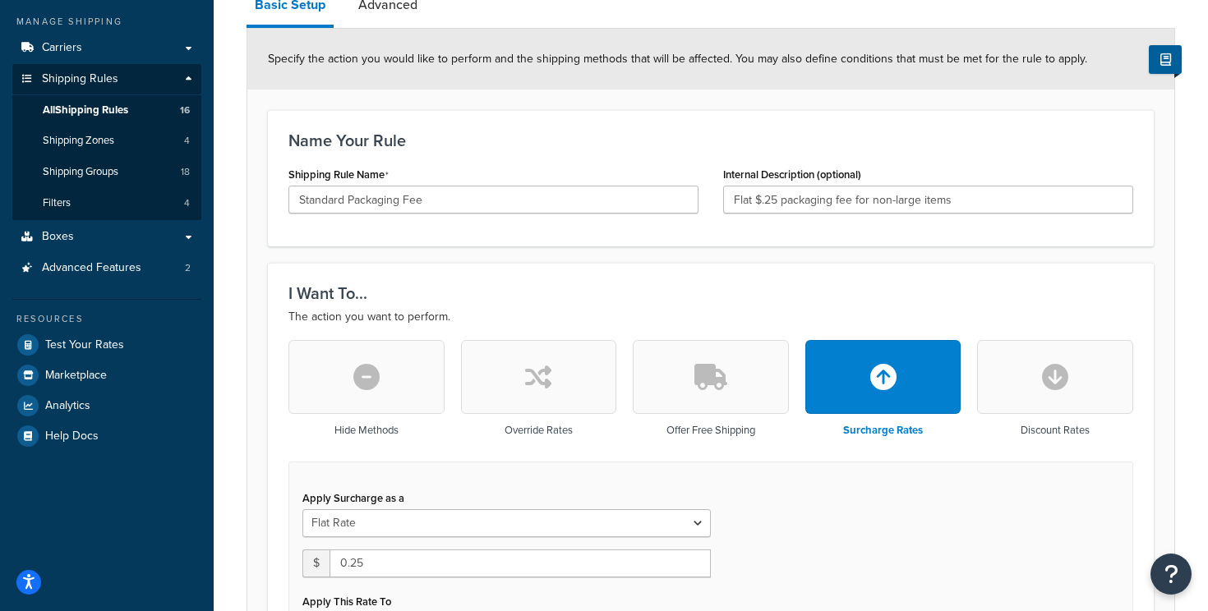
scroll to position [118, 0]
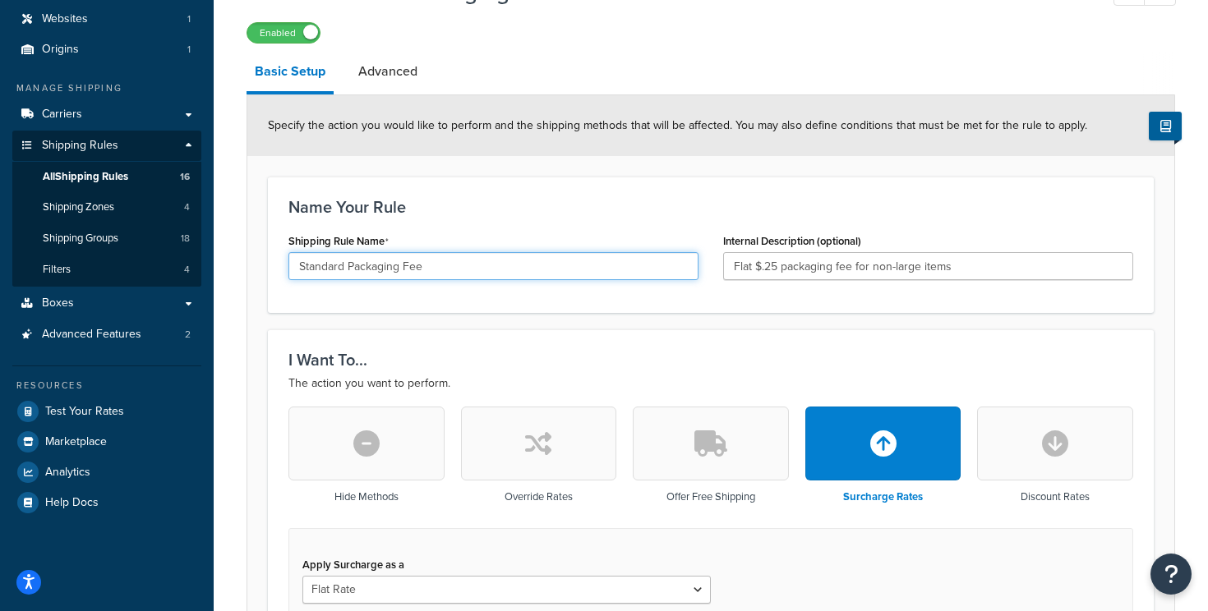
click at [481, 256] on input "Standard Packaging Fee" at bounding box center [493, 266] width 410 height 28
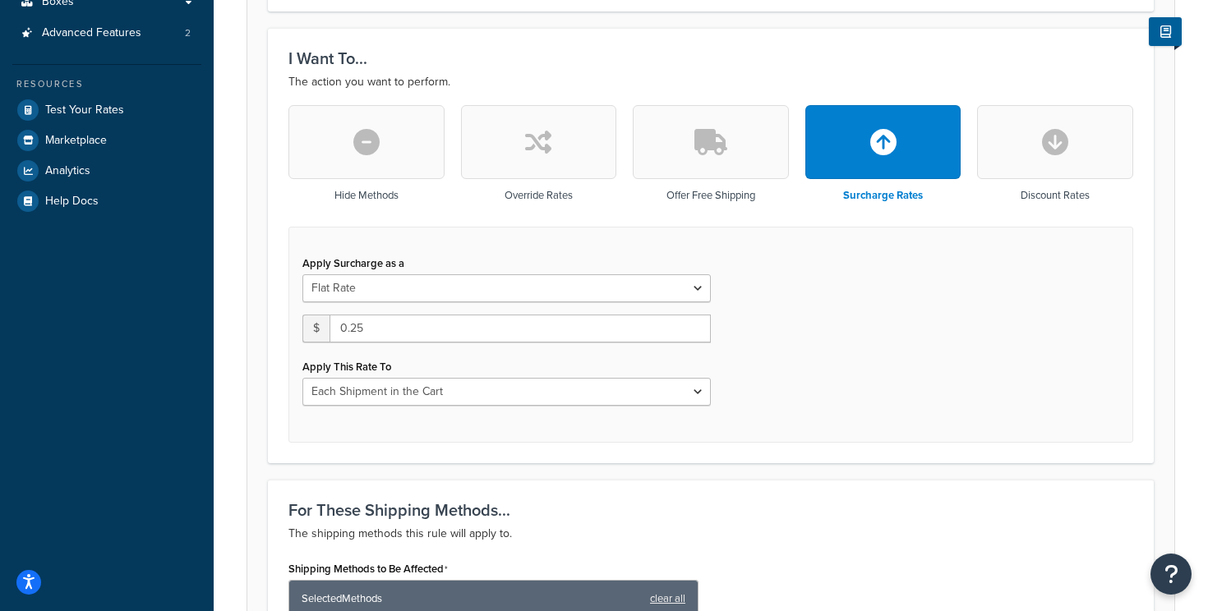
scroll to position [449, 0]
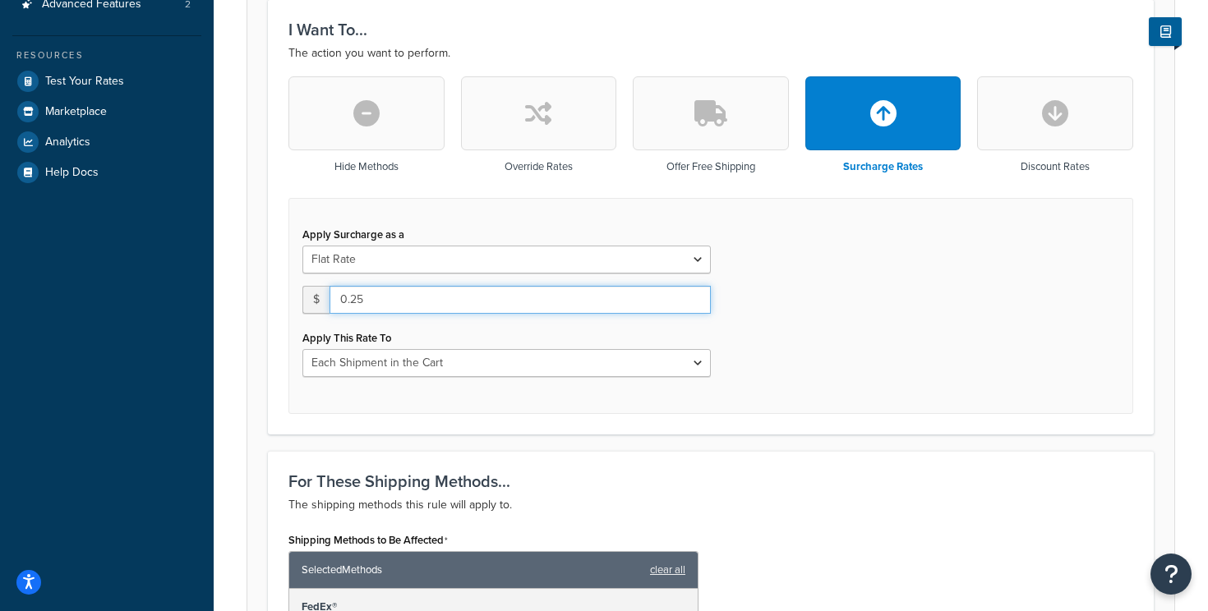
click at [372, 304] on input "0.25" at bounding box center [519, 300] width 381 height 28
type input "0.50"
click at [839, 350] on div "Apply Surcharge as a Flat Rate Percentage Flat Rate & Percentage $ 0.50 Apply T…" at bounding box center [710, 306] width 845 height 216
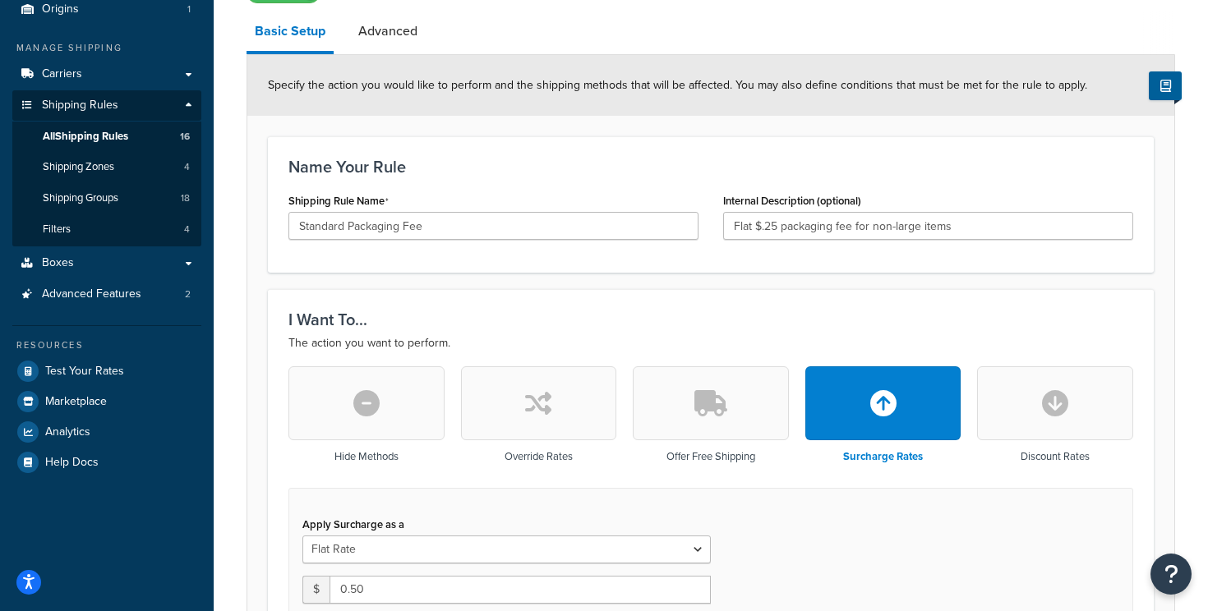
scroll to position [0, 0]
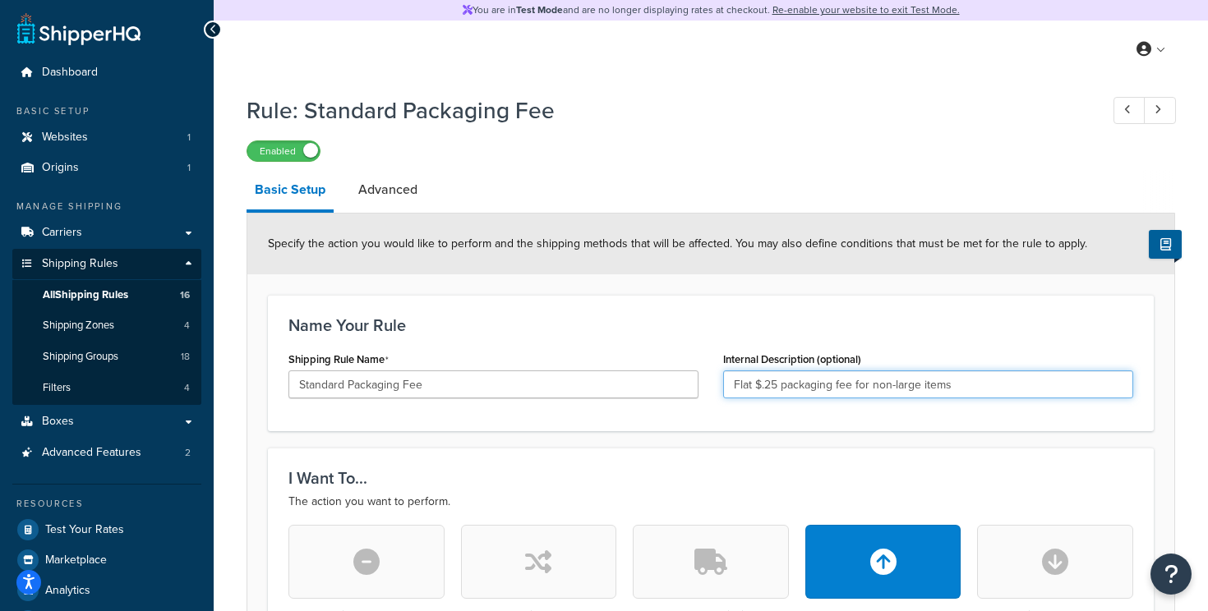
click at [776, 386] on input "Flat $.25 packaging fee for non-large items" at bounding box center [928, 385] width 410 height 28
drag, startPoint x: 972, startPoint y: 390, endPoint x: 856, endPoint y: 386, distance: 115.9
click at [856, 386] on input "Flat $.50 packaging fee for non-large items" at bounding box center [928, 385] width 410 height 28
type input "Flat $.50 packaging fee items not in any shipping group"
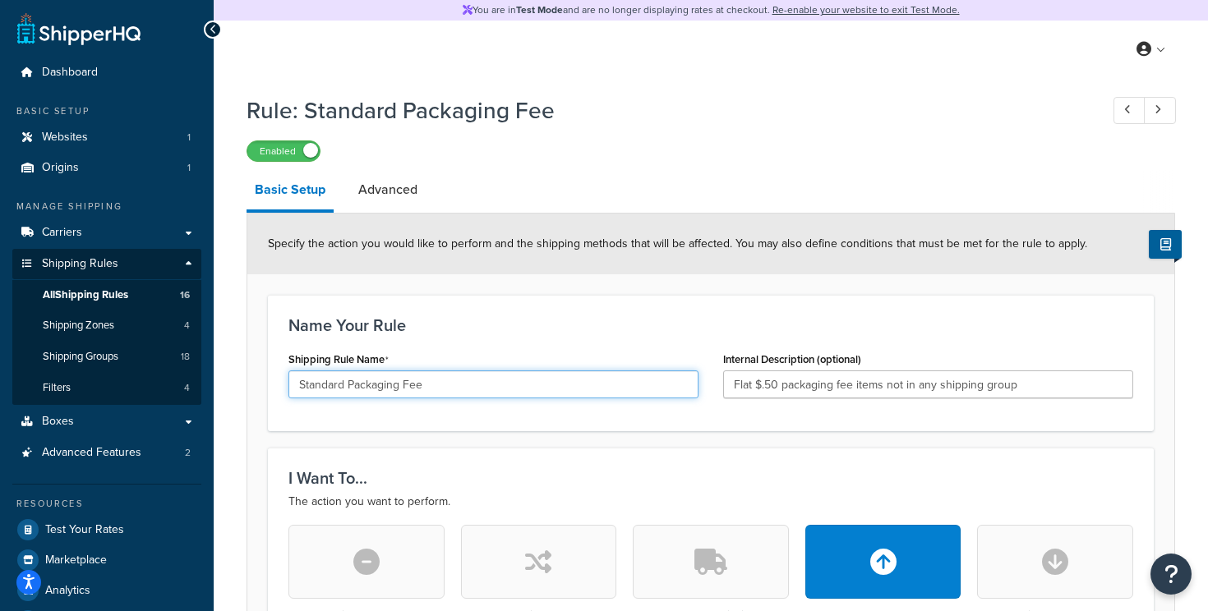
click at [508, 390] on input "Standard Packaging Fee" at bounding box center [493, 385] width 410 height 28
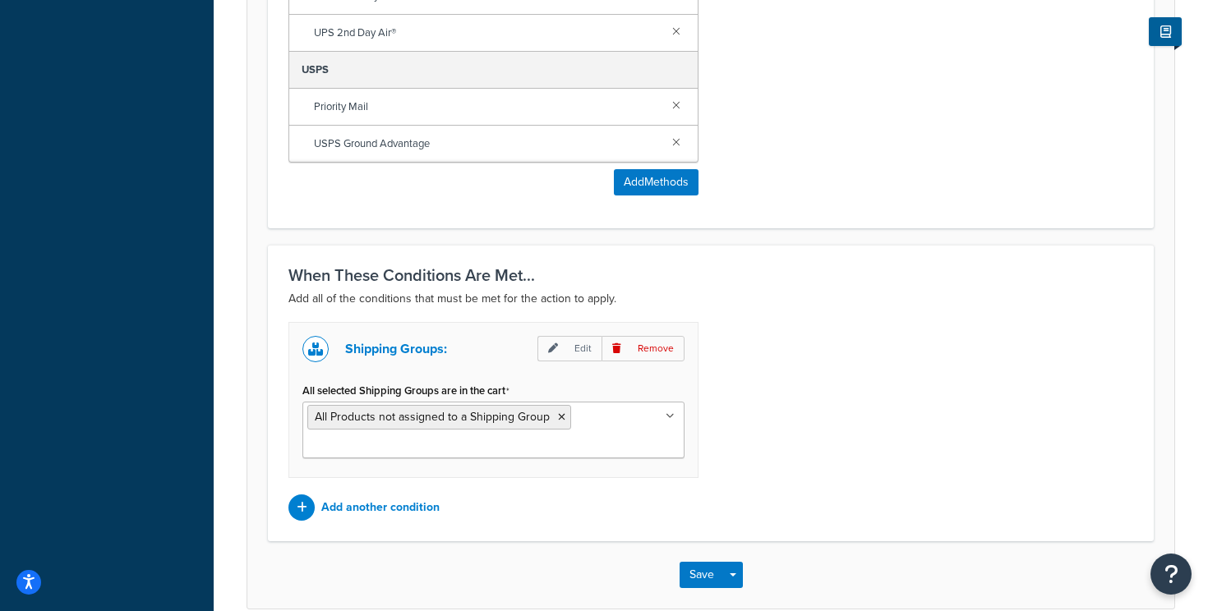
scroll to position [1207, 0]
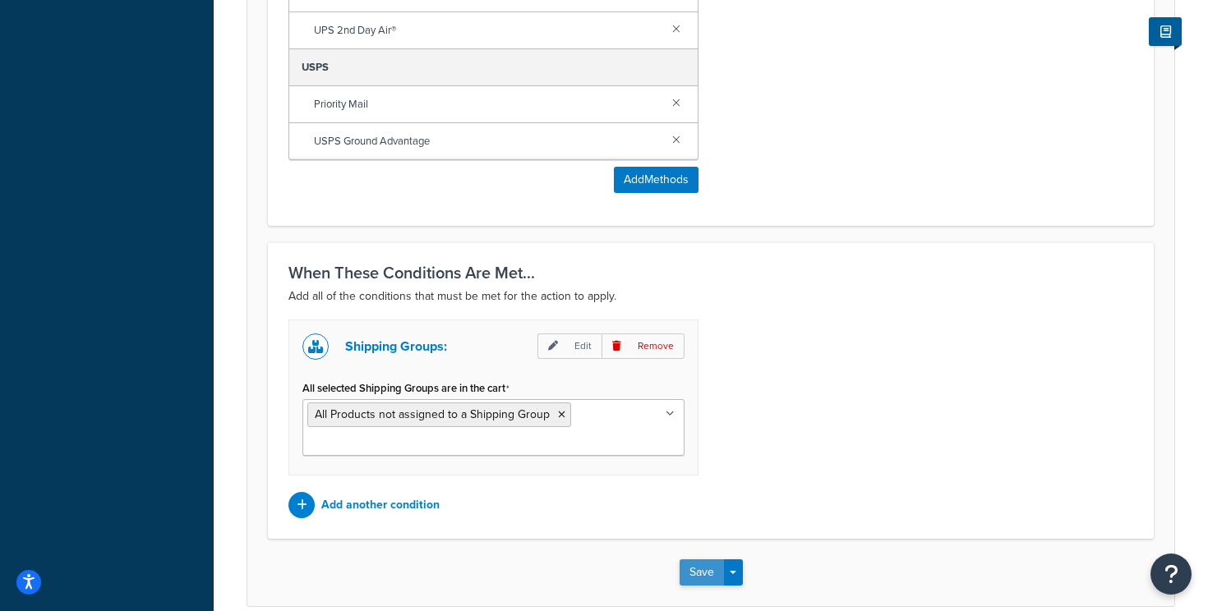
type input "Standard Packaging Fee - $.50"
click at [712, 578] on button "Save" at bounding box center [701, 572] width 44 height 26
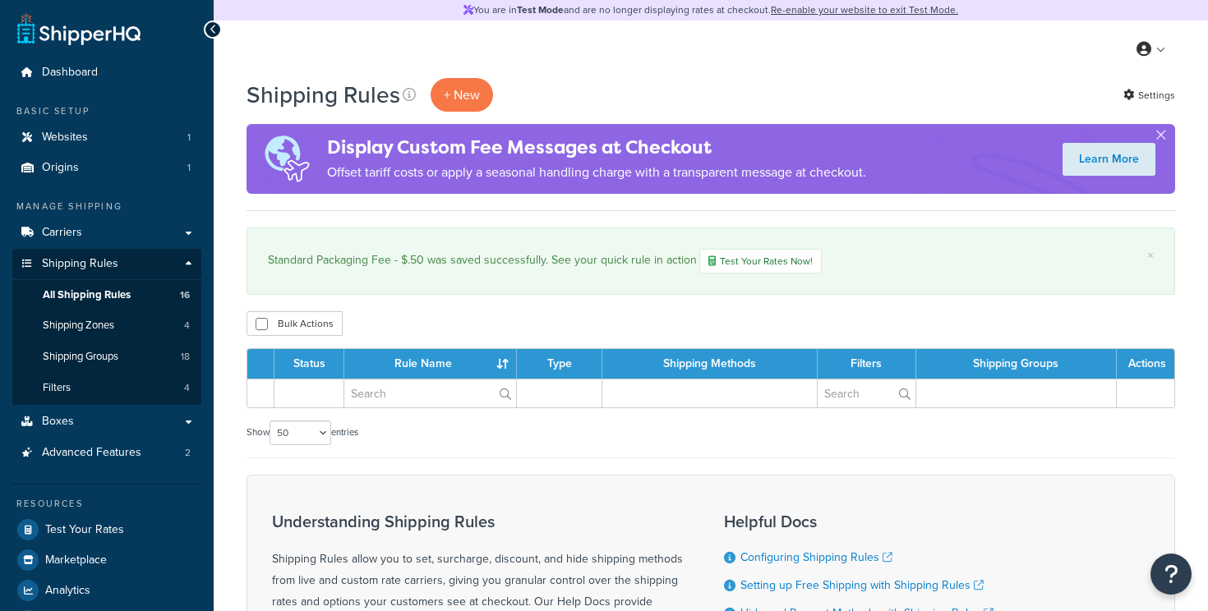
select select "50"
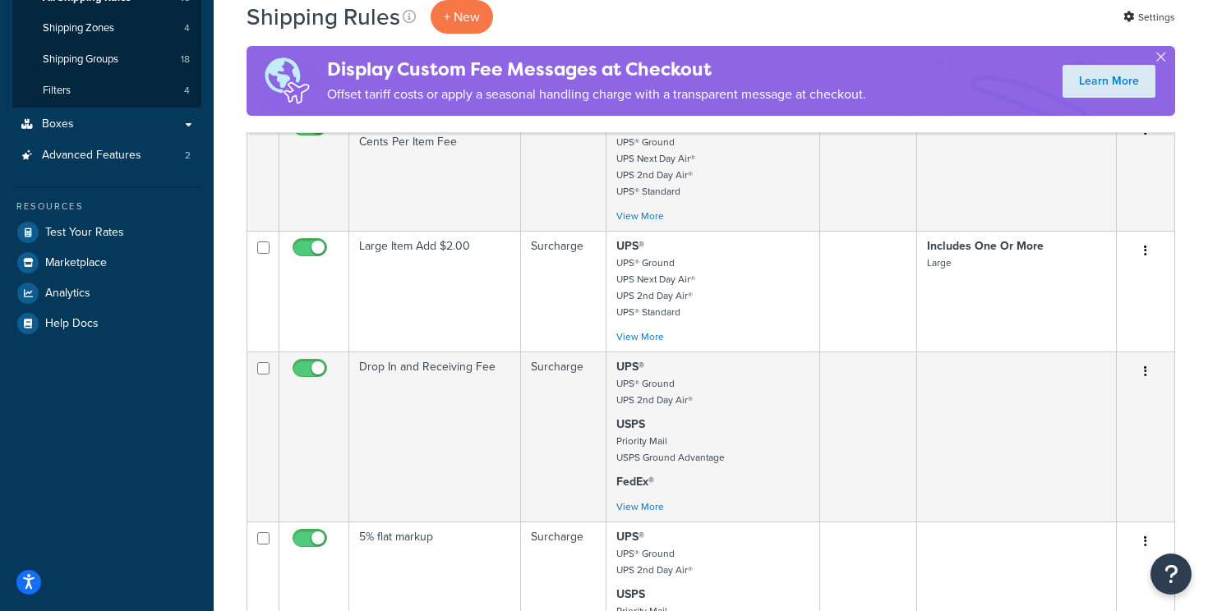
scroll to position [300, 0]
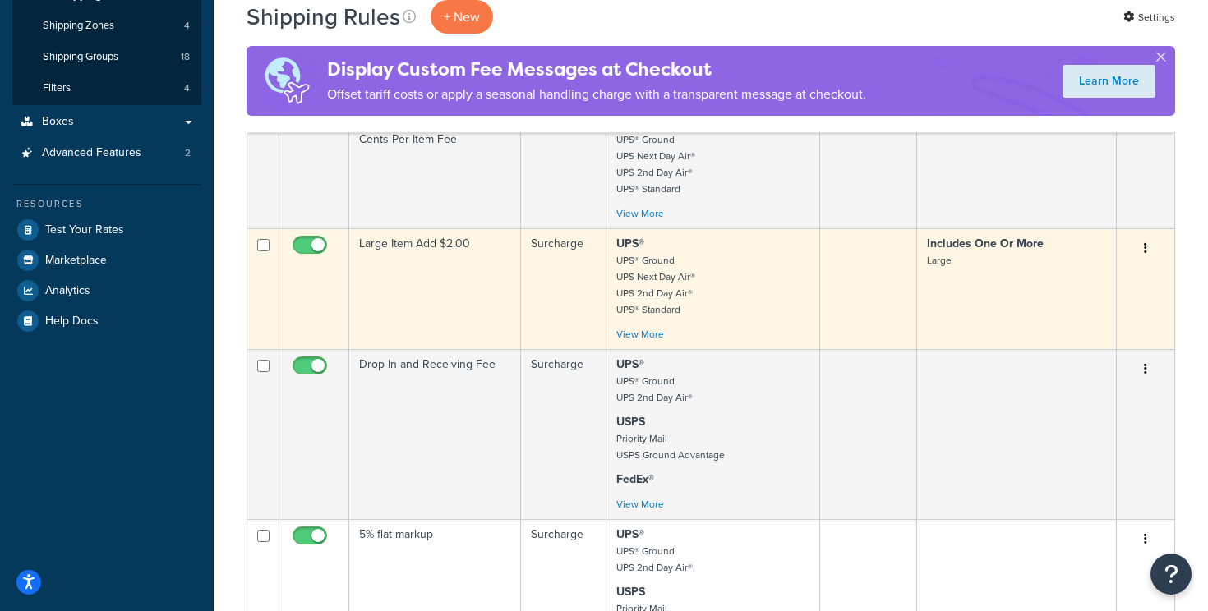
click at [395, 292] on td "Large Item Add $2.00" at bounding box center [435, 288] width 172 height 121
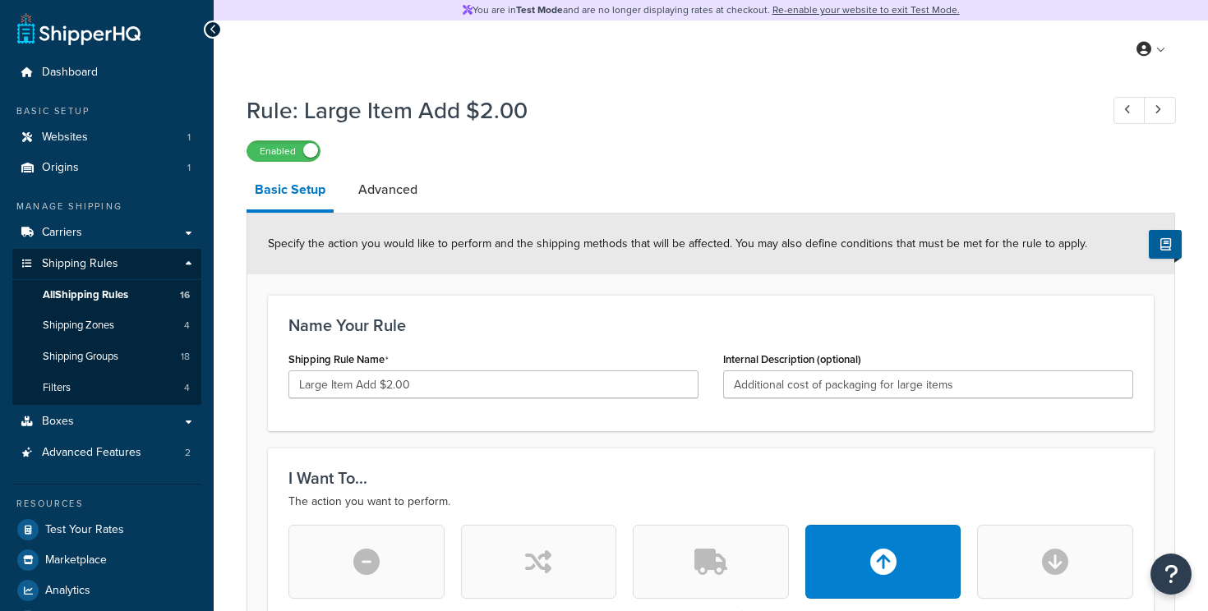
select select "ITEM"
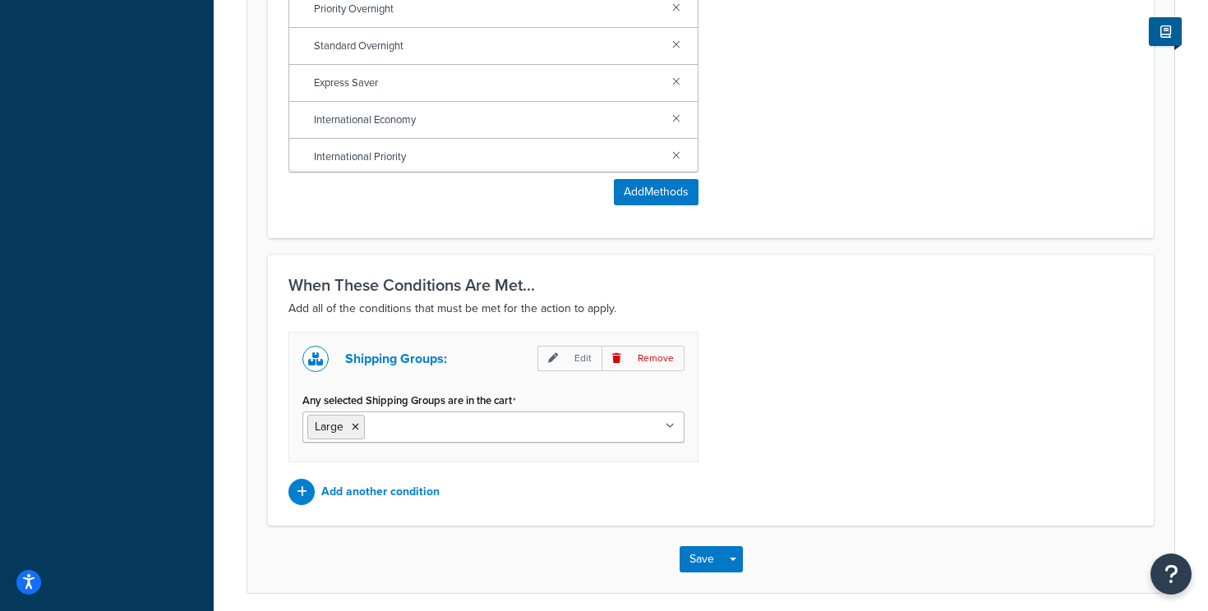
scroll to position [1369, 0]
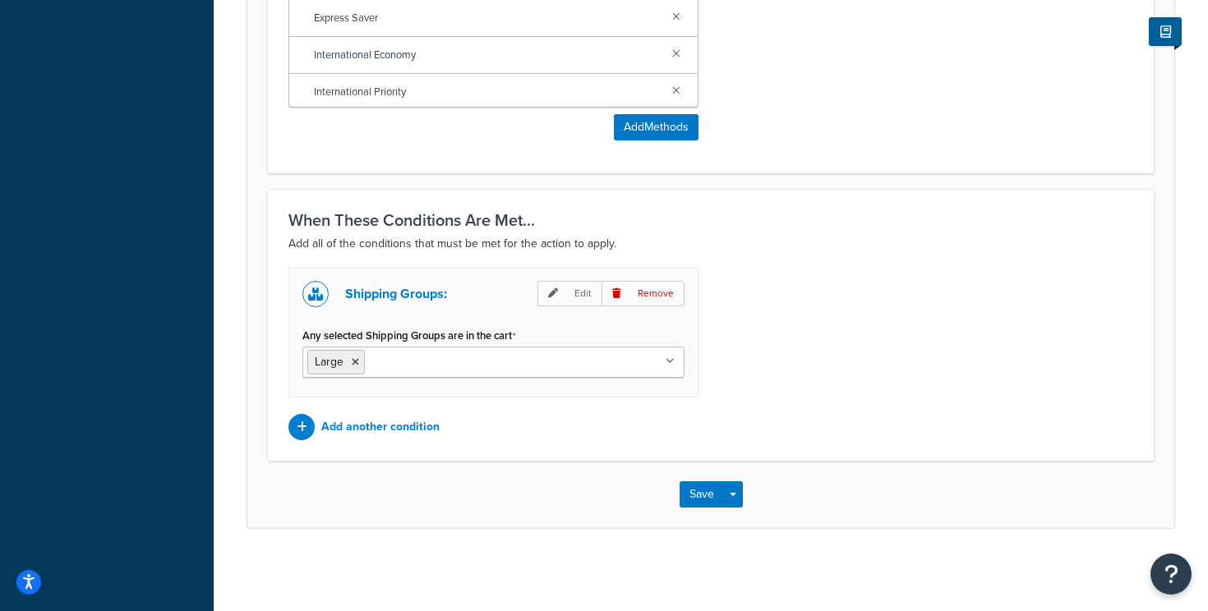
click at [415, 363] on input "Any selected Shipping Groups are in the cart" at bounding box center [441, 361] width 145 height 18
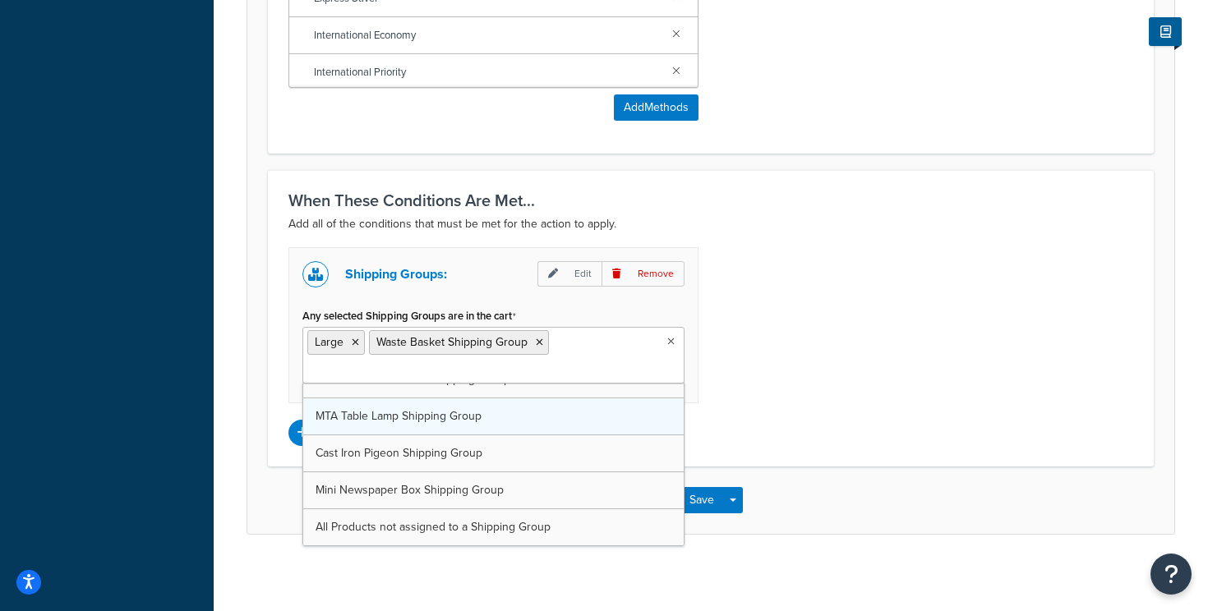
scroll to position [1395, 0]
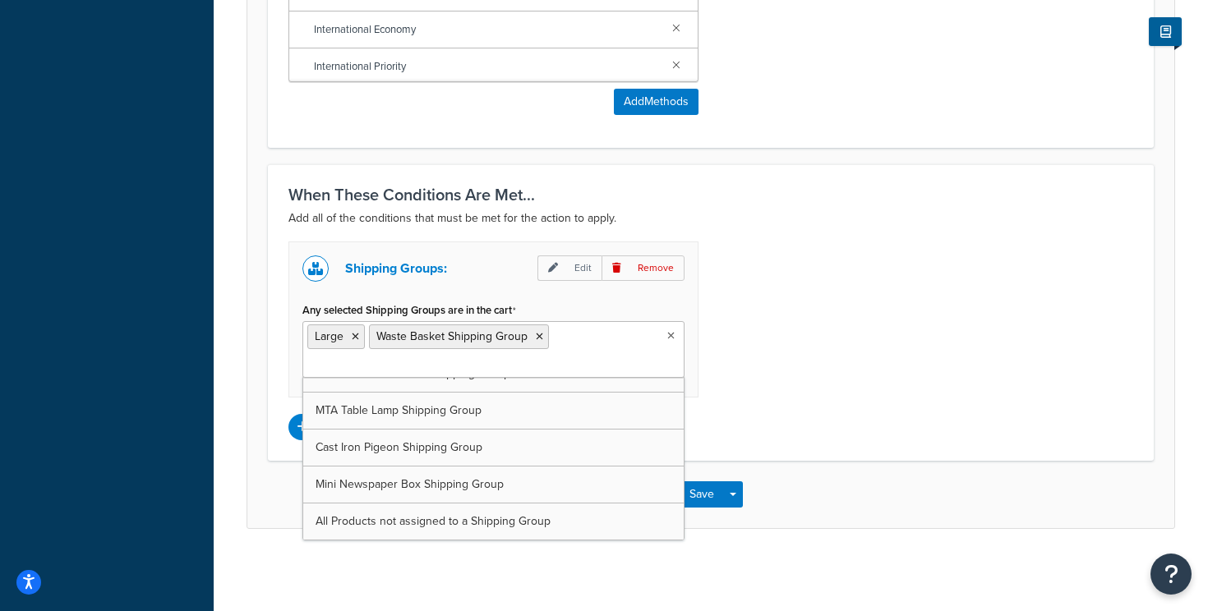
click at [864, 334] on div "Shipping Groups: Edit Remove Any selected Shipping Groups are in the cart Large…" at bounding box center [710, 341] width 869 height 199
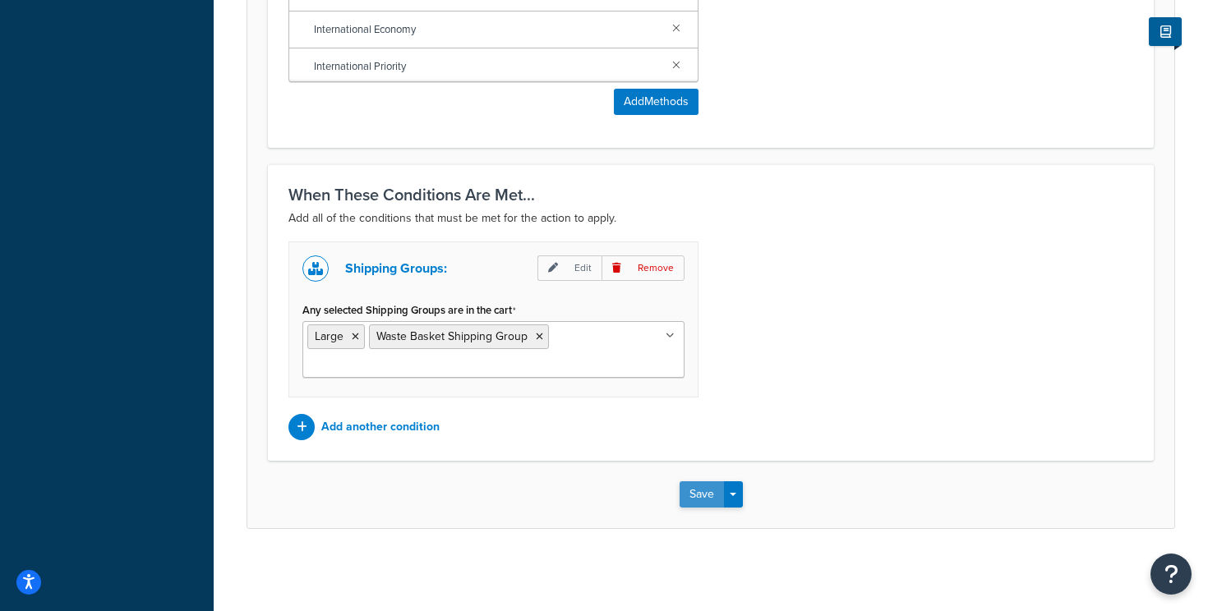
click at [697, 493] on button "Save" at bounding box center [701, 494] width 44 height 26
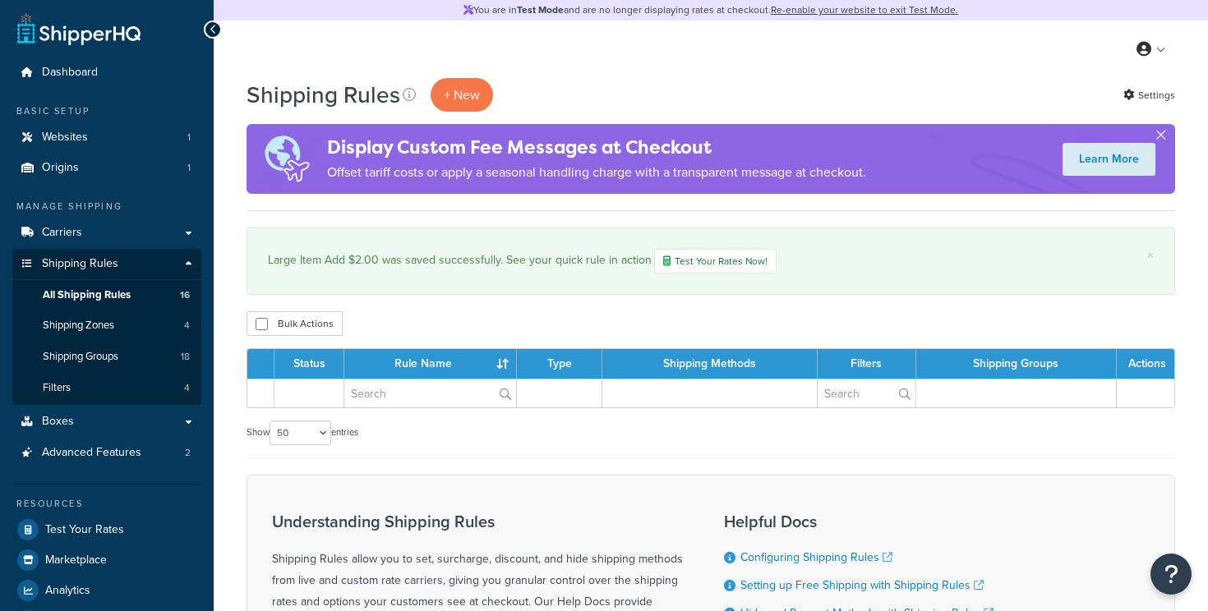
select select "50"
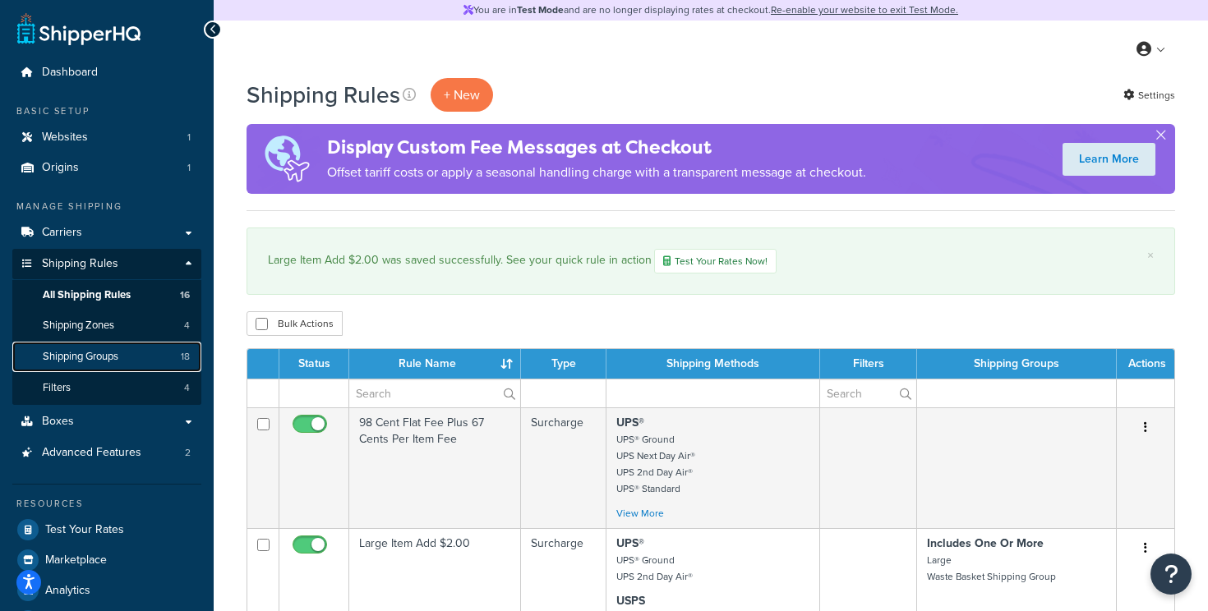
click at [132, 352] on link "Shipping Groups 18" at bounding box center [106, 357] width 189 height 30
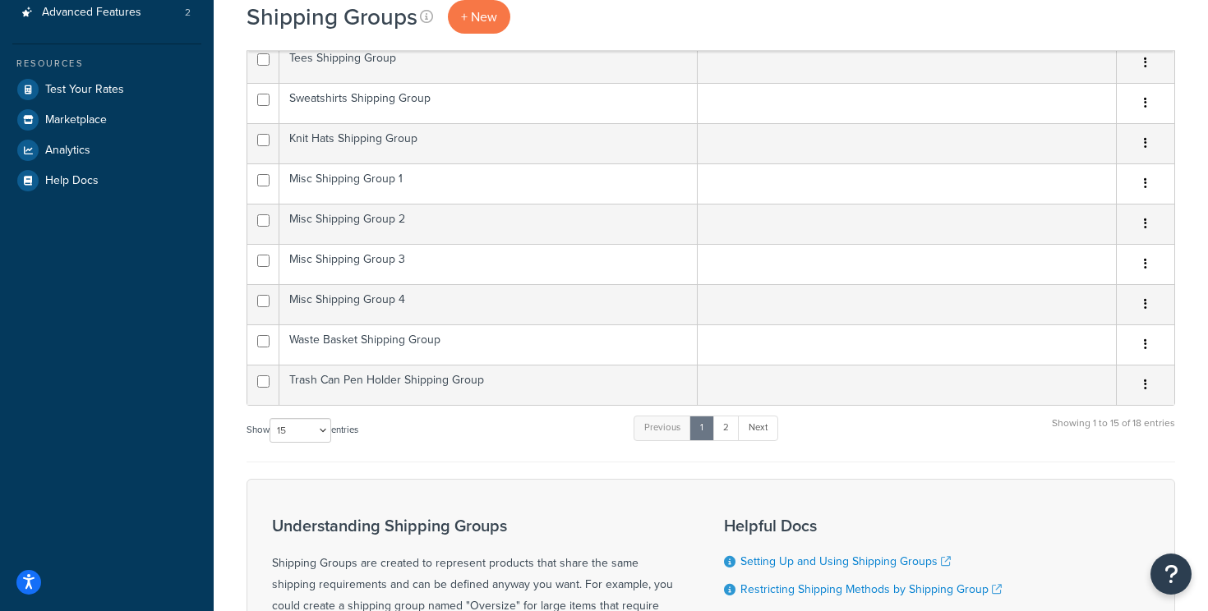
scroll to position [499, 0]
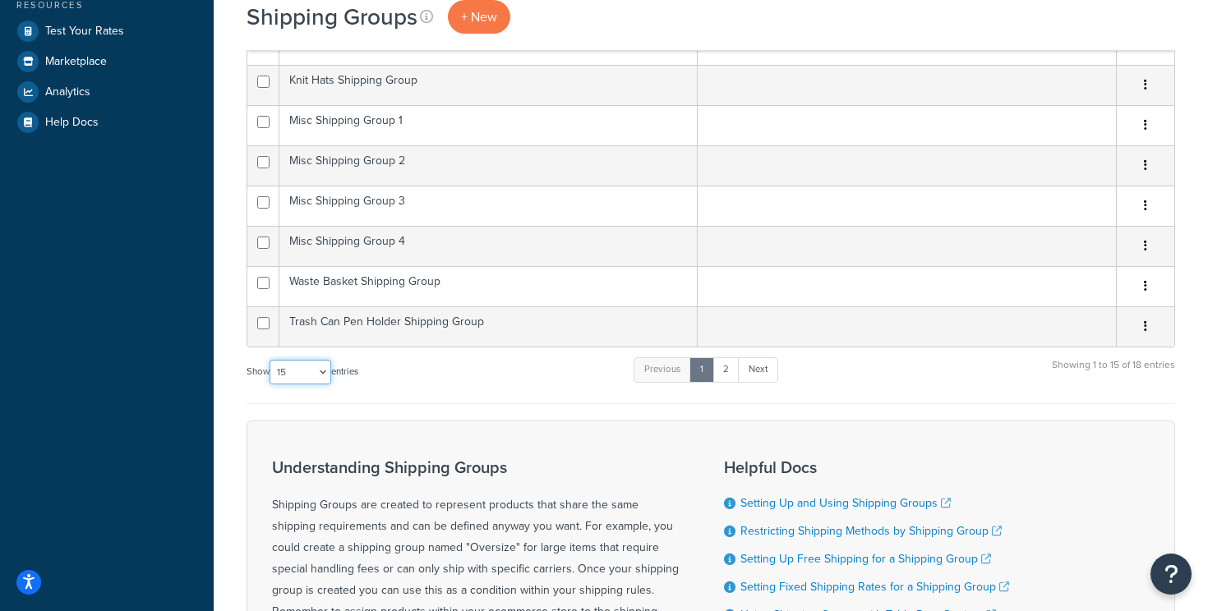
click at [301, 376] on select "10 15 25 50 100" at bounding box center [300, 372] width 62 height 25
select select "50"
click at [271, 384] on select "10 15 25 50 100" at bounding box center [300, 372] width 62 height 25
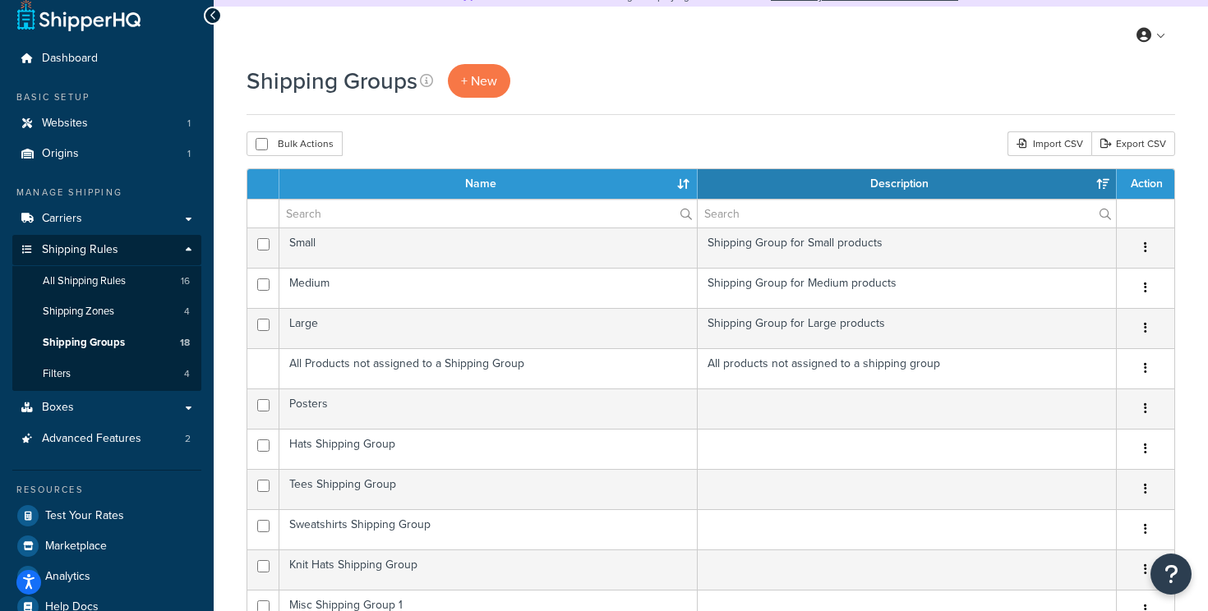
scroll to position [0, 0]
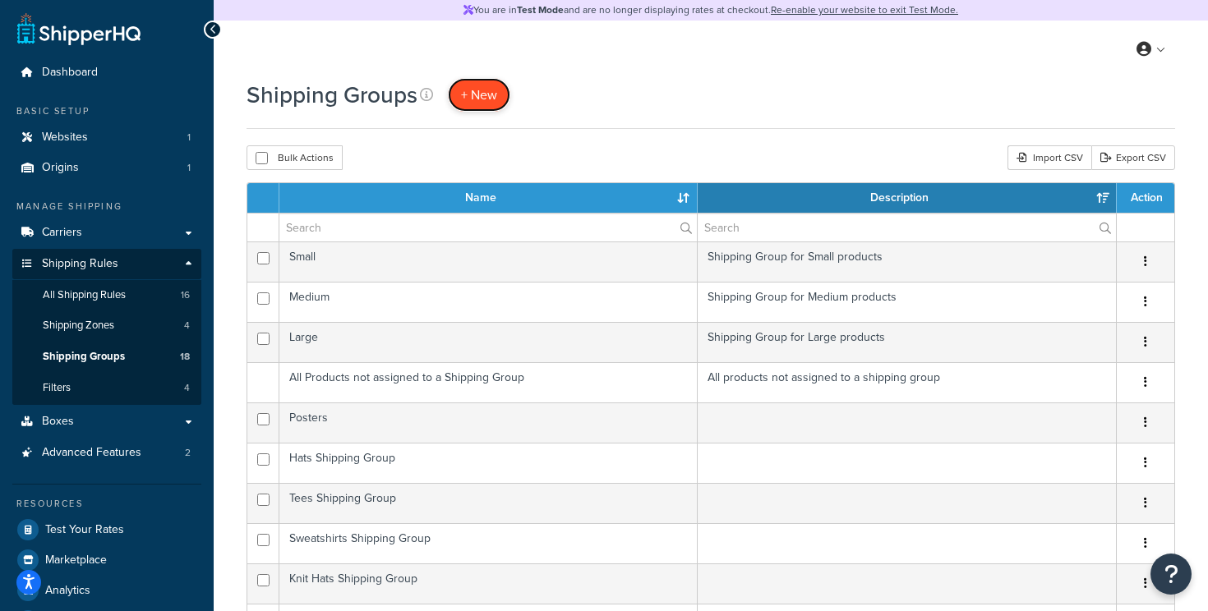
click at [491, 89] on span "+ New" at bounding box center [479, 94] width 36 height 19
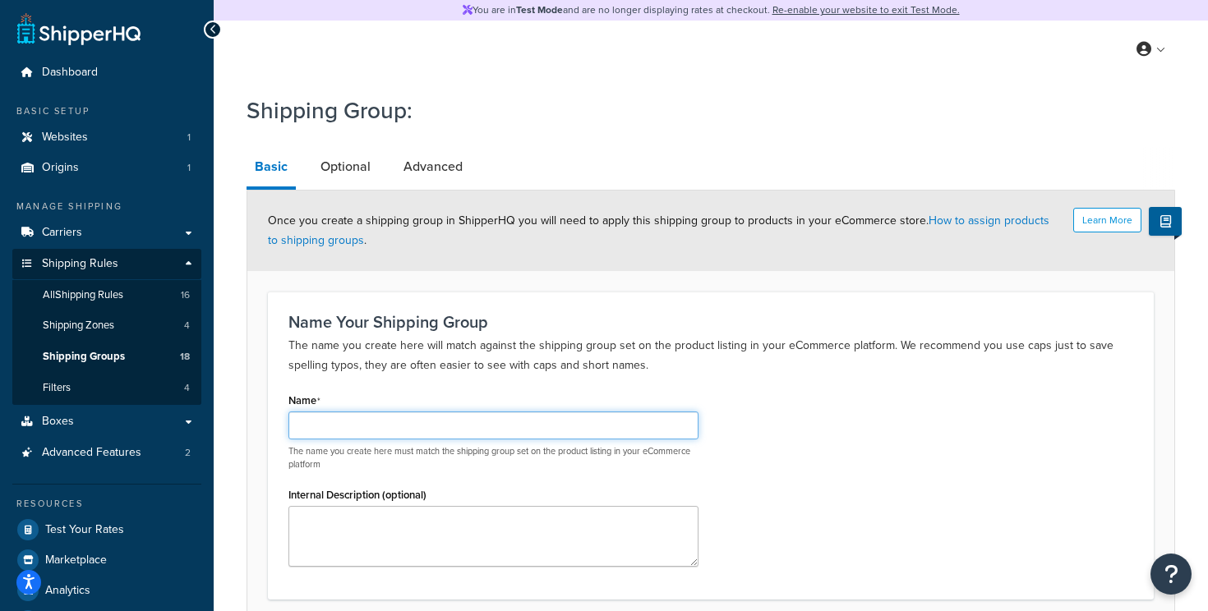
click at [410, 430] on input "Name" at bounding box center [493, 426] width 410 height 28
type input "Metal Wall Sign Shipping Group"
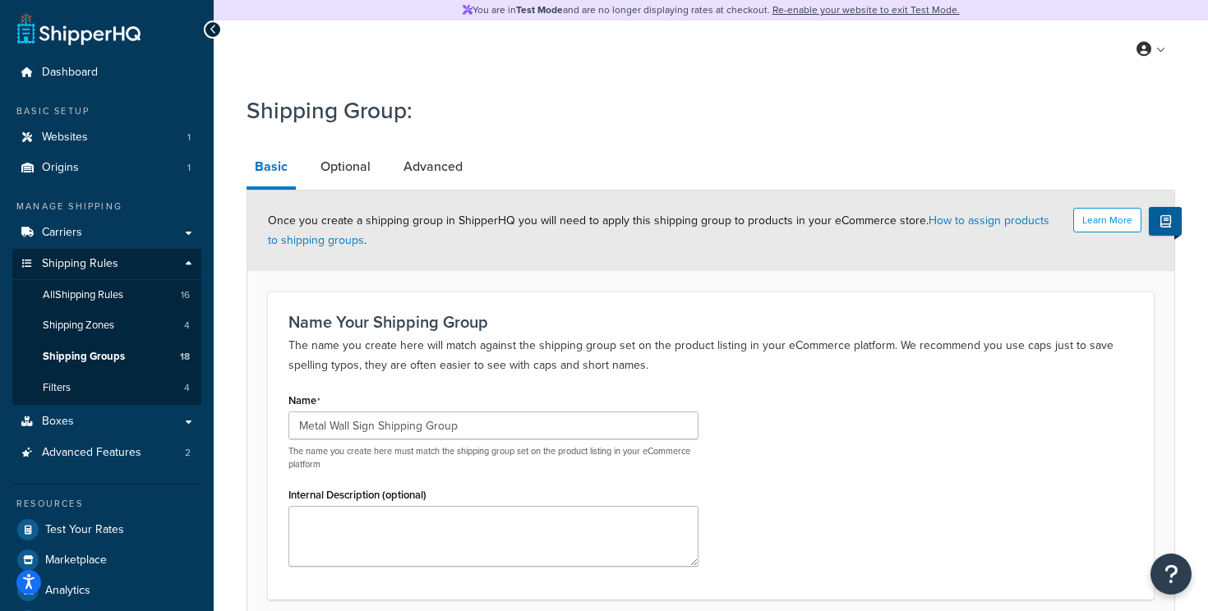
click at [775, 426] on div "Name Metal Wall Sign Shipping Group The name you create here must match the shi…" at bounding box center [710, 484] width 869 height 191
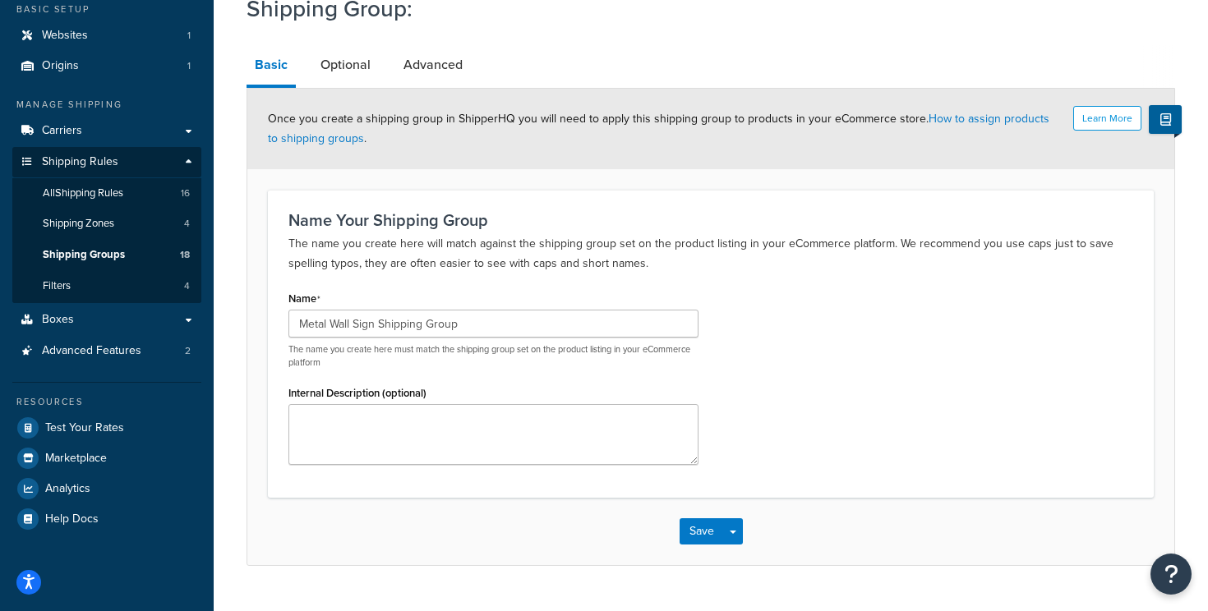
scroll to position [139, 0]
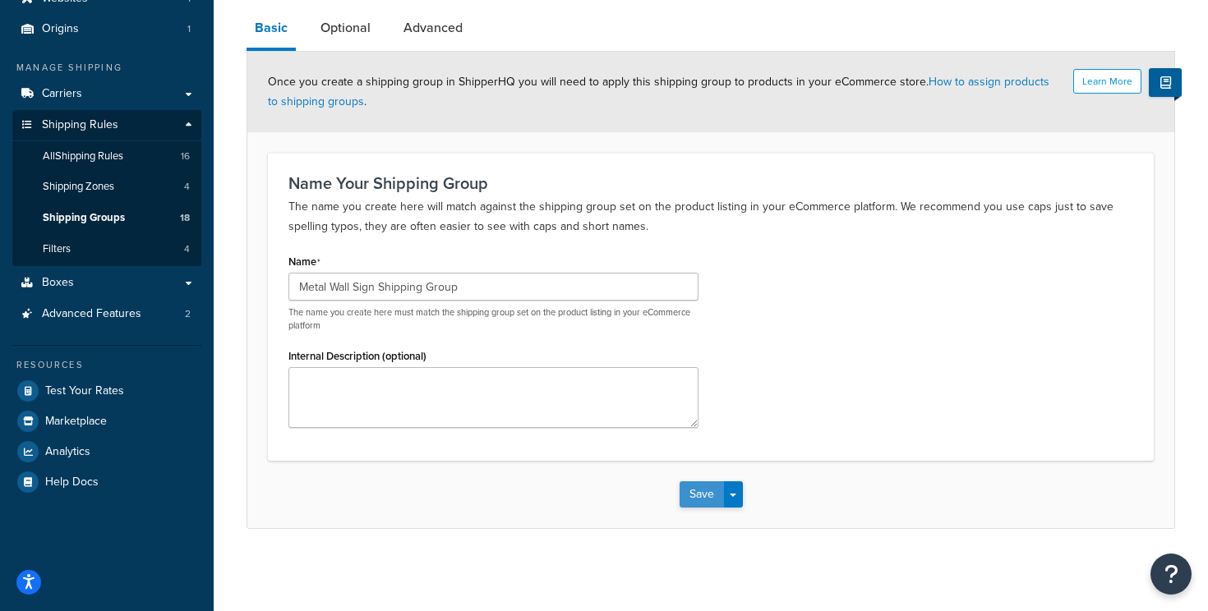
click at [696, 489] on button "Save" at bounding box center [701, 494] width 44 height 26
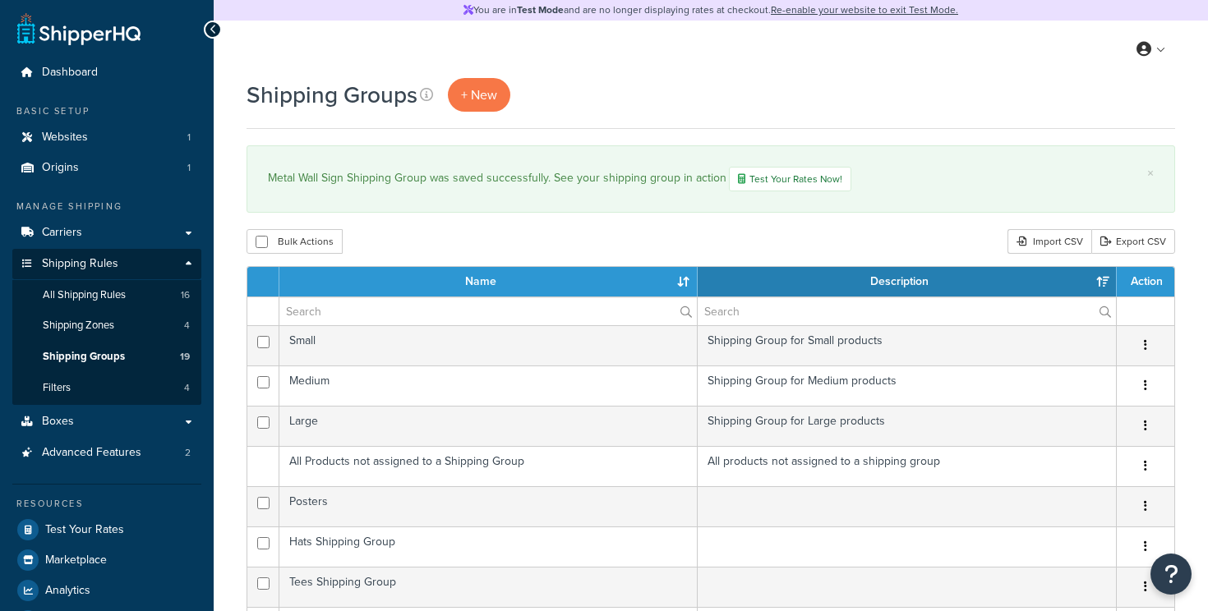
select select "15"
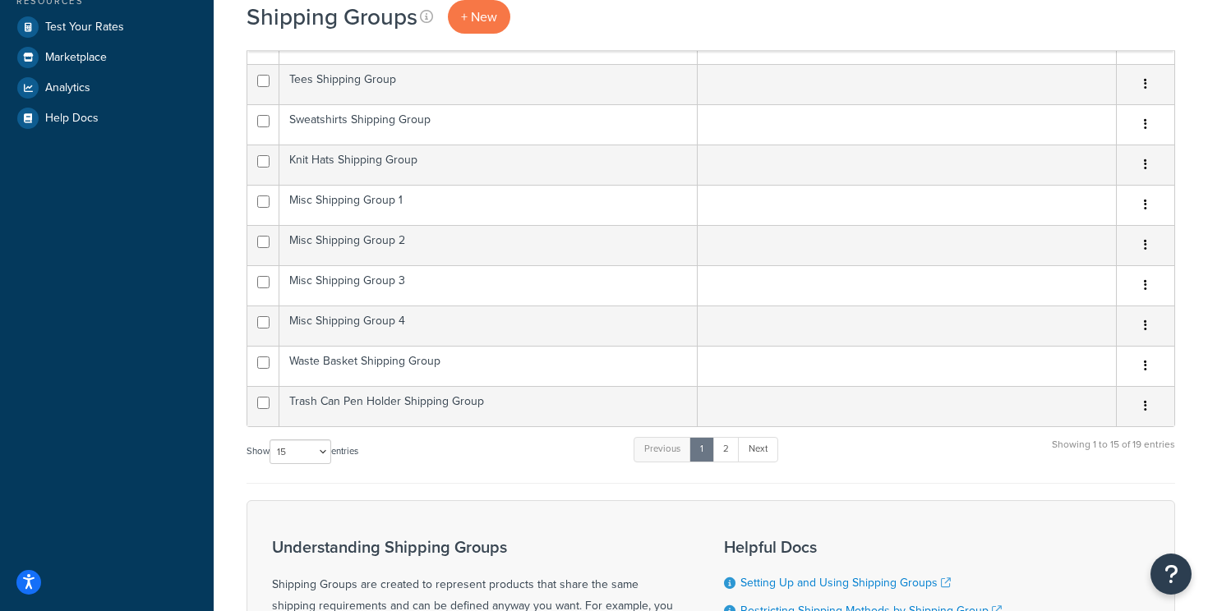
scroll to position [529, 0]
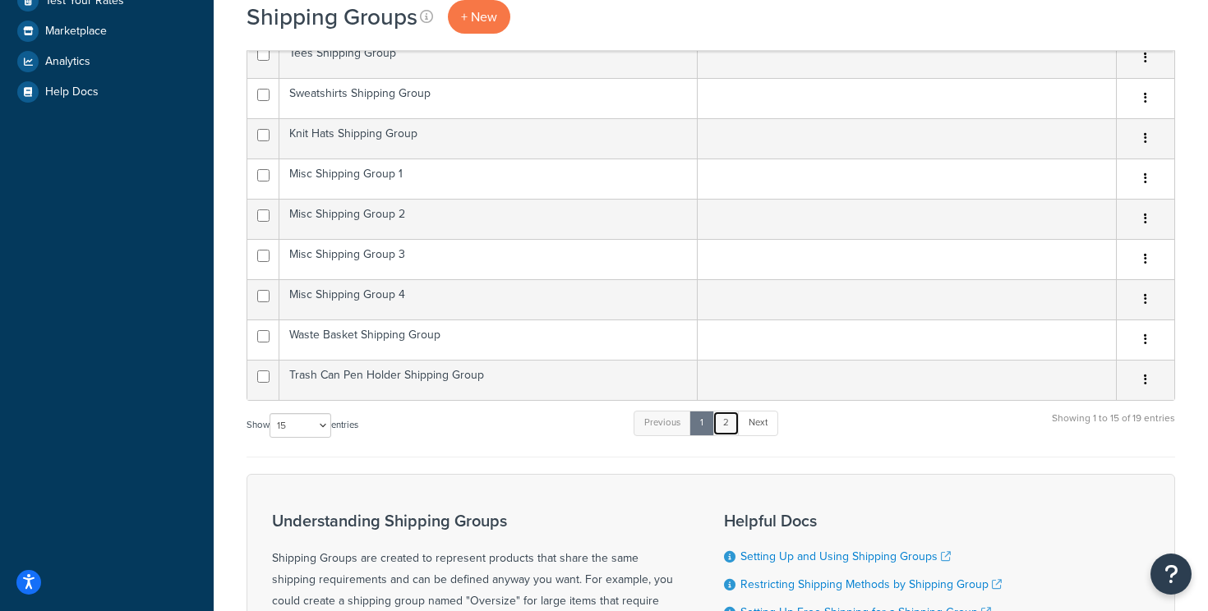
click at [735, 426] on link "2" at bounding box center [725, 423] width 27 height 25
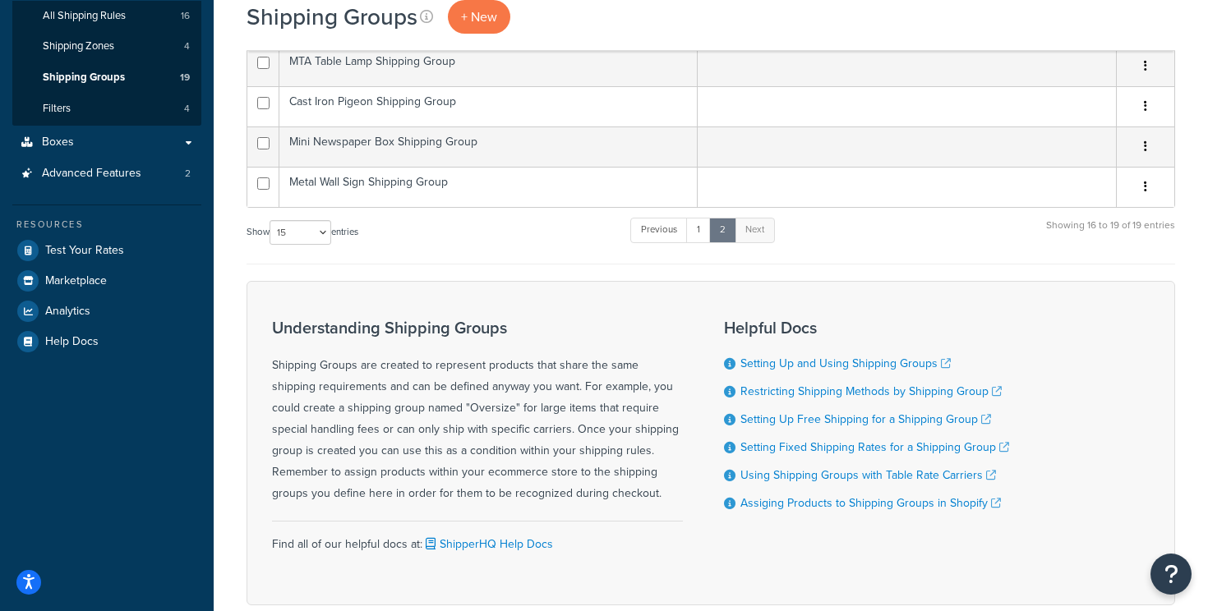
scroll to position [260, 0]
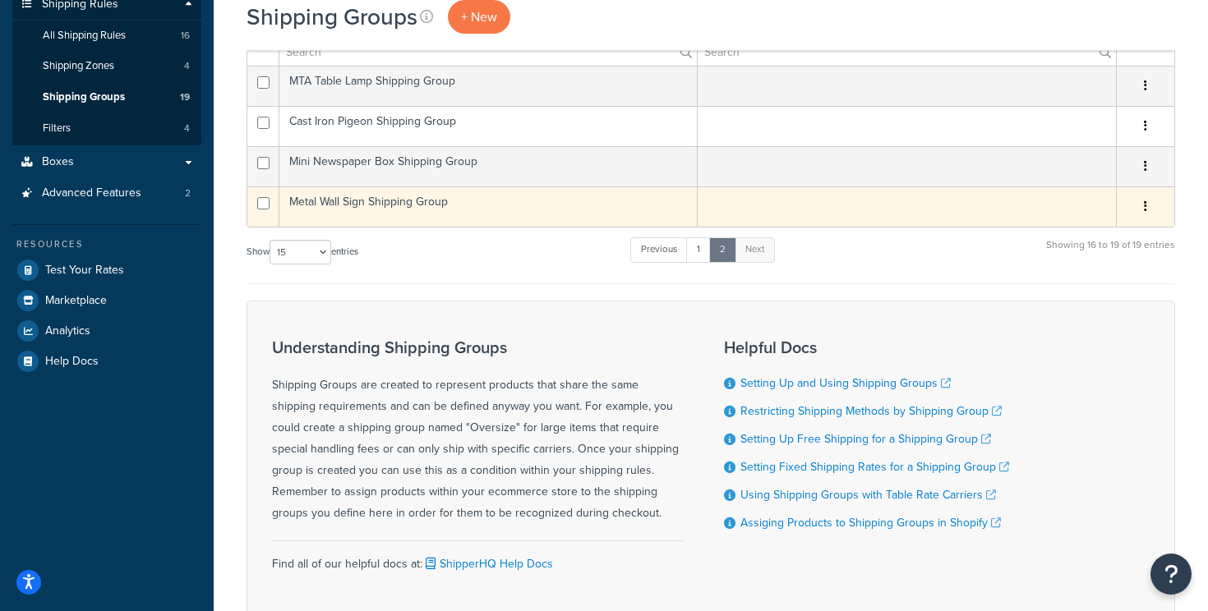
click at [405, 204] on td "Metal Wall Sign Shipping Group" at bounding box center [488, 206] width 418 height 40
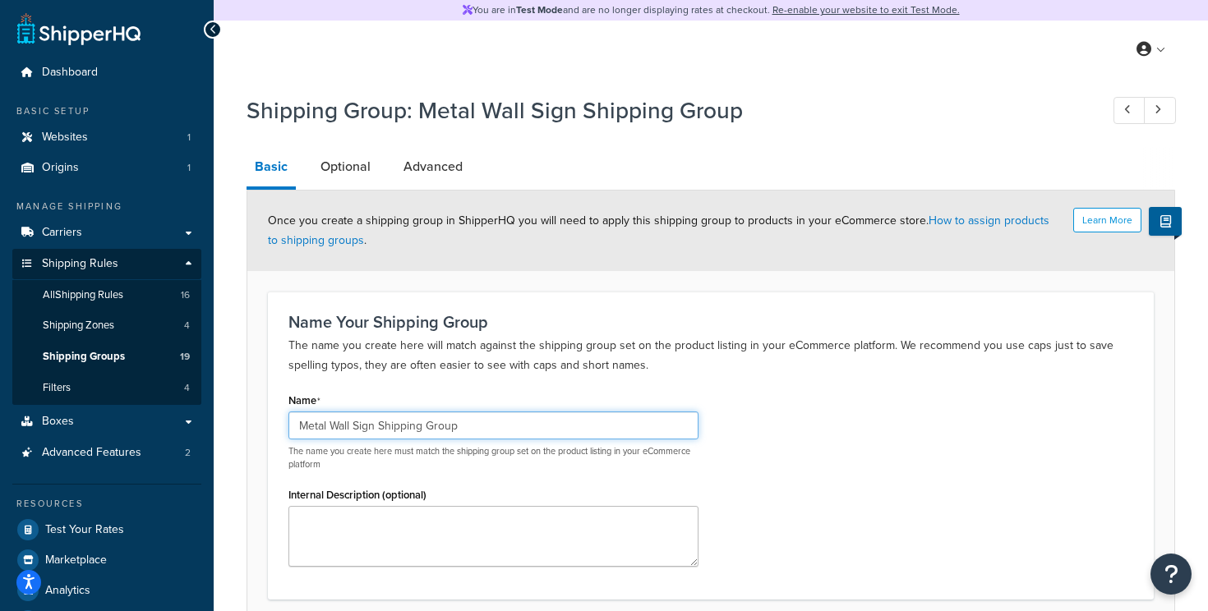
drag, startPoint x: 474, startPoint y: 423, endPoint x: 295, endPoint y: 406, distance: 179.9
click at [295, 406] on div "Name Metal Wall Sign Shipping Group The name you create here must match the shi…" at bounding box center [493, 430] width 410 height 82
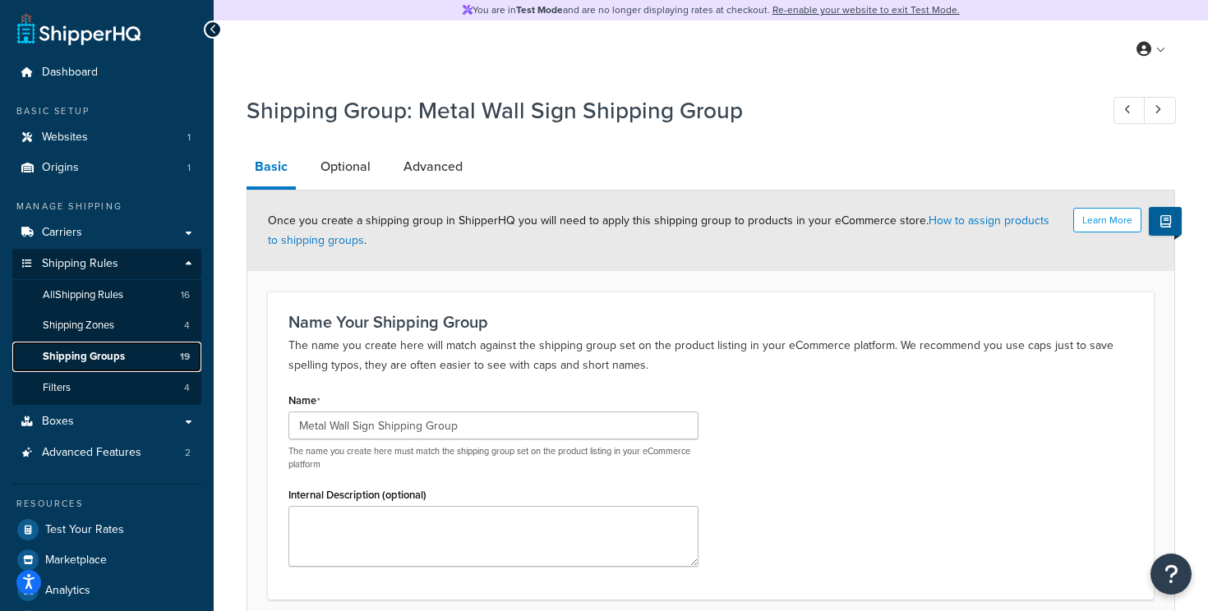
click at [91, 356] on span "Shipping Groups" at bounding box center [84, 357] width 82 height 14
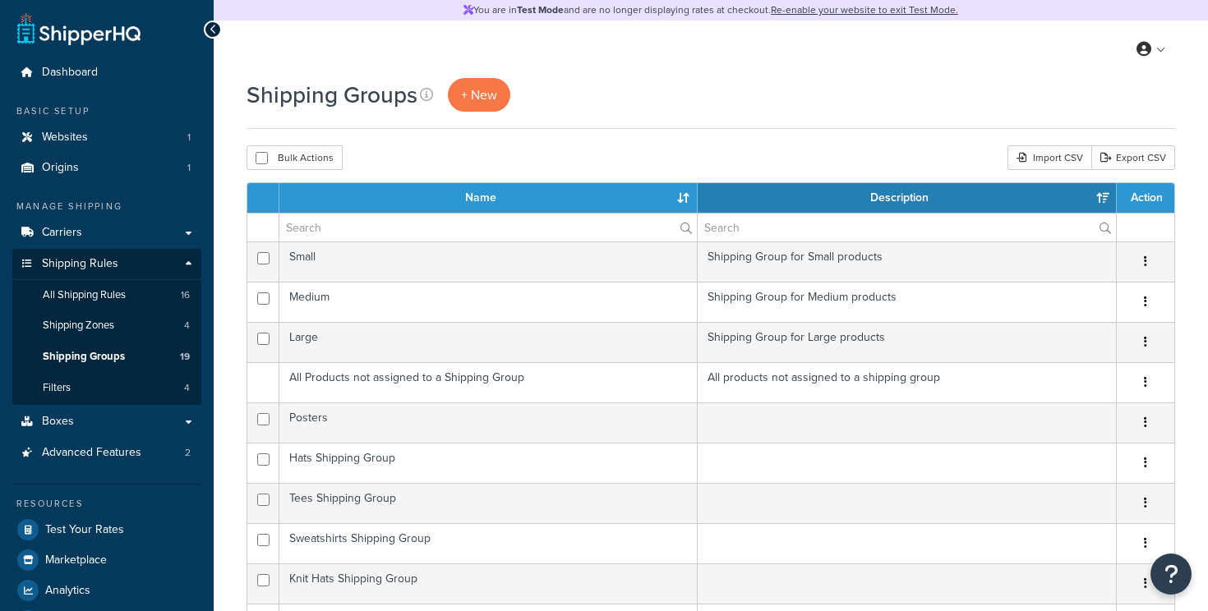
select select "15"
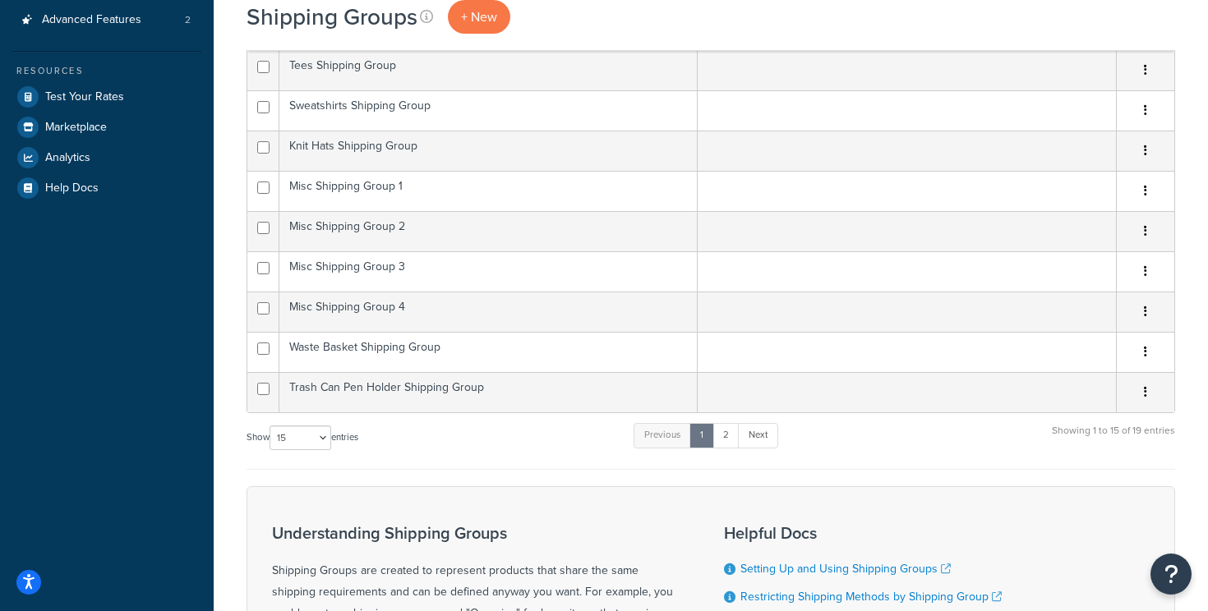
scroll to position [437, 0]
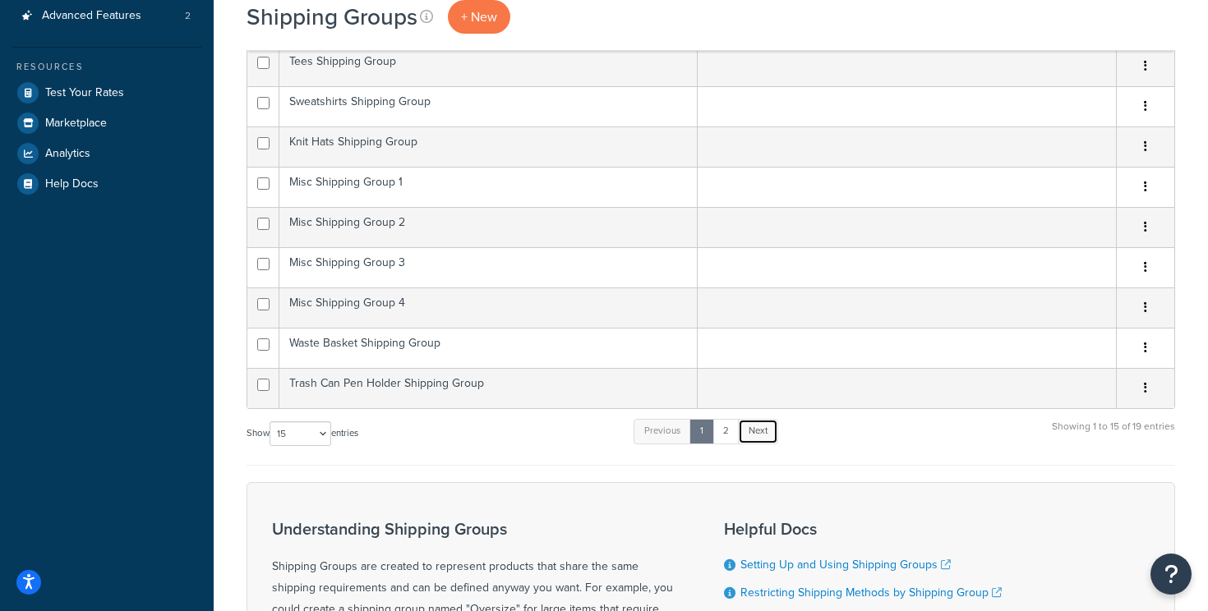
click at [741, 431] on link "Next" at bounding box center [758, 431] width 40 height 25
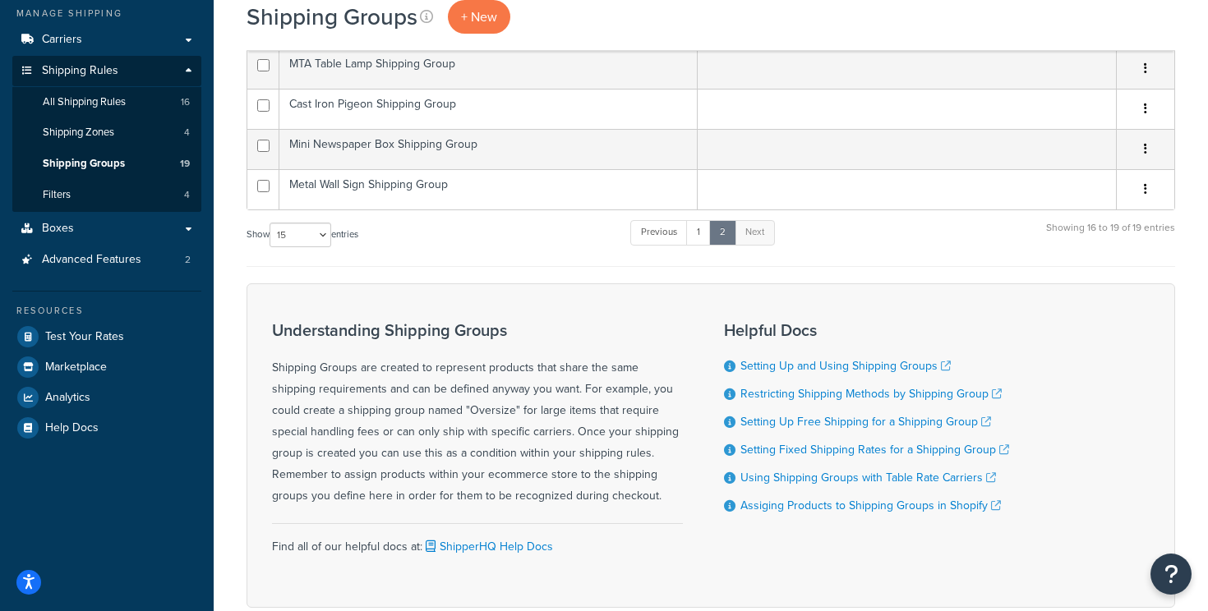
scroll to position [192, 0]
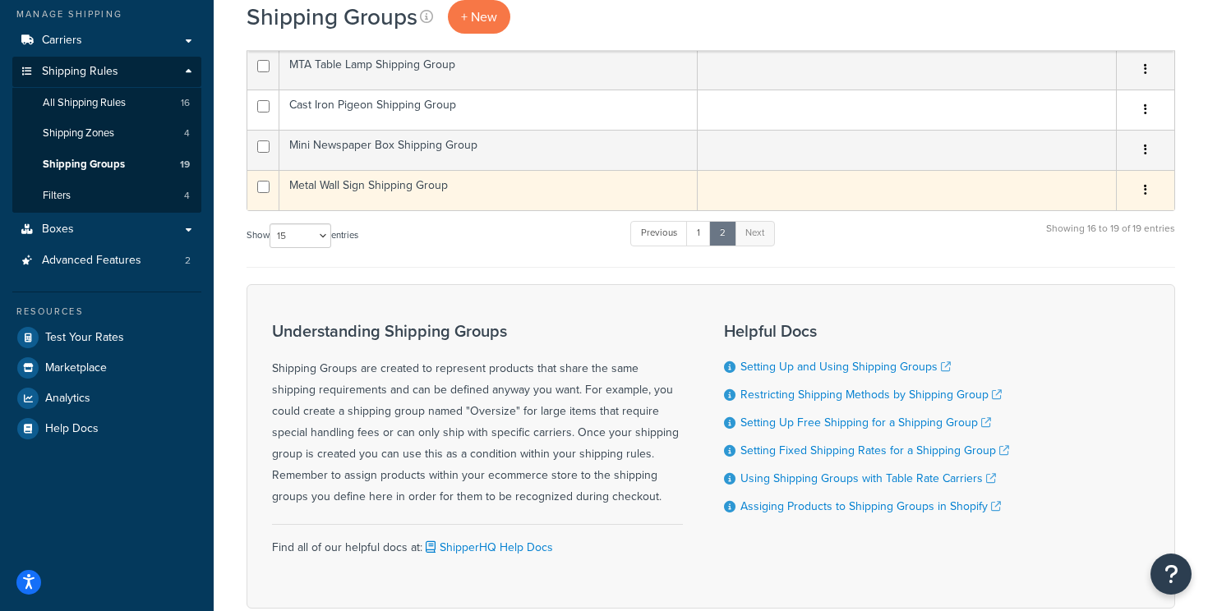
click at [389, 179] on td "Metal Wall Sign Shipping Group" at bounding box center [488, 190] width 418 height 40
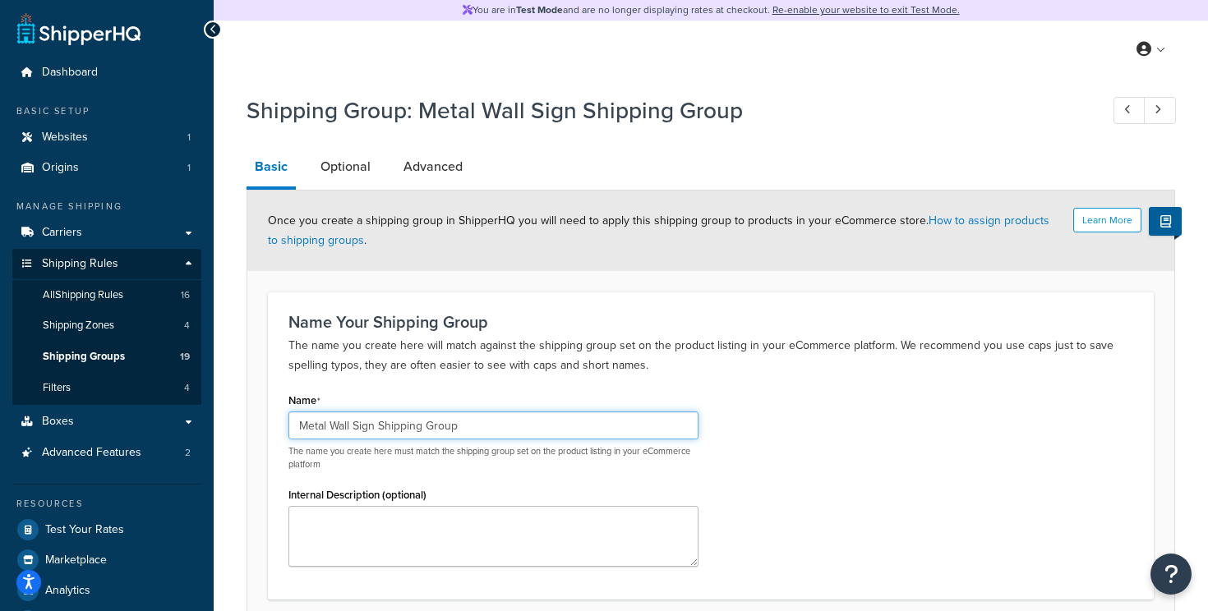
click at [352, 422] on input "Metal Wall Sign Shipping Group" at bounding box center [493, 426] width 410 height 28
drag, startPoint x: 518, startPoint y: 430, endPoint x: 184, endPoint y: 422, distance: 334.4
click at [184, 422] on div "Dashboard Basic Setup Websites 1 Origins 1 Manage Shipping Carriers Carriers Al…" at bounding box center [604, 375] width 1208 height 750
type input "Metal Sign Shipping Group"
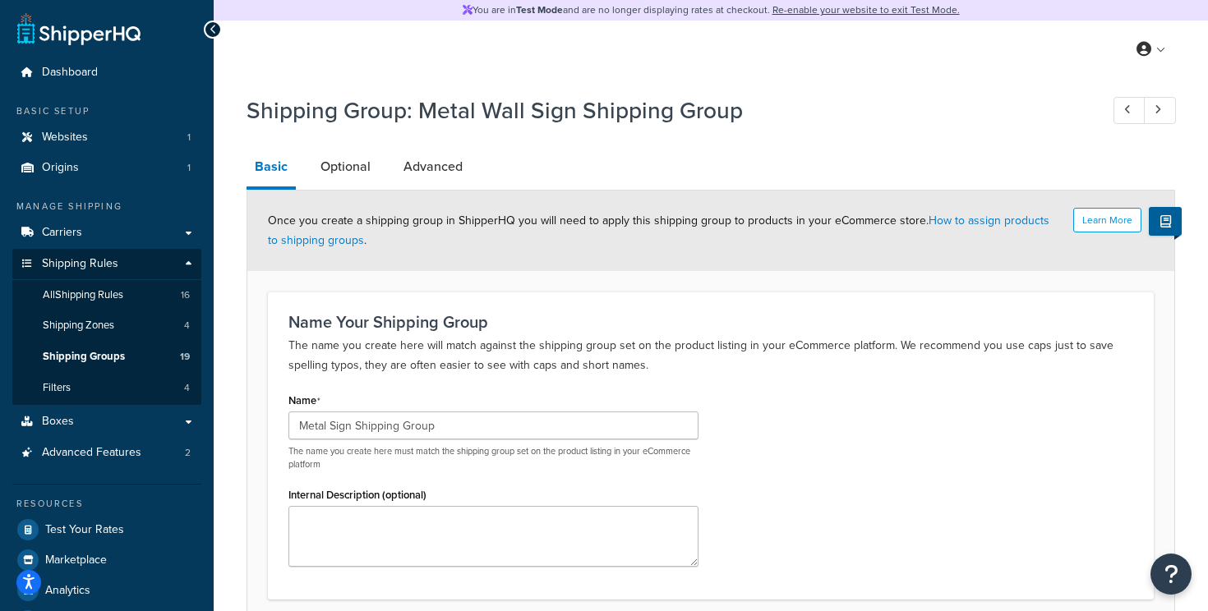
click at [825, 437] on div "Name Metal Sign Shipping Group The name you create here must match the shipping…" at bounding box center [710, 484] width 869 height 191
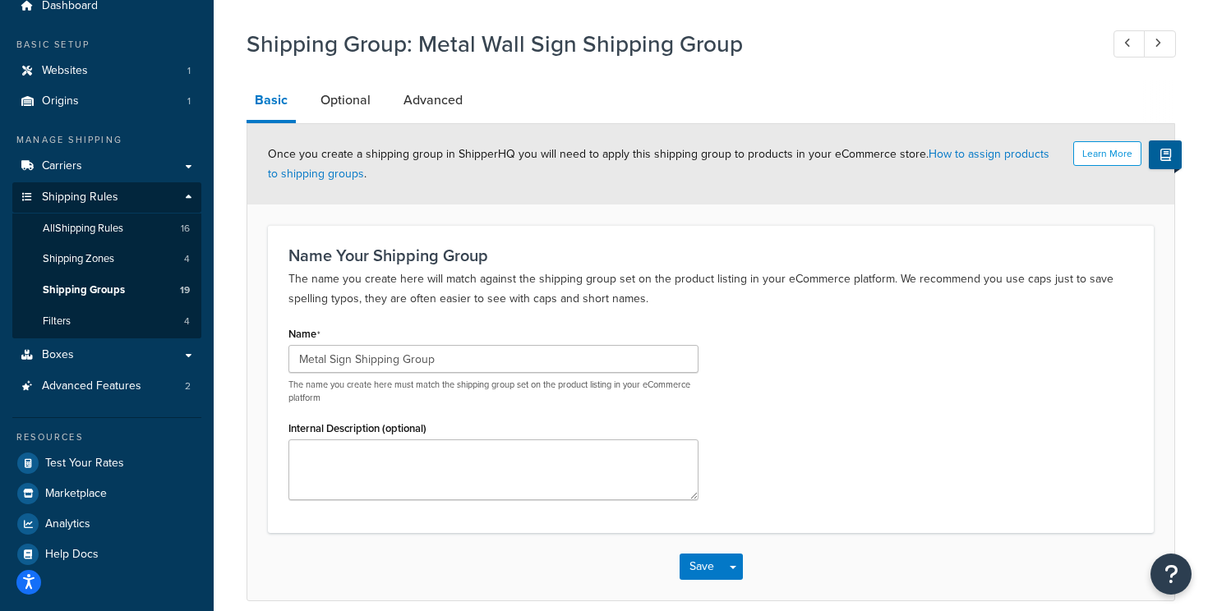
scroll to position [139, 0]
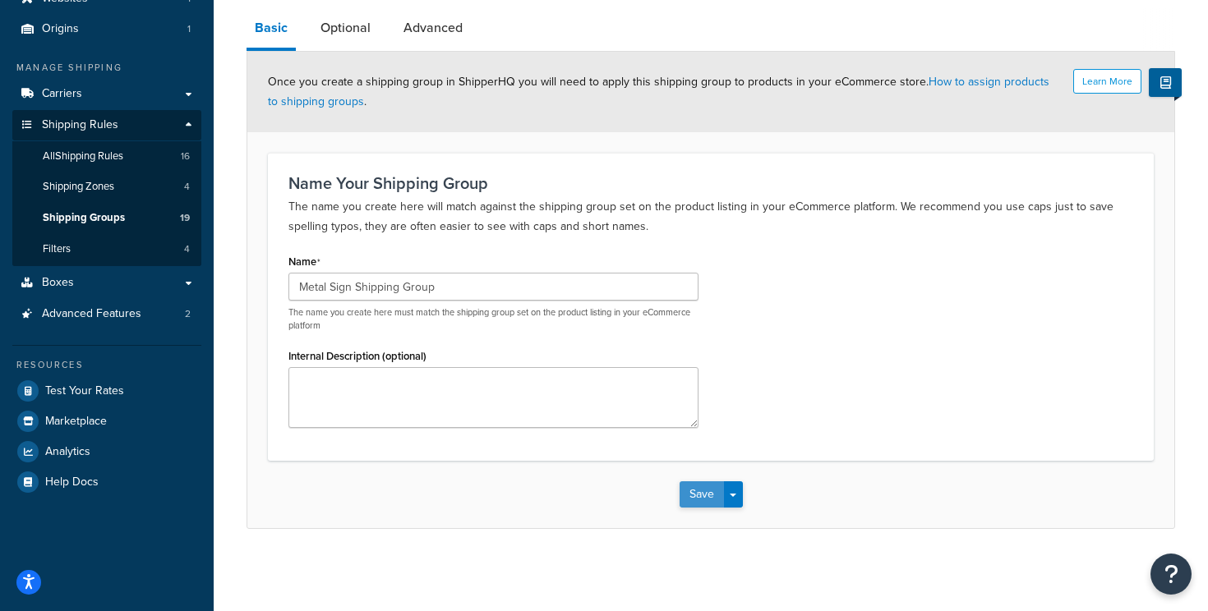
click at [713, 495] on button "Save" at bounding box center [701, 494] width 44 height 26
click at [712, 503] on button "Save" at bounding box center [701, 494] width 44 height 26
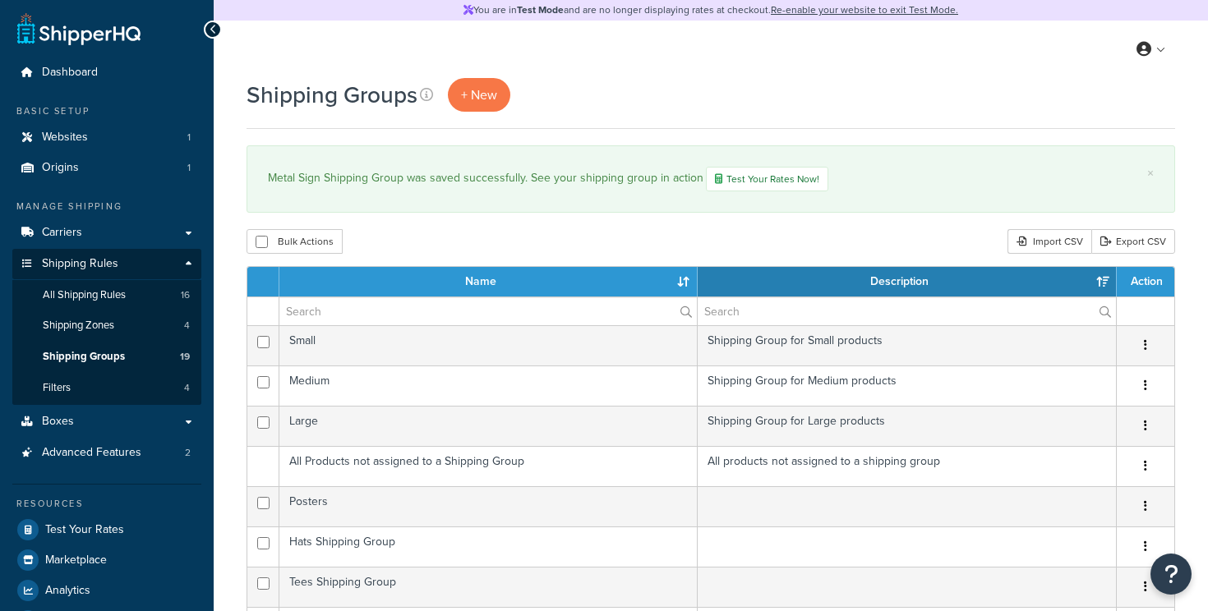
select select "15"
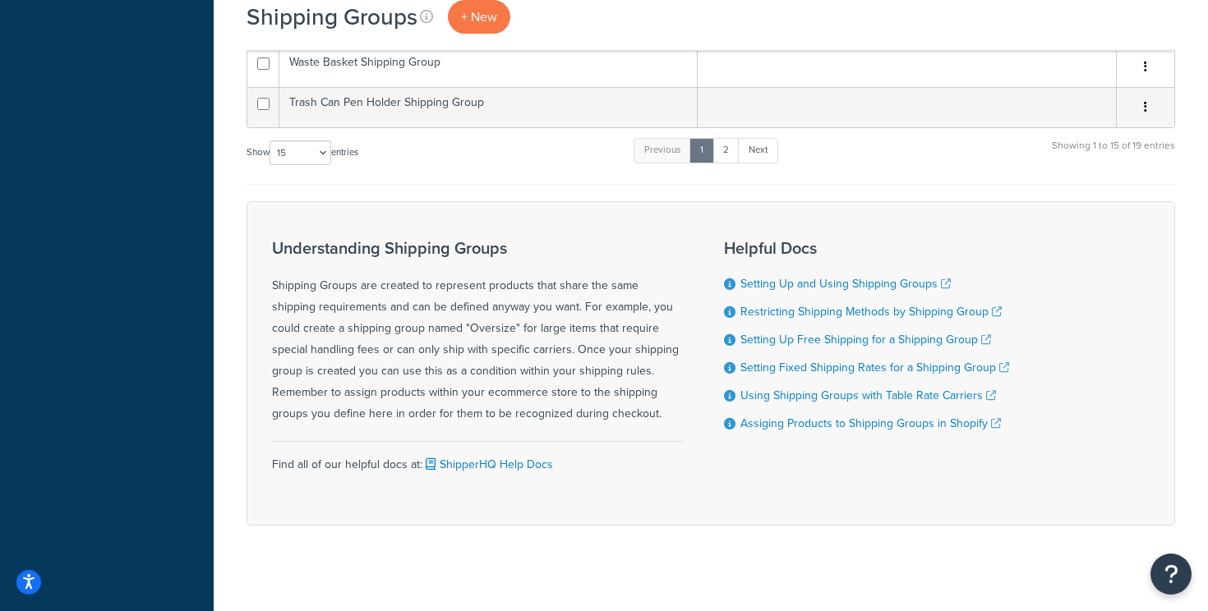
scroll to position [814, 0]
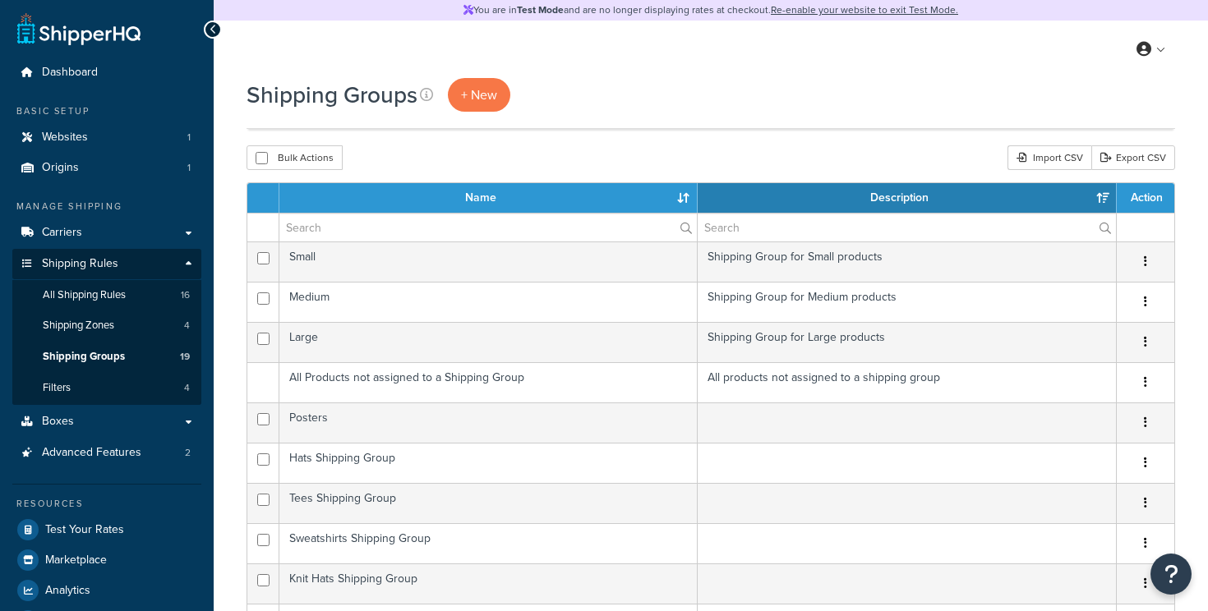
select select "15"
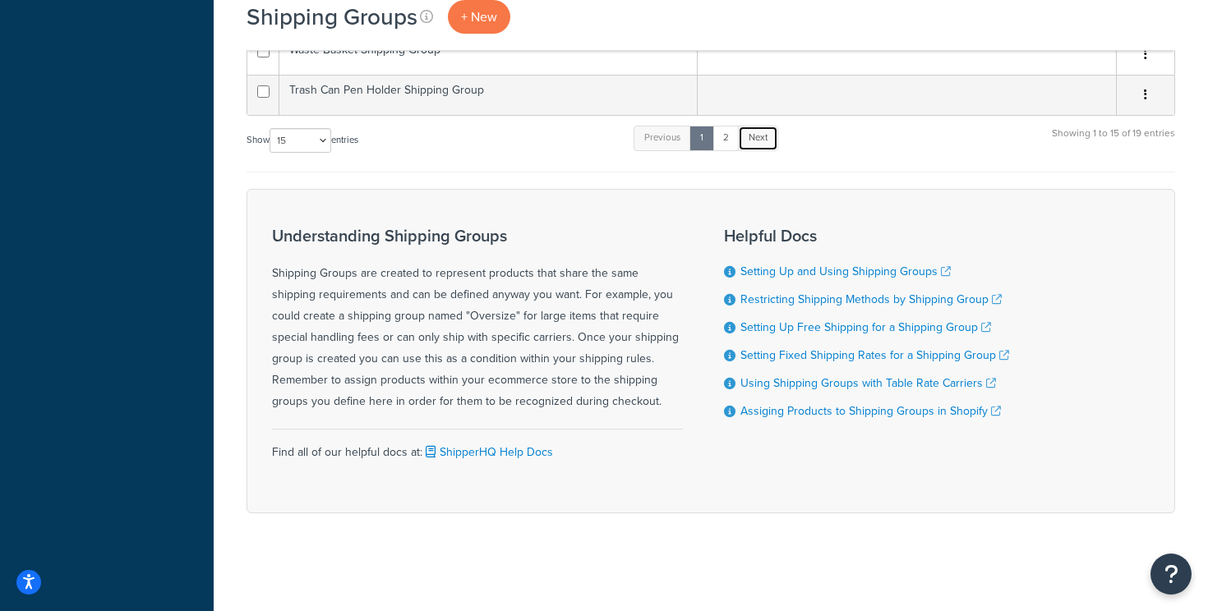
click at [765, 137] on link "Next" at bounding box center [758, 138] width 40 height 25
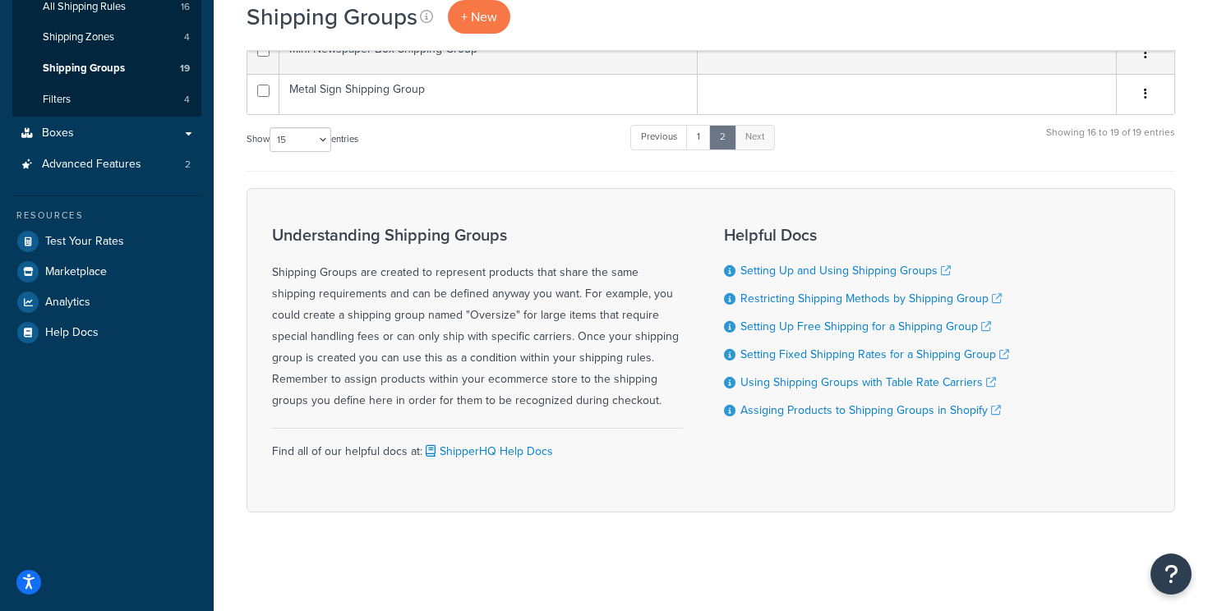
scroll to position [288, 0]
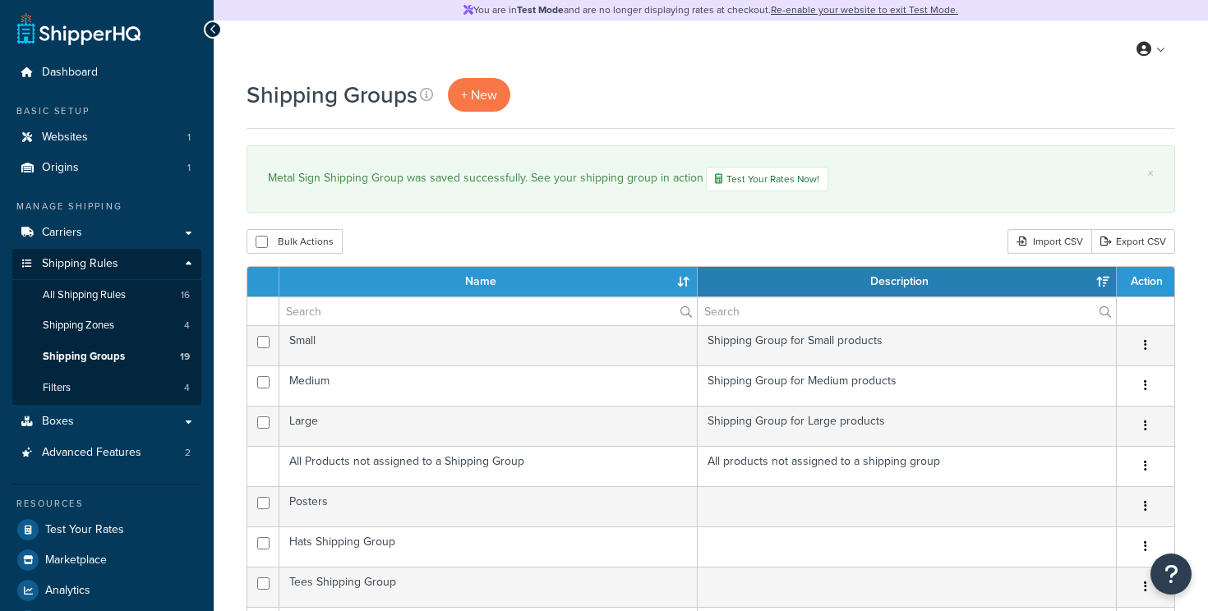
select select "15"
click at [90, 359] on span "Shipping Groups" at bounding box center [84, 357] width 82 height 14
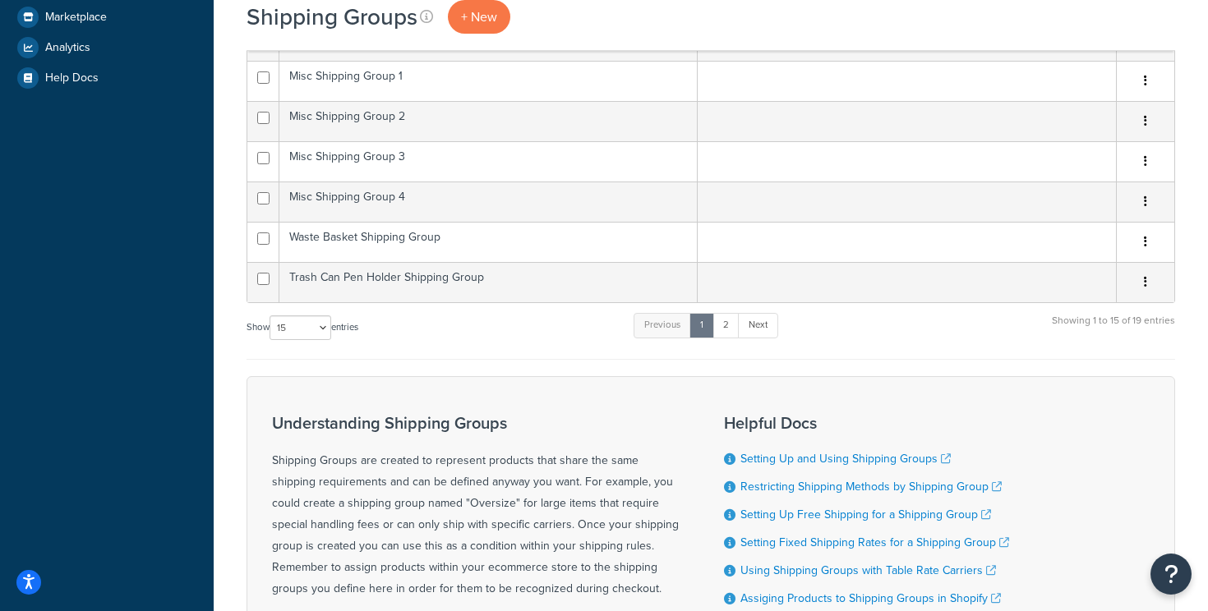
scroll to position [574, 0]
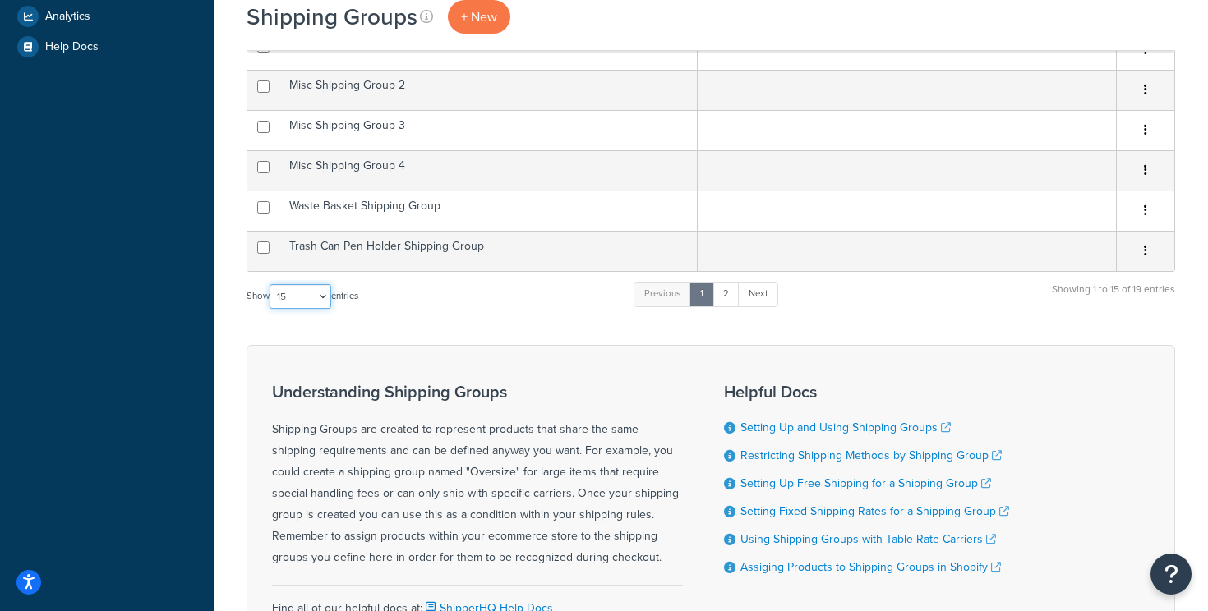
click at [315, 300] on select "10 15 25 50 100" at bounding box center [300, 296] width 62 height 25
select select "25"
click at [271, 309] on select "10 15 25 50 100" at bounding box center [300, 296] width 62 height 25
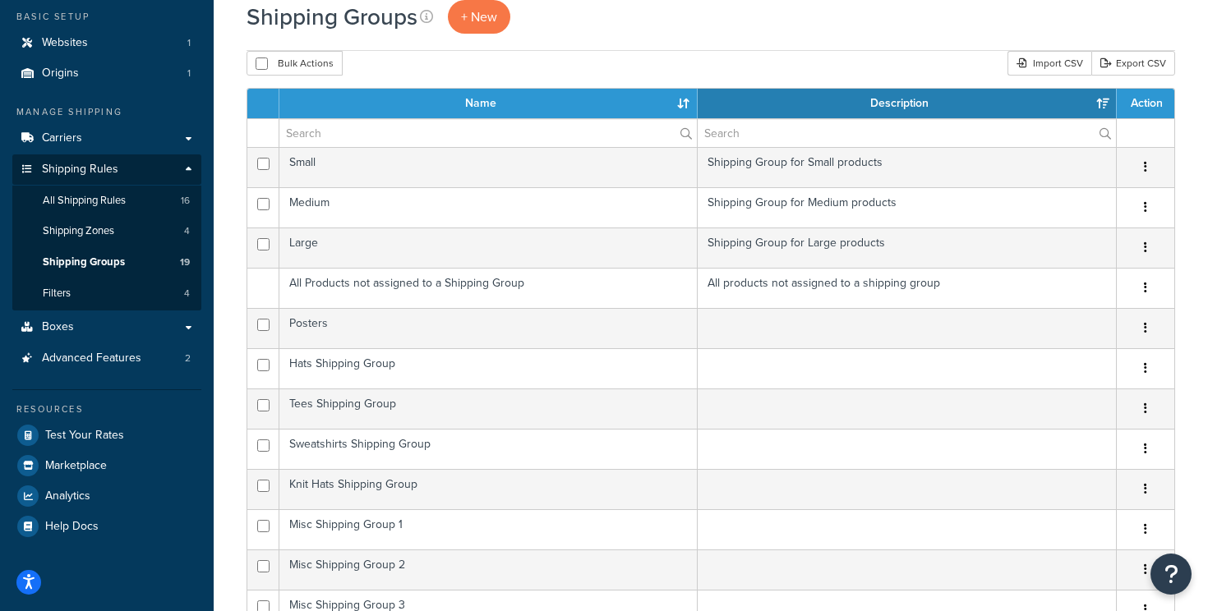
scroll to position [0, 0]
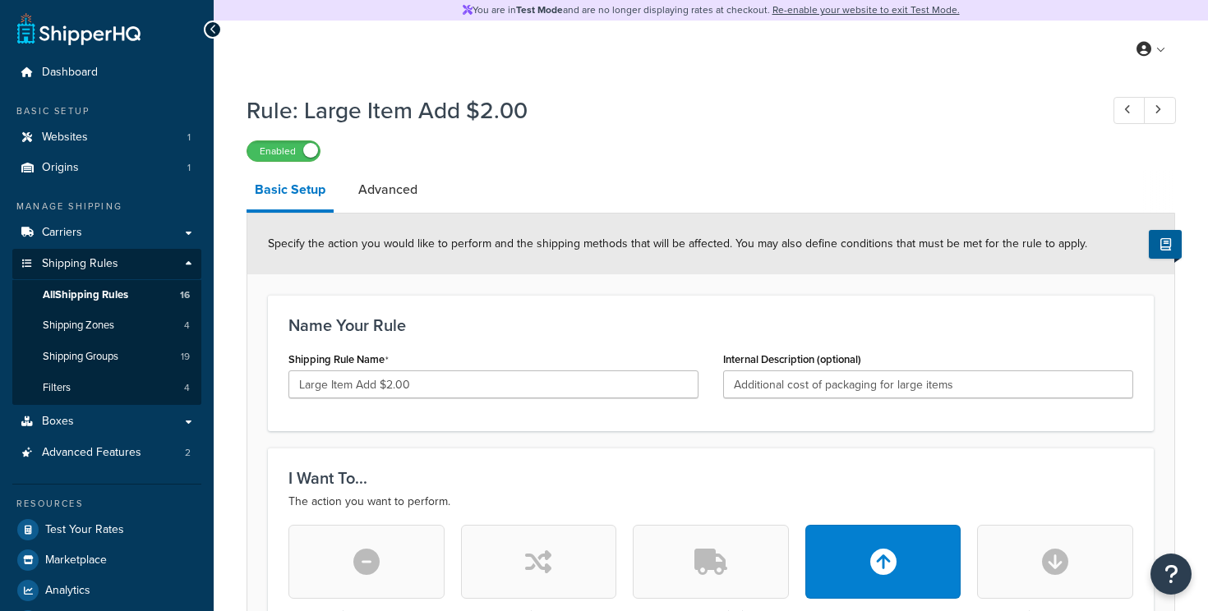
select select "ITEM"
click at [110, 288] on span "All Shipping Rules" at bounding box center [85, 295] width 85 height 14
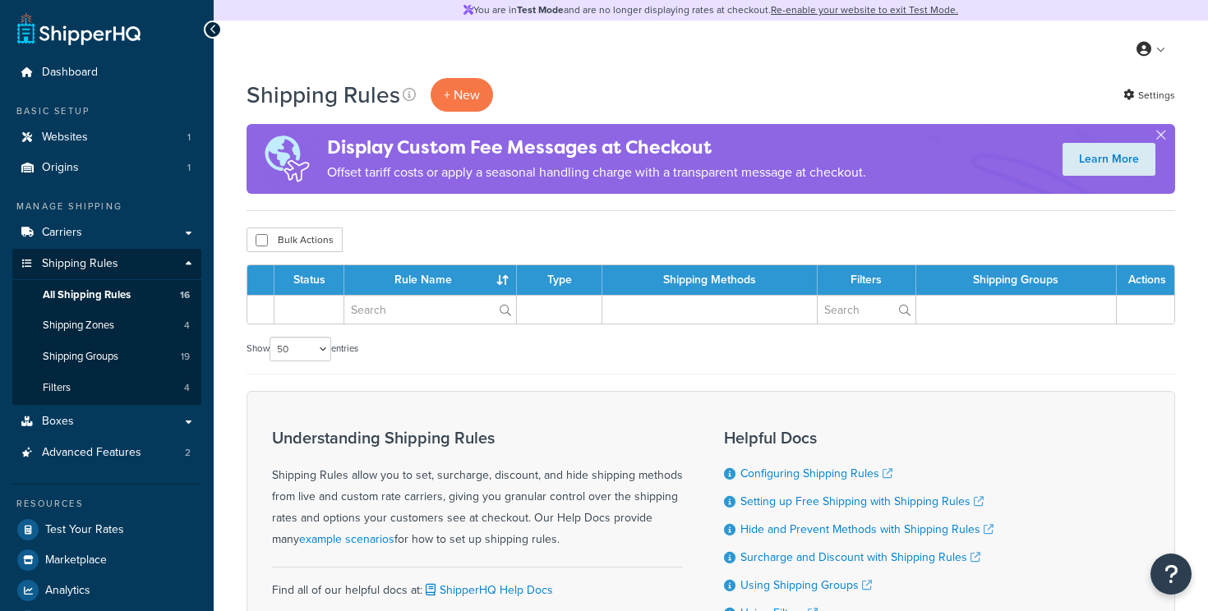
select select "50"
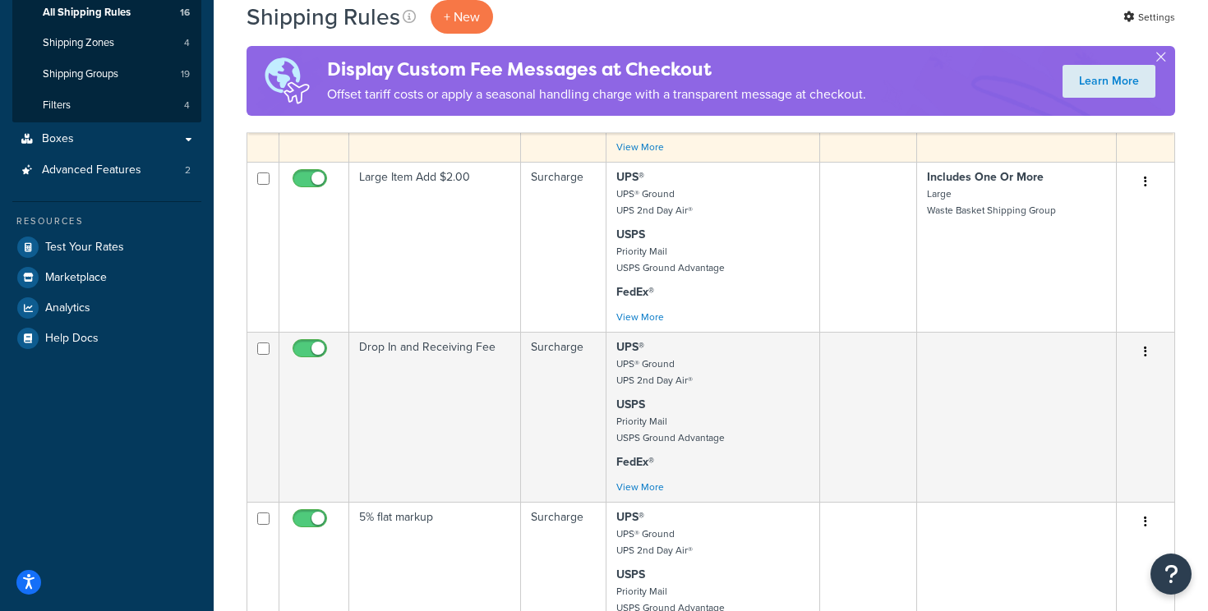
scroll to position [261, 0]
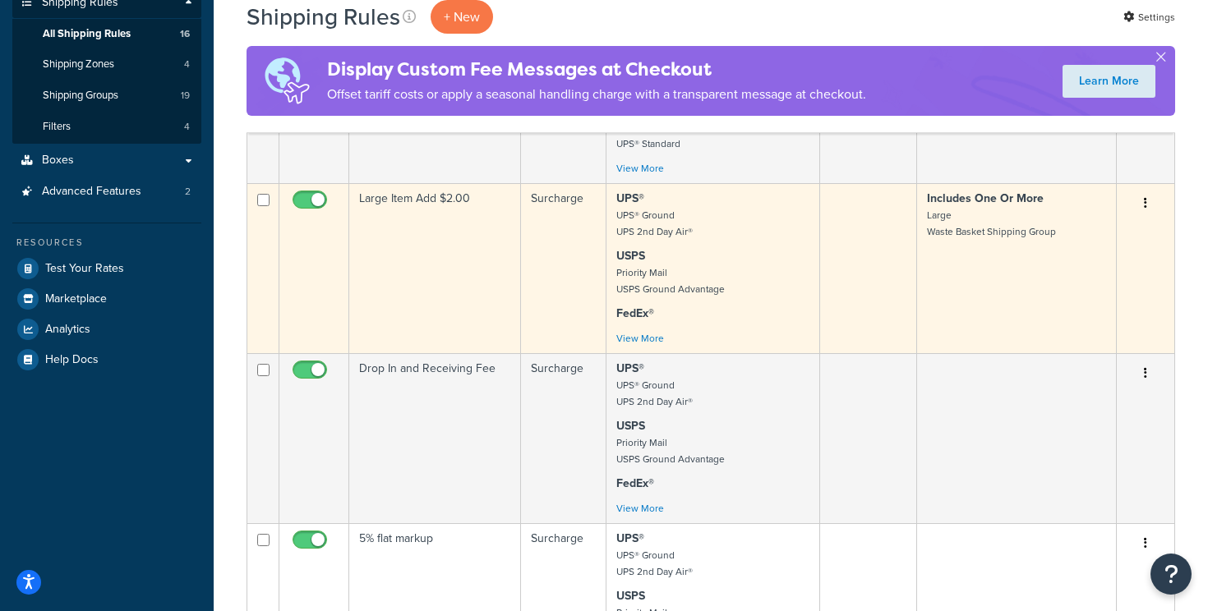
click at [417, 253] on td "Large Item Add $2.00" at bounding box center [435, 268] width 172 height 170
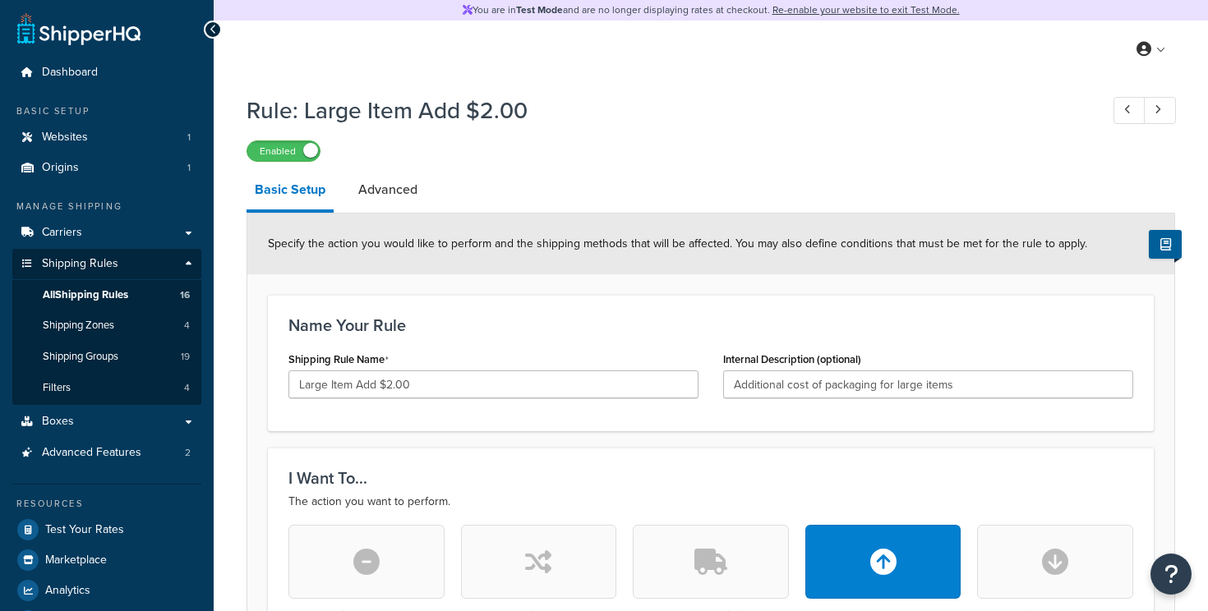
select select "ITEM"
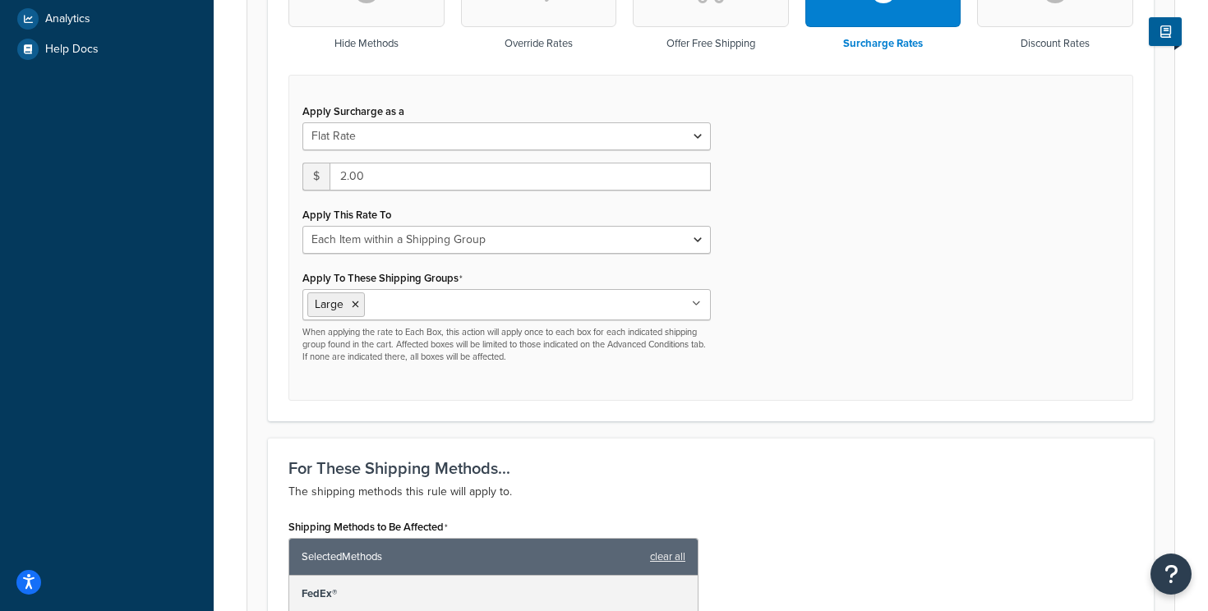
scroll to position [570, 0]
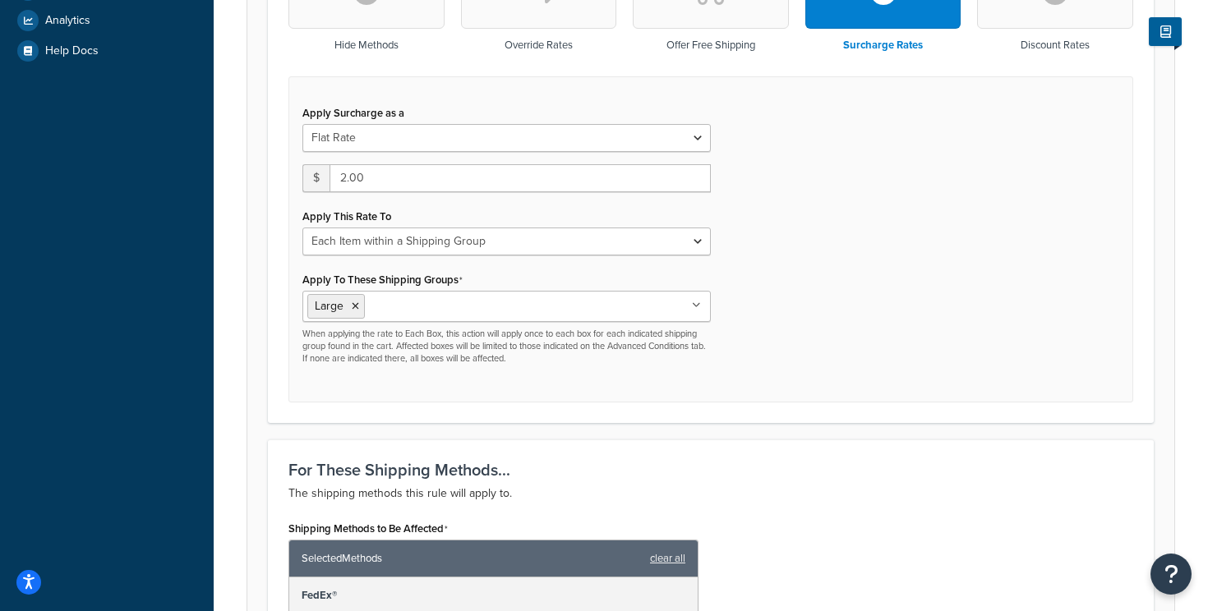
click at [416, 312] on input "Apply To These Shipping Groups" at bounding box center [441, 306] width 145 height 18
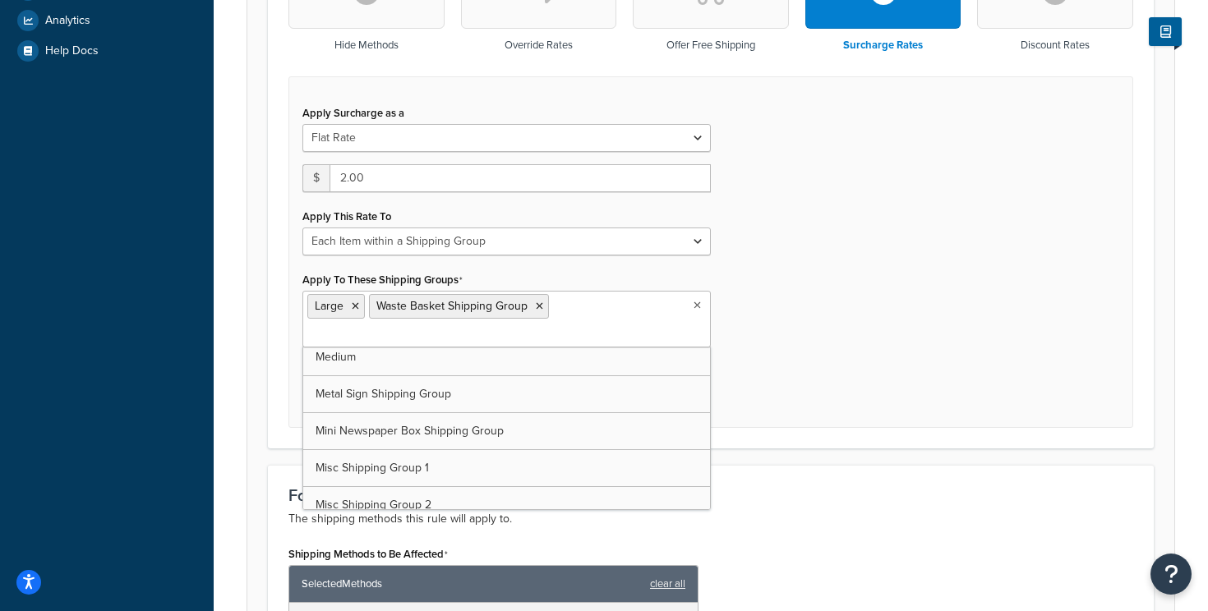
scroll to position [104, 0]
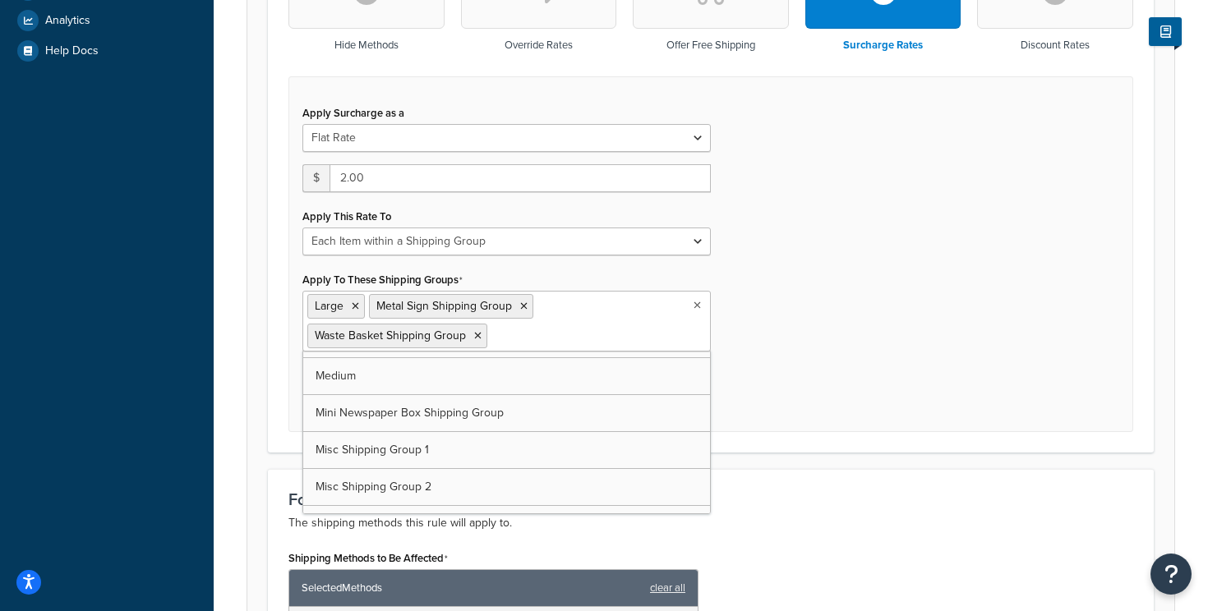
click at [807, 286] on div "Apply Surcharge as a Flat Rate Percentage Flat Rate & Percentage $ 2.00 Apply T…" at bounding box center [710, 254] width 845 height 356
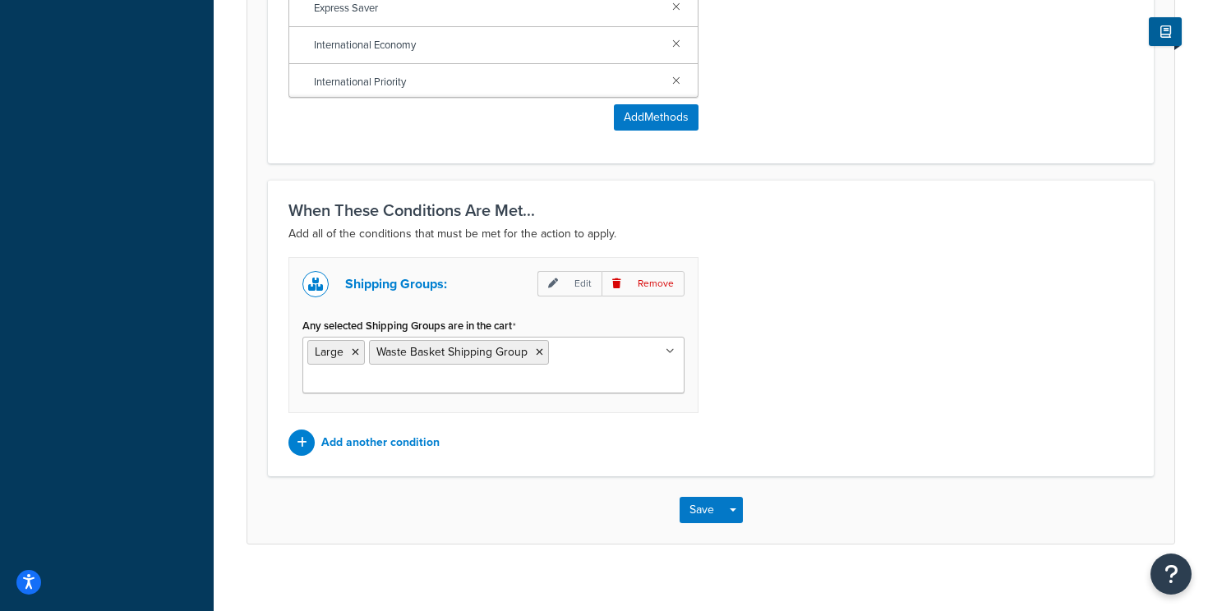
scroll to position [1424, 0]
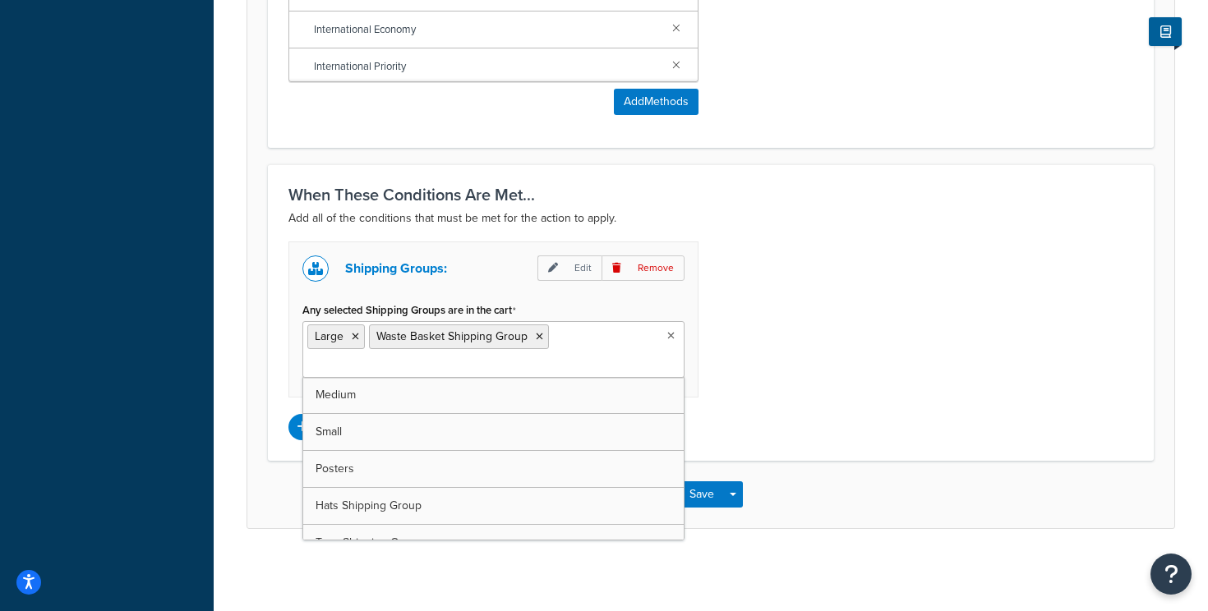
click at [600, 334] on ul "Large Waste Basket Shipping Group" at bounding box center [493, 349] width 382 height 57
click at [776, 231] on div "When These Conditions Are Met... Add all of the conditions that must be met for…" at bounding box center [711, 312] width 886 height 297
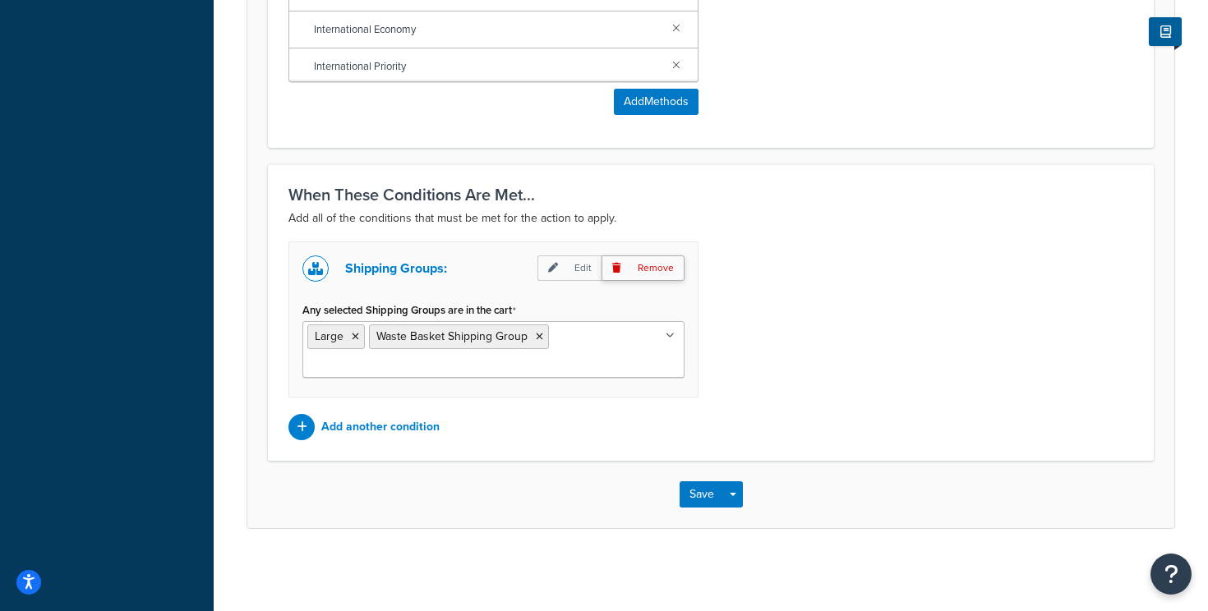
click at [658, 265] on p "Remove" at bounding box center [642, 267] width 83 height 25
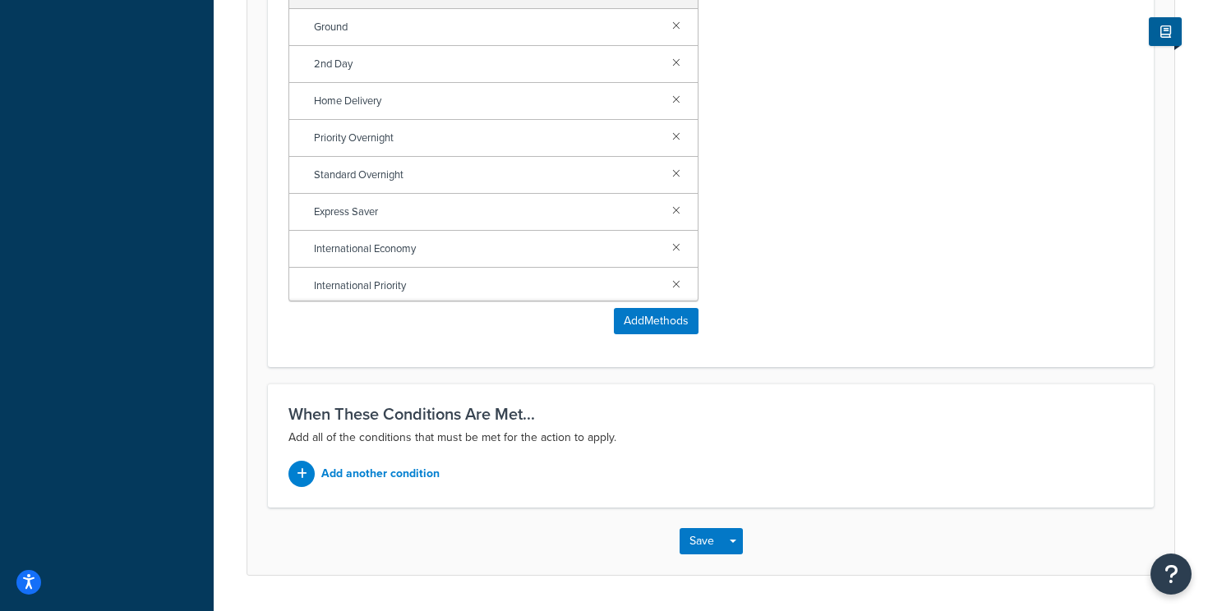
scroll to position [1232, 0]
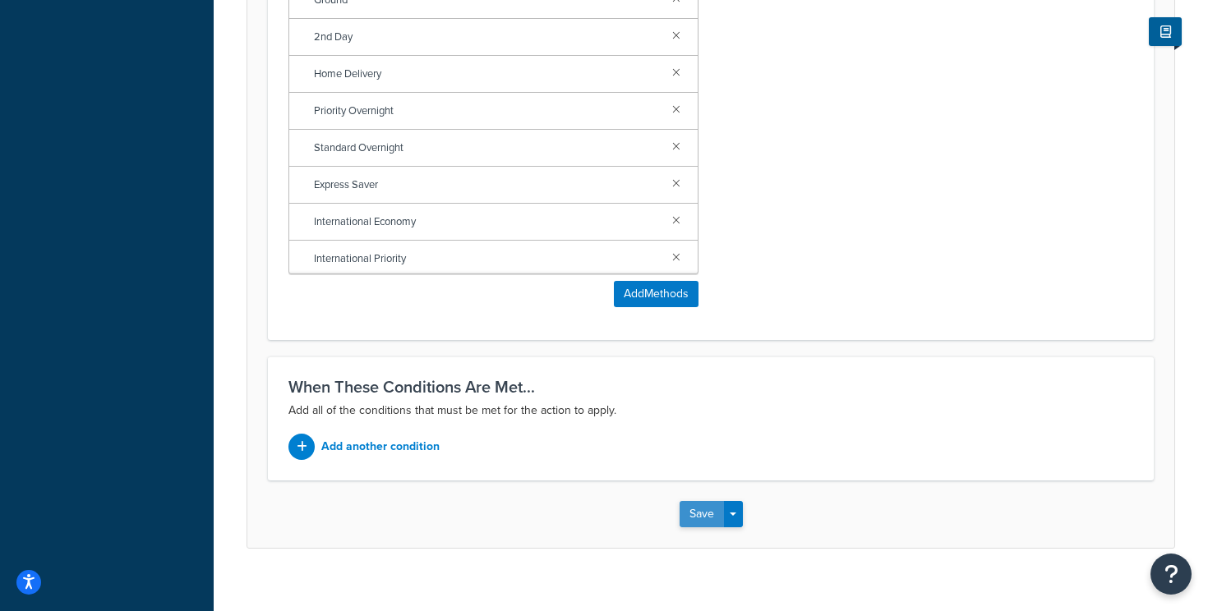
click at [700, 514] on button "Save" at bounding box center [701, 514] width 44 height 26
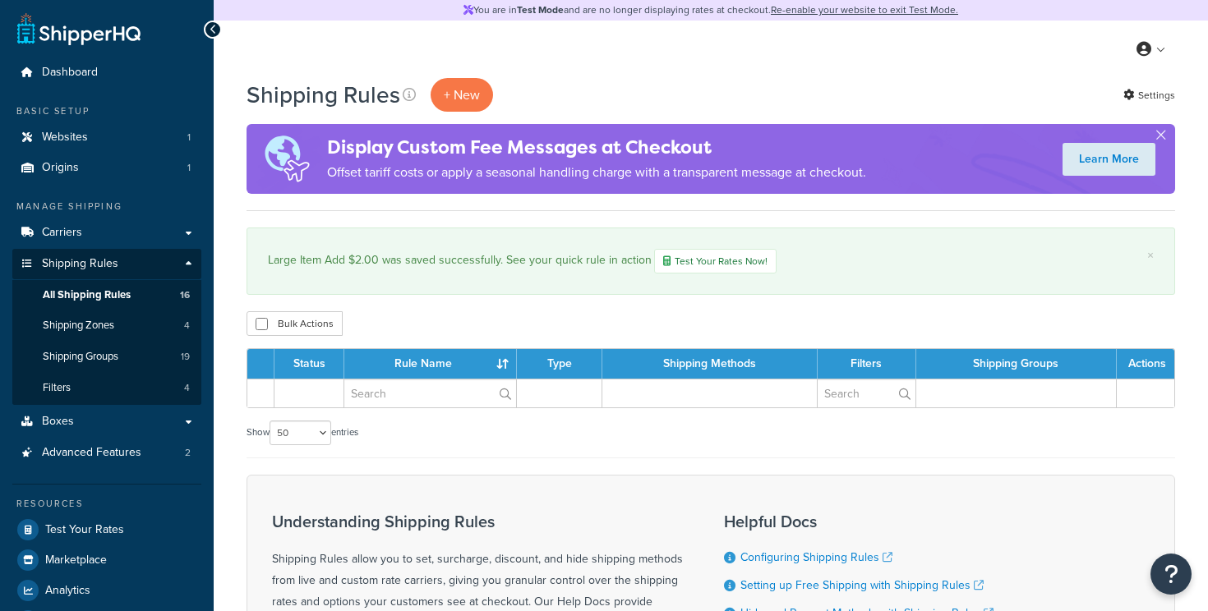
select select "50"
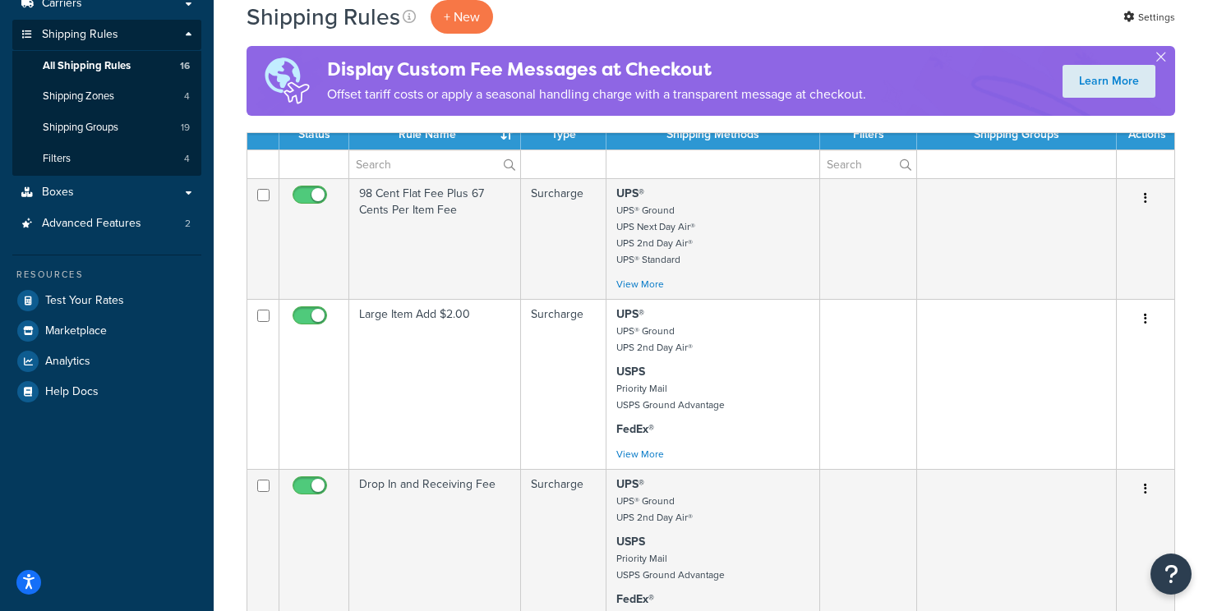
scroll to position [242, 0]
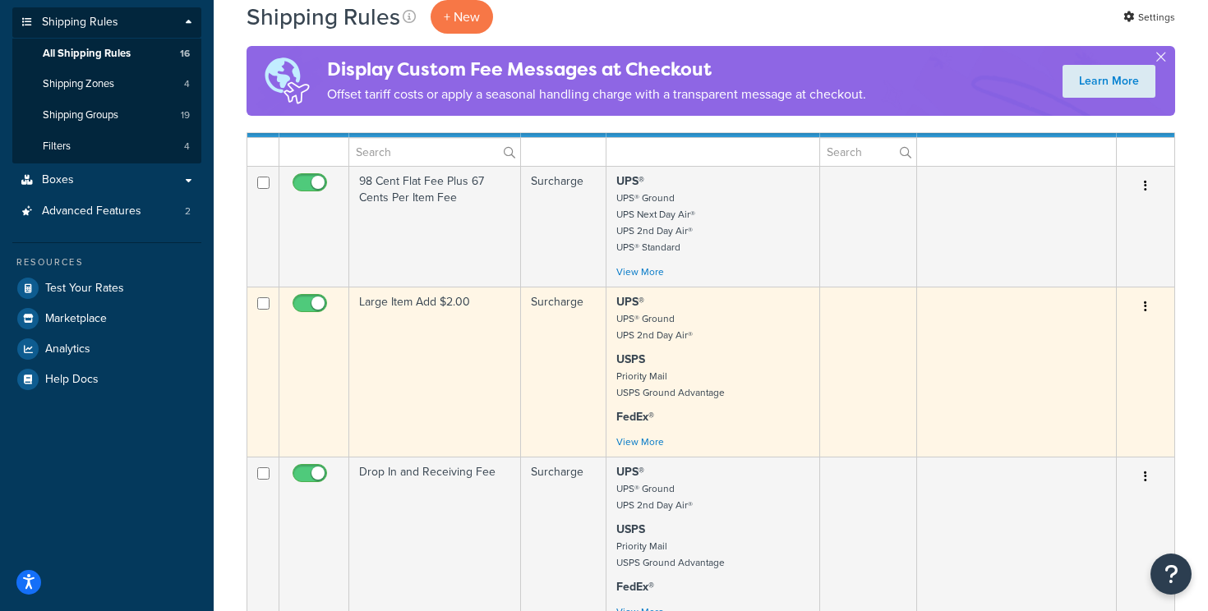
click at [408, 338] on td "Large Item Add $2.00" at bounding box center [435, 372] width 172 height 170
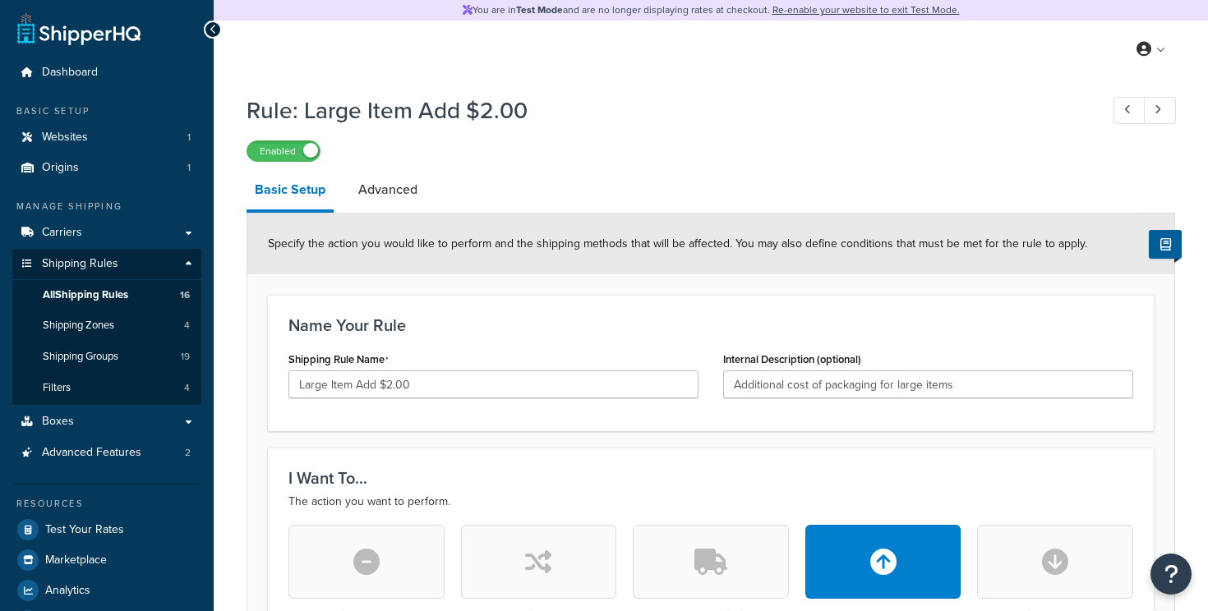
select select "ITEM"
click at [108, 292] on span "All Shipping Rules" at bounding box center [85, 295] width 85 height 14
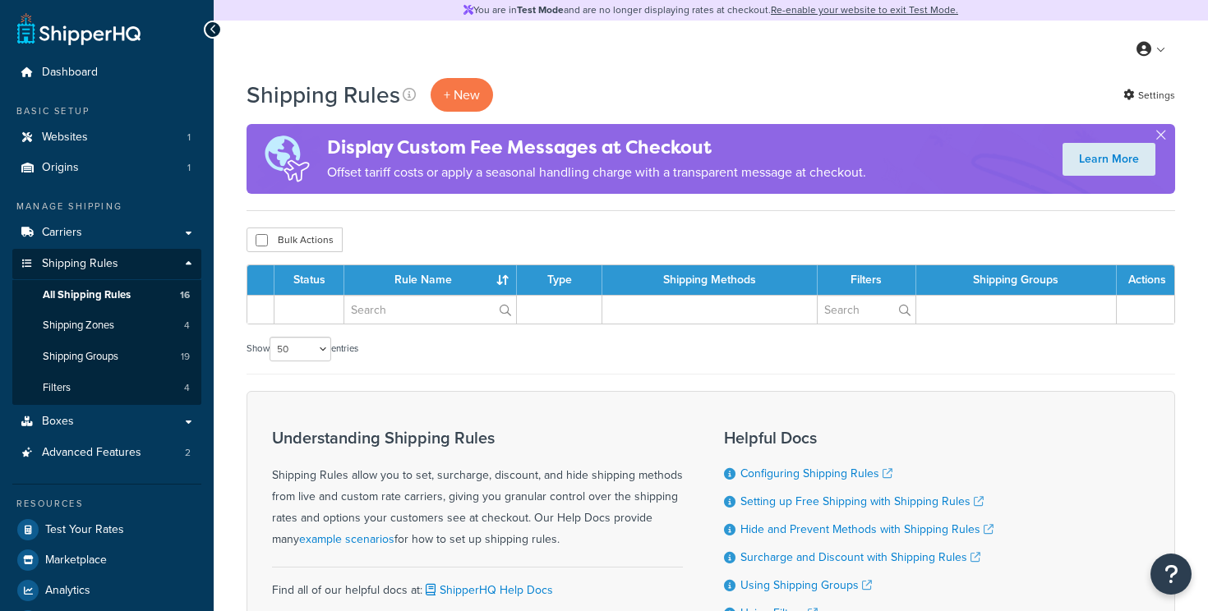
select select "50"
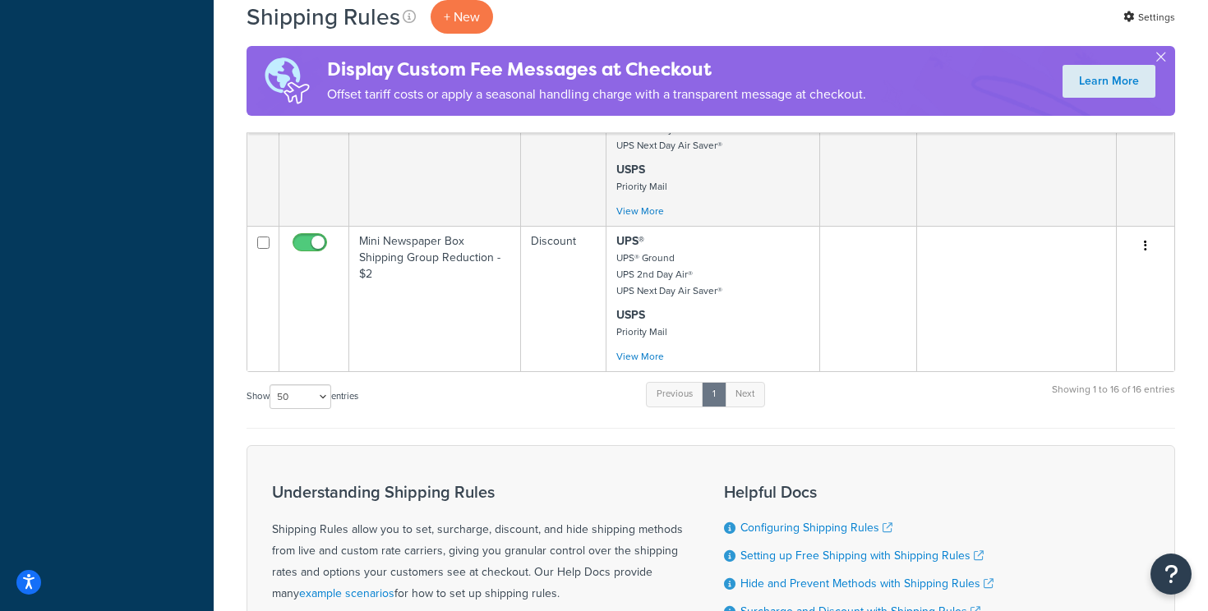
scroll to position [2355, 0]
click at [751, 396] on link "Next" at bounding box center [745, 392] width 40 height 25
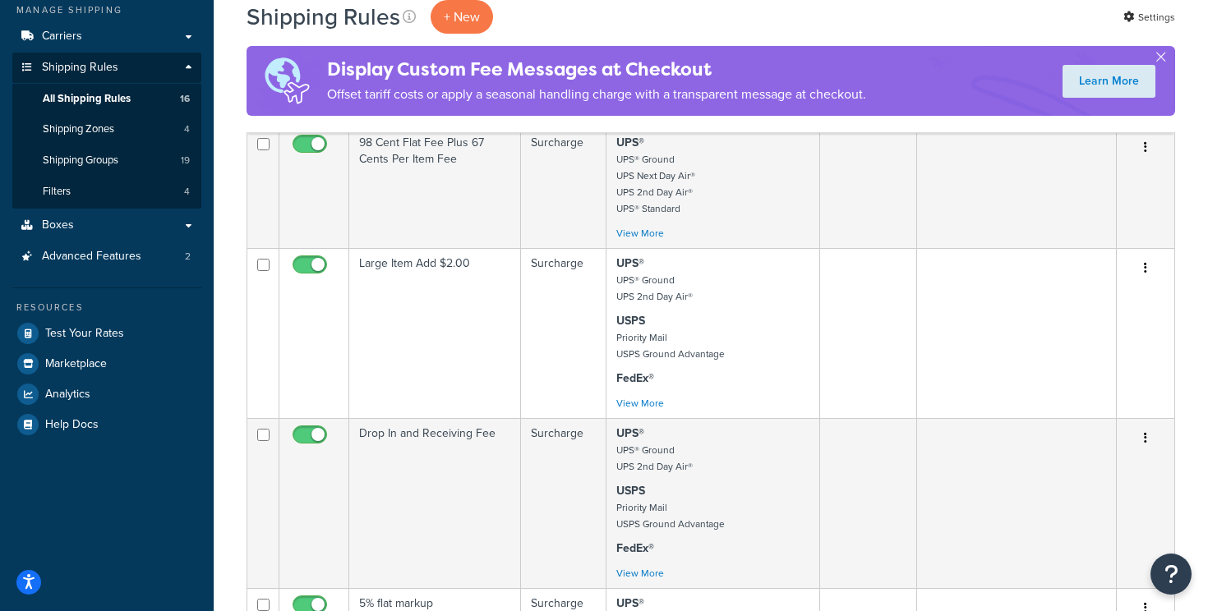
scroll to position [0, 0]
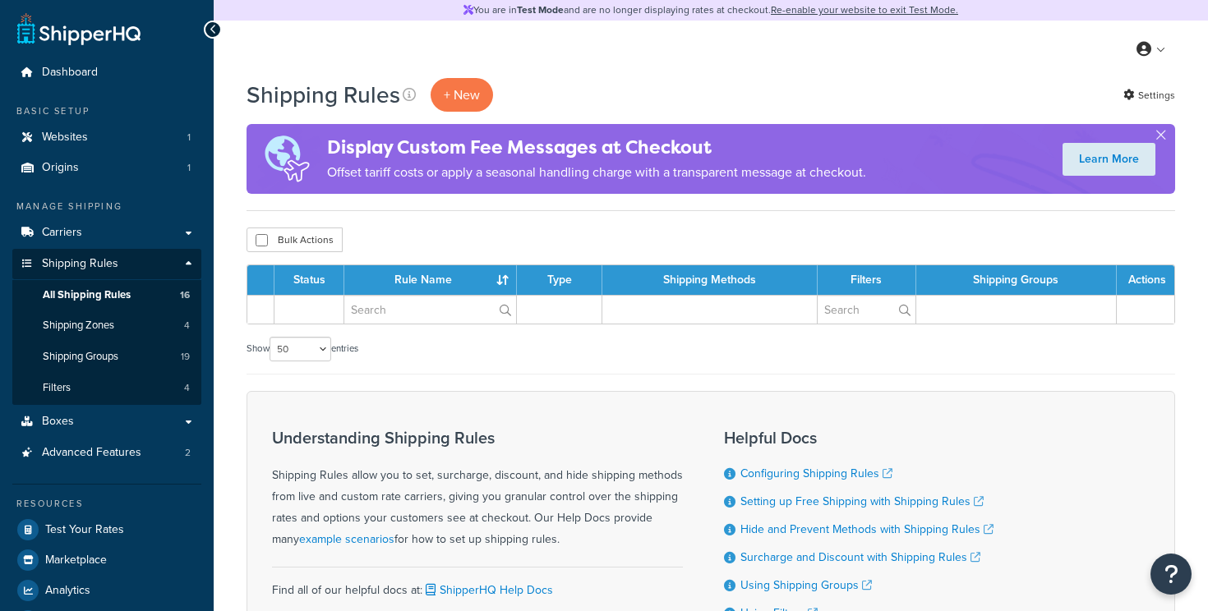
select select "50"
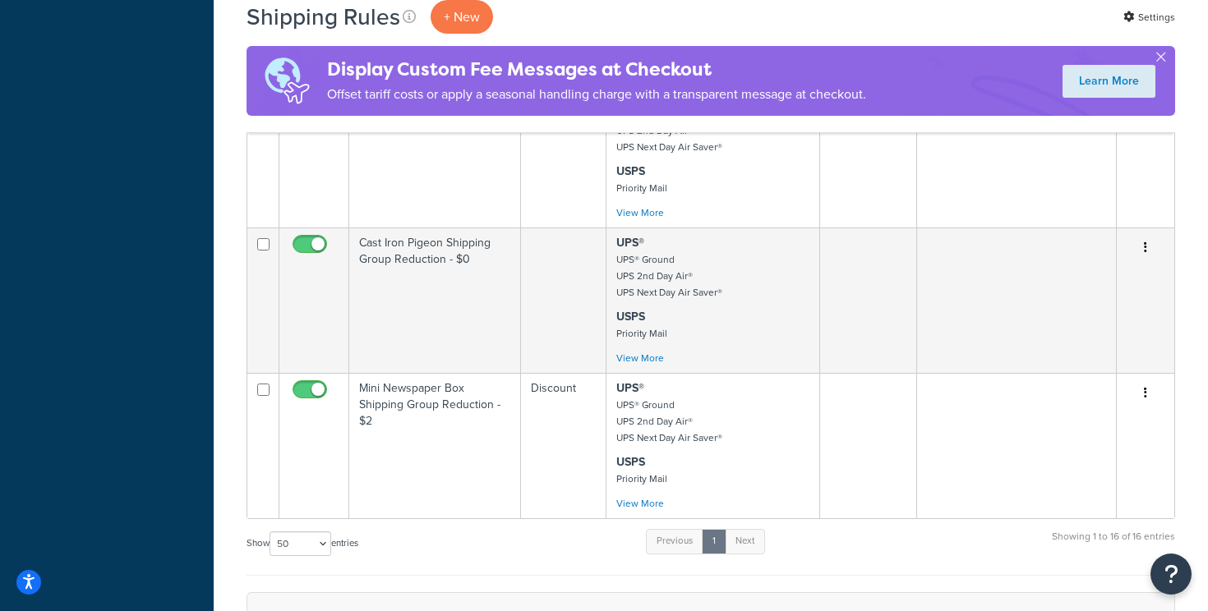
scroll to position [2194, 0]
